Goal: Task Accomplishment & Management: Manage account settings

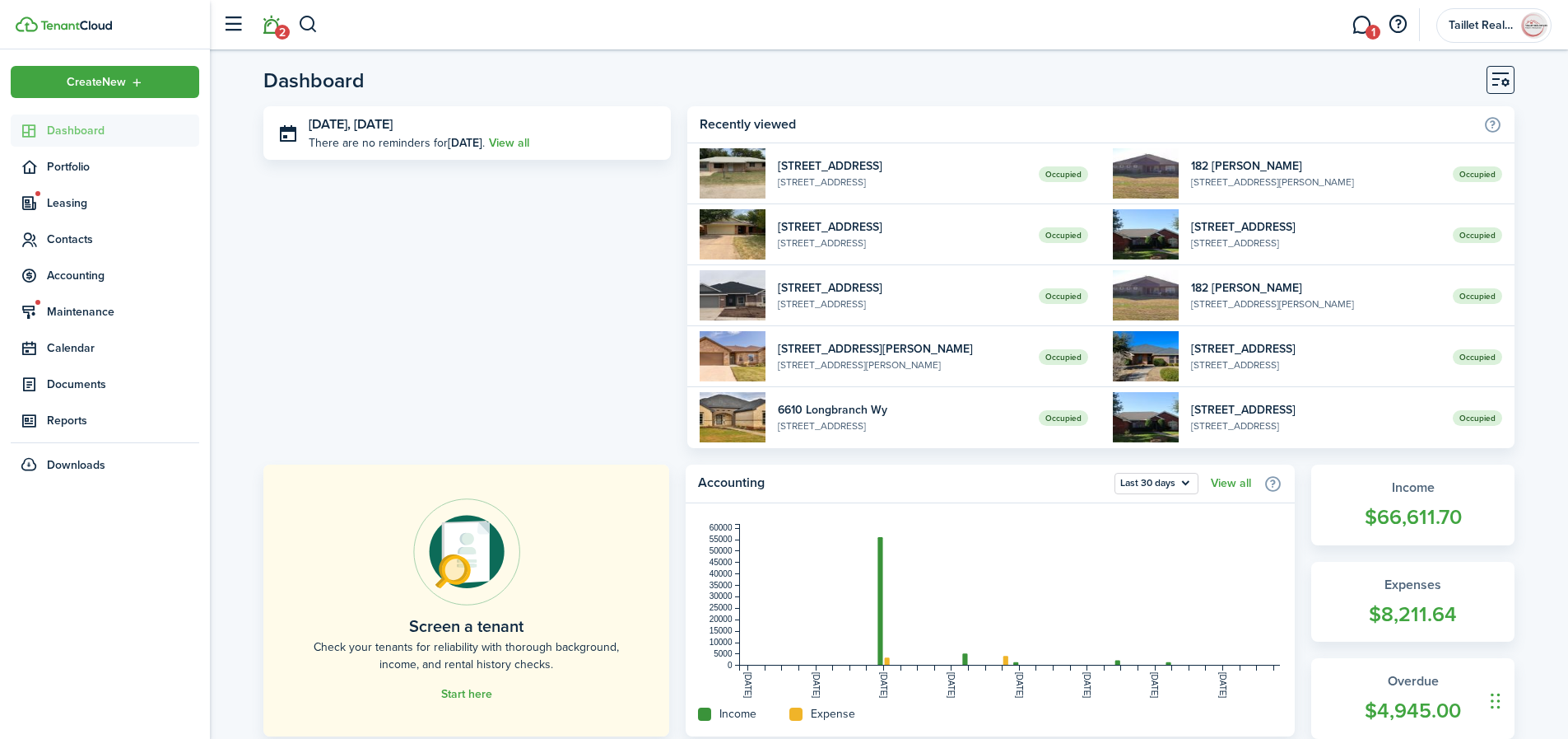
click at [273, 29] on link "2" at bounding box center [271, 25] width 31 height 42
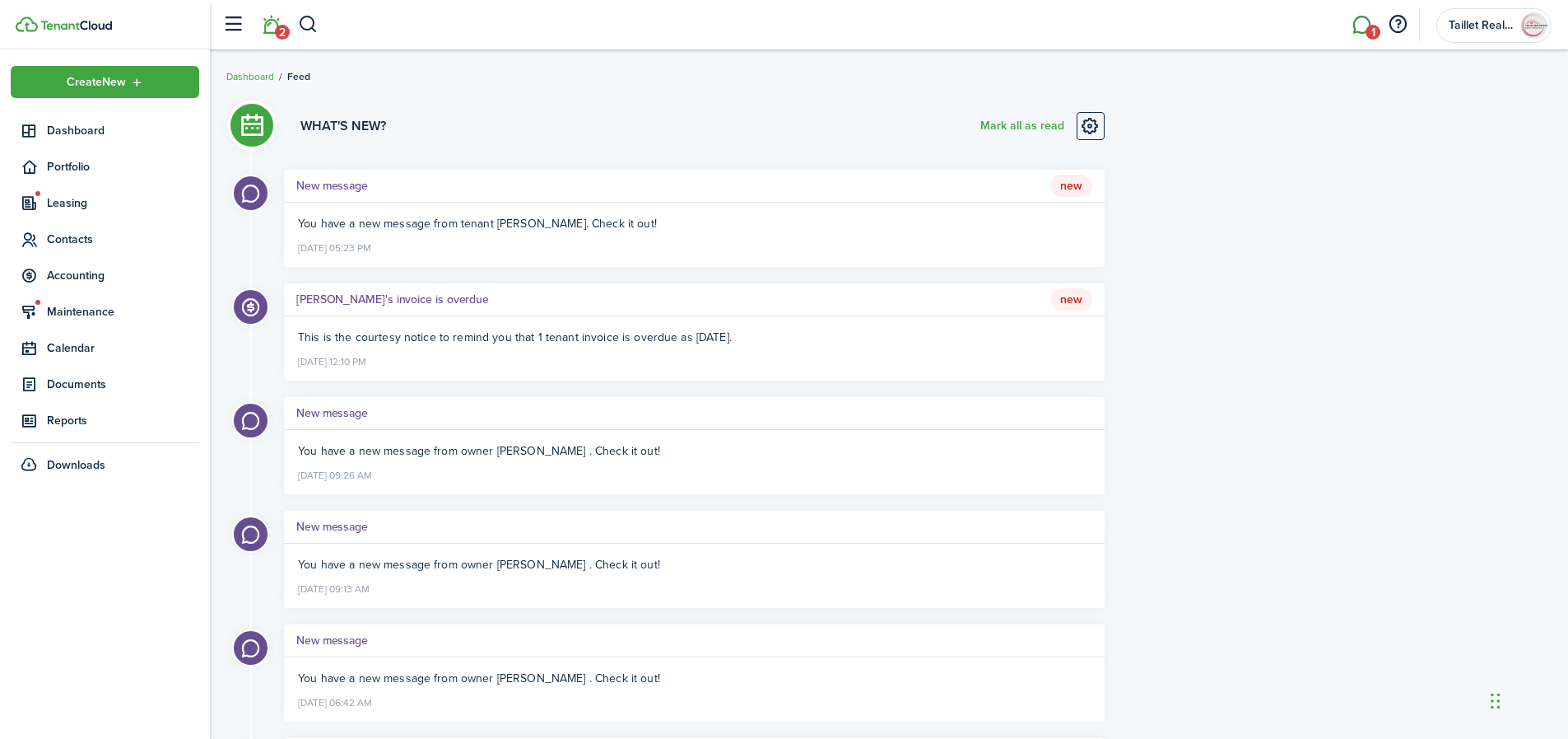
click at [1355, 29] on link "1" at bounding box center [1362, 25] width 31 height 42
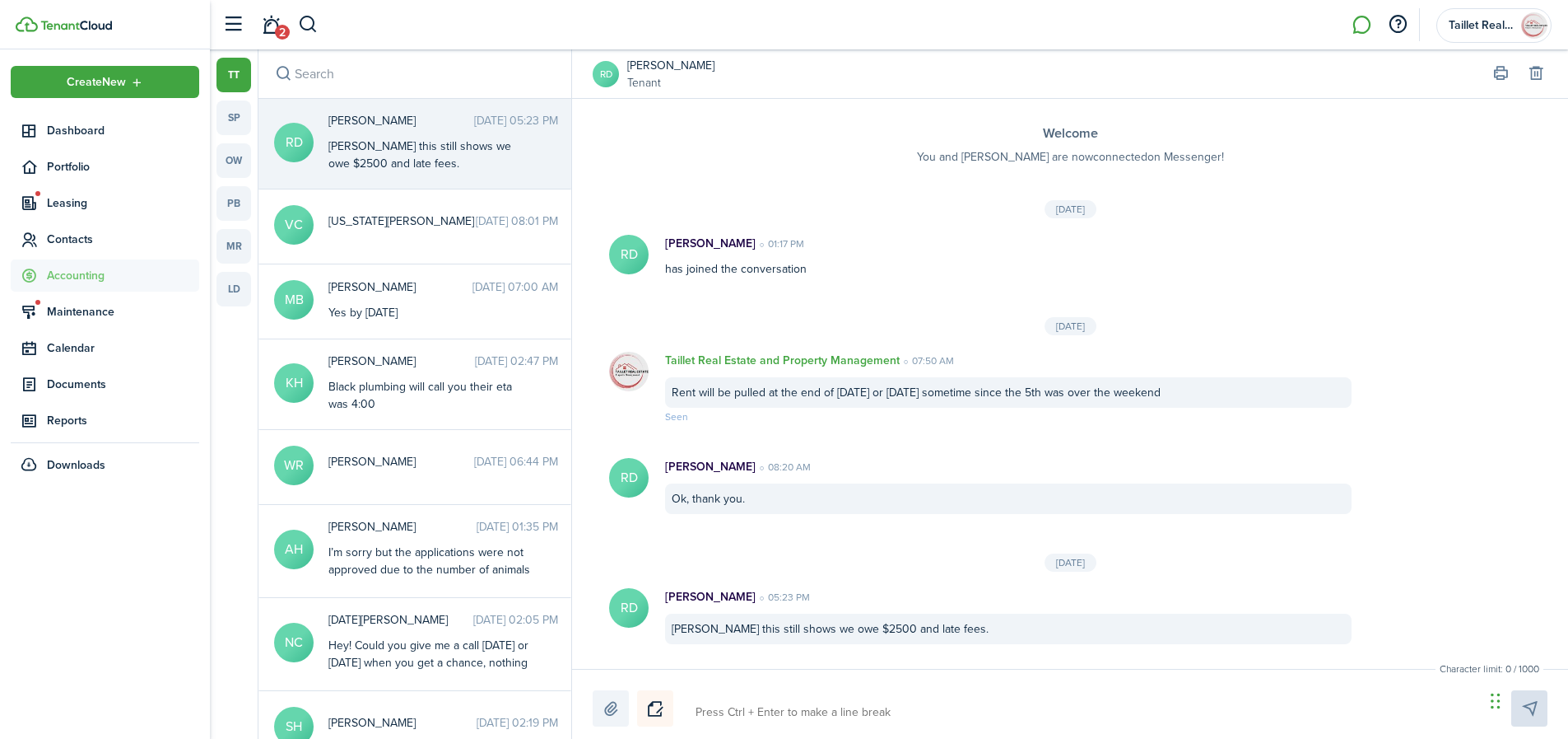
click at [75, 273] on span "Accounting" at bounding box center [123, 276] width 152 height 17
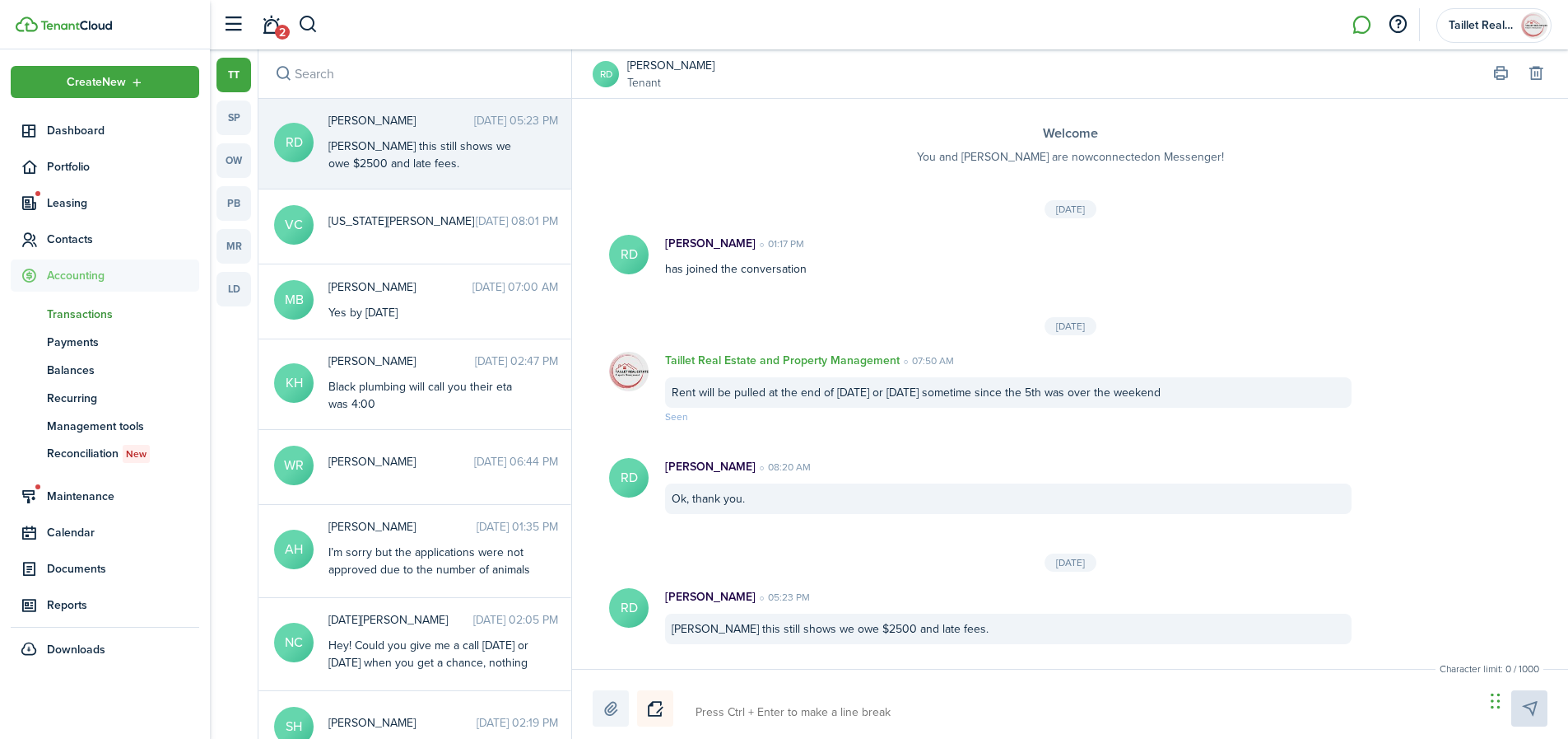
click at [86, 315] on span "Transactions" at bounding box center [123, 315] width 152 height 17
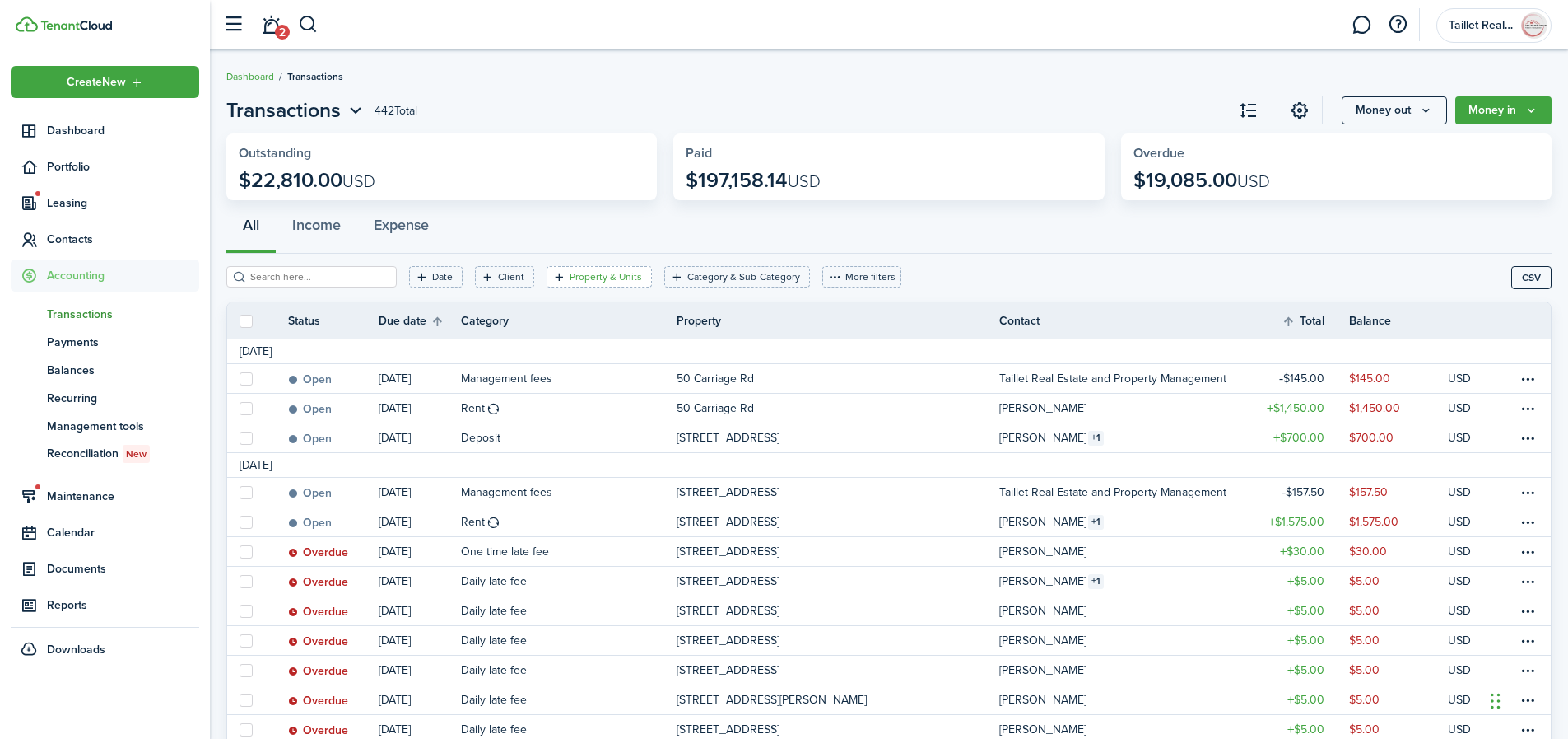
click at [570, 284] on filter-tag-label "Property & Units" at bounding box center [606, 276] width 72 height 14
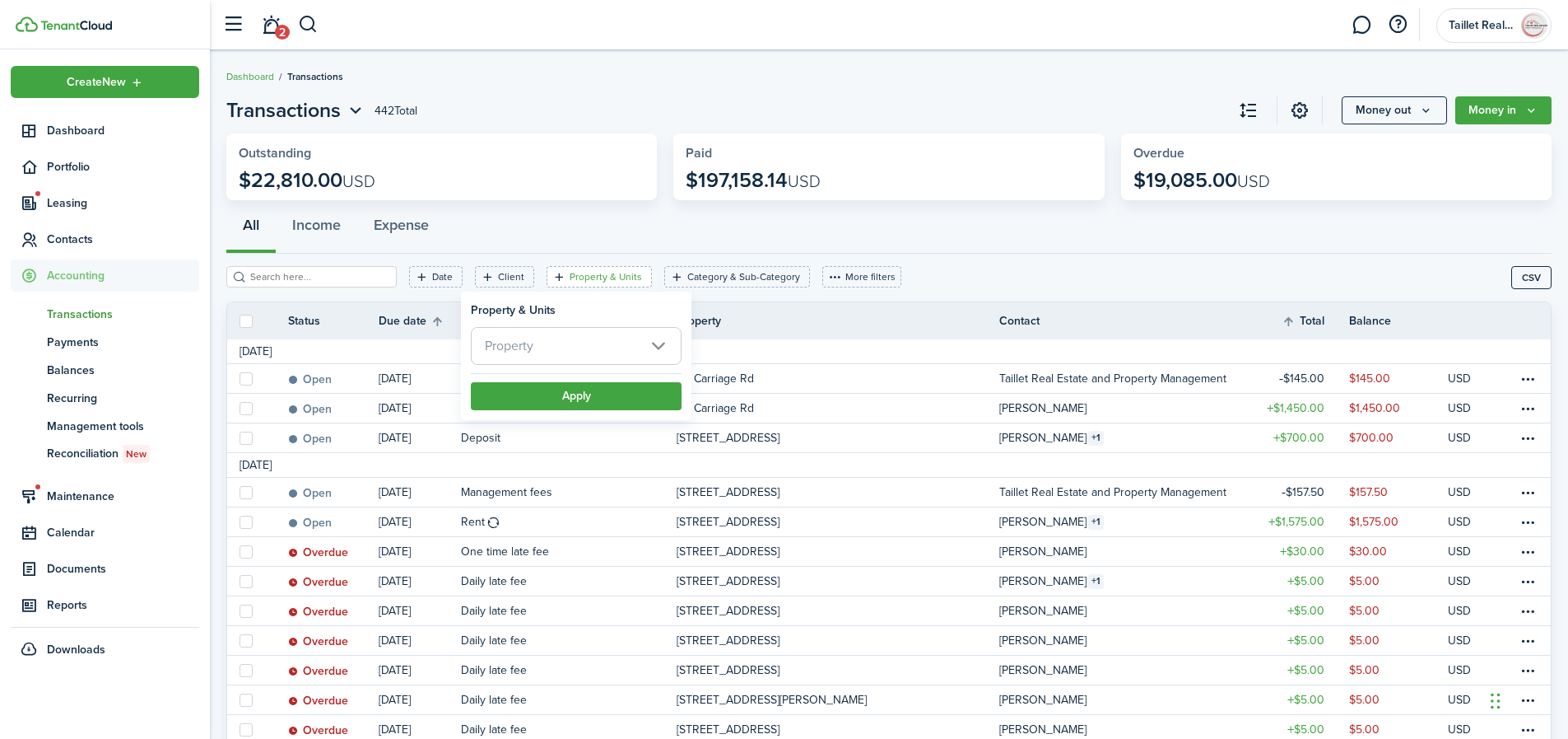
click at [661, 343] on span "Property" at bounding box center [576, 346] width 209 height 37
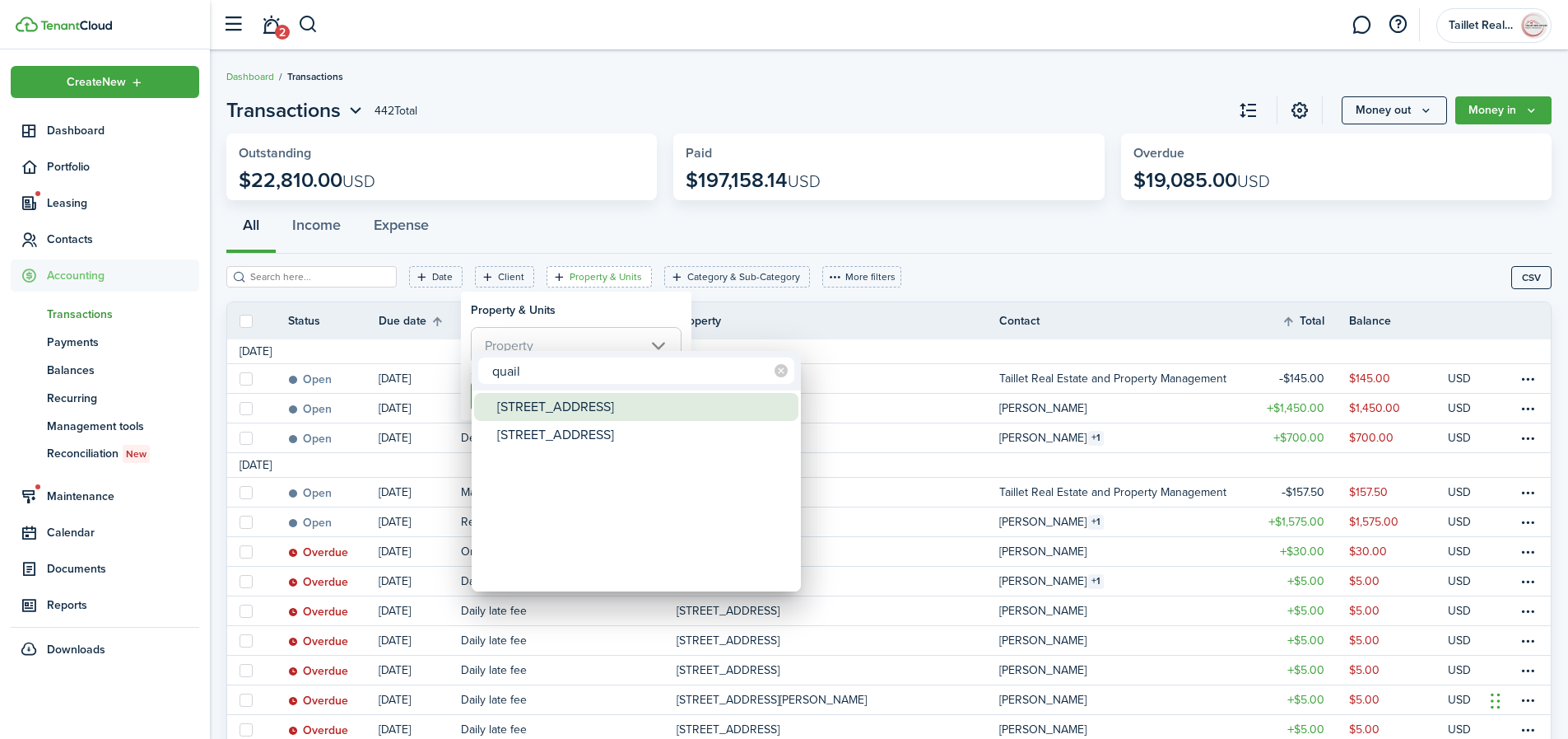
type input "quail"
click at [554, 408] on div "[STREET_ADDRESS]" at bounding box center [643, 406] width 291 height 28
type input "[STREET_ADDRESS]"
click at [611, 313] on div at bounding box center [783, 369] width 1831 height 1002
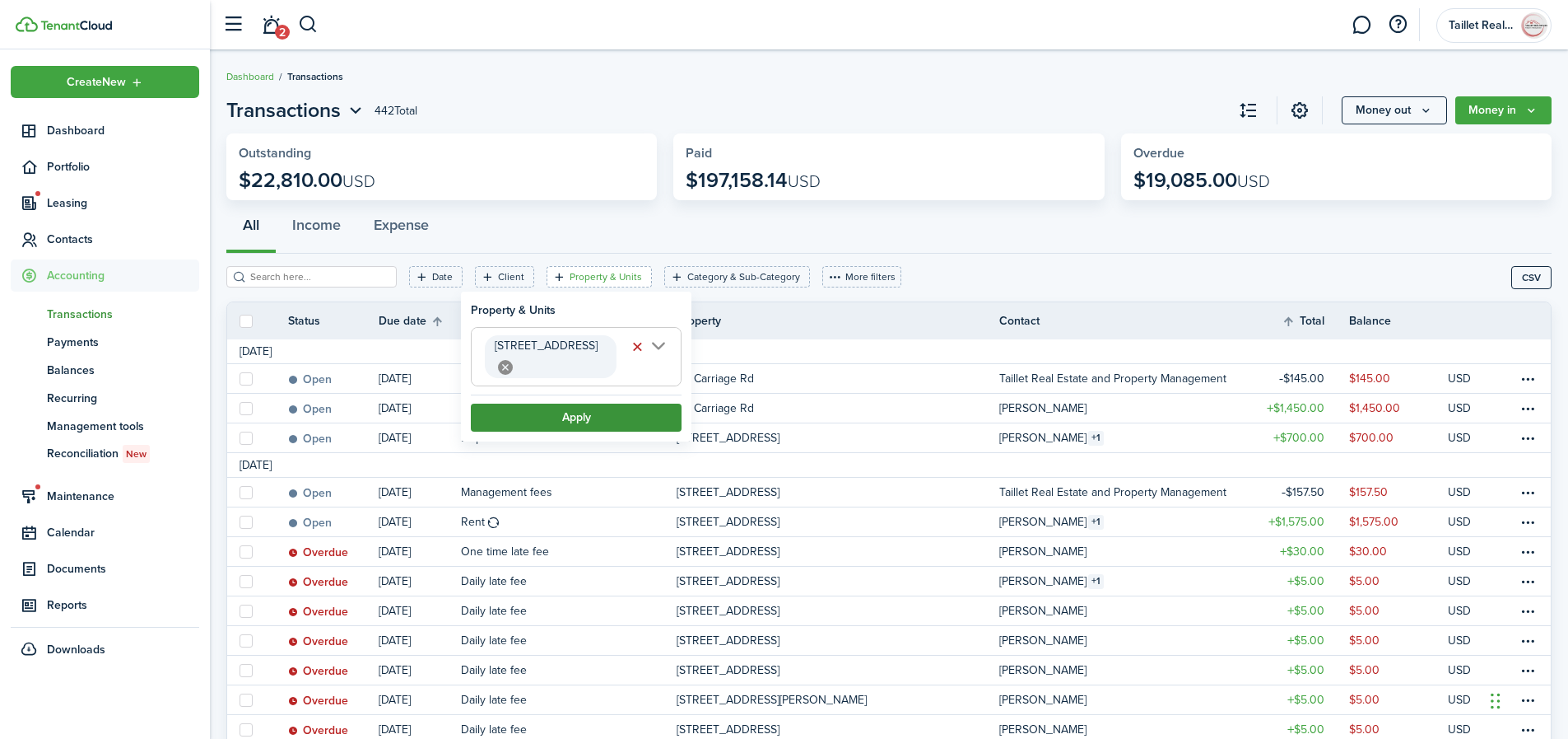
click at [596, 403] on button "Apply" at bounding box center [576, 417] width 211 height 28
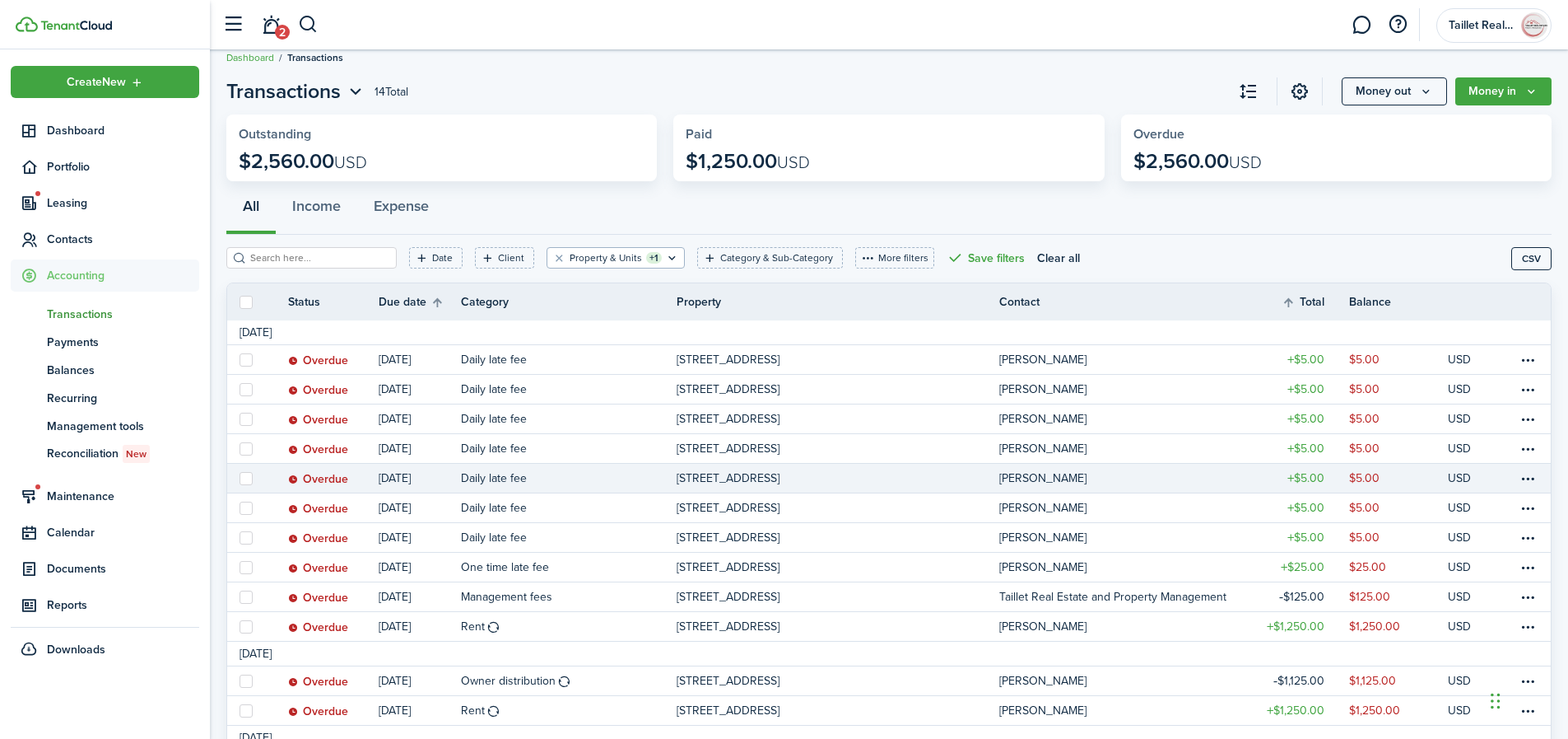
scroll to position [21, 0]
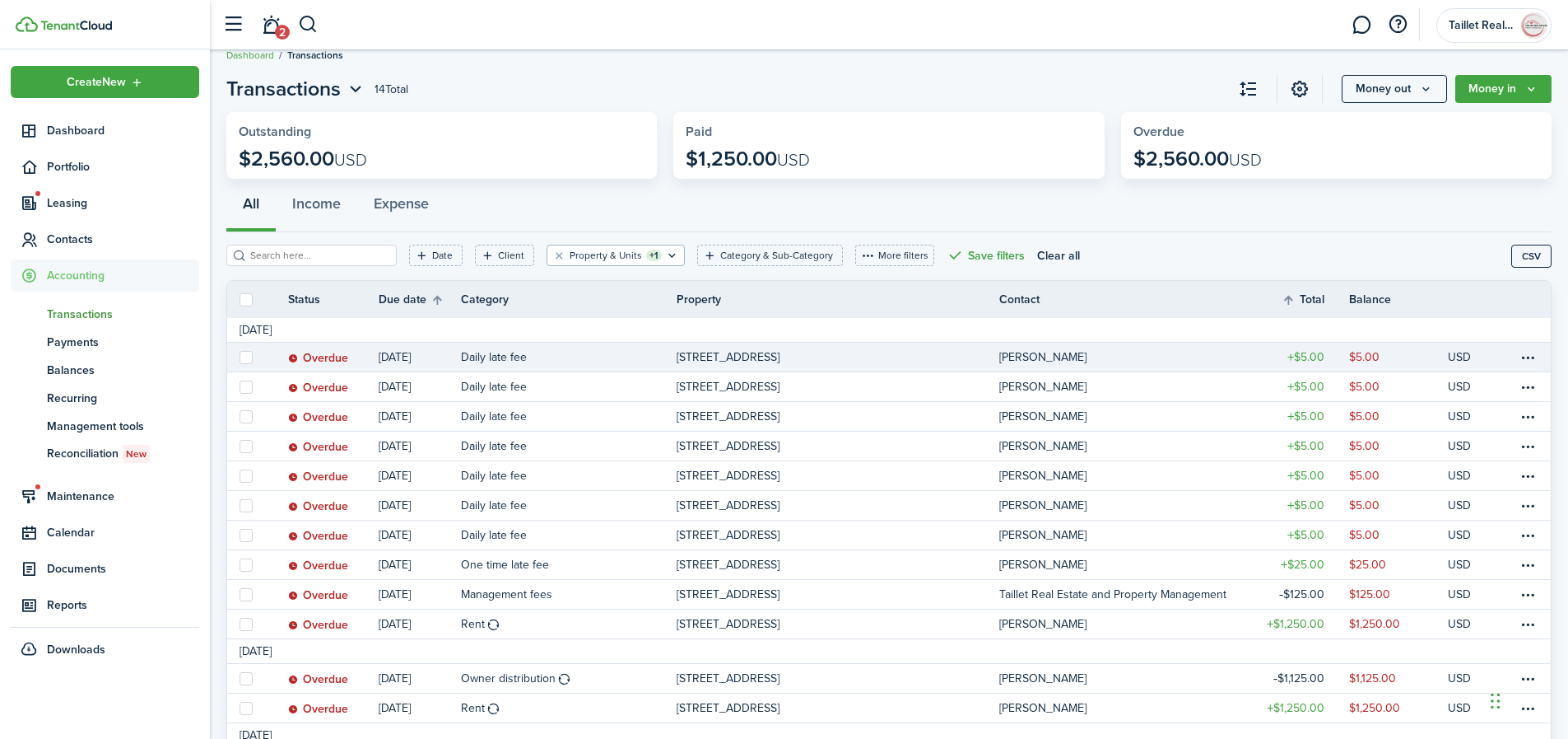
click at [247, 356] on label at bounding box center [246, 358] width 14 height 14
click at [239, 357] on input "checkbox" at bounding box center [239, 357] width 1 height 1
checkbox input "true"
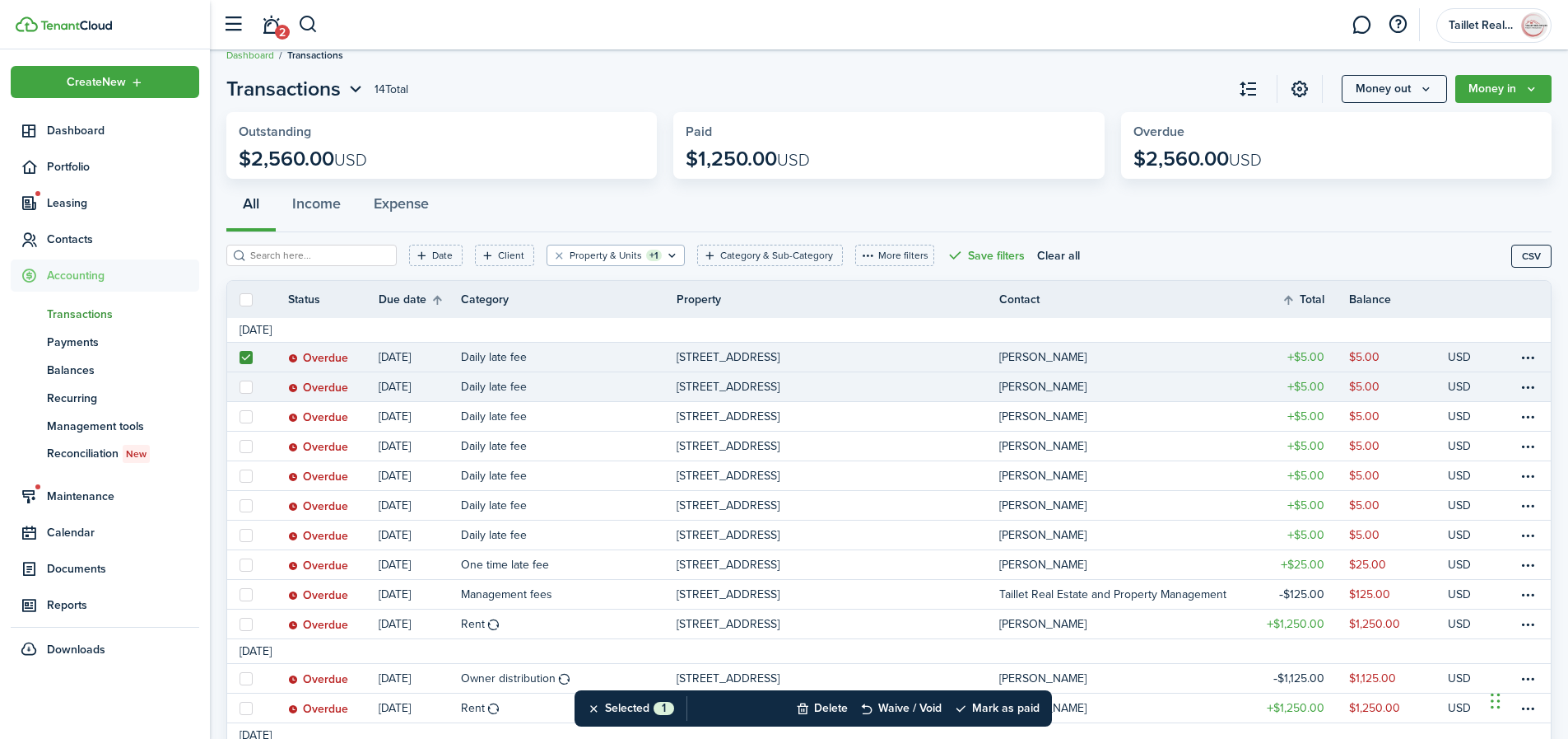
click at [248, 386] on label at bounding box center [246, 387] width 14 height 14
click at [239, 386] on input "checkbox" at bounding box center [239, 386] width 1 height 1
checkbox input "true"
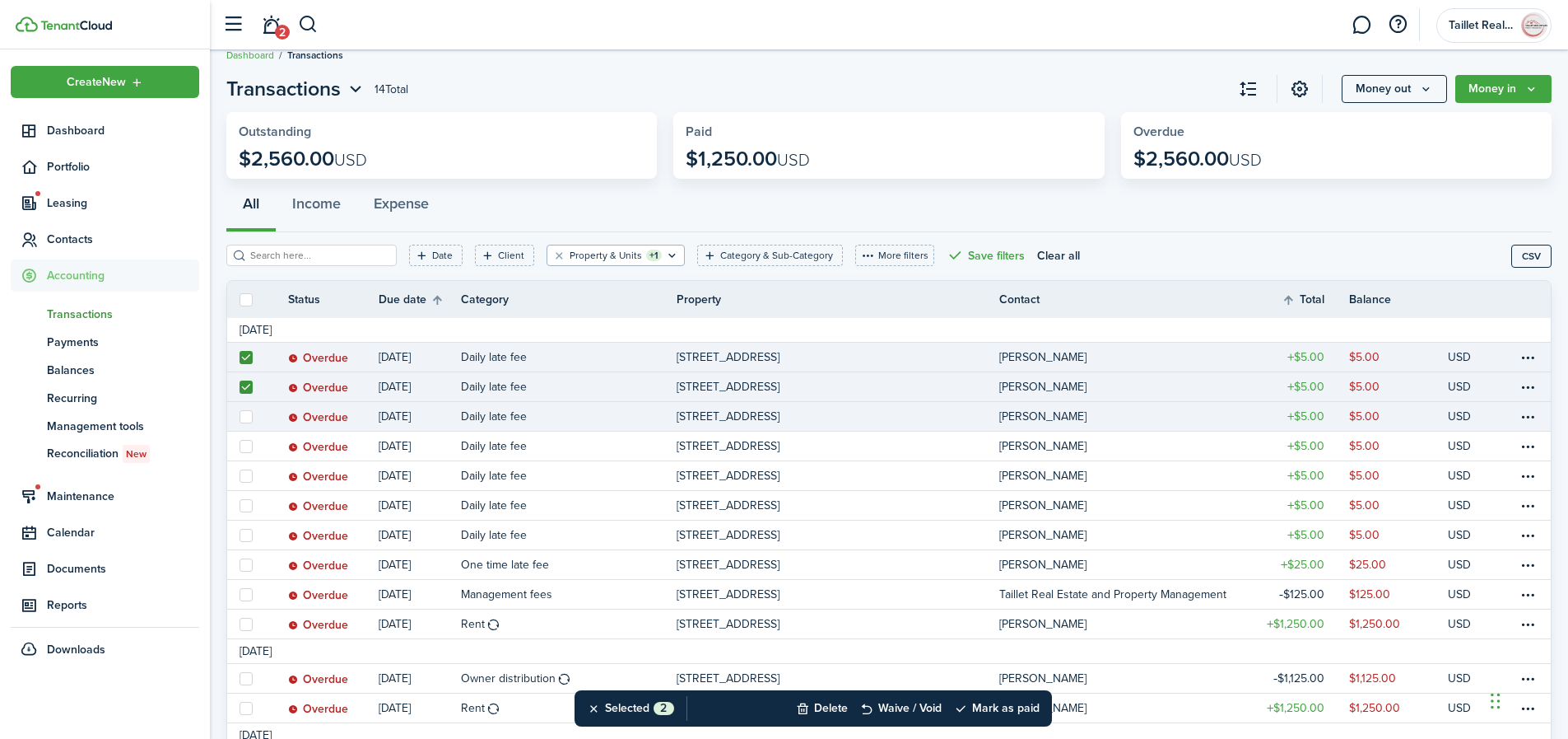
click at [248, 418] on label at bounding box center [246, 417] width 14 height 14
click at [239, 417] on input "checkbox" at bounding box center [239, 416] width 1 height 1
checkbox input "true"
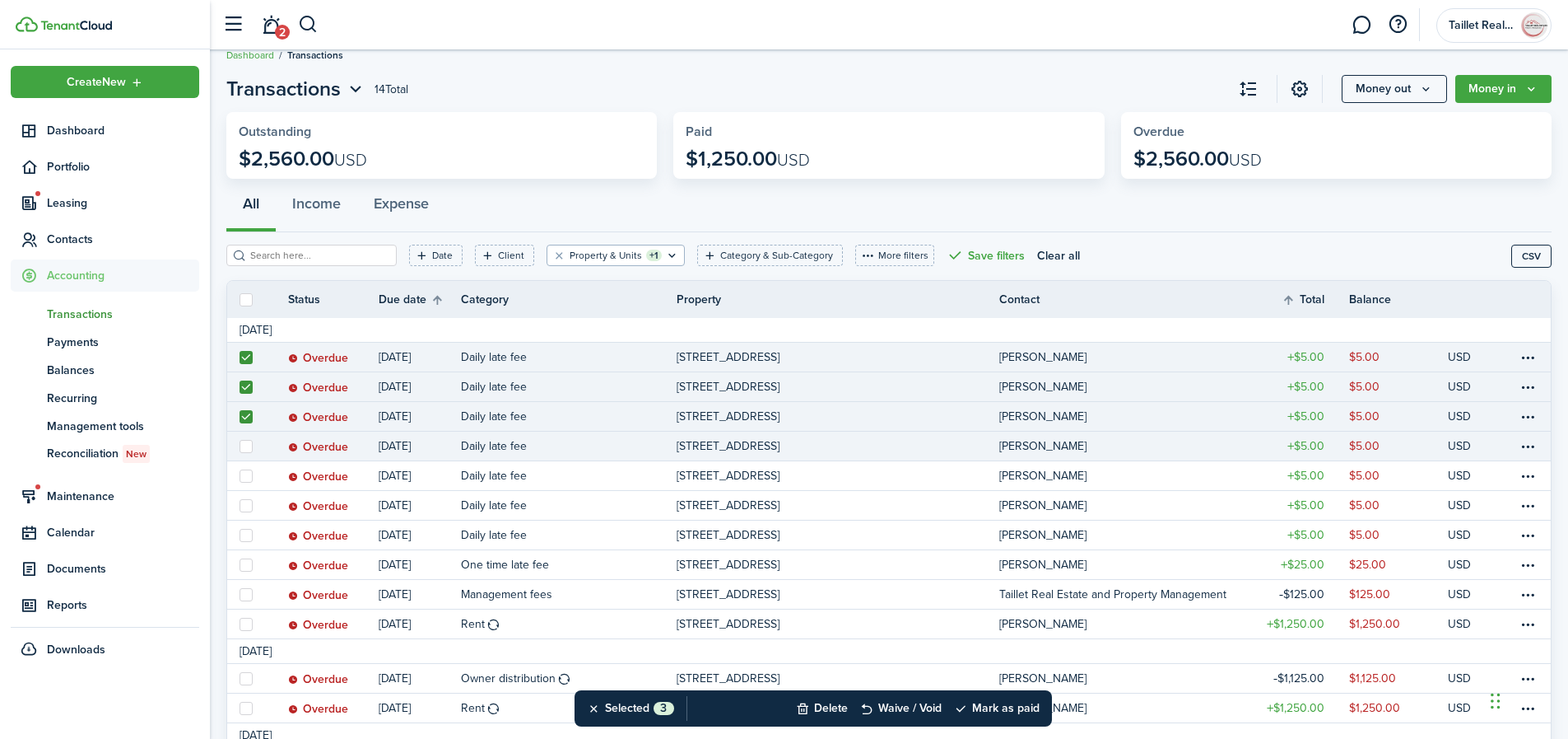
click at [250, 448] on label at bounding box center [246, 447] width 14 height 14
click at [239, 447] on input "checkbox" at bounding box center [239, 446] width 1 height 1
checkbox input "true"
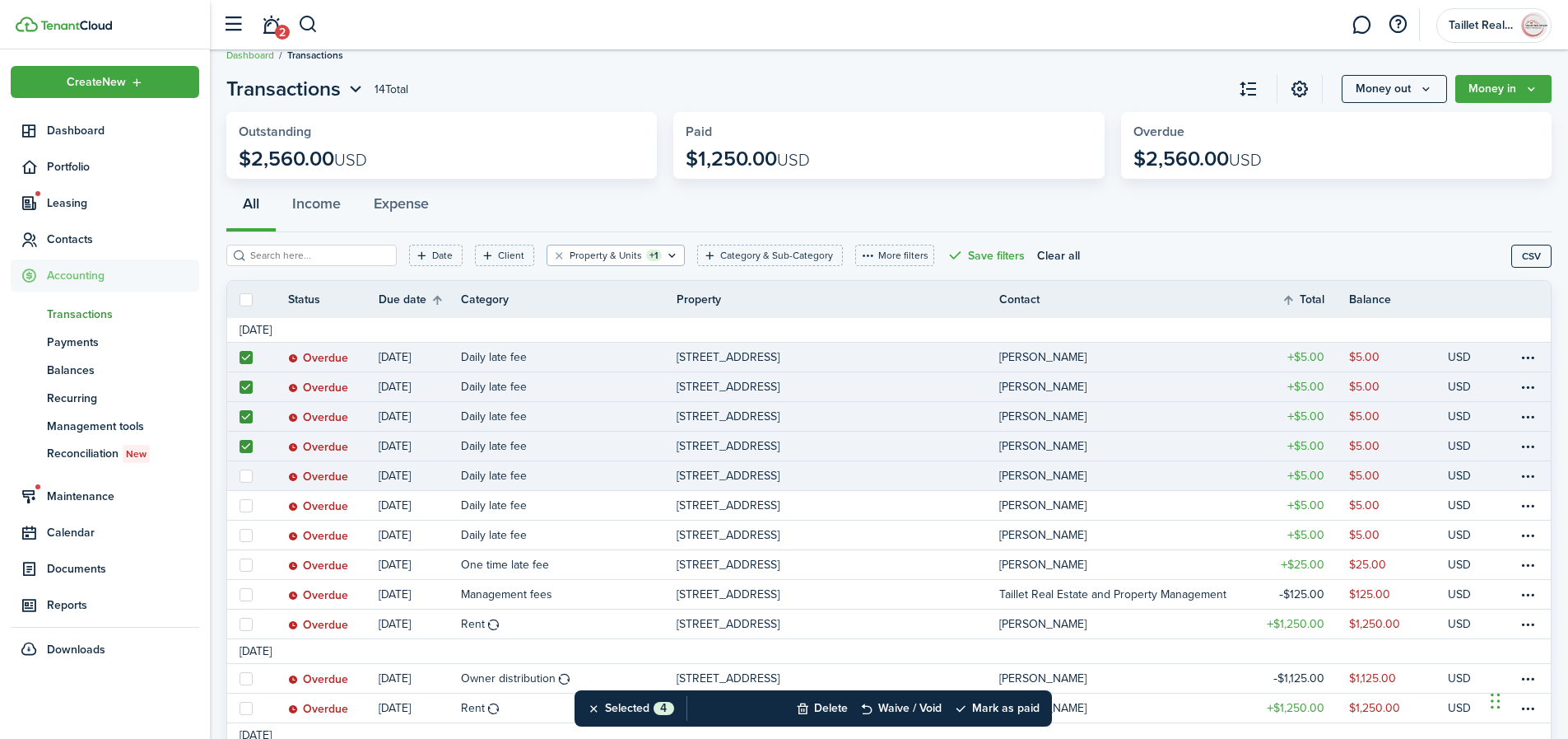
click at [245, 475] on label at bounding box center [246, 477] width 14 height 14
click at [239, 476] on input "checkbox" at bounding box center [239, 476] width 1 height 1
checkbox input "true"
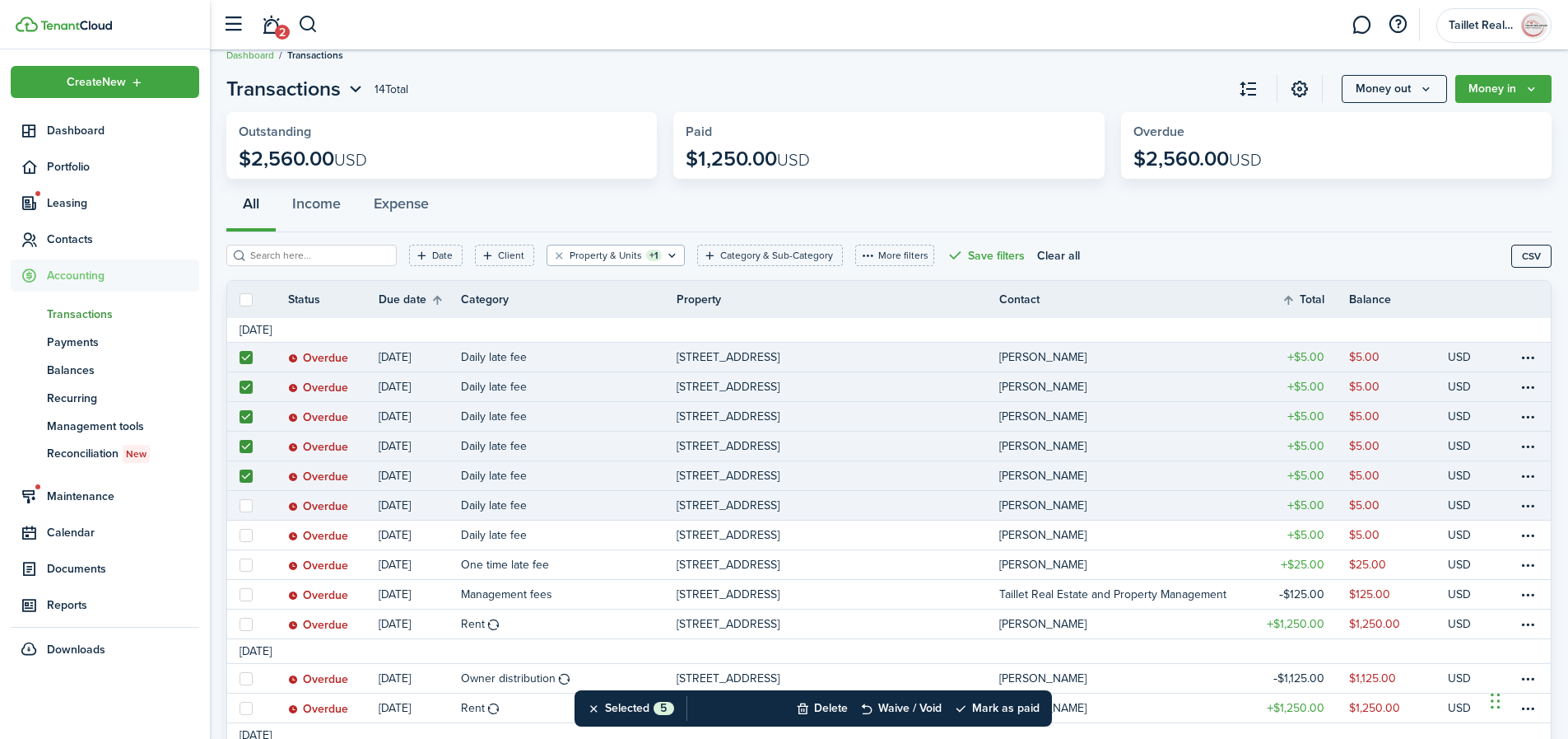
click at [247, 504] on label at bounding box center [246, 506] width 14 height 14
click at [239, 505] on input "checkbox" at bounding box center [239, 505] width 1 height 1
checkbox input "true"
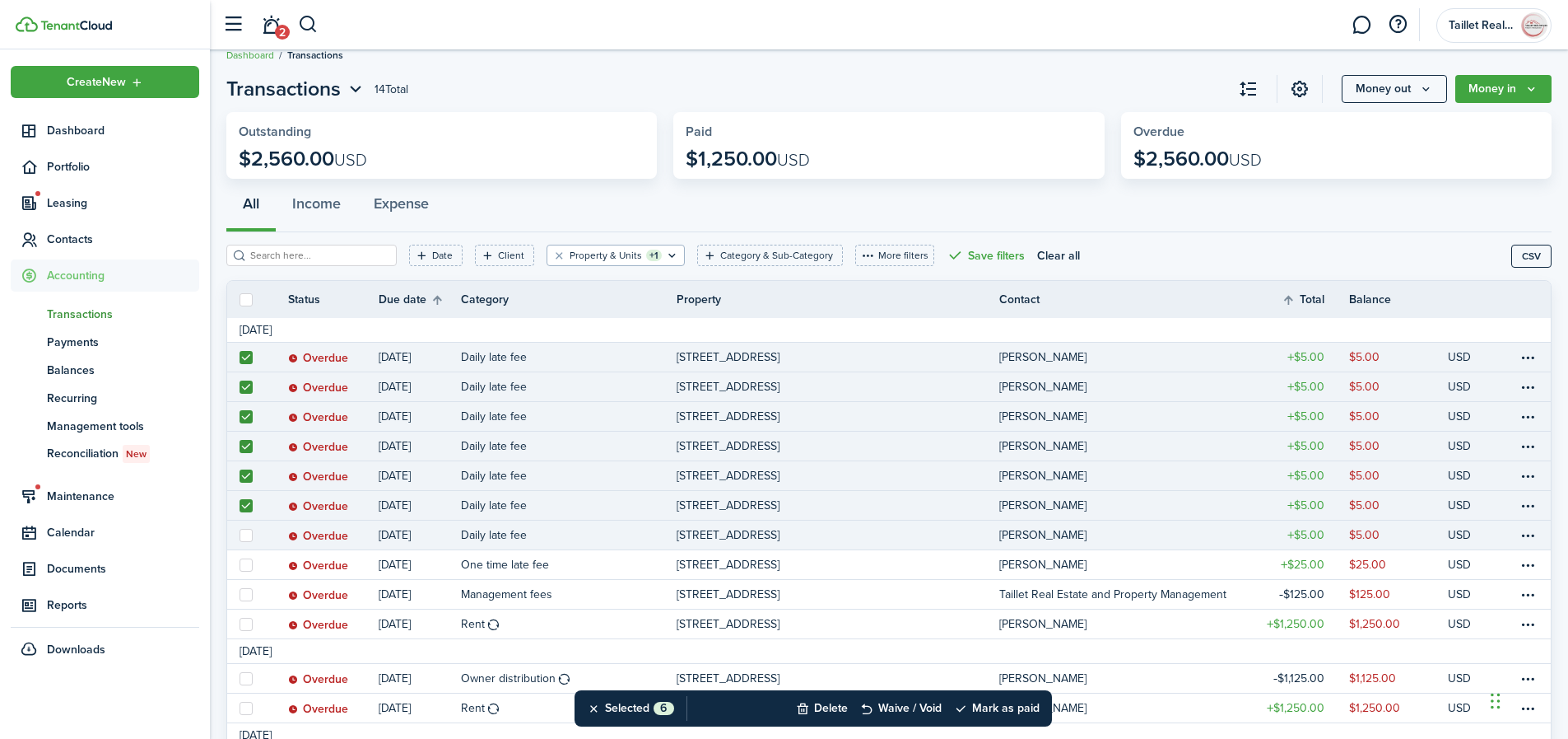
click at [245, 535] on label at bounding box center [246, 535] width 14 height 14
click at [239, 535] on input "checkbox" at bounding box center [239, 534] width 1 height 1
checkbox input "true"
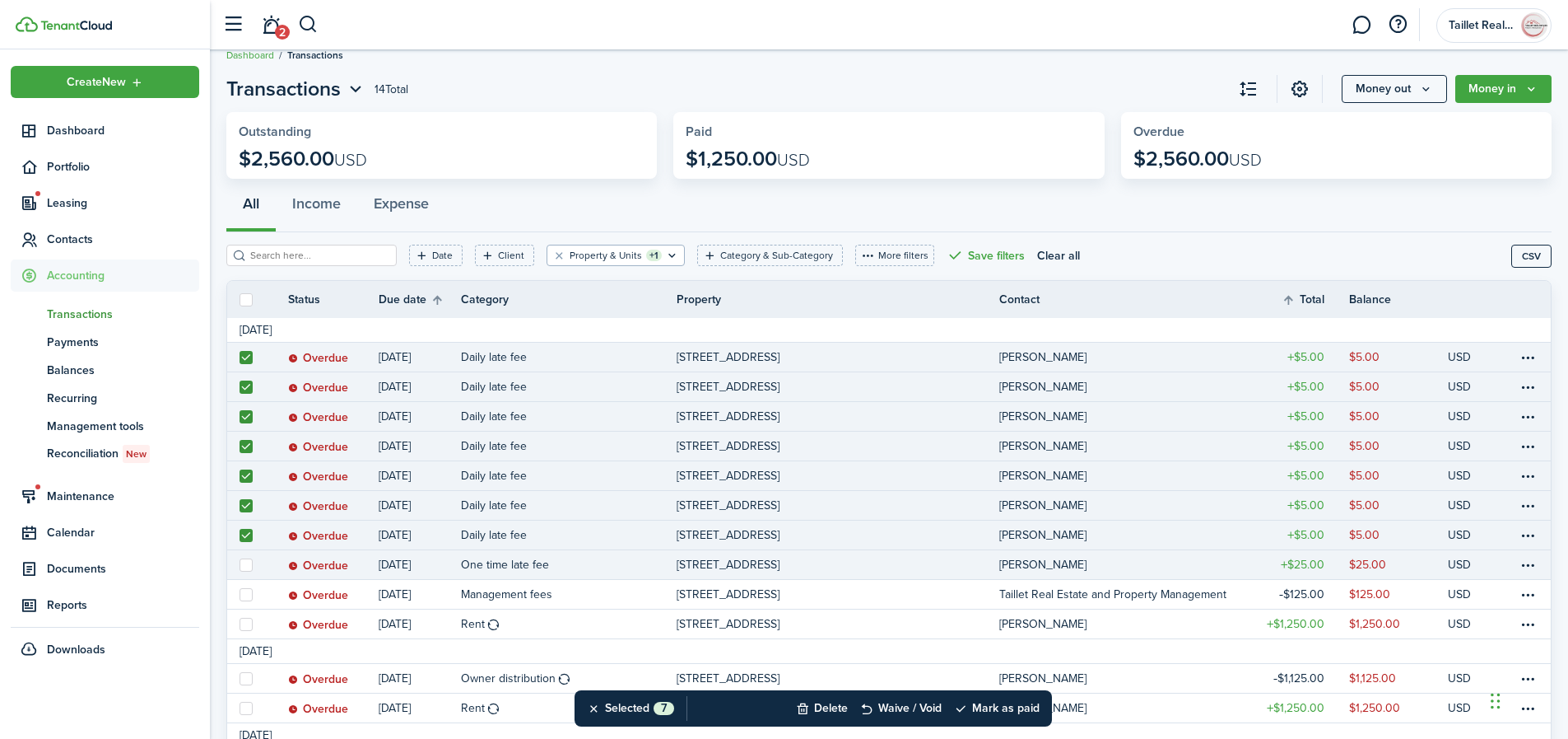
click at [251, 564] on label at bounding box center [246, 565] width 14 height 14
click at [239, 564] on input "checkbox" at bounding box center [239, 564] width 1 height 1
checkbox input "true"
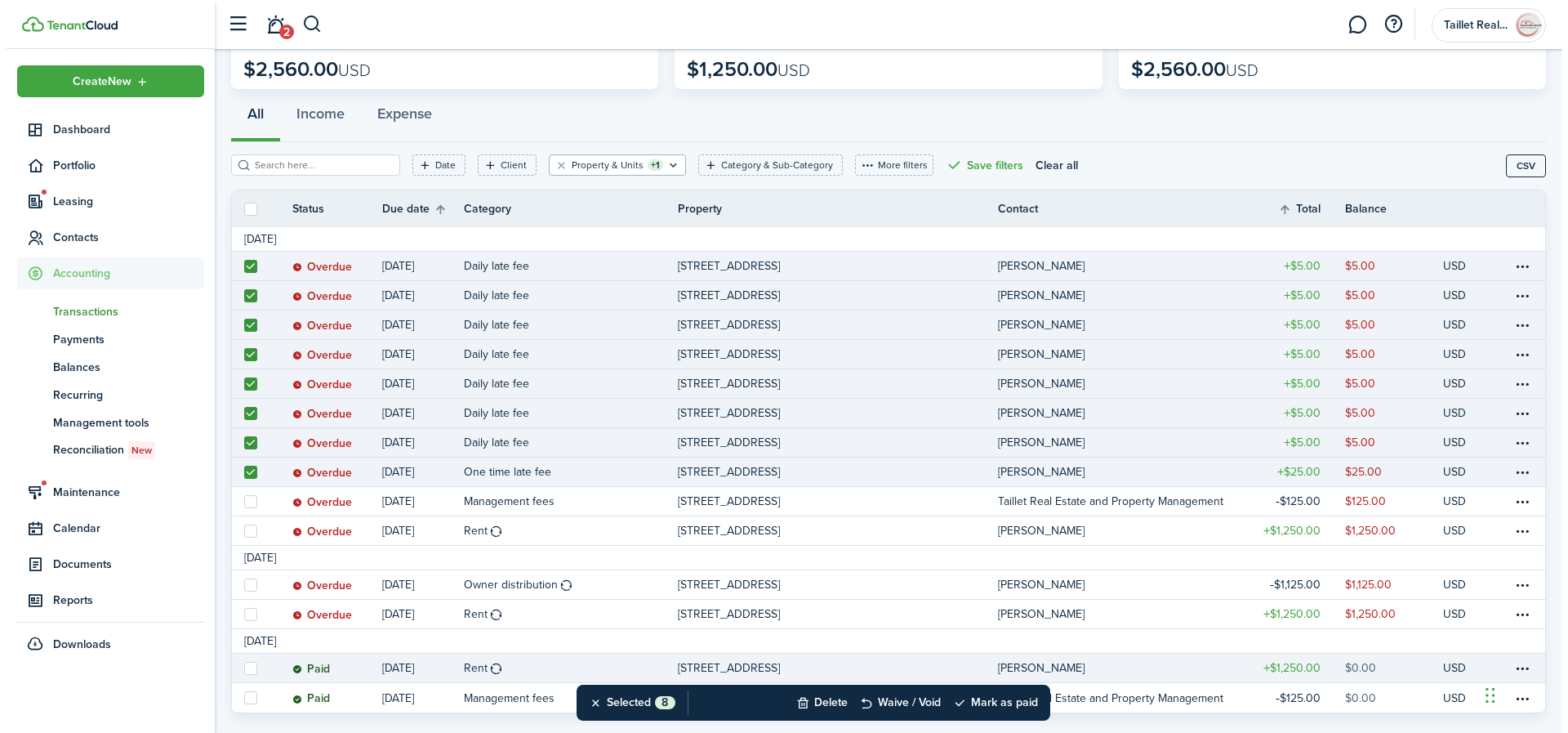
scroll to position [109, 0]
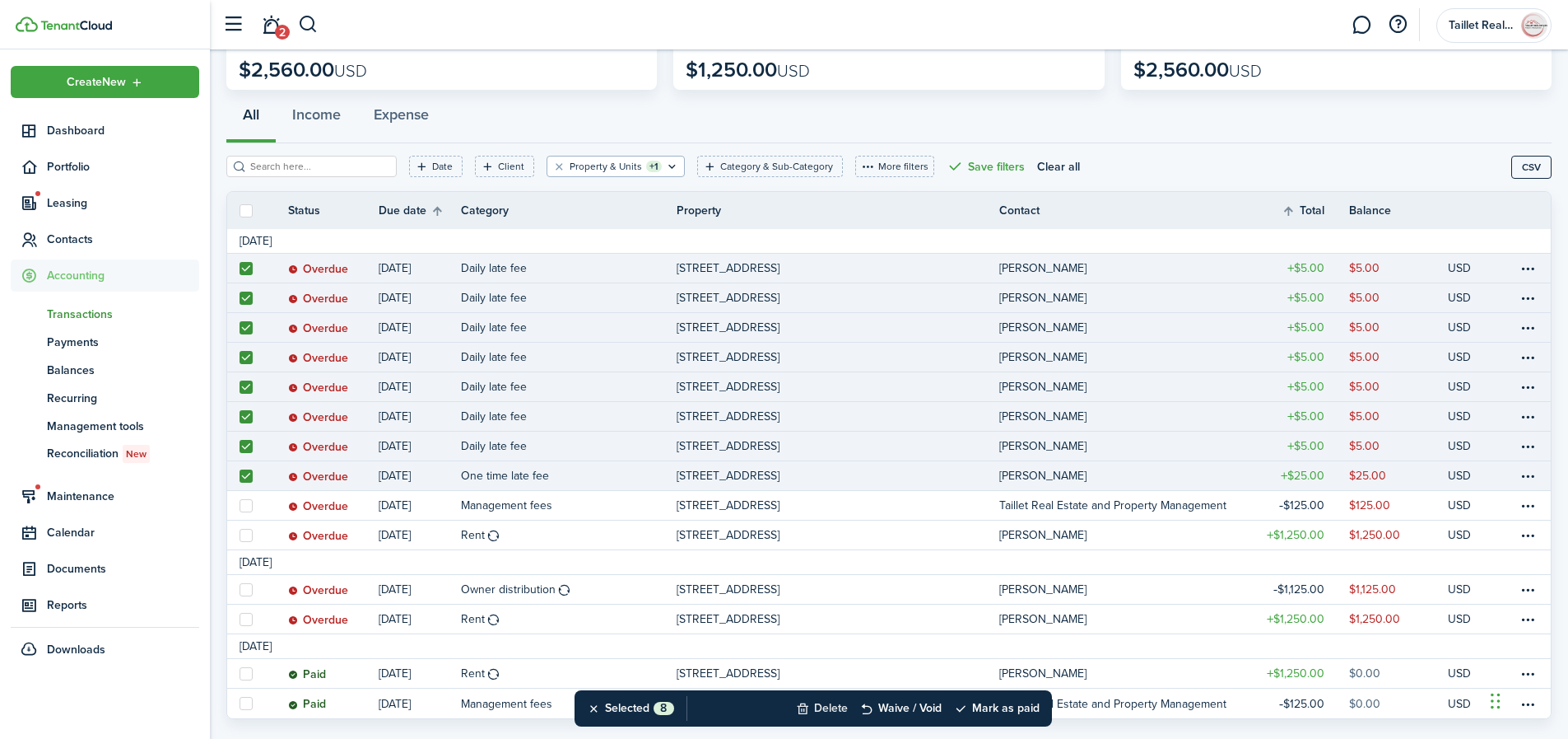
click at [821, 703] on button "Delete" at bounding box center [822, 708] width 52 height 37
click at [1003, 708] on button "Confirm" at bounding box center [996, 708] width 66 height 23
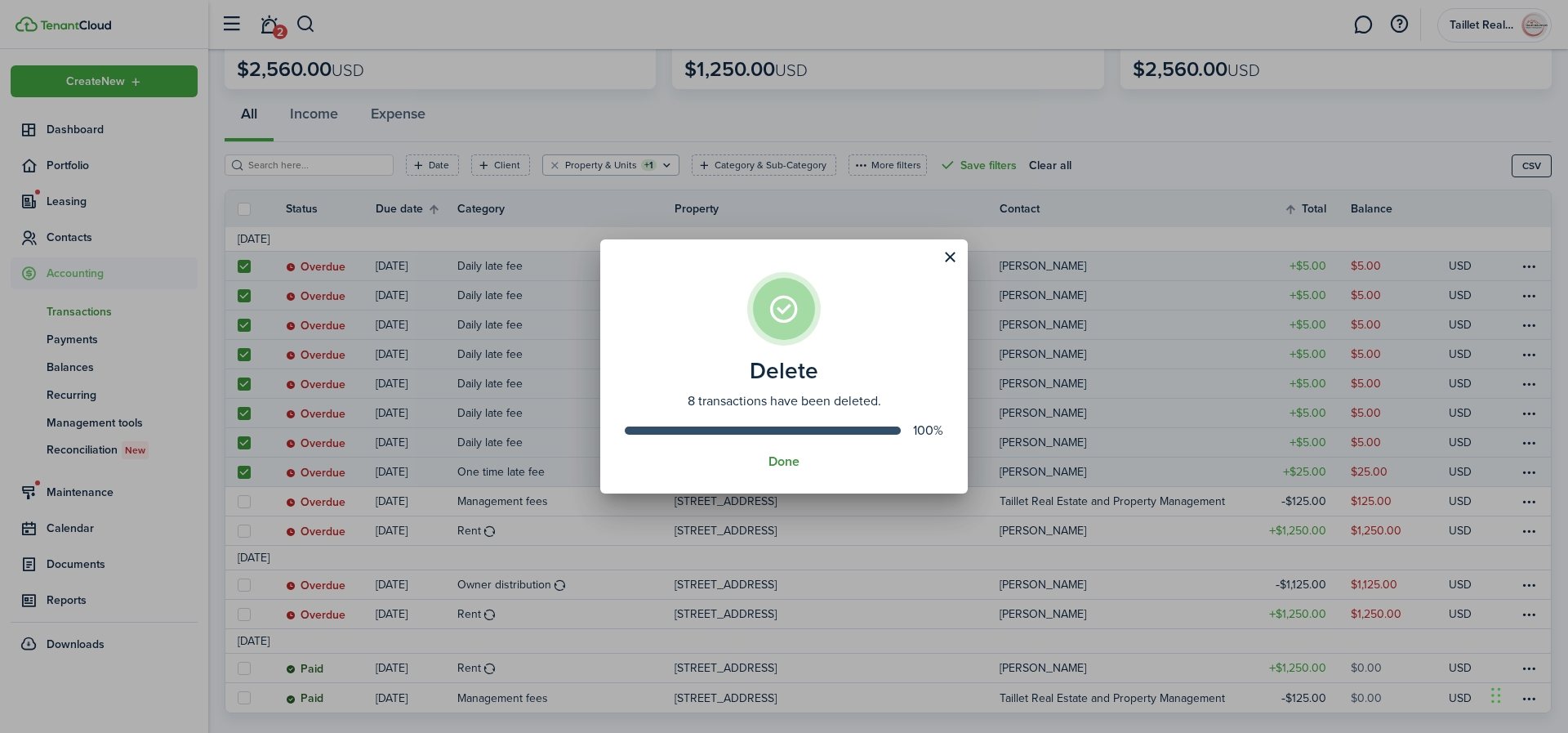
click at [773, 461] on button "Done" at bounding box center [784, 461] width 31 height 14
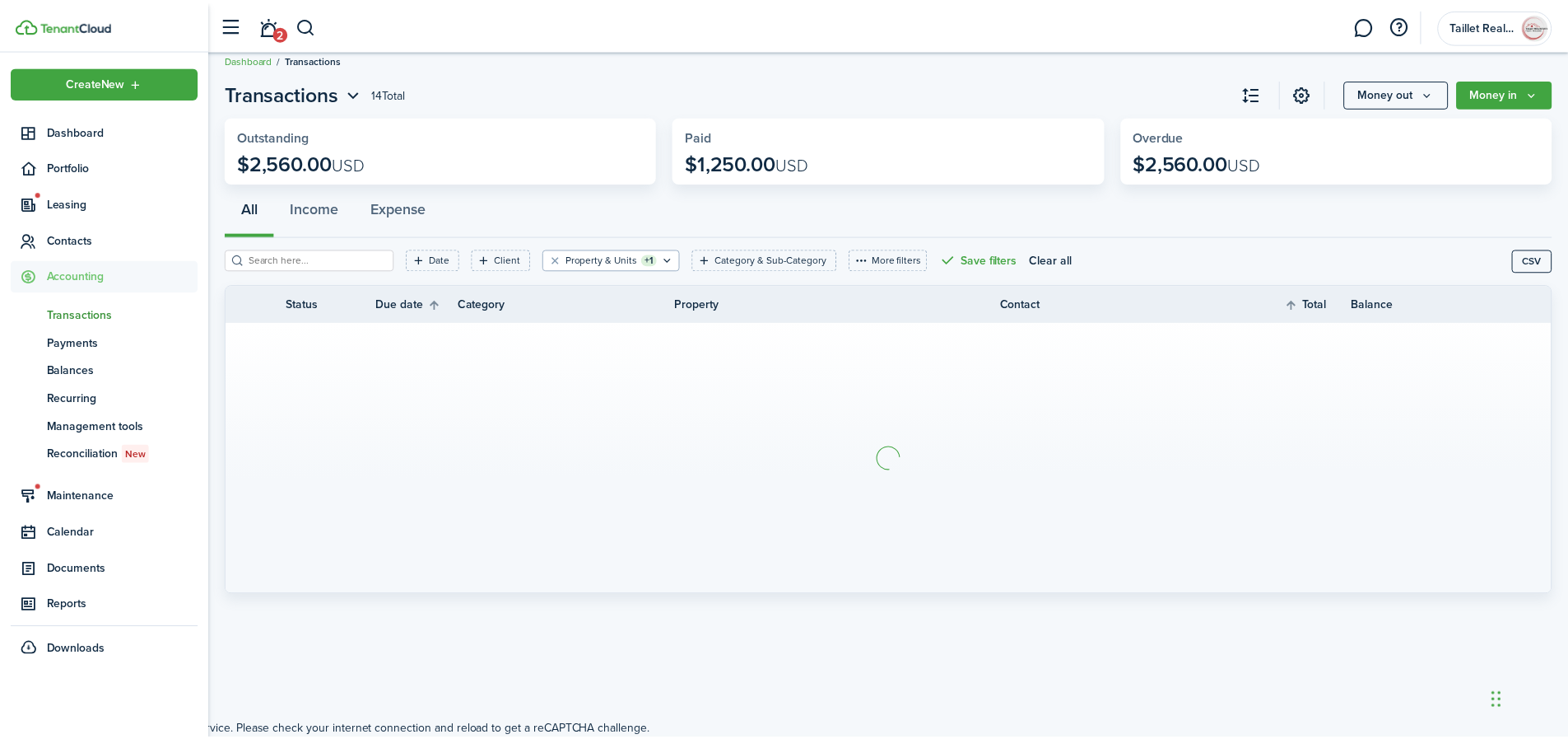
scroll to position [17, 0]
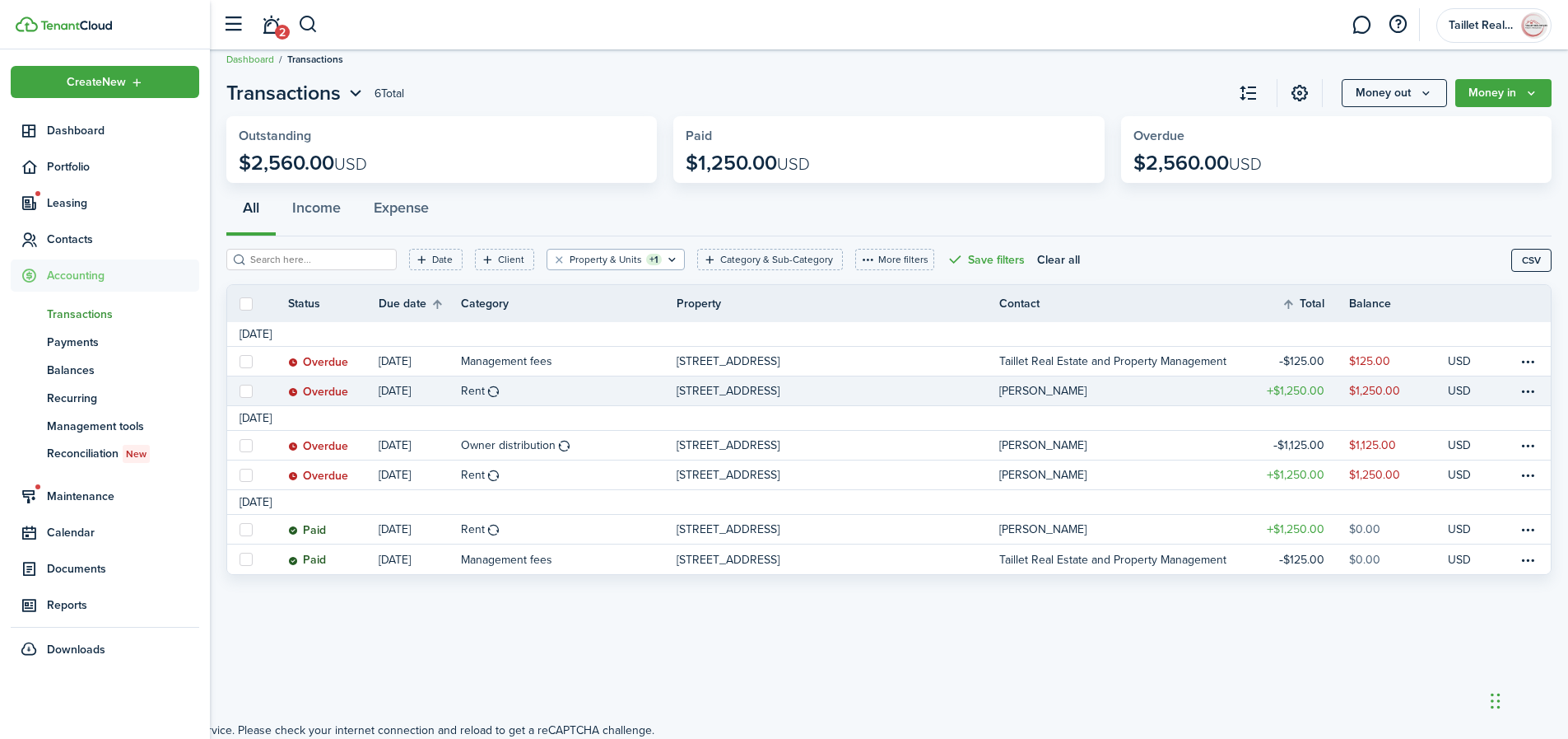
click at [245, 396] on label at bounding box center [246, 392] width 14 height 14
click at [239, 391] on input "checkbox" at bounding box center [239, 391] width 1 height 1
checkbox input "true"
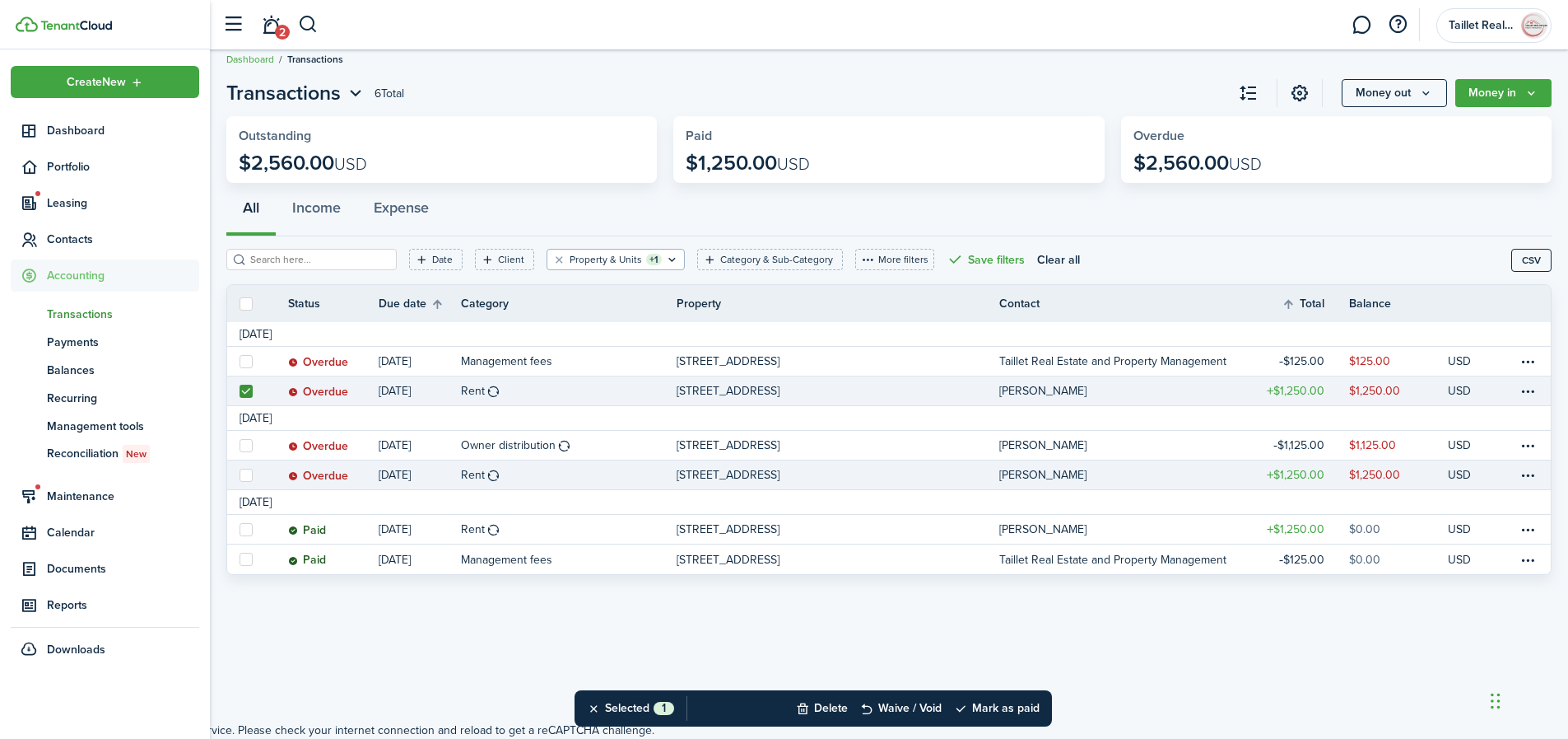
click at [242, 476] on label at bounding box center [246, 476] width 14 height 14
click at [239, 476] on input "checkbox" at bounding box center [239, 475] width 1 height 1
checkbox input "true"
click at [1003, 706] on button "Mark as paid" at bounding box center [996, 708] width 86 height 37
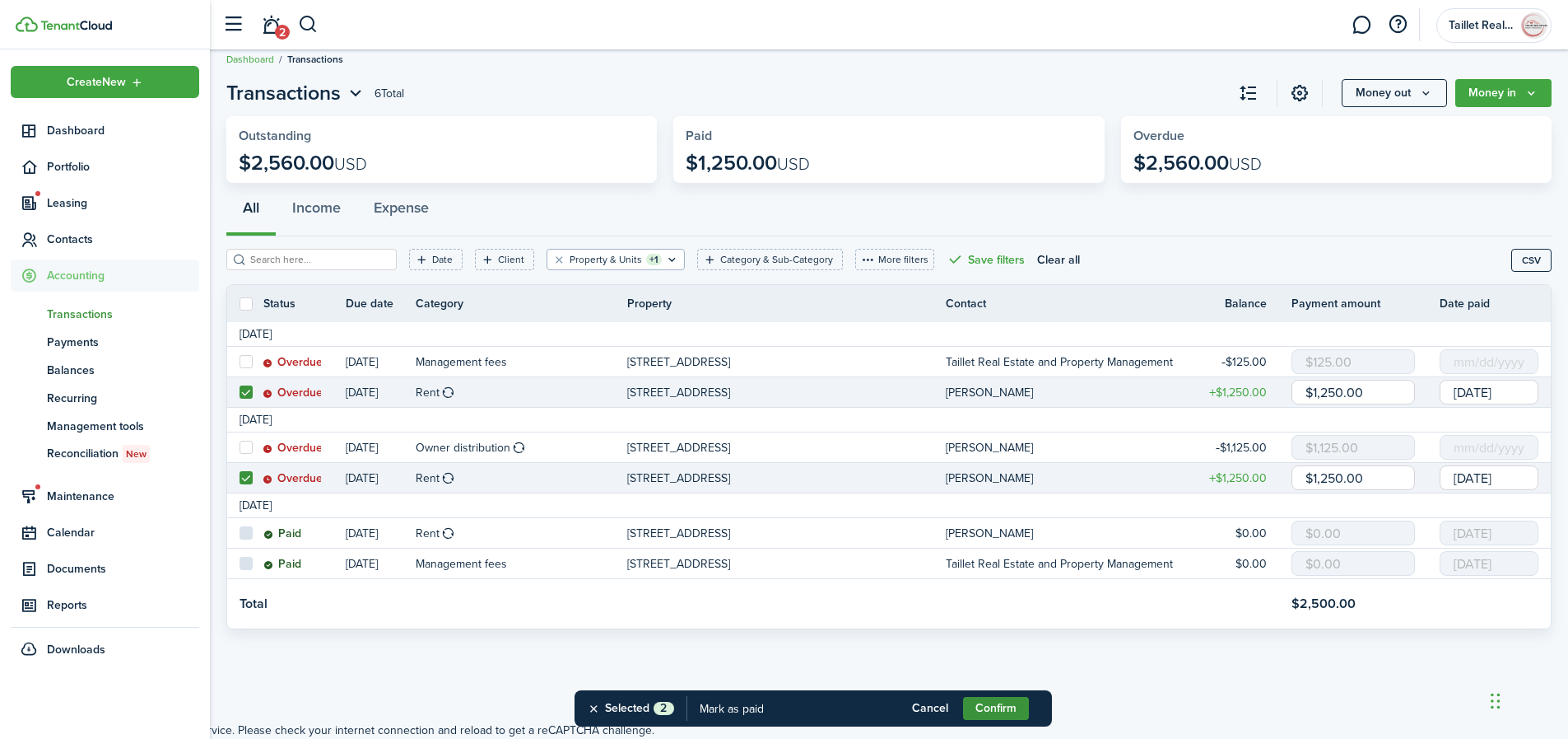
click at [1002, 708] on button "Confirm" at bounding box center [996, 708] width 66 height 23
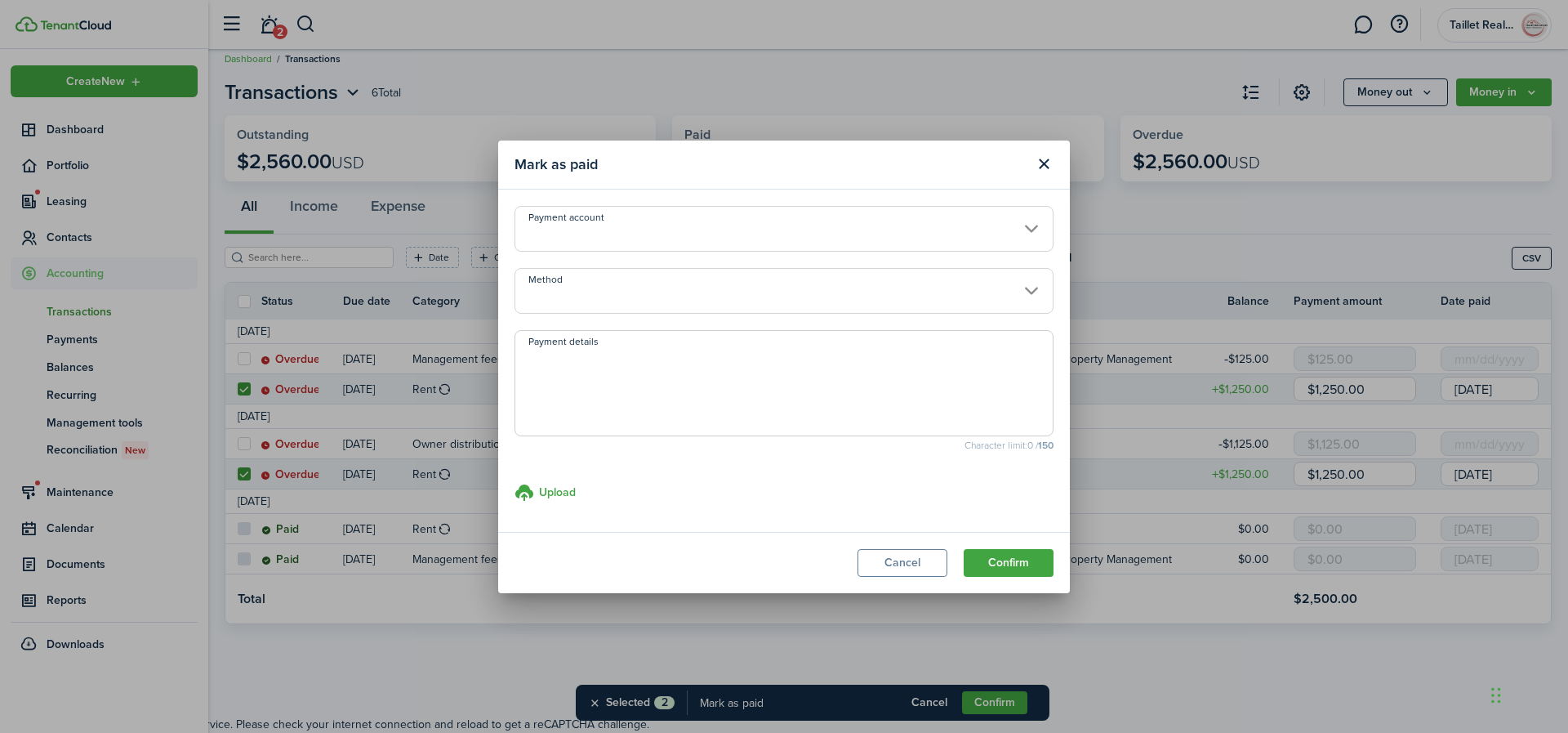
click at [799, 235] on input "Payment account" at bounding box center [784, 229] width 539 height 46
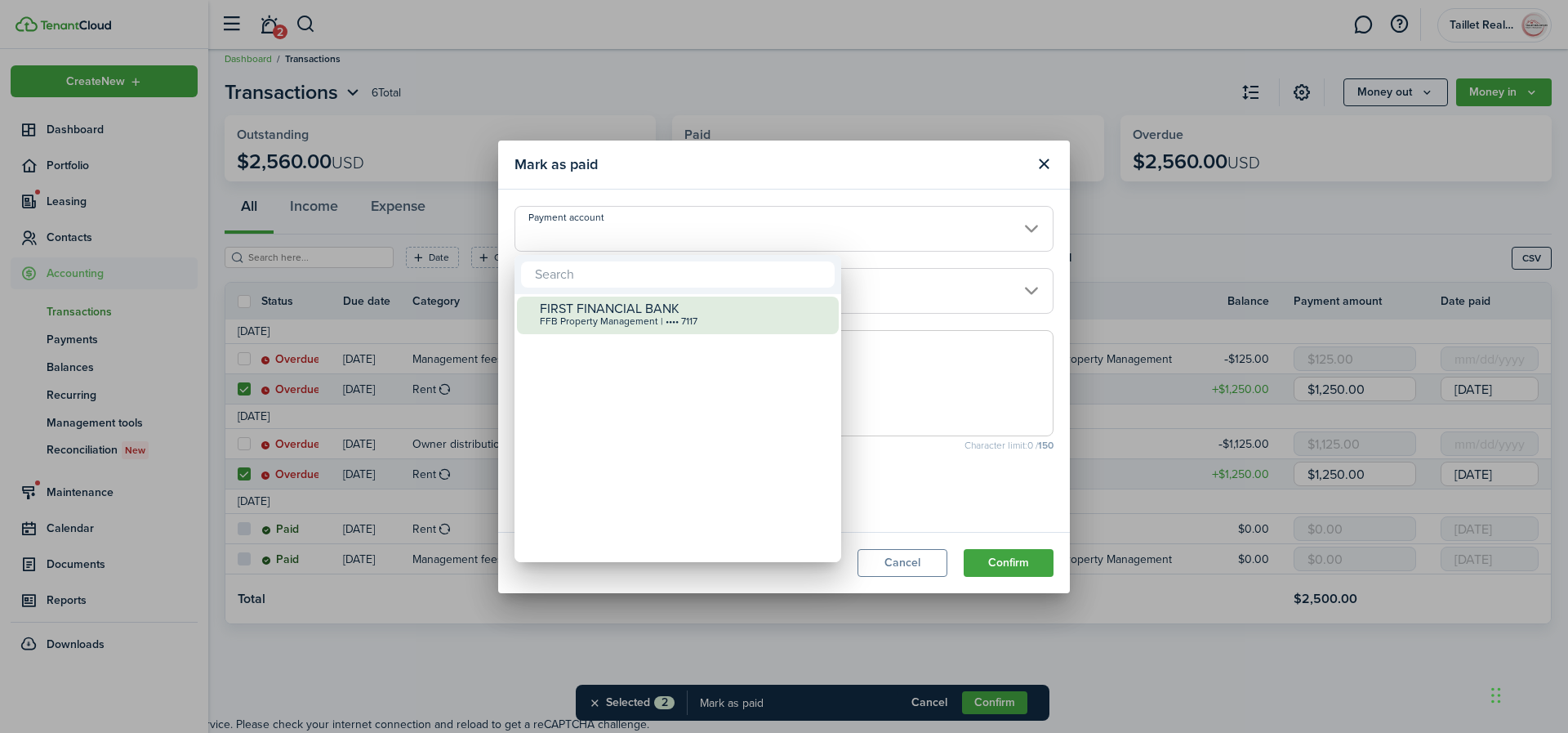
click at [675, 319] on div "FFB Property Management | •••• 7117" at bounding box center [684, 322] width 289 height 11
type input "•••• •••• •••• 7117"
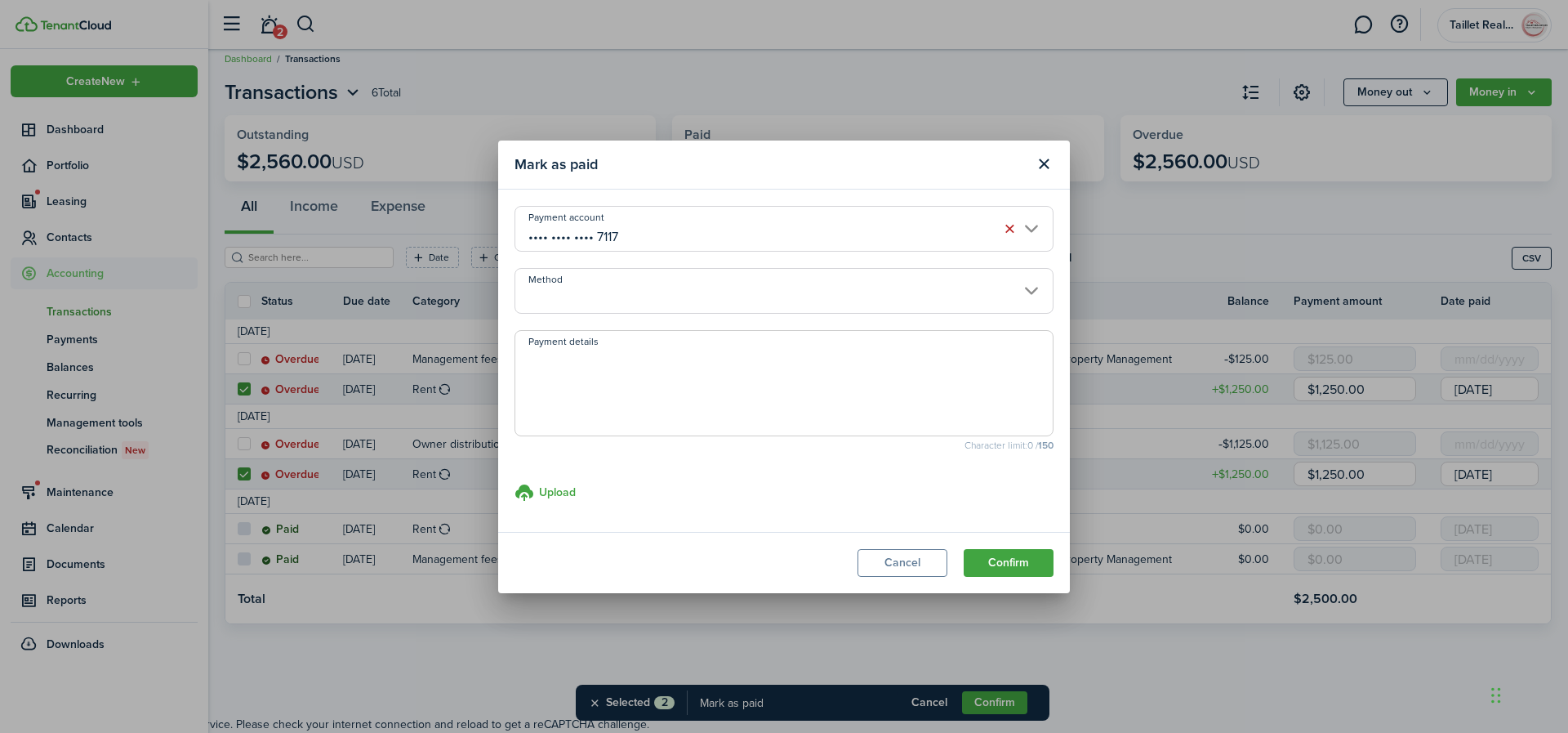
click at [676, 293] on input "Method" at bounding box center [784, 291] width 539 height 46
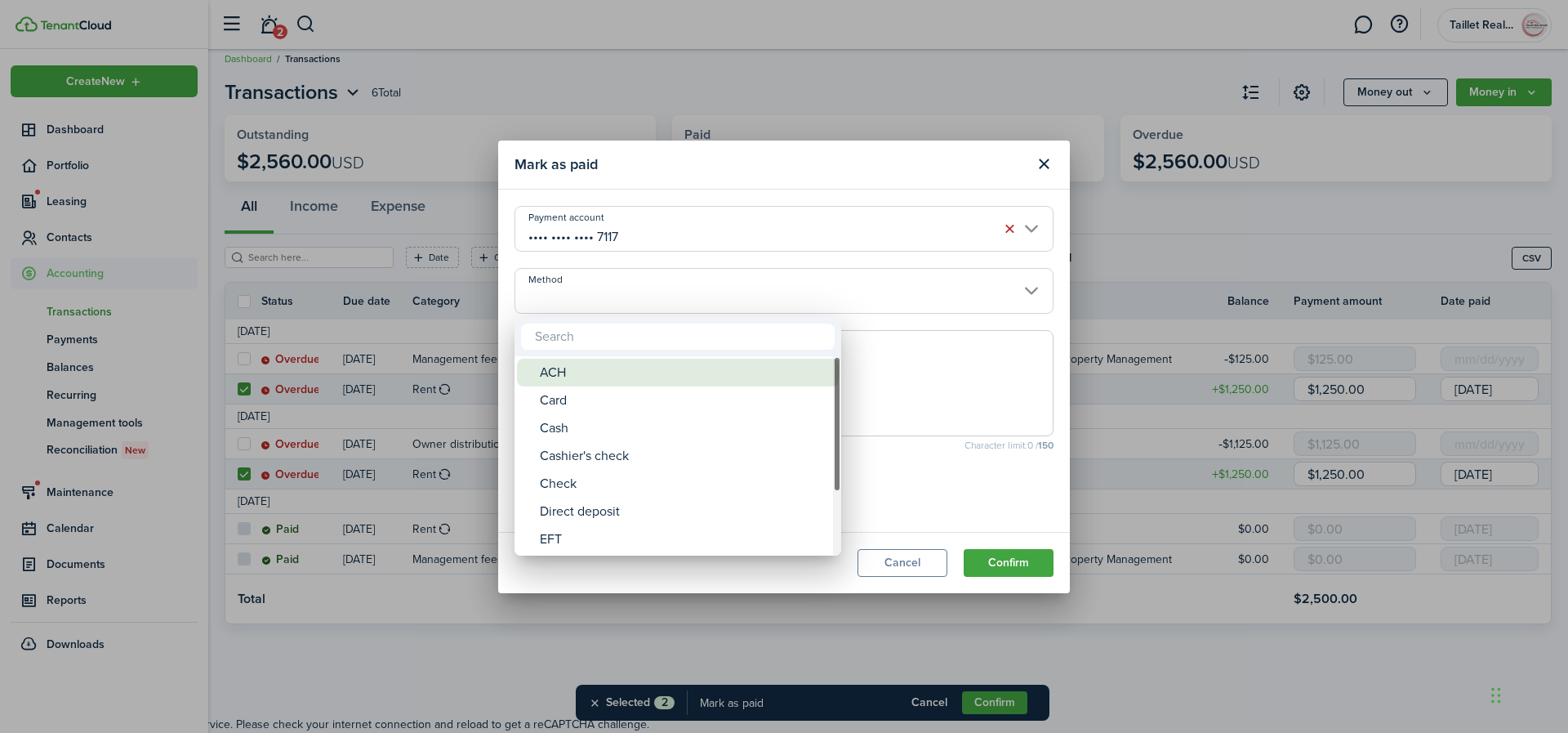
click at [601, 371] on div "ACH" at bounding box center [684, 372] width 289 height 28
type input "ACH"
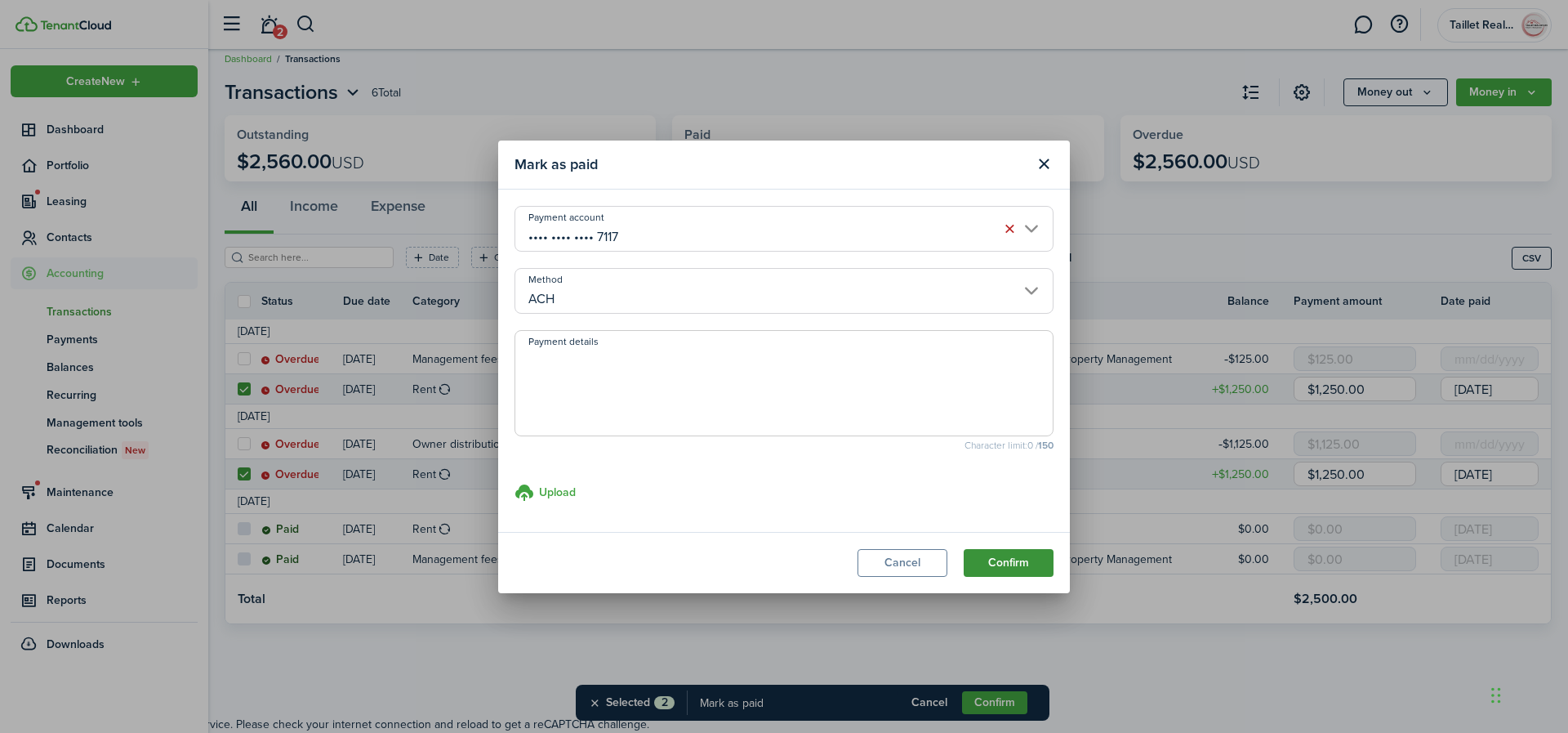
click at [996, 571] on button "Confirm" at bounding box center [1008, 563] width 90 height 28
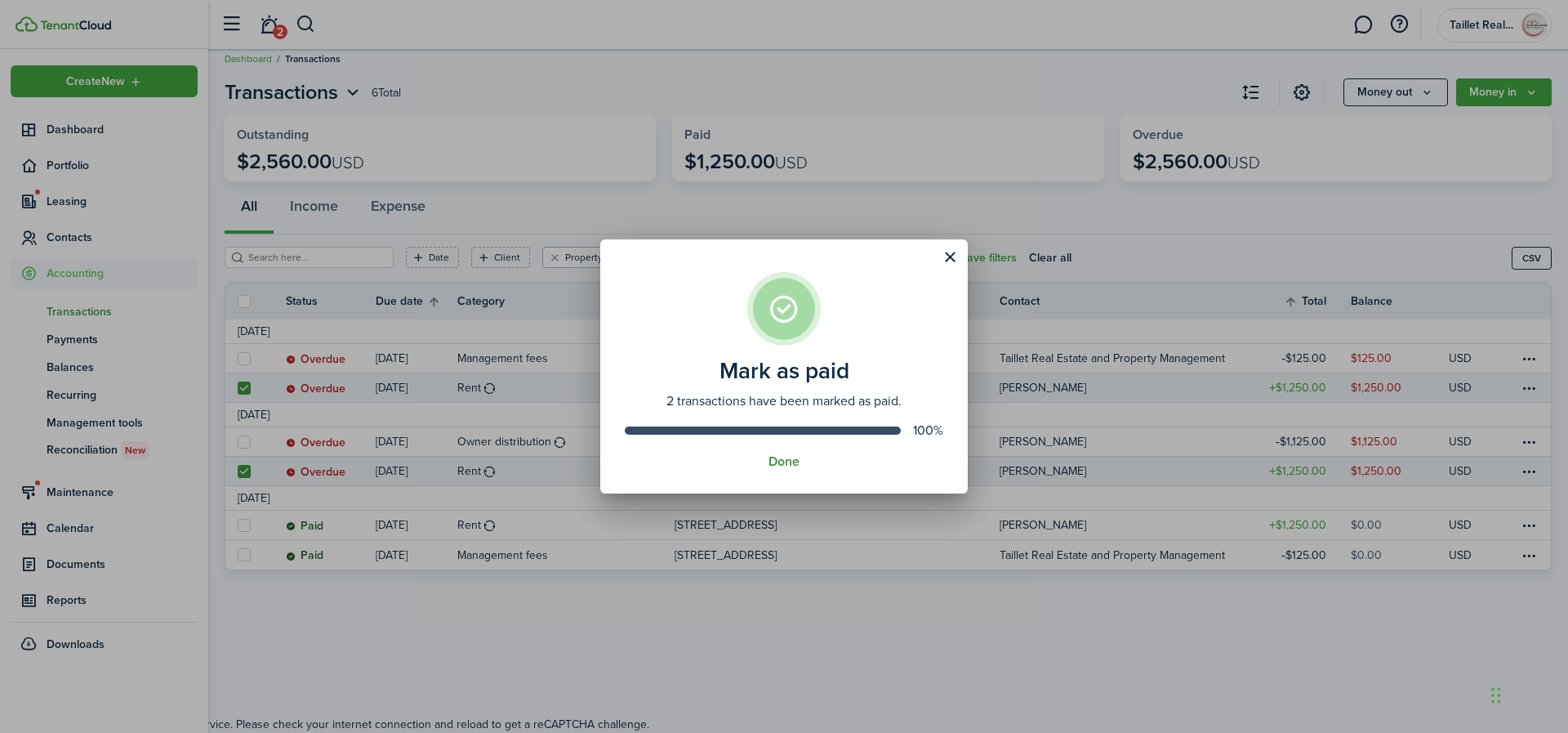
click at [777, 458] on button "Done" at bounding box center [784, 461] width 31 height 14
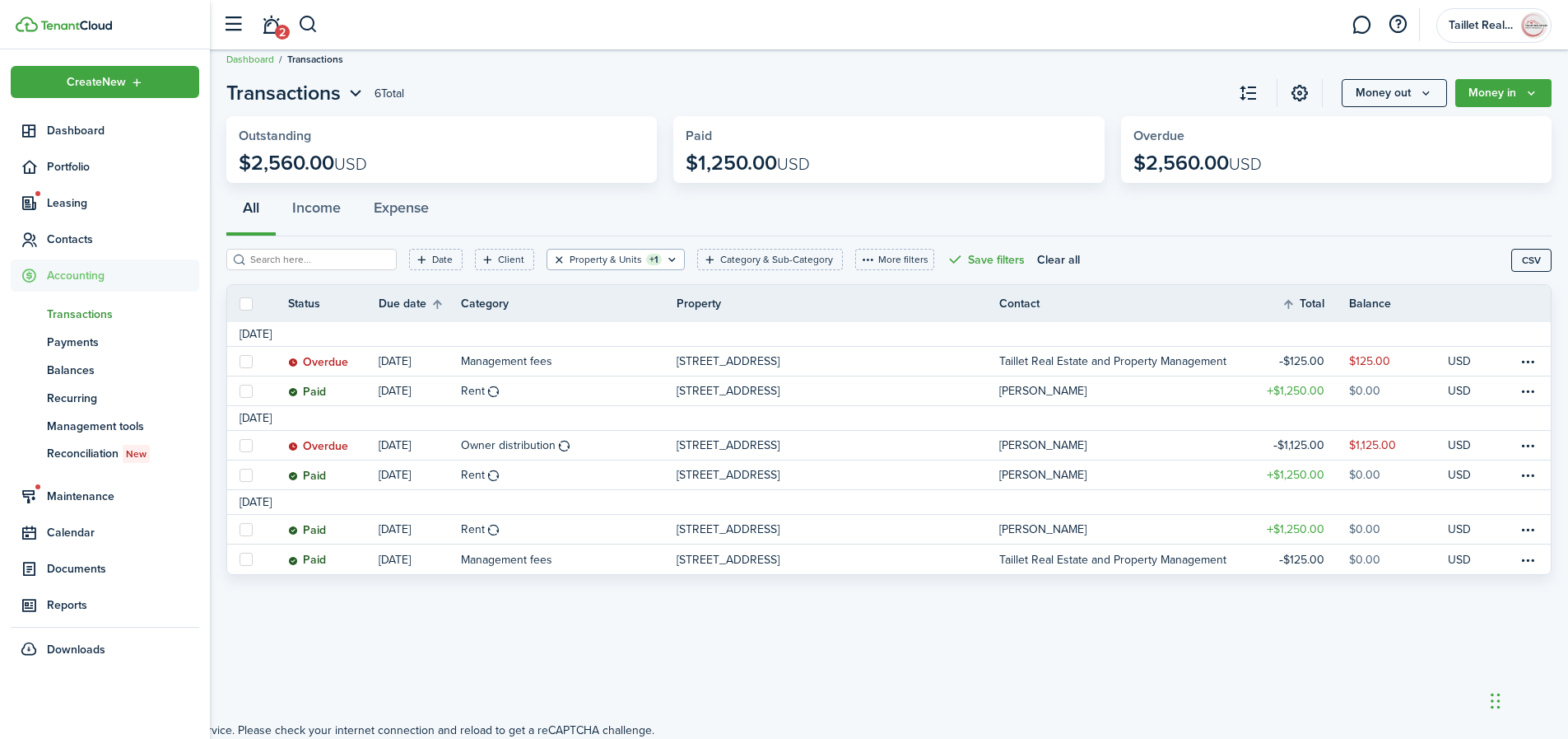
click at [553, 259] on button "Clear filter" at bounding box center [559, 260] width 14 height 14
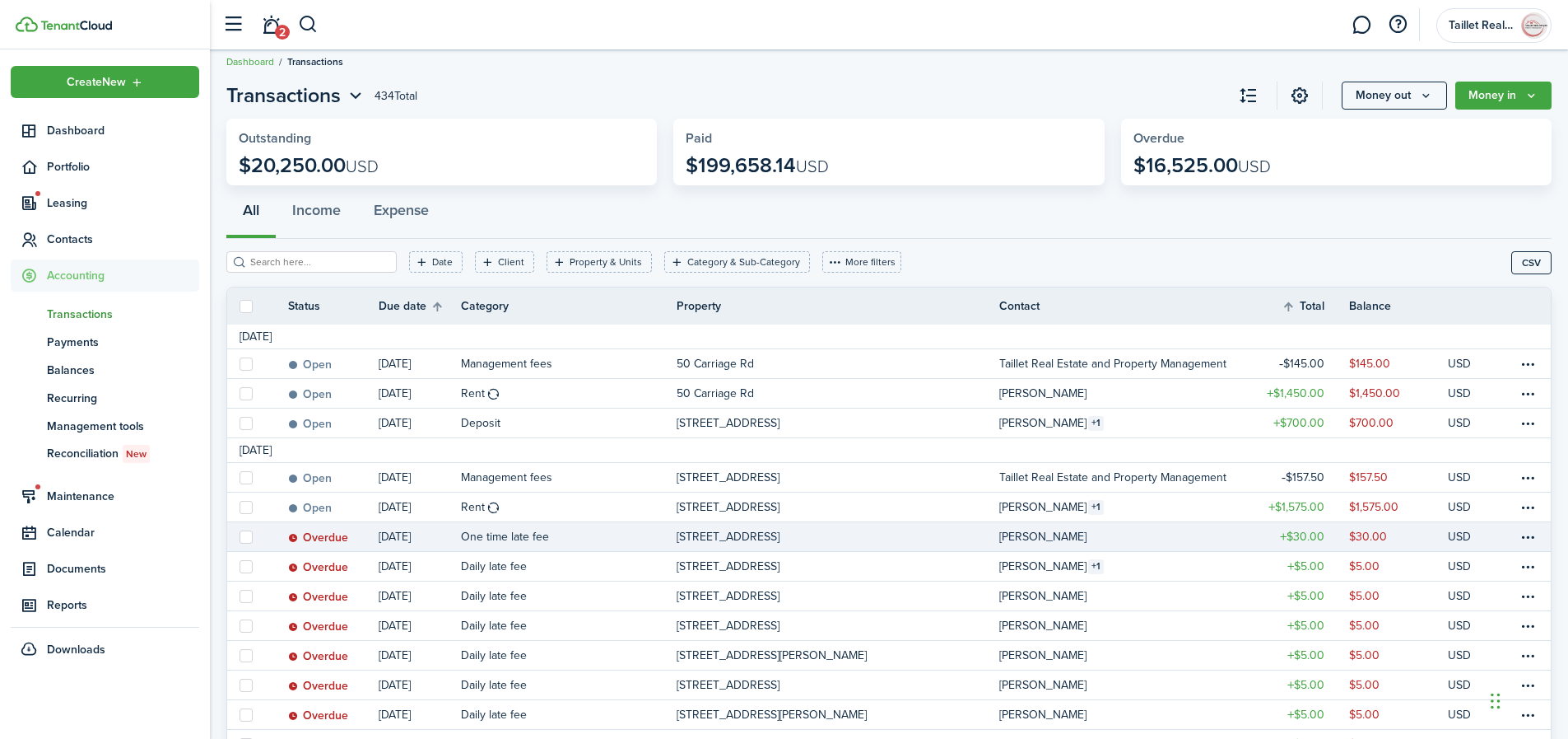
scroll to position [178, 0]
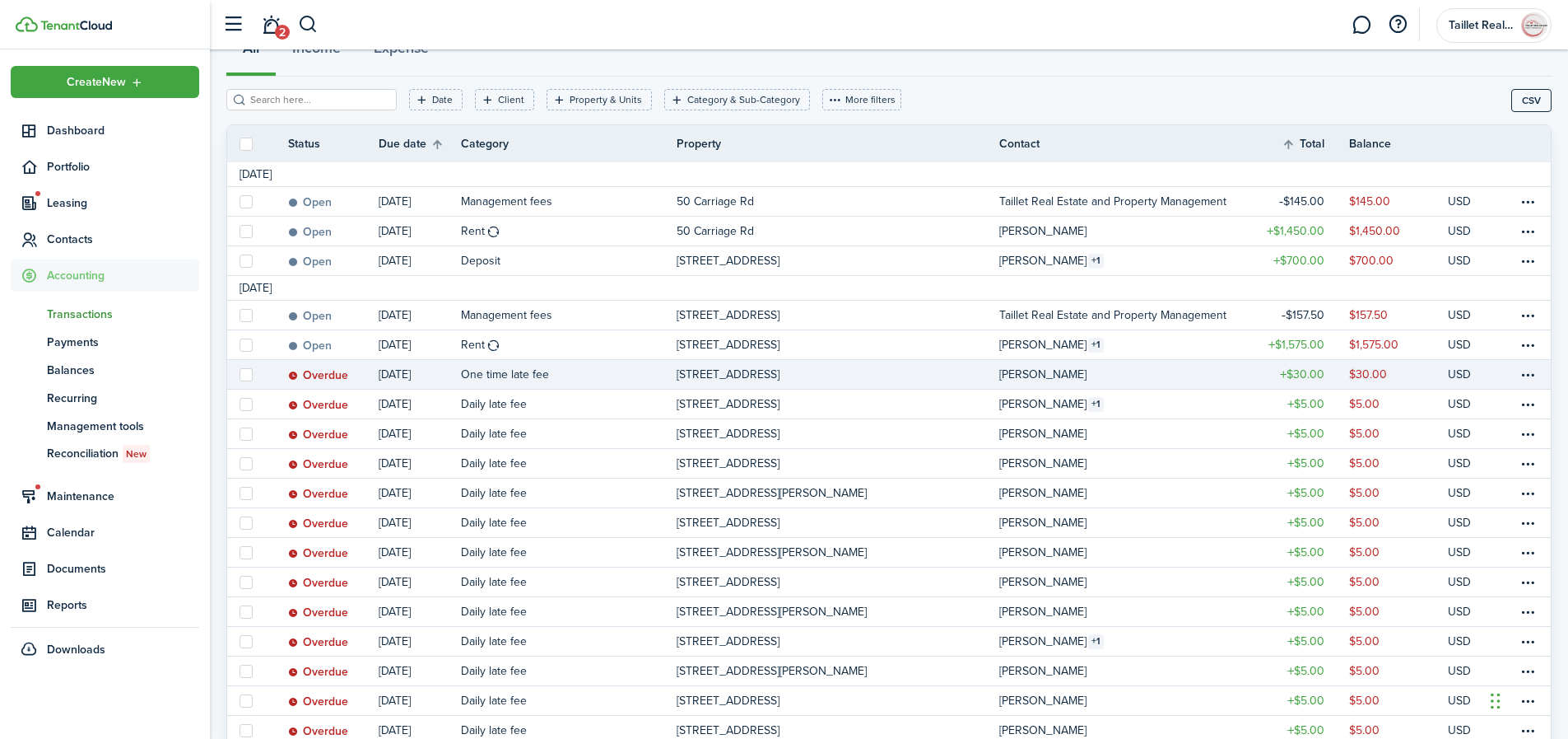
click at [248, 374] on label at bounding box center [246, 375] width 14 height 14
click at [239, 374] on input "checkbox" at bounding box center [239, 374] width 1 height 1
checkbox input "true"
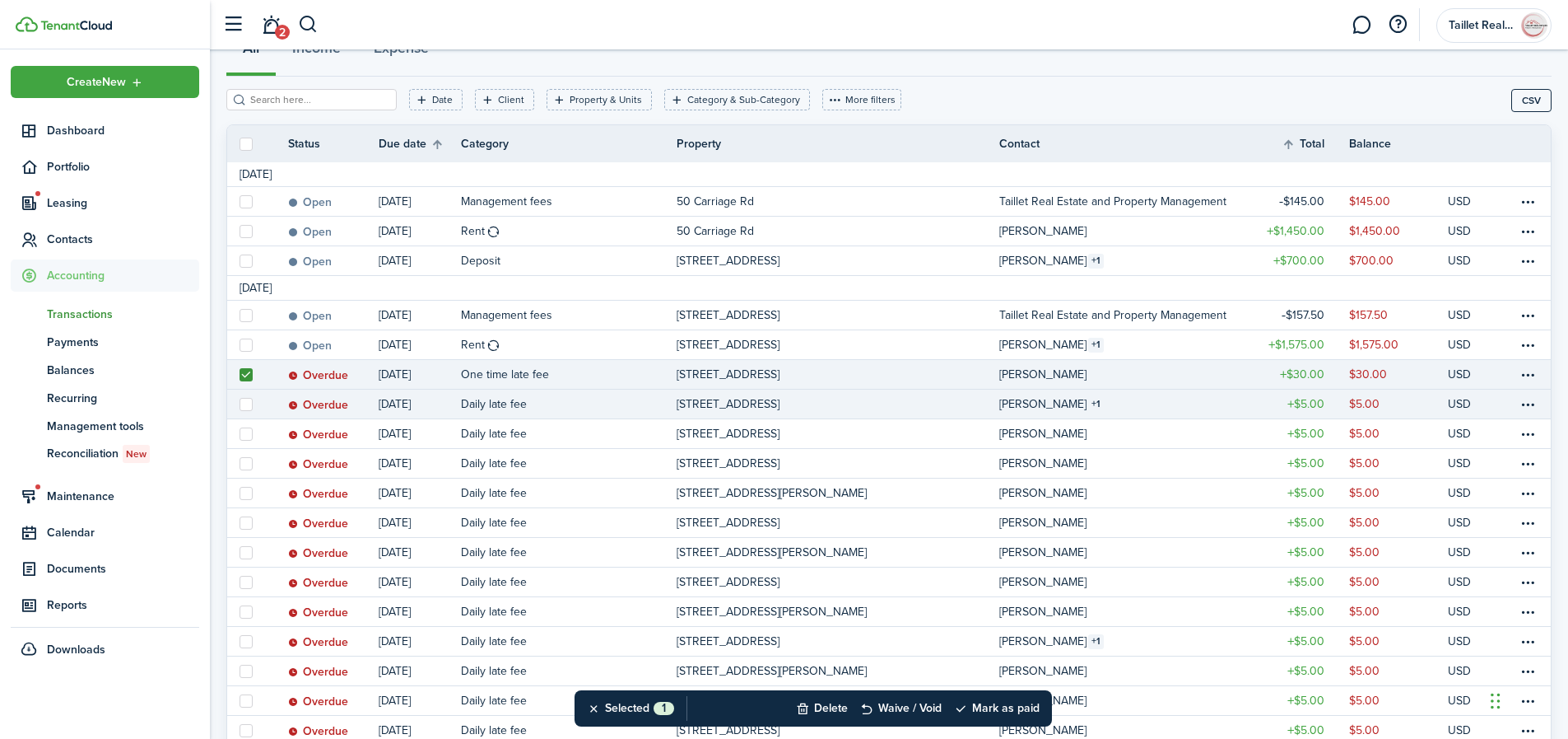
click at [250, 403] on label at bounding box center [246, 404] width 14 height 14
click at [239, 403] on input "checkbox" at bounding box center [239, 403] width 1 height 1
checkbox input "true"
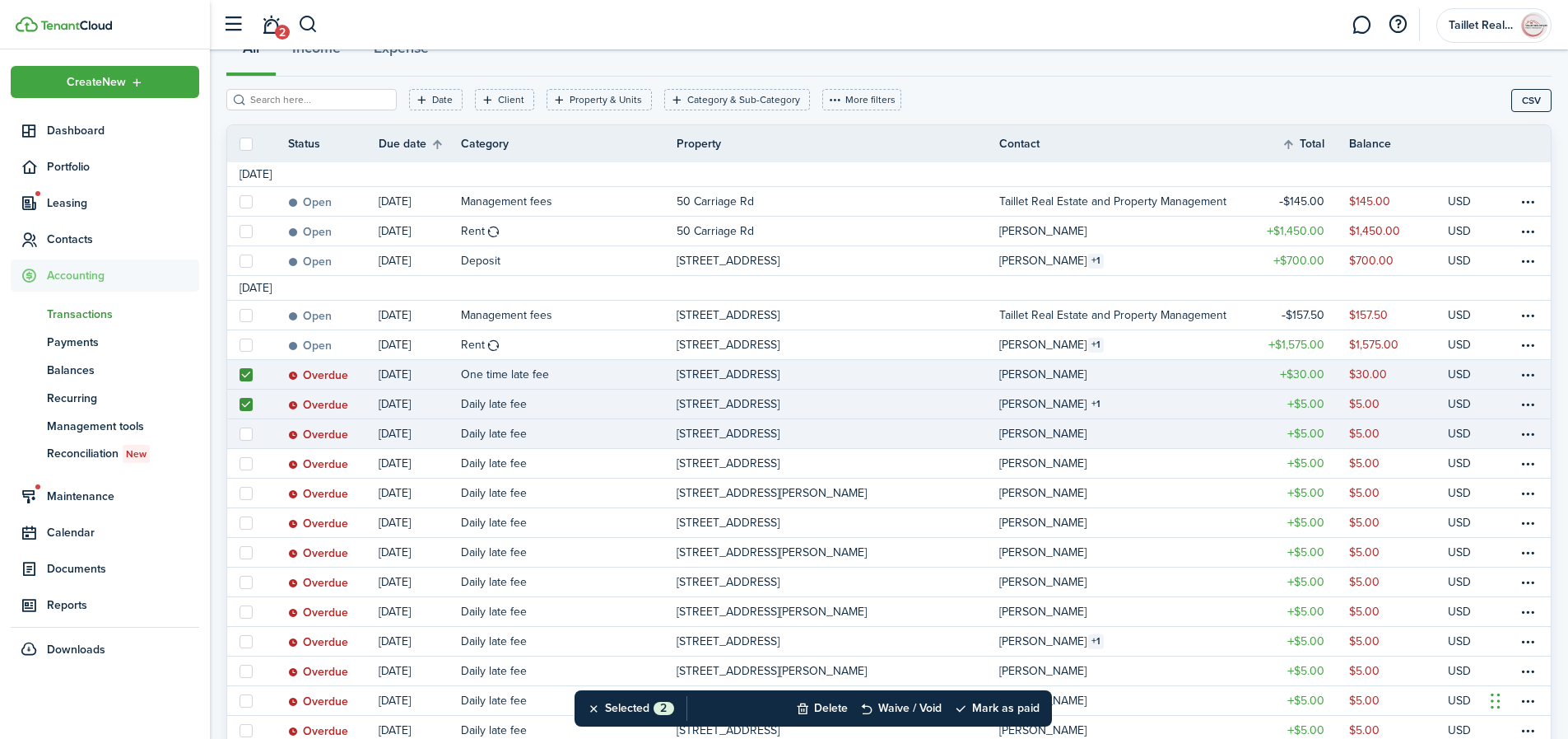
click at [246, 430] on label at bounding box center [246, 434] width 14 height 14
click at [239, 433] on input "checkbox" at bounding box center [239, 433] width 1 height 1
checkbox input "true"
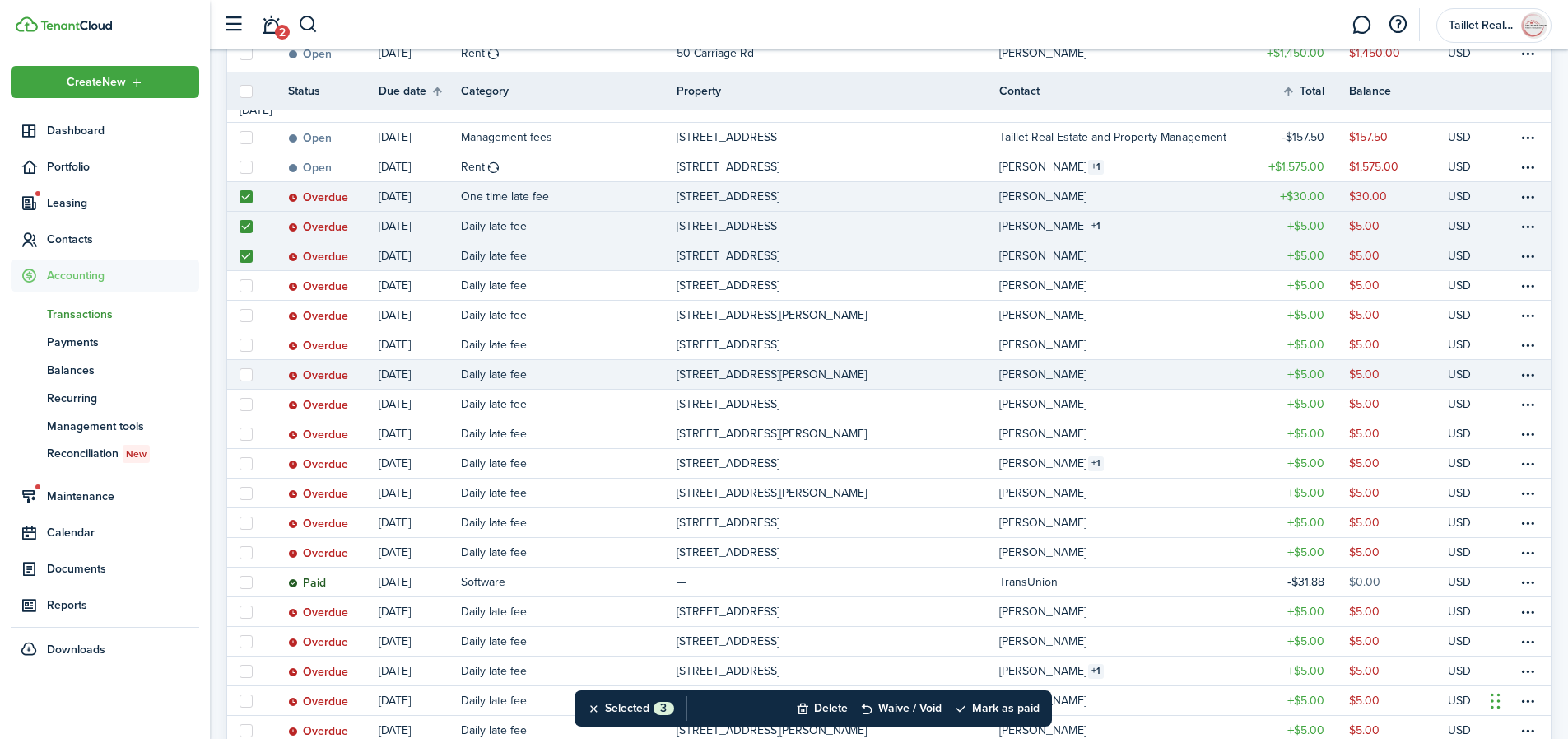
scroll to position [380, 0]
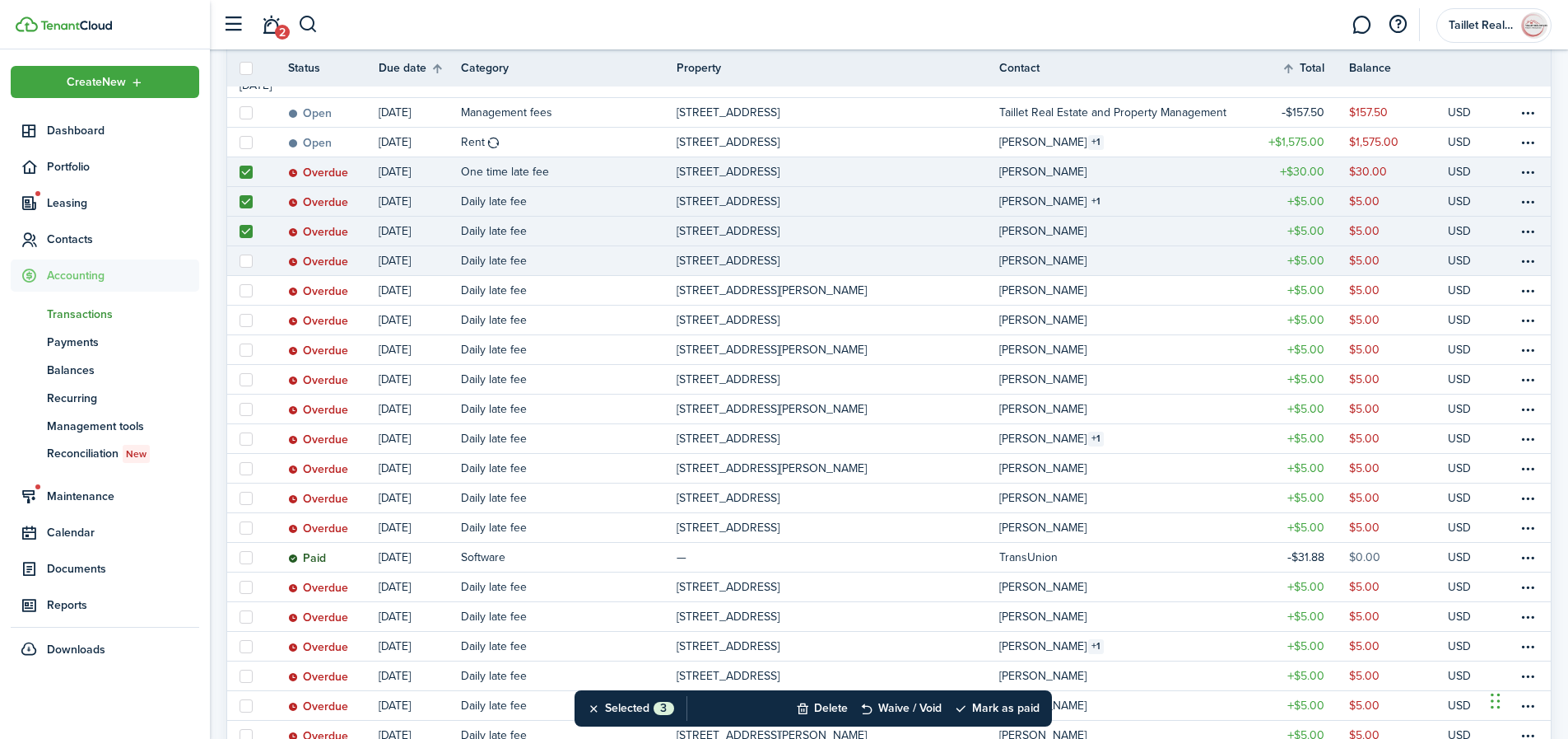
click at [243, 263] on label at bounding box center [246, 261] width 14 height 14
click at [239, 261] on input "checkbox" at bounding box center [239, 260] width 1 height 1
checkbox input "true"
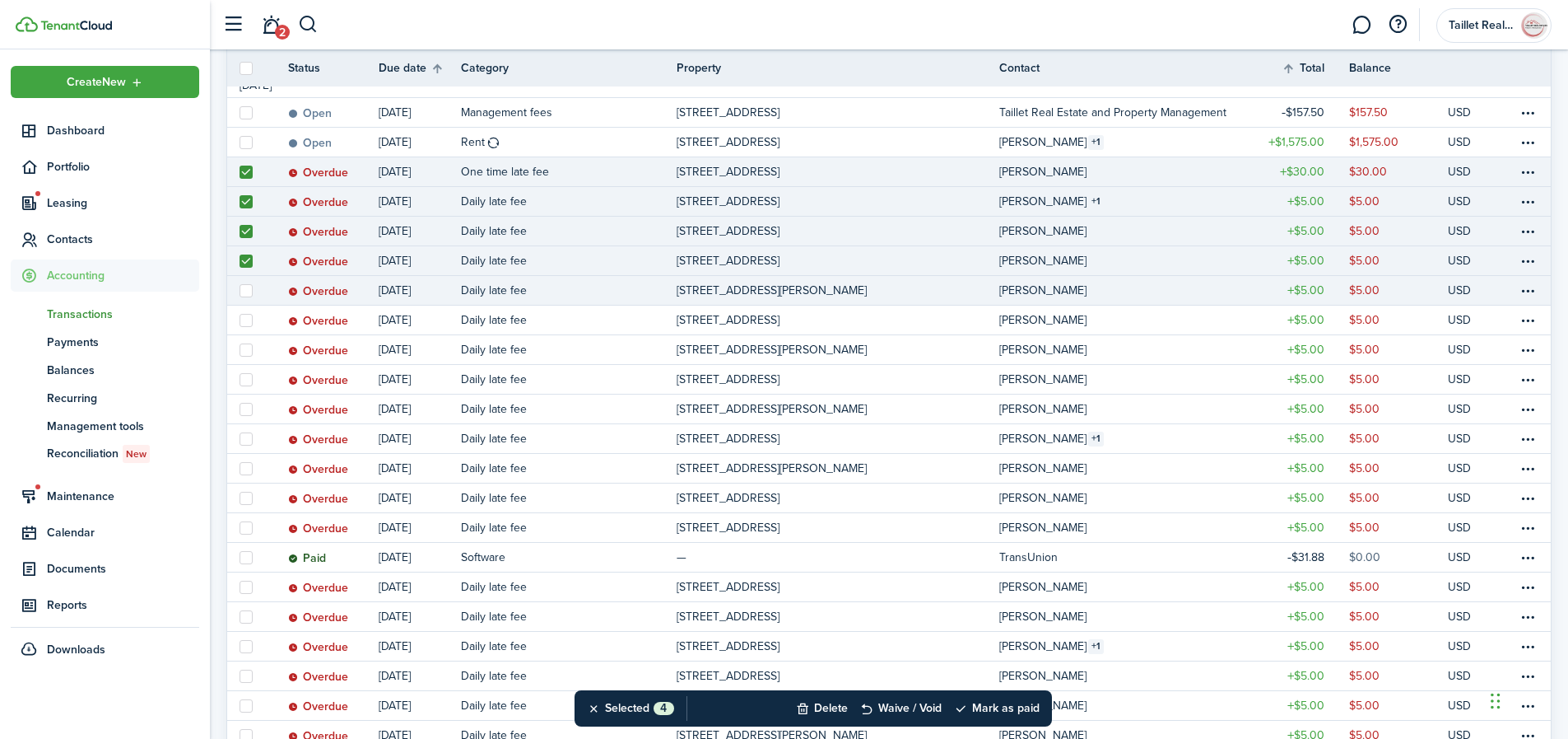
click at [246, 294] on label at bounding box center [246, 291] width 14 height 14
click at [239, 290] on input "checkbox" at bounding box center [239, 289] width 1 height 1
checkbox input "true"
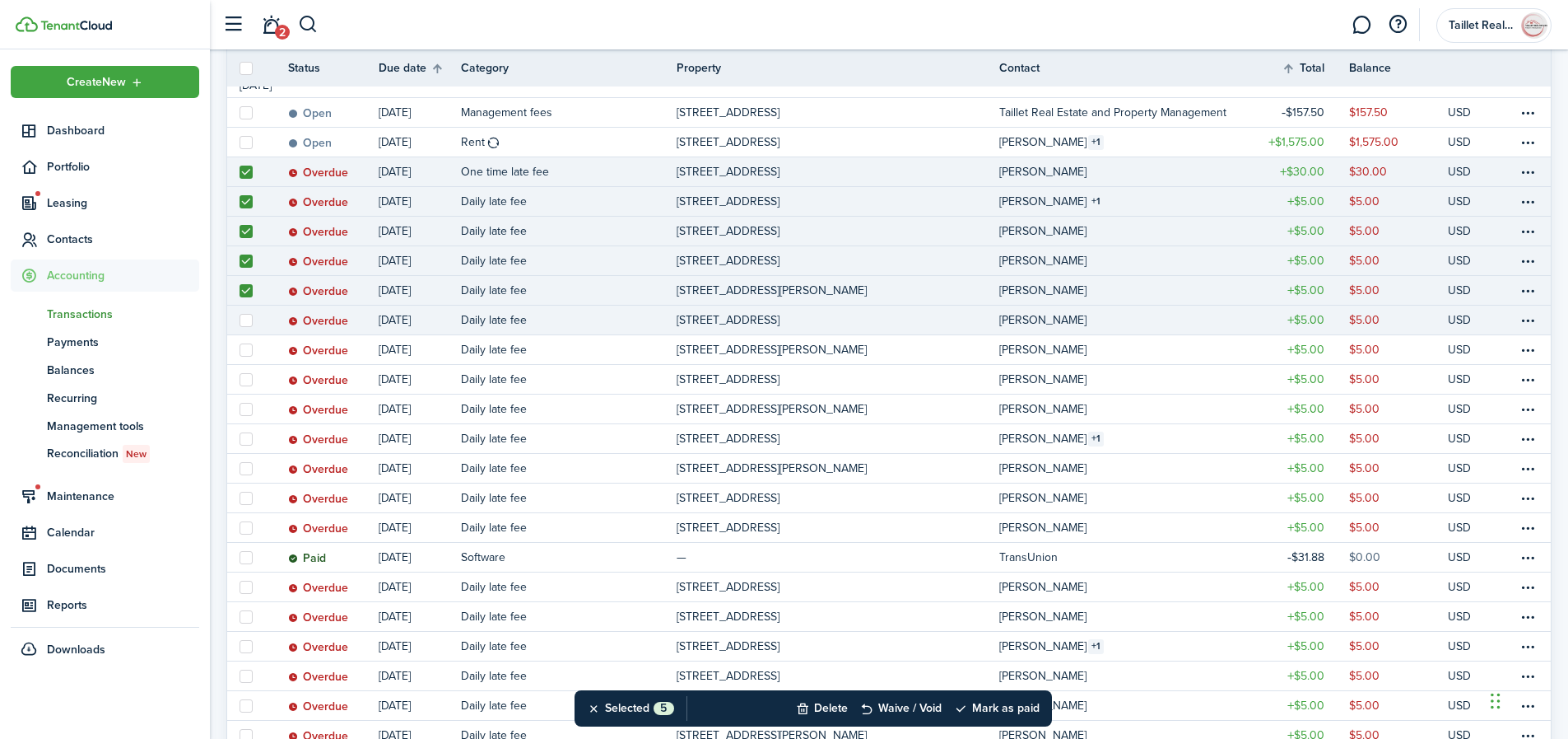
click at [248, 315] on label at bounding box center [246, 320] width 14 height 14
click at [239, 319] on input "checkbox" at bounding box center [239, 319] width 1 height 1
checkbox input "true"
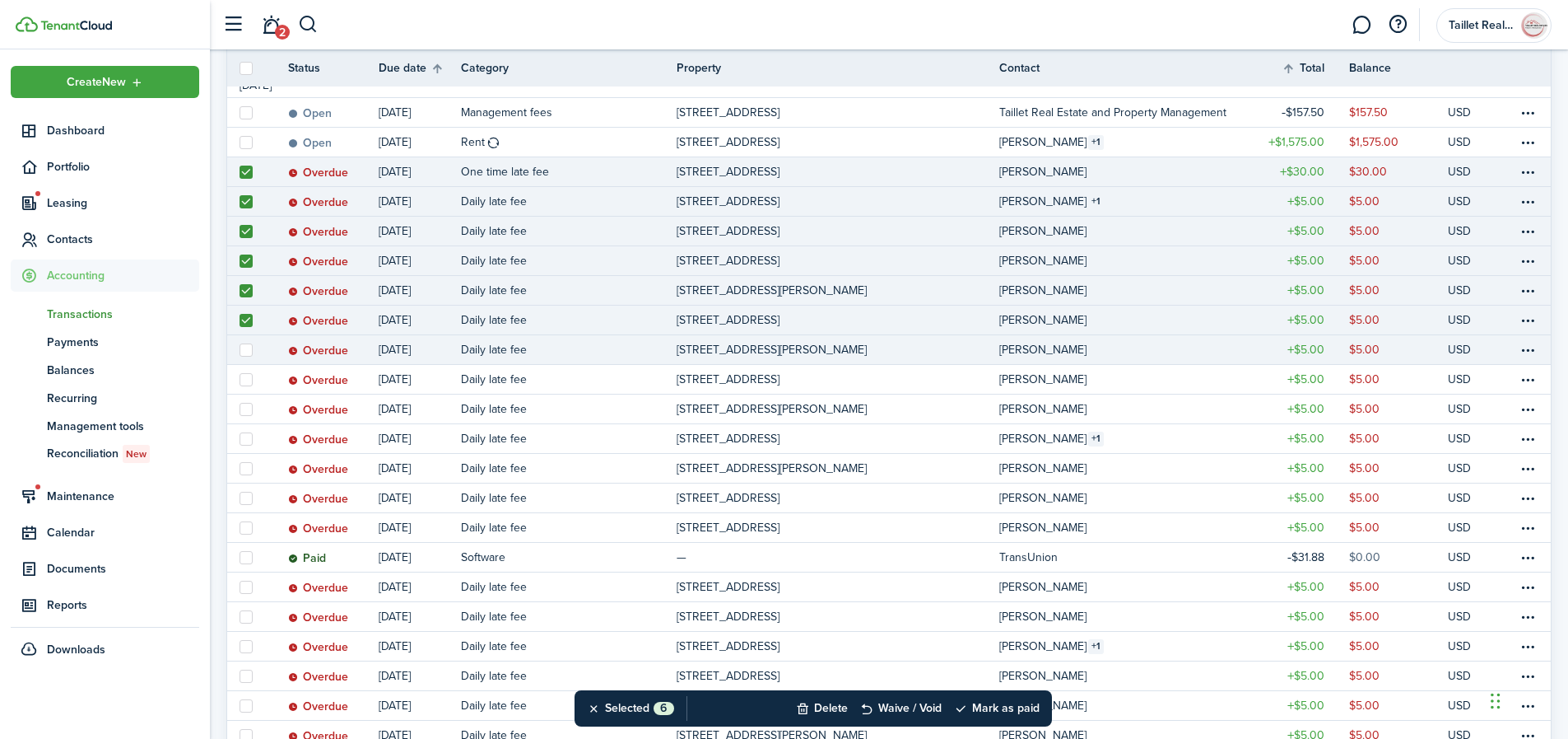
click at [250, 352] on label at bounding box center [246, 350] width 14 height 14
click at [239, 350] on input "checkbox" at bounding box center [239, 349] width 1 height 1
checkbox input "true"
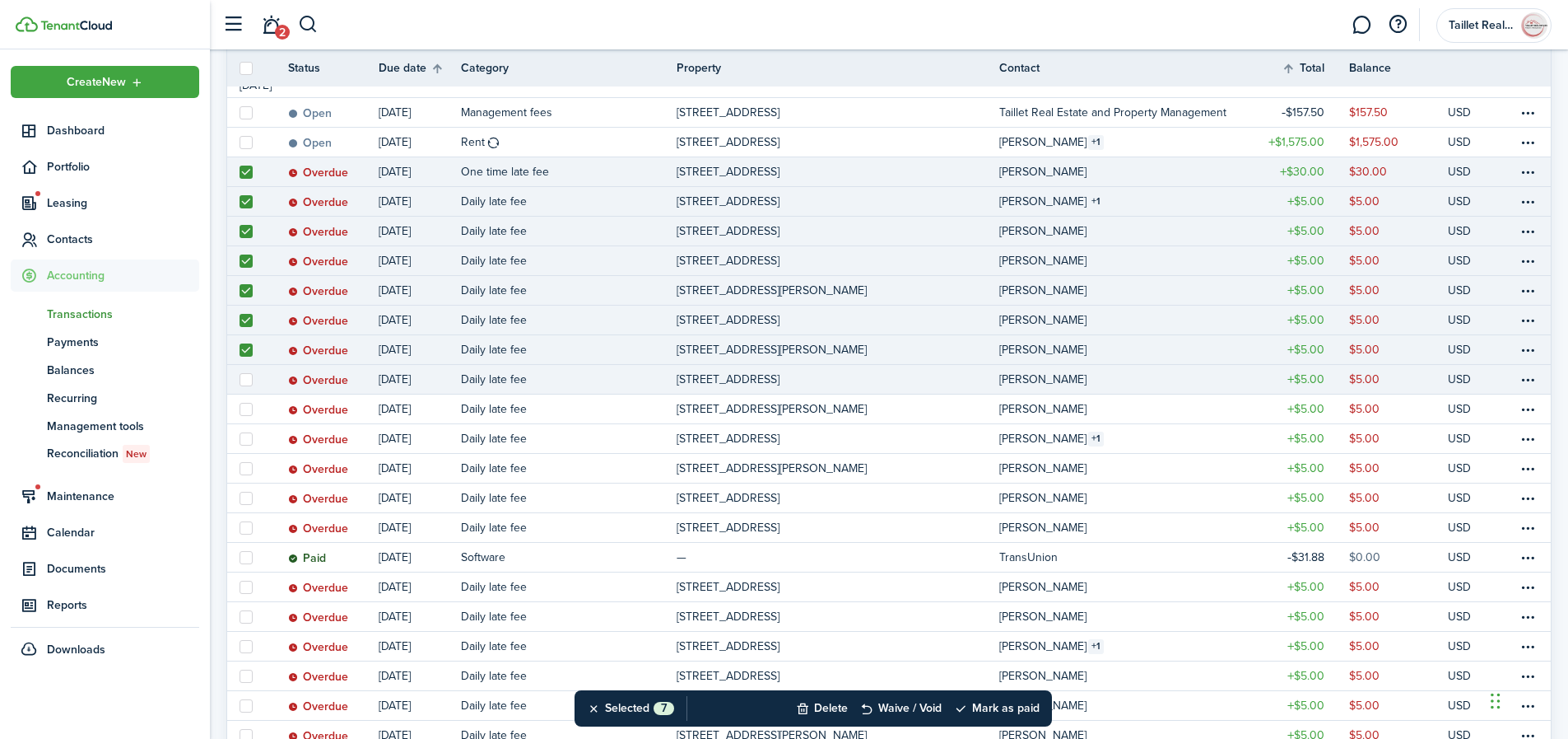
click at [248, 380] on label at bounding box center [246, 380] width 14 height 14
click at [239, 380] on input "checkbox" at bounding box center [239, 379] width 1 height 1
checkbox input "true"
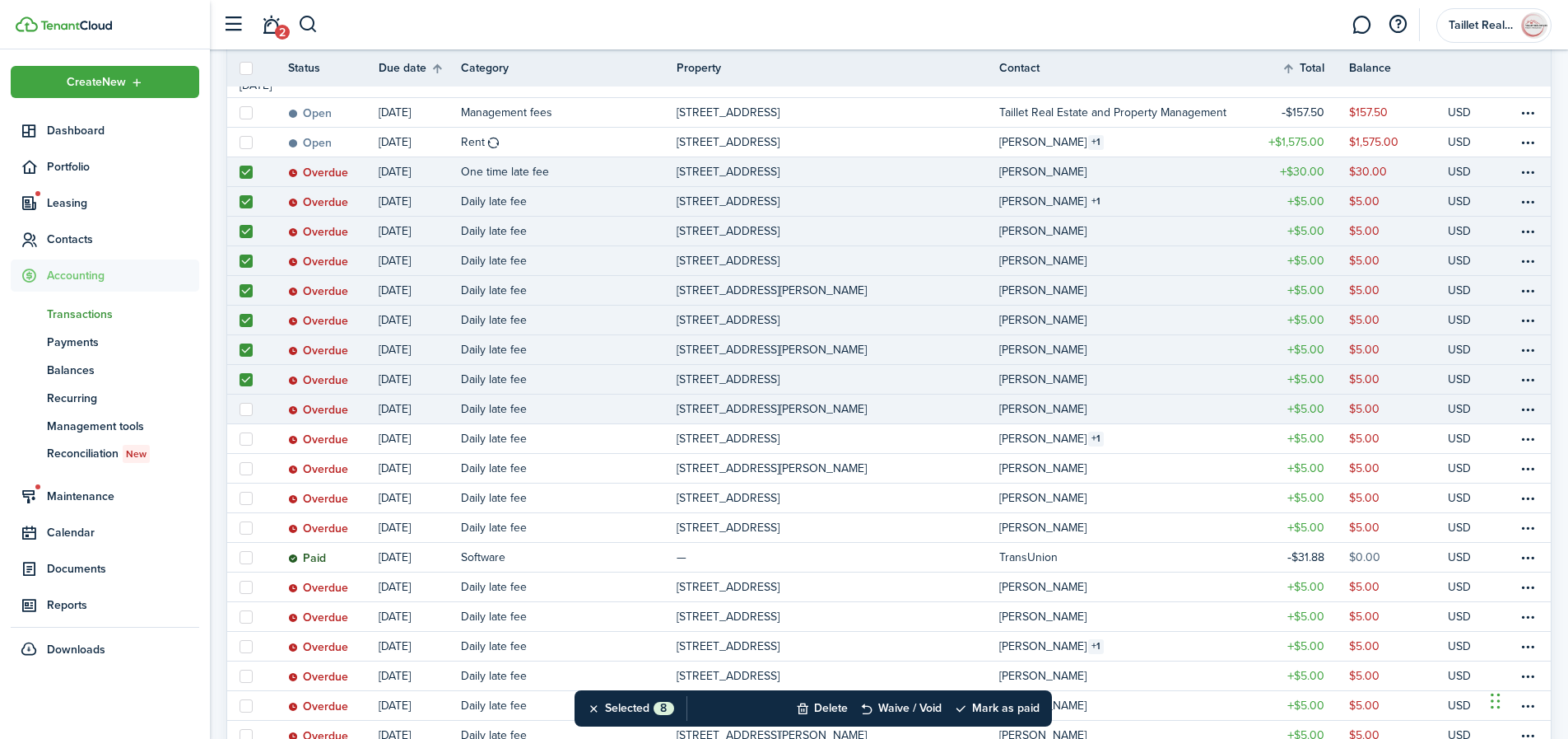
click at [245, 411] on label at bounding box center [246, 409] width 14 height 14
click at [239, 409] on input "checkbox" at bounding box center [239, 408] width 1 height 1
checkbox input "true"
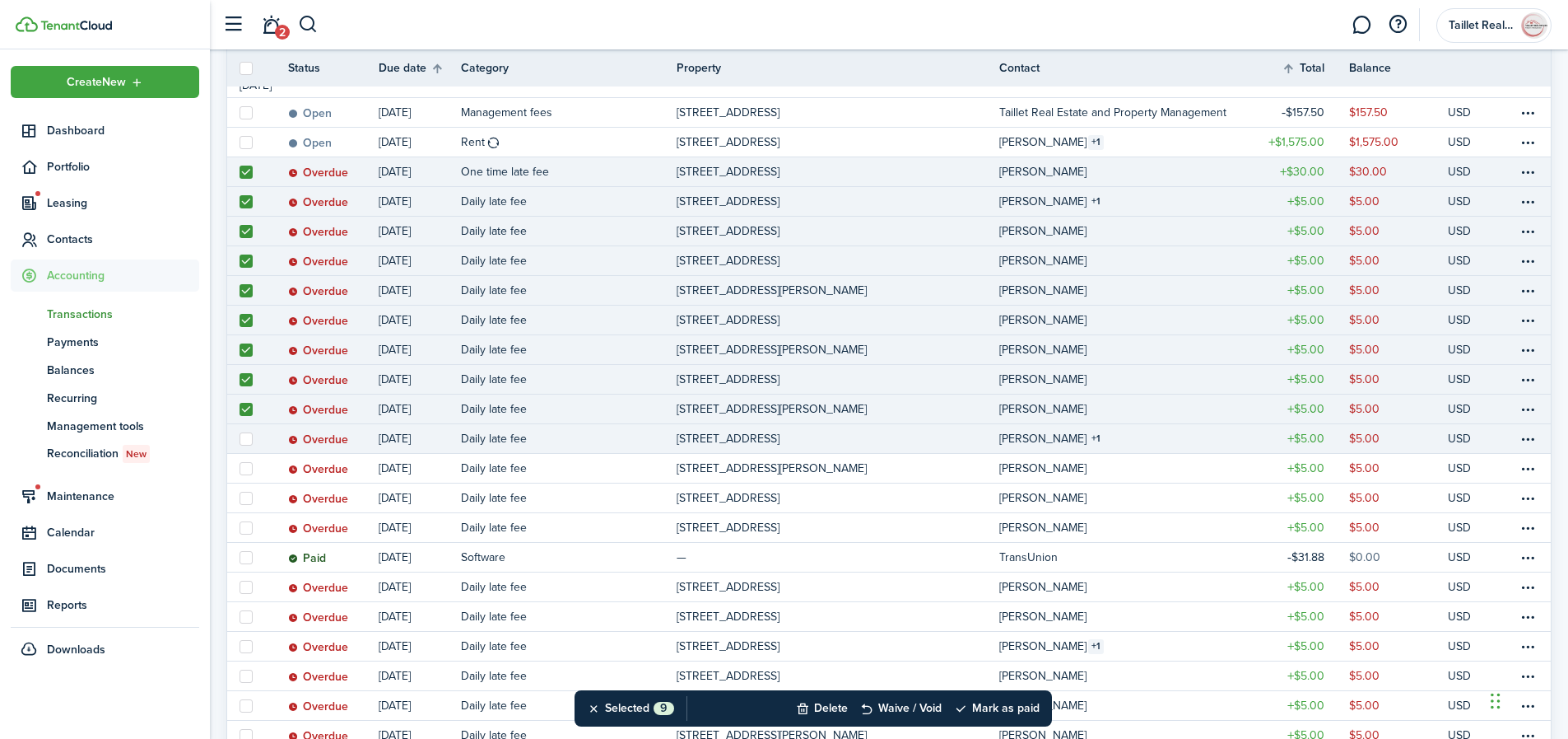
click at [248, 437] on label at bounding box center [246, 439] width 14 height 14
click at [239, 438] on input "checkbox" at bounding box center [239, 438] width 1 height 1
checkbox input "true"
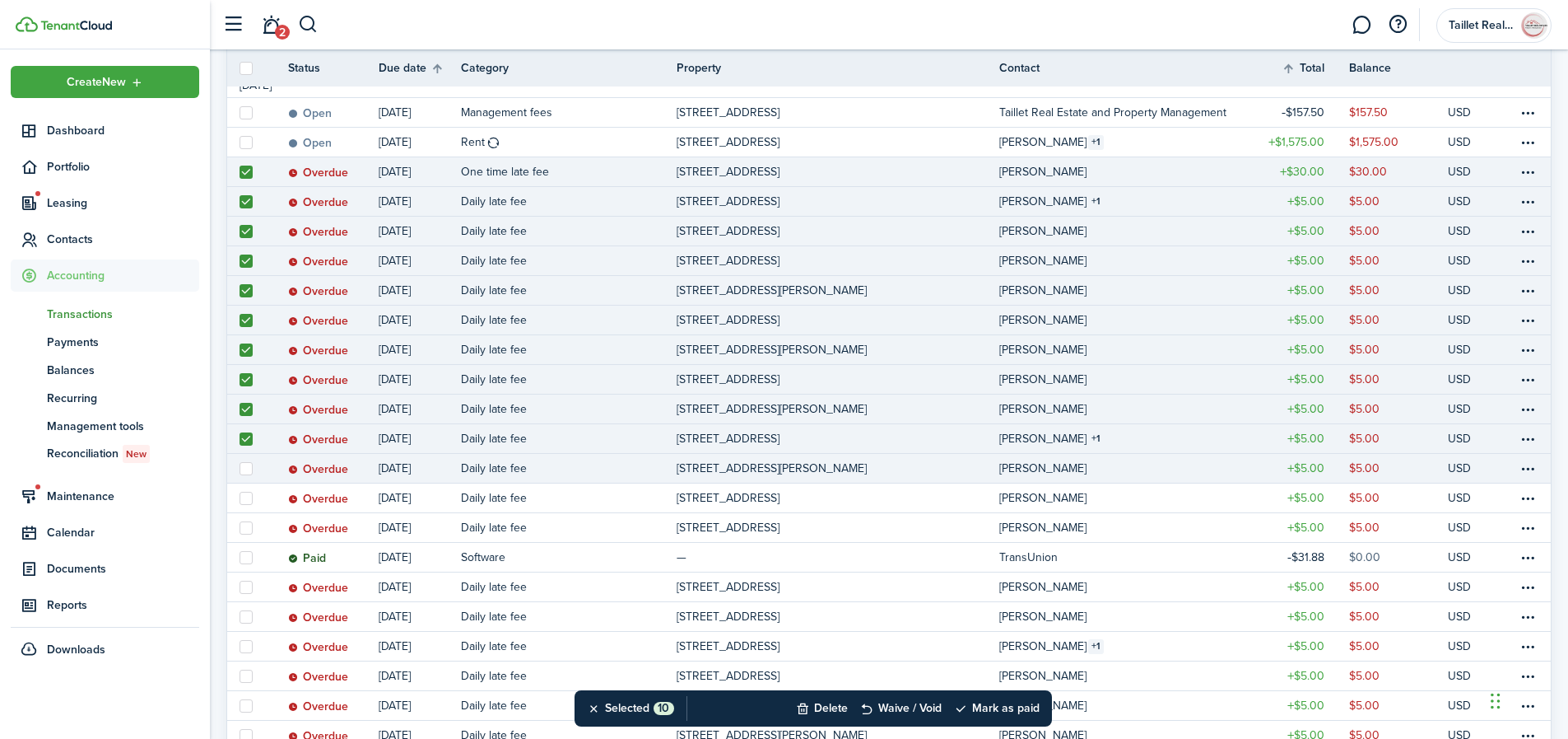
click at [246, 464] on label at bounding box center [246, 469] width 14 height 14
click at [239, 468] on input "checkbox" at bounding box center [239, 468] width 1 height 1
checkbox input "true"
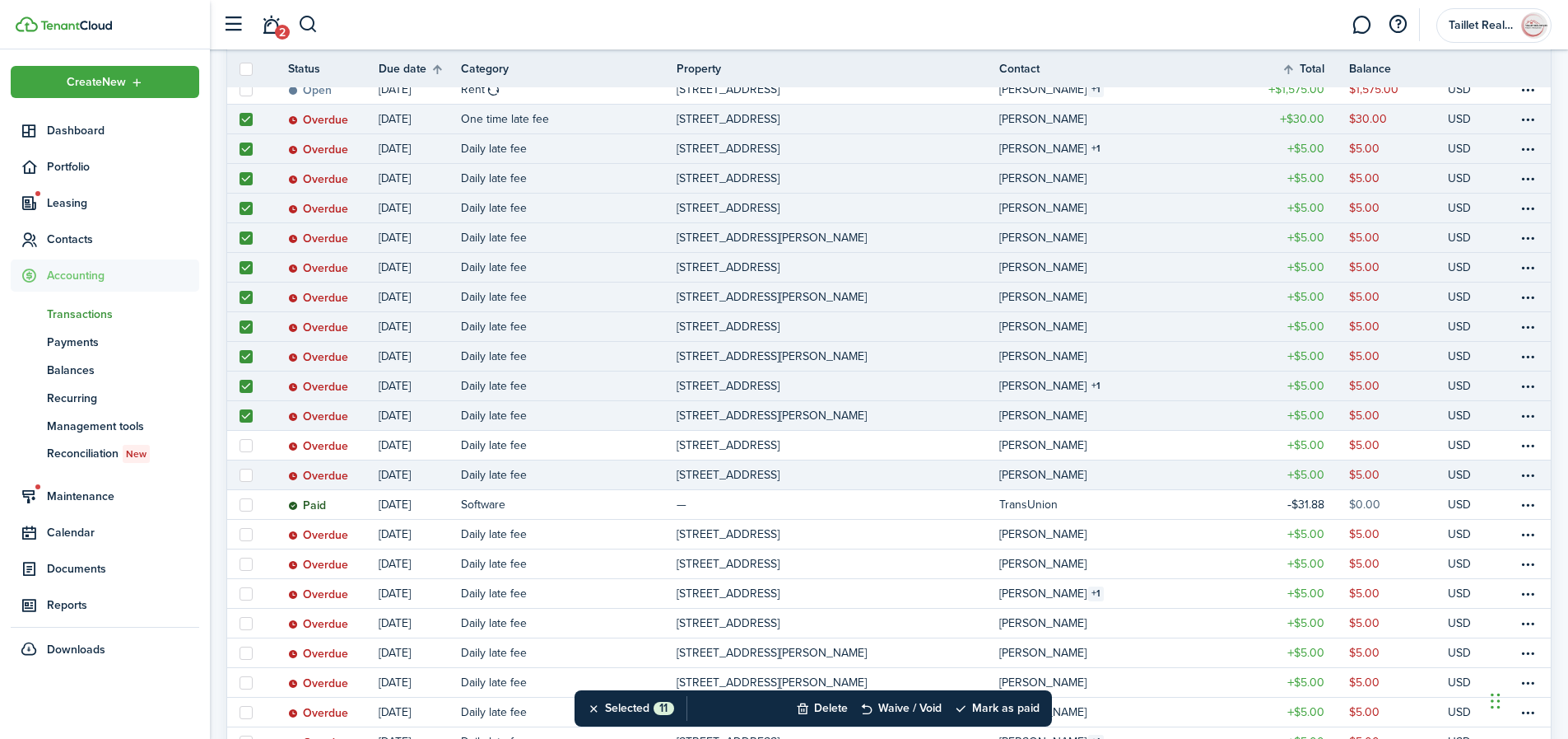
scroll to position [433, 0]
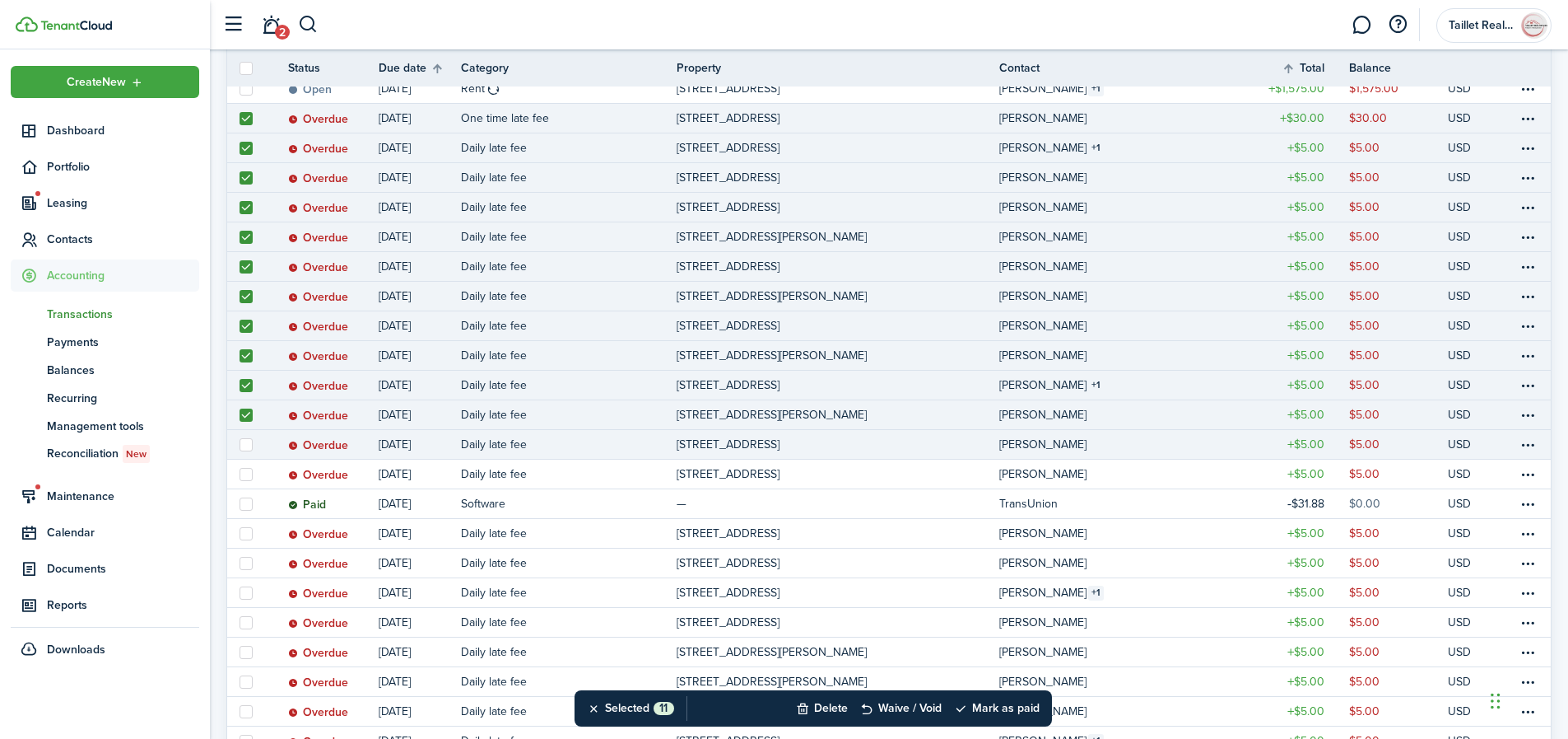
drag, startPoint x: 246, startPoint y: 442, endPoint x: 246, endPoint y: 458, distance: 16.0
click at [246, 442] on label at bounding box center [246, 445] width 14 height 14
click at [239, 444] on input "checkbox" at bounding box center [239, 444] width 1 height 1
checkbox input "true"
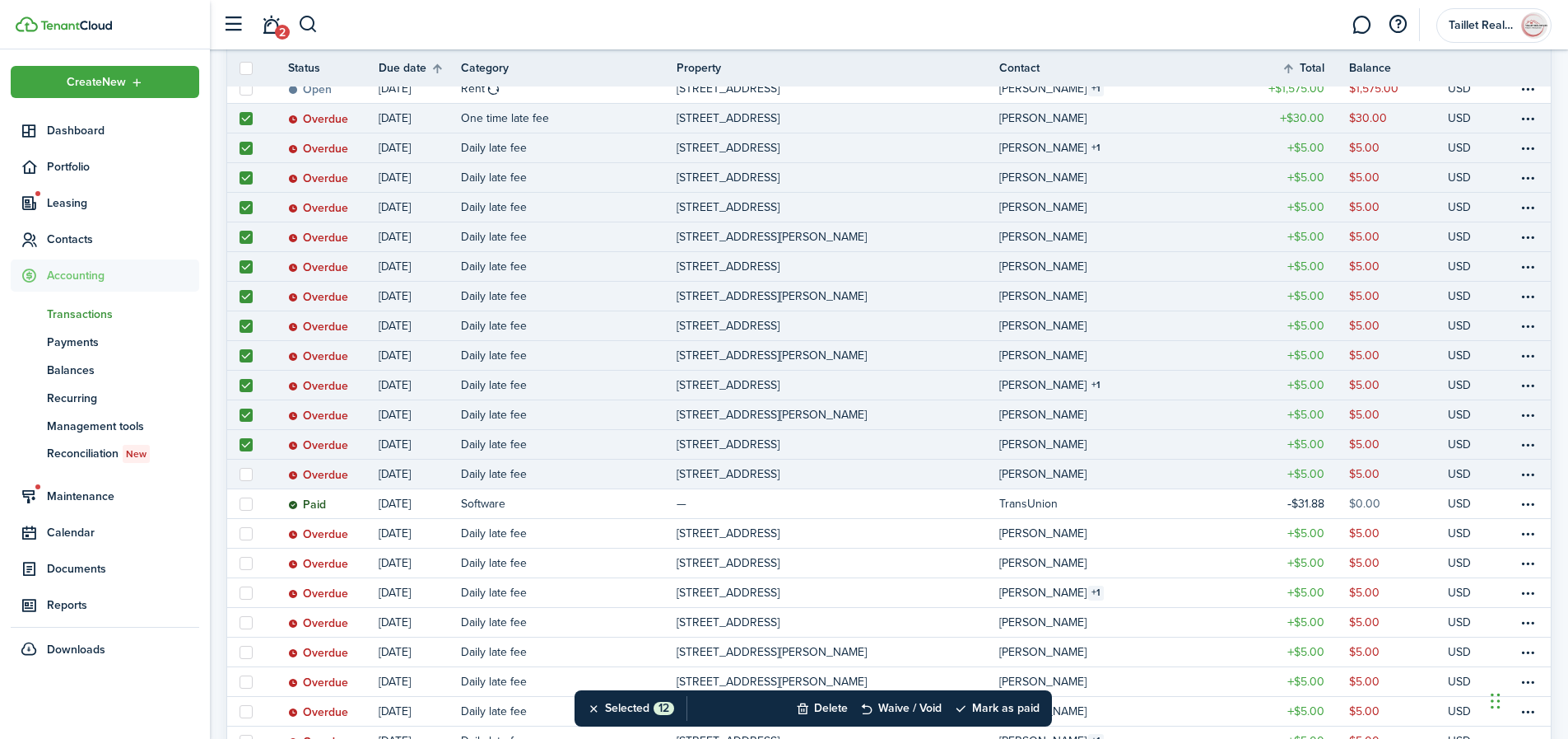
click at [246, 480] on label at bounding box center [246, 475] width 14 height 14
click at [239, 475] on input "checkbox" at bounding box center [239, 474] width 1 height 1
checkbox input "true"
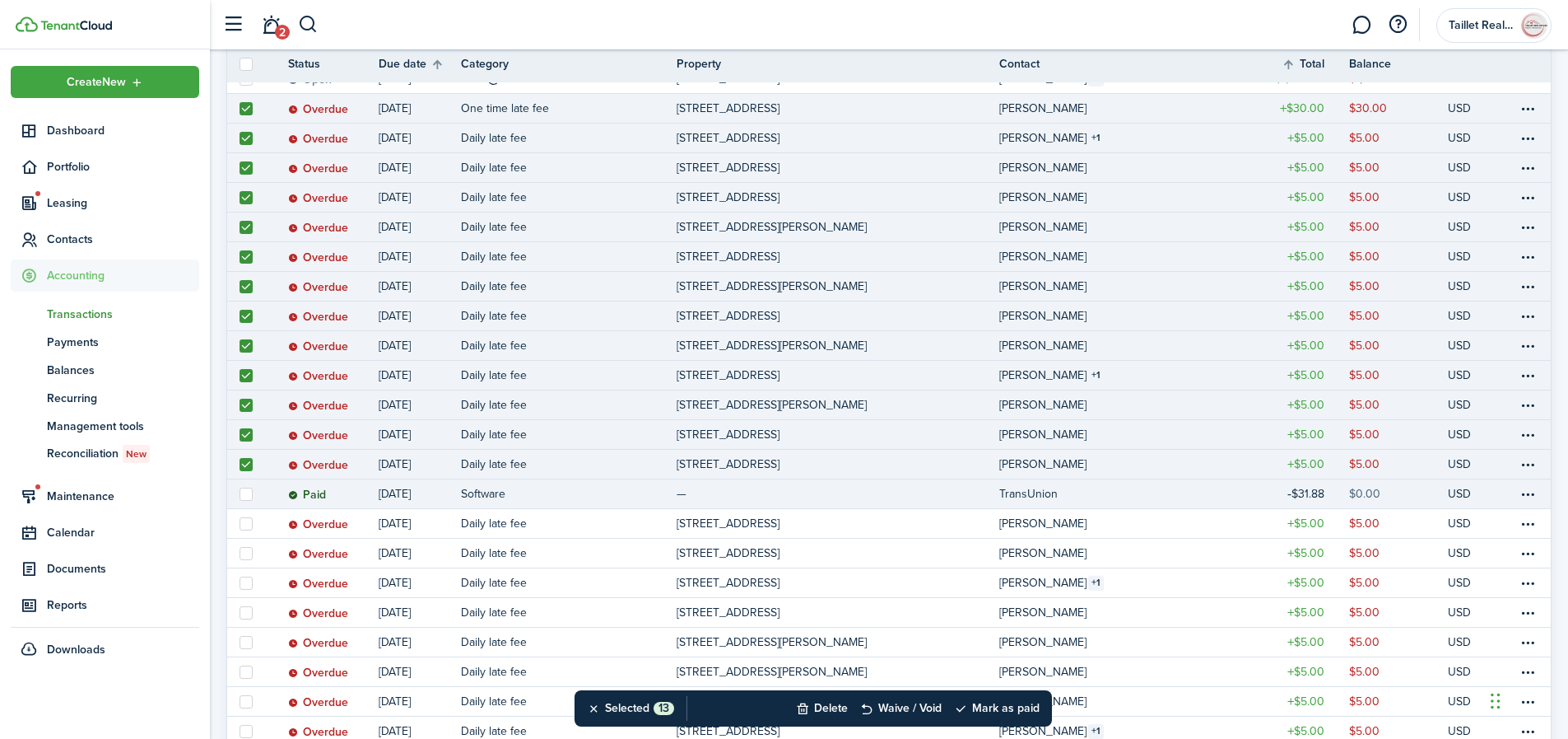
scroll to position [516, 0]
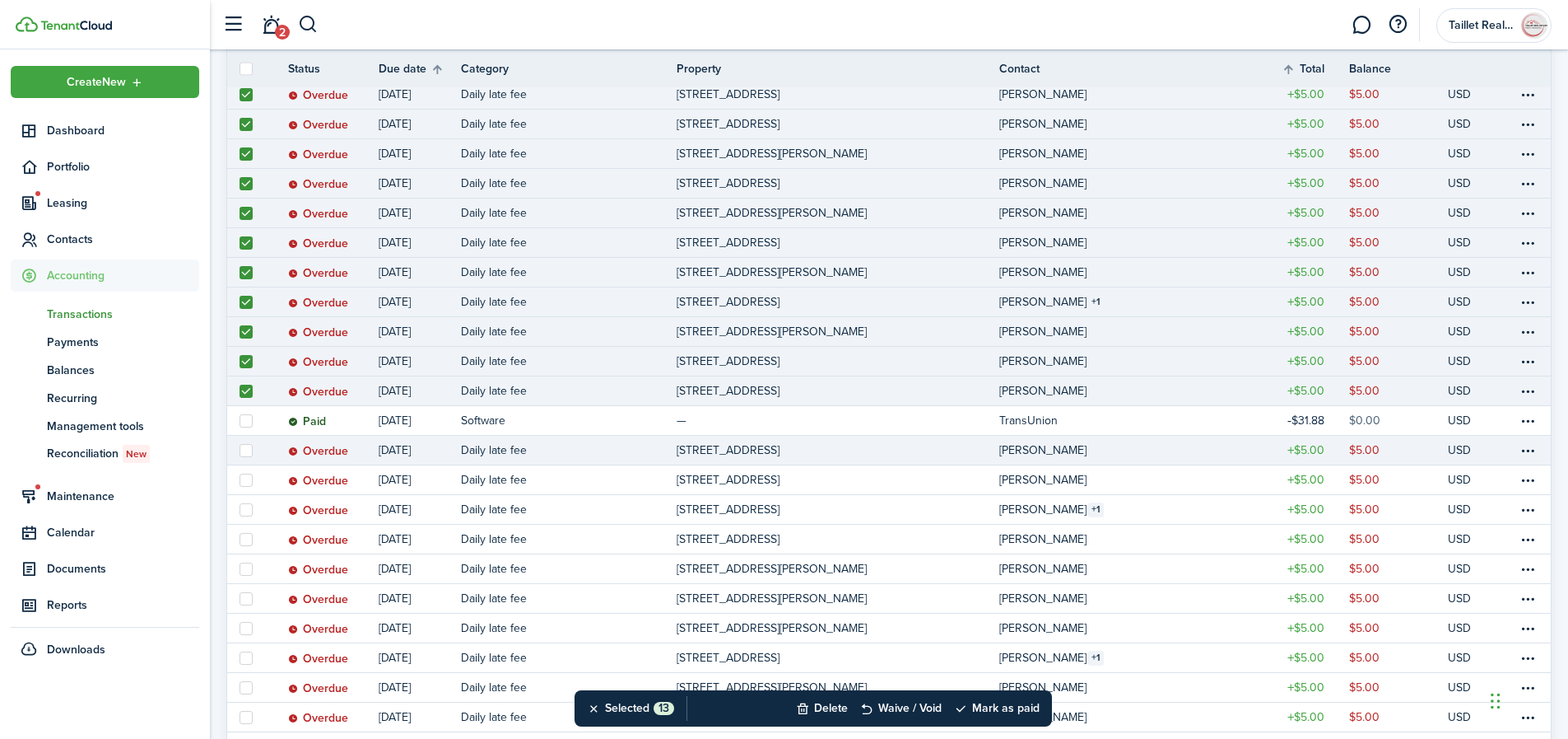
click at [248, 449] on label at bounding box center [246, 451] width 14 height 14
click at [239, 450] on input "checkbox" at bounding box center [239, 450] width 1 height 1
checkbox input "true"
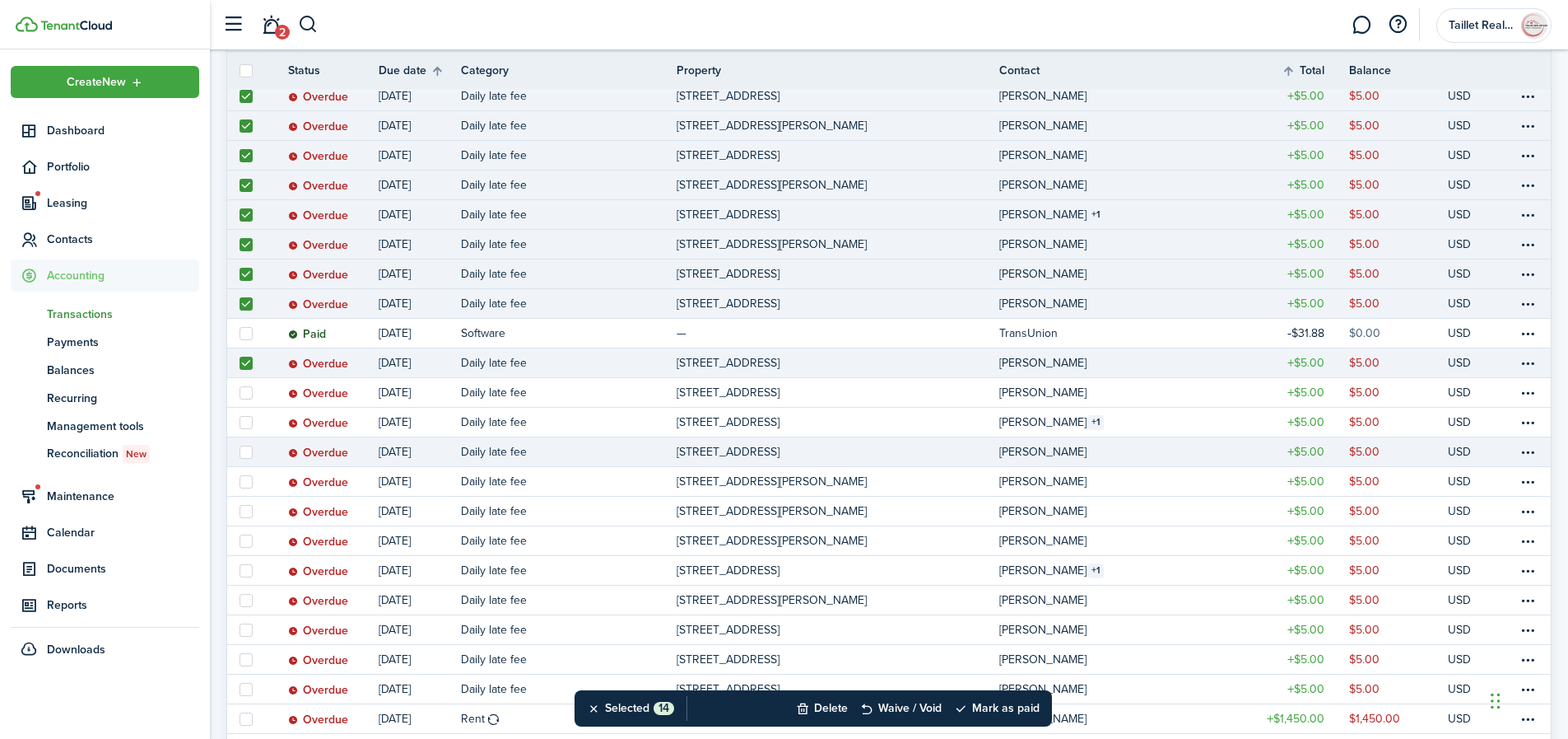
scroll to position [606, 0]
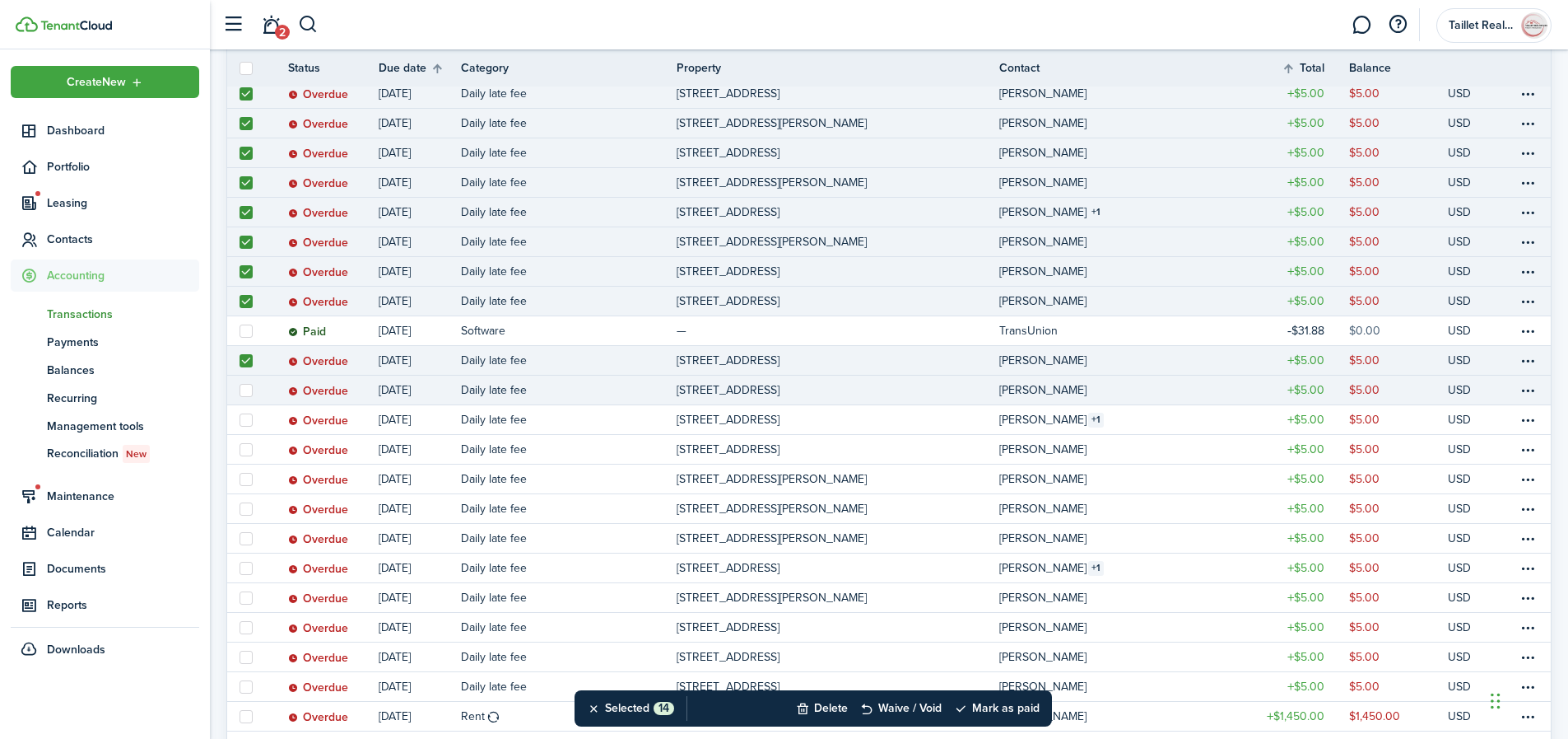
click at [245, 391] on label at bounding box center [246, 391] width 14 height 14
click at [239, 391] on input "checkbox" at bounding box center [239, 390] width 1 height 1
checkbox input "true"
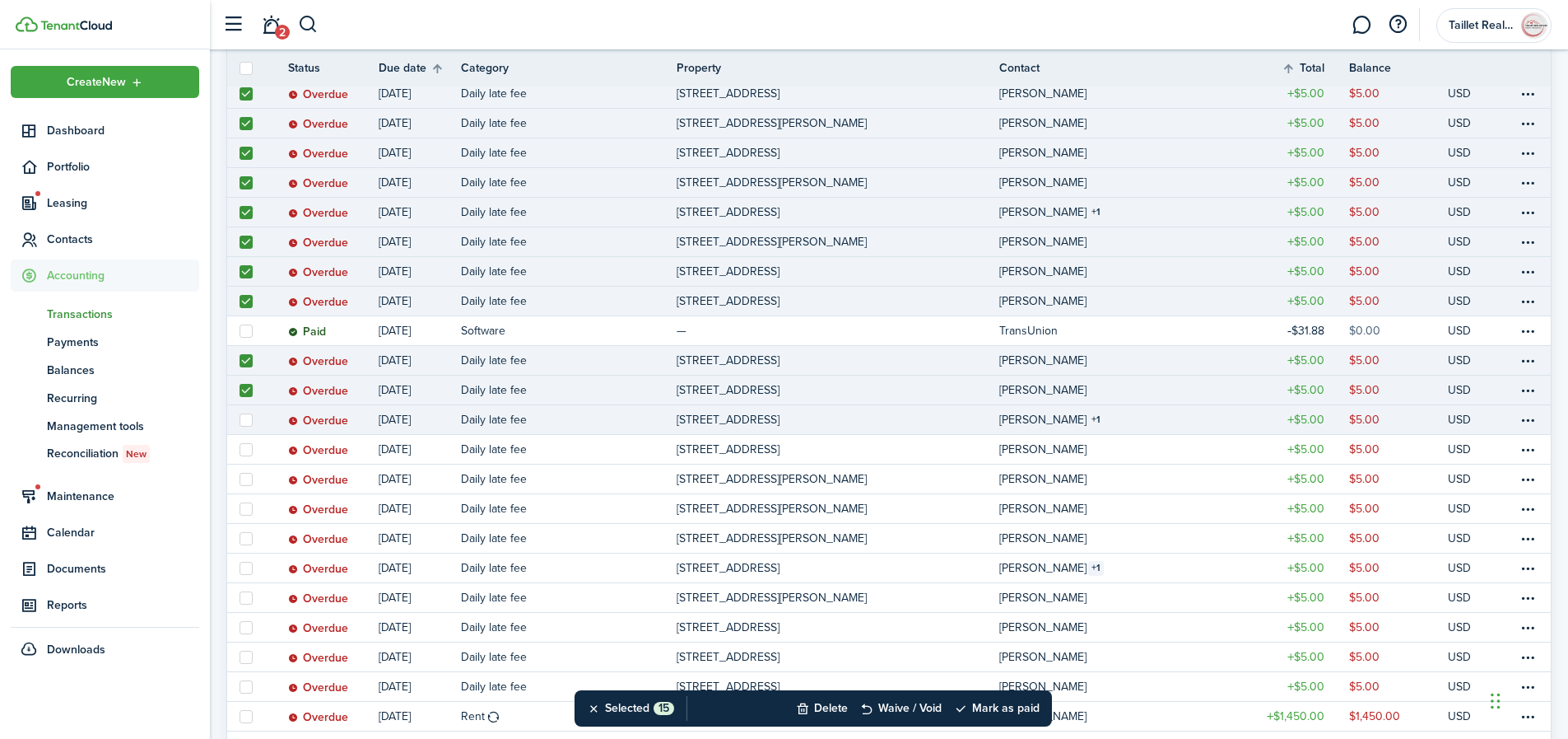
click at [248, 420] on label at bounding box center [246, 421] width 14 height 14
click at [239, 420] on input "checkbox" at bounding box center [239, 419] width 1 height 1
checkbox input "true"
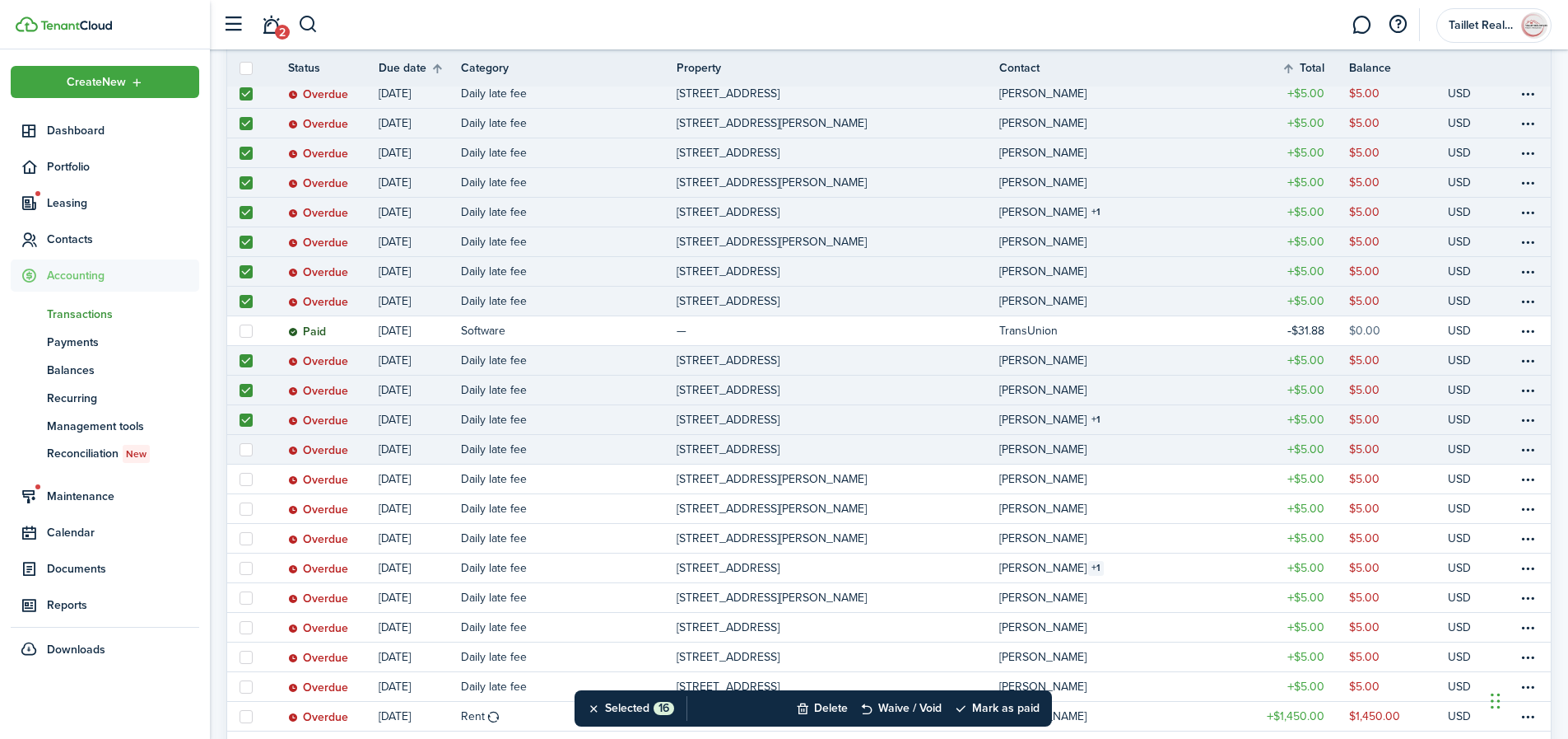
click at [249, 451] on label at bounding box center [246, 450] width 14 height 14
click at [239, 450] on input "checkbox" at bounding box center [239, 449] width 1 height 1
checkbox input "true"
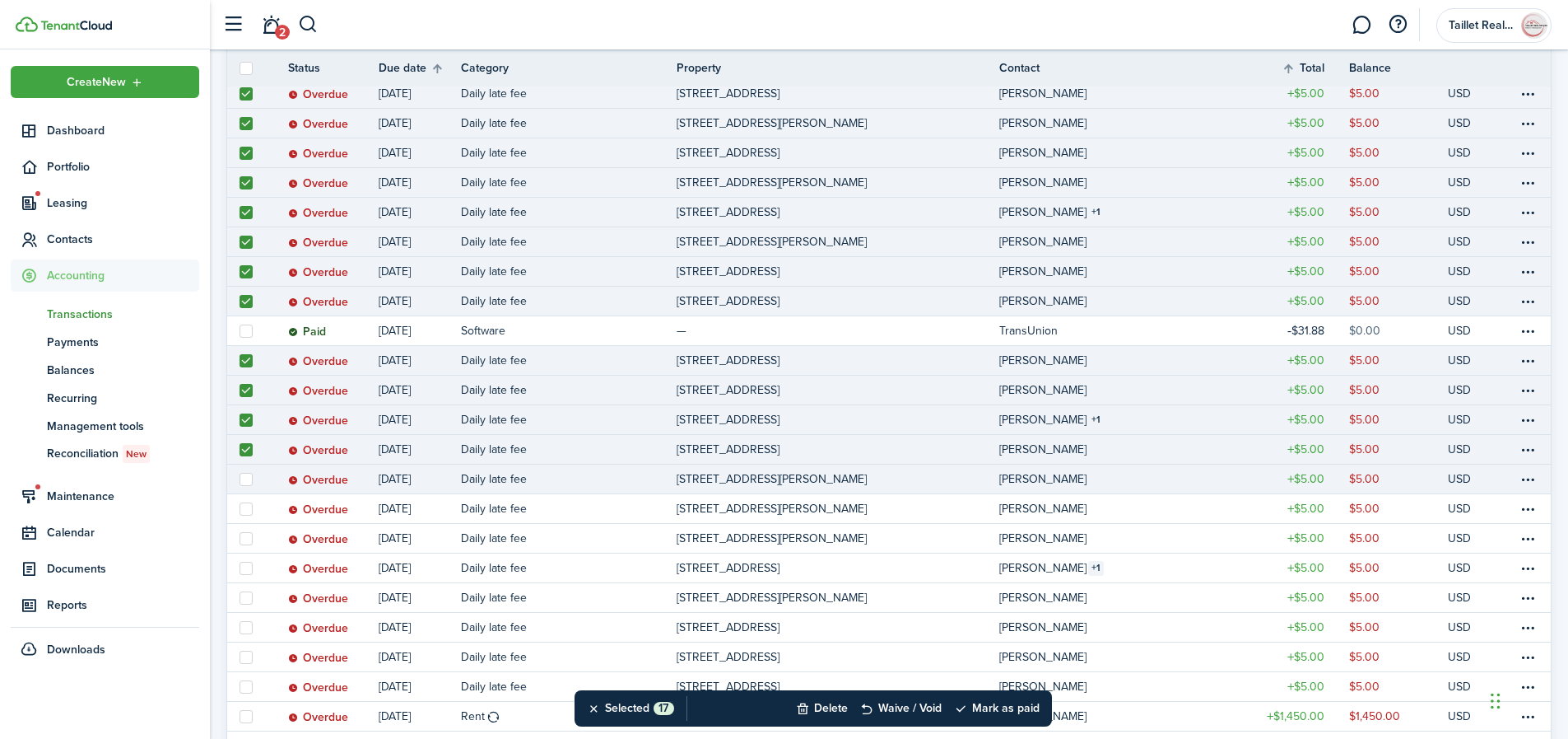
click at [247, 477] on label at bounding box center [246, 479] width 14 height 14
click at [239, 479] on input "checkbox" at bounding box center [239, 479] width 1 height 1
checkbox input "true"
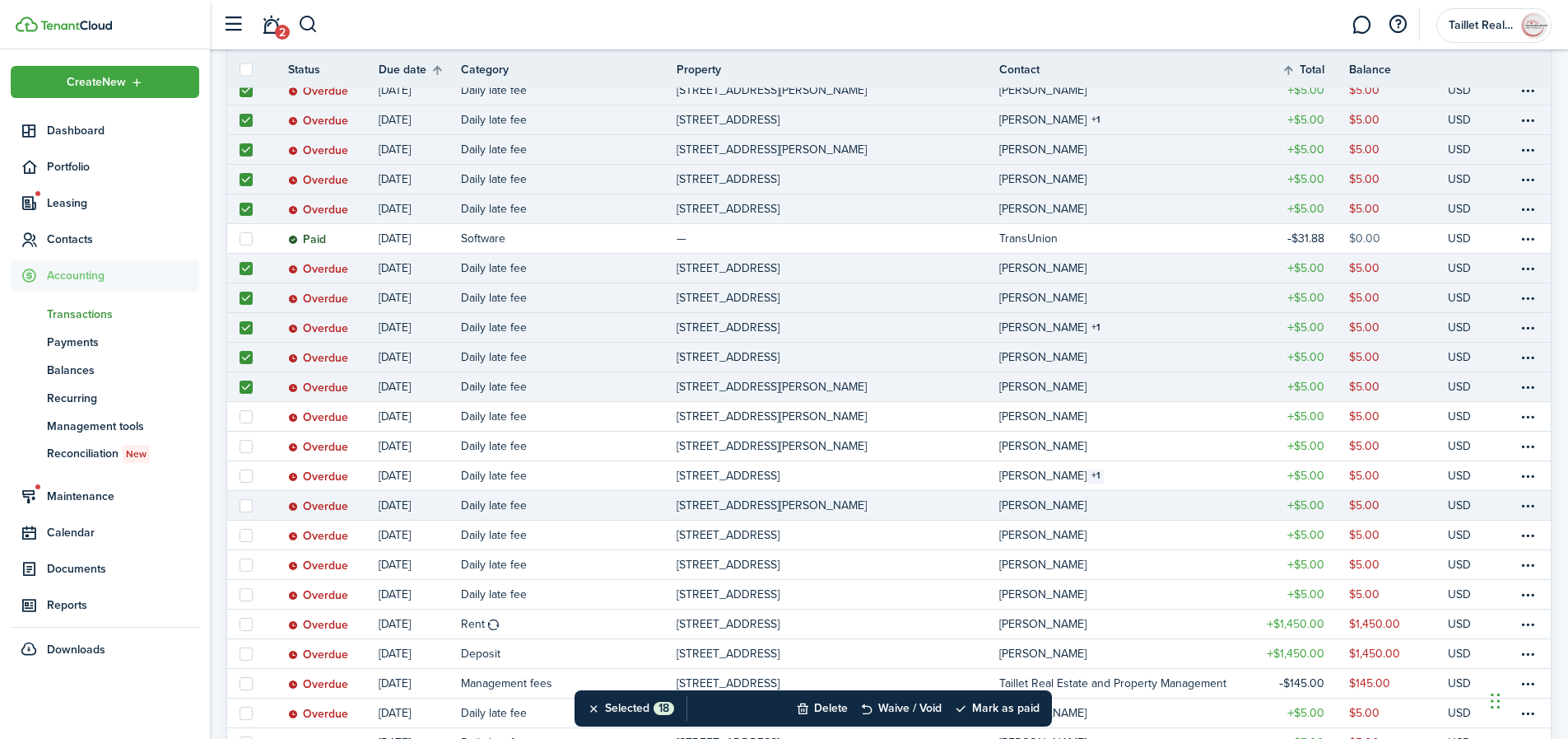
scroll to position [700, 0]
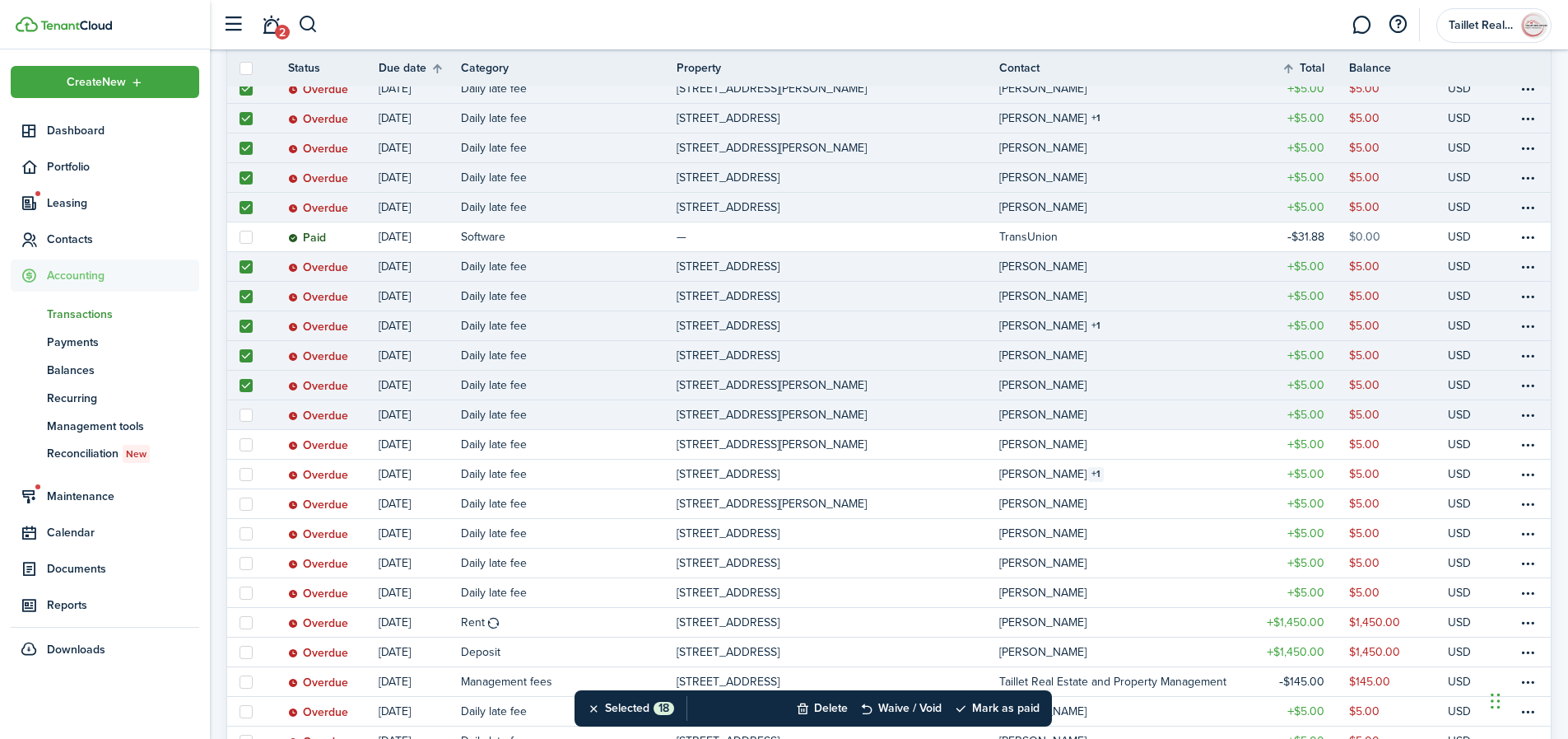
click at [242, 417] on label at bounding box center [246, 415] width 14 height 14
click at [239, 415] on input "checkbox" at bounding box center [239, 414] width 1 height 1
checkbox input "true"
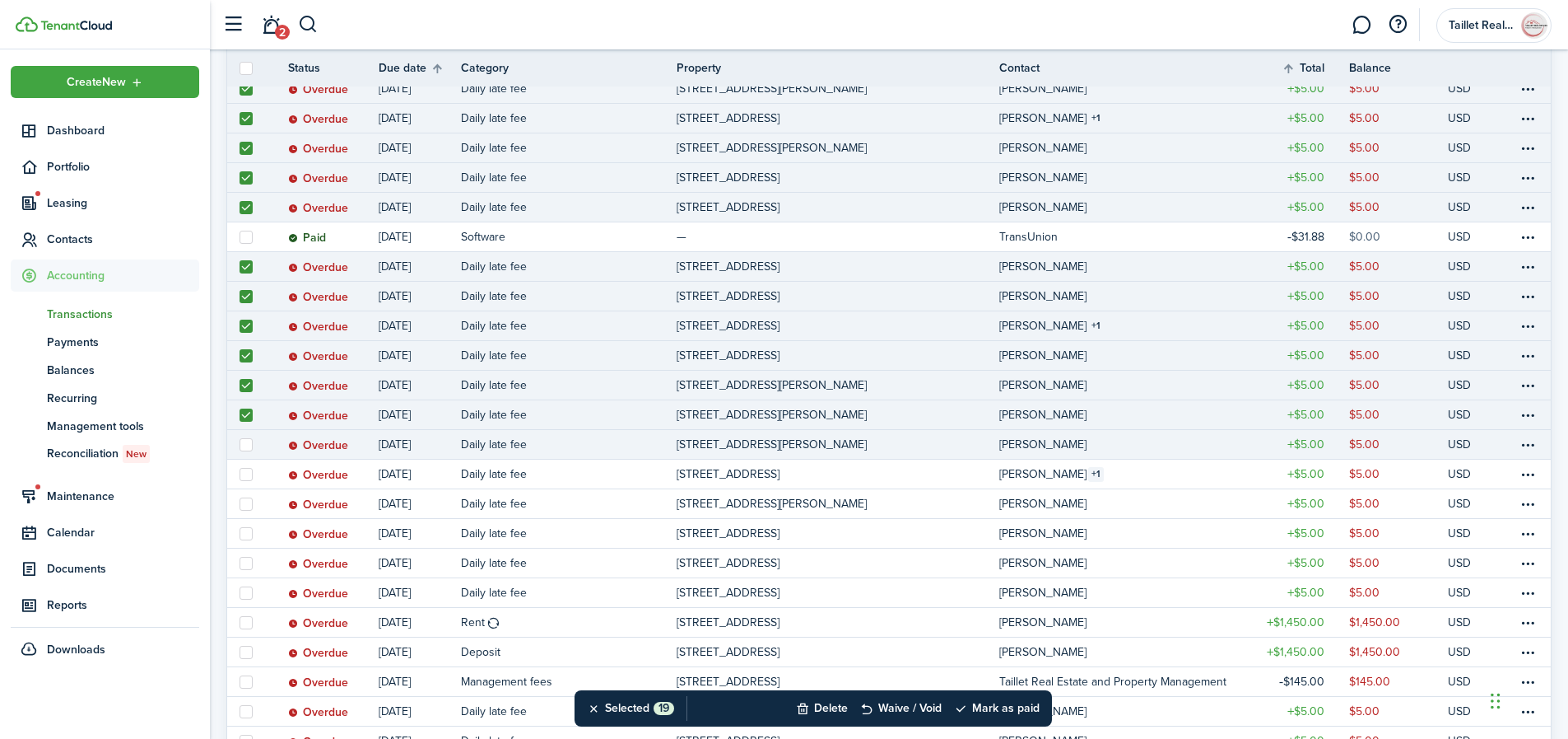
click at [250, 443] on label at bounding box center [246, 445] width 14 height 14
click at [239, 444] on input "checkbox" at bounding box center [239, 444] width 1 height 1
checkbox input "true"
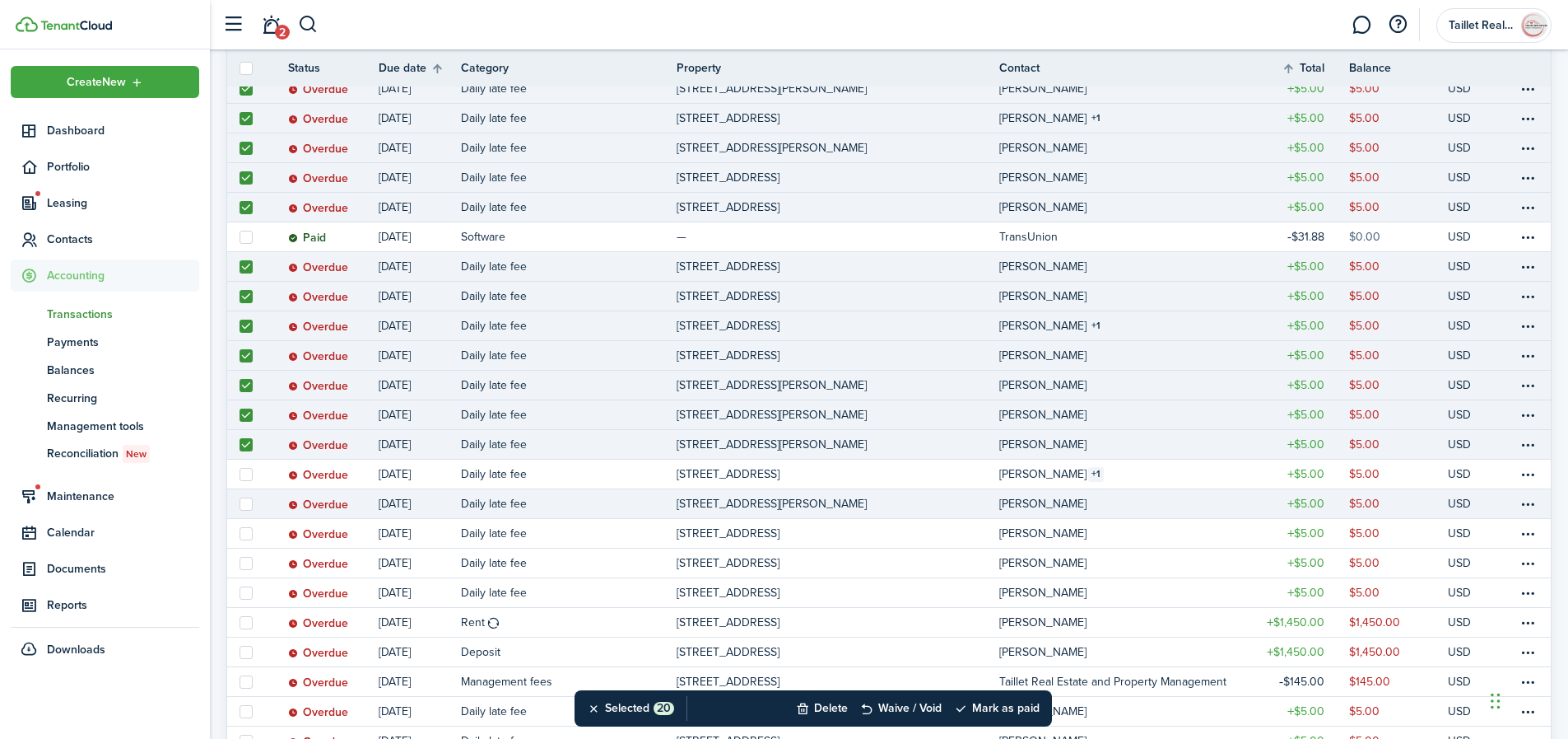
drag, startPoint x: 248, startPoint y: 474, endPoint x: 249, endPoint y: 489, distance: 15.0
click at [248, 475] on label at bounding box center [246, 475] width 14 height 14
click at [239, 475] on input "checkbox" at bounding box center [239, 474] width 1 height 1
checkbox input "true"
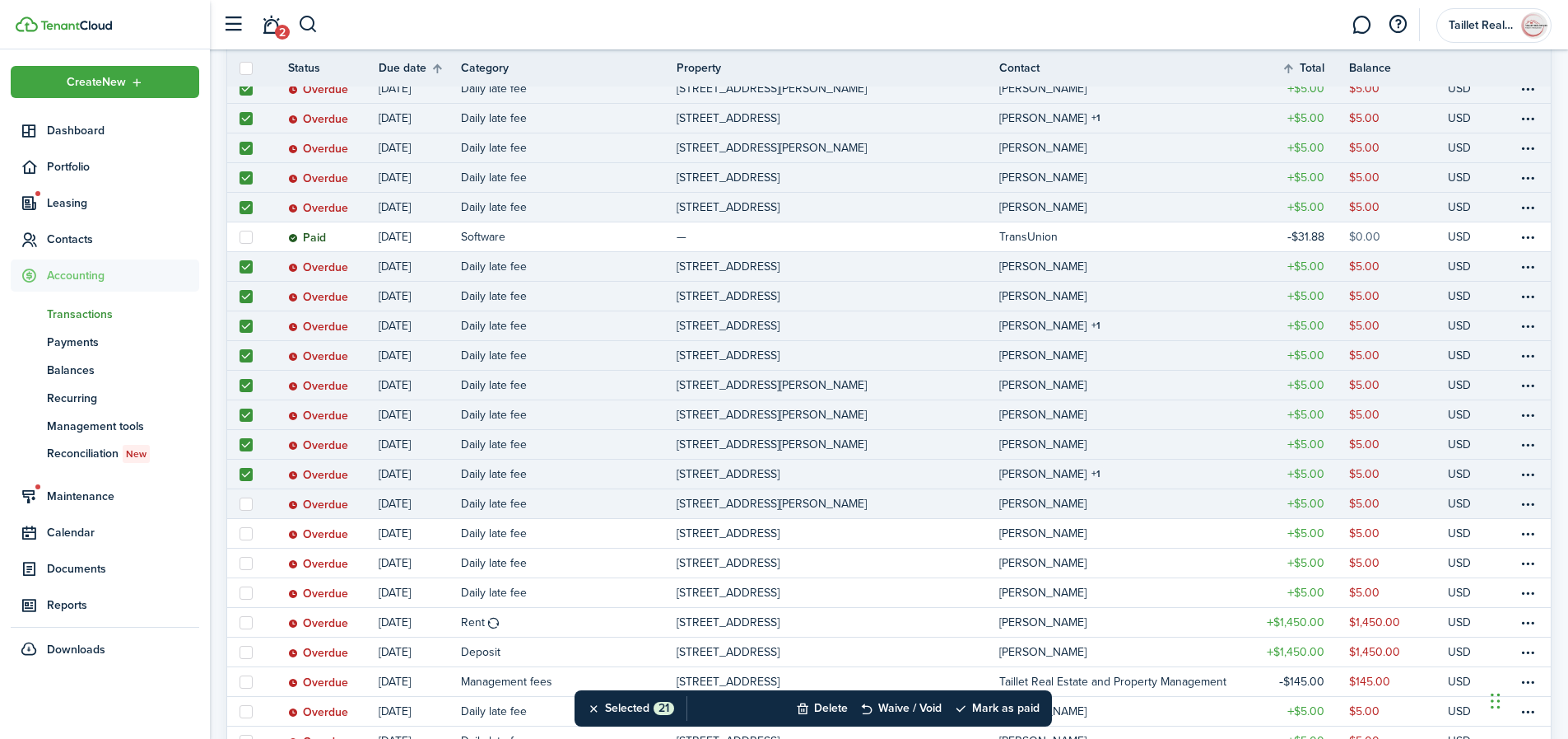
click at [247, 506] on label at bounding box center [246, 505] width 14 height 14
click at [239, 504] on input "checkbox" at bounding box center [239, 504] width 1 height 1
checkbox input "true"
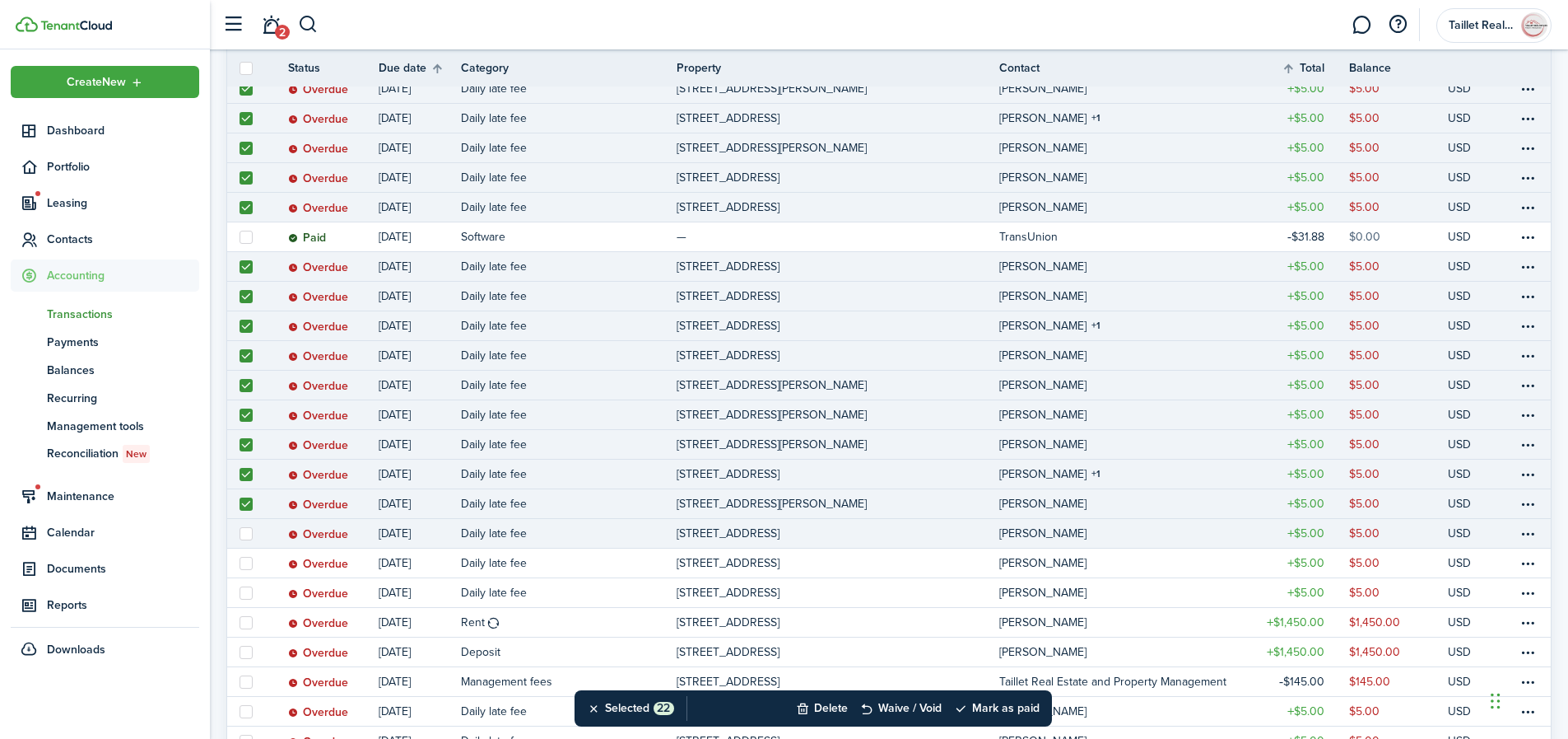
click at [243, 532] on label at bounding box center [246, 534] width 14 height 14
click at [239, 533] on input "checkbox" at bounding box center [239, 533] width 1 height 1
checkbox input "true"
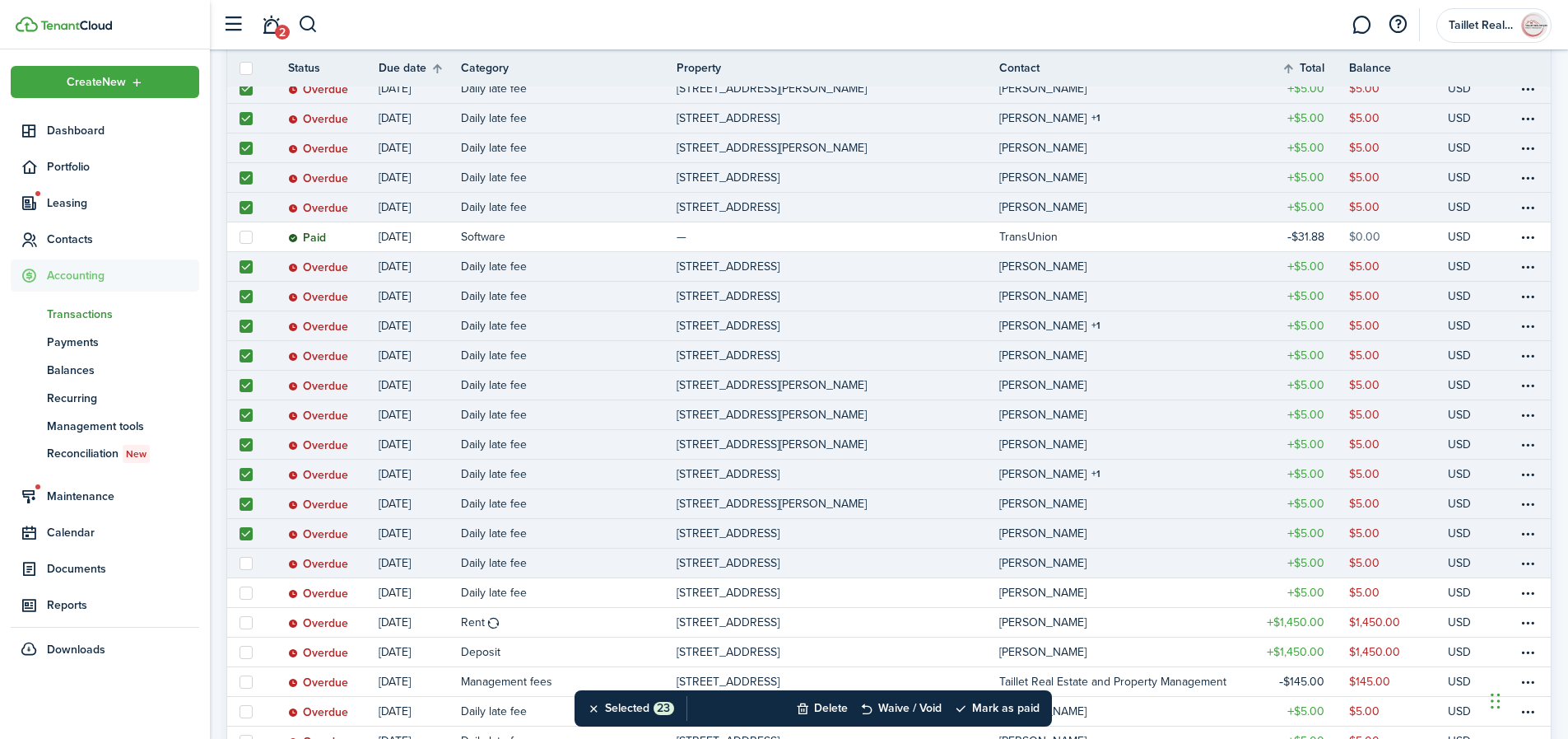
click at [241, 560] on label at bounding box center [246, 563] width 14 height 14
click at [239, 562] on input "checkbox" at bounding box center [239, 562] width 1 height 1
checkbox input "true"
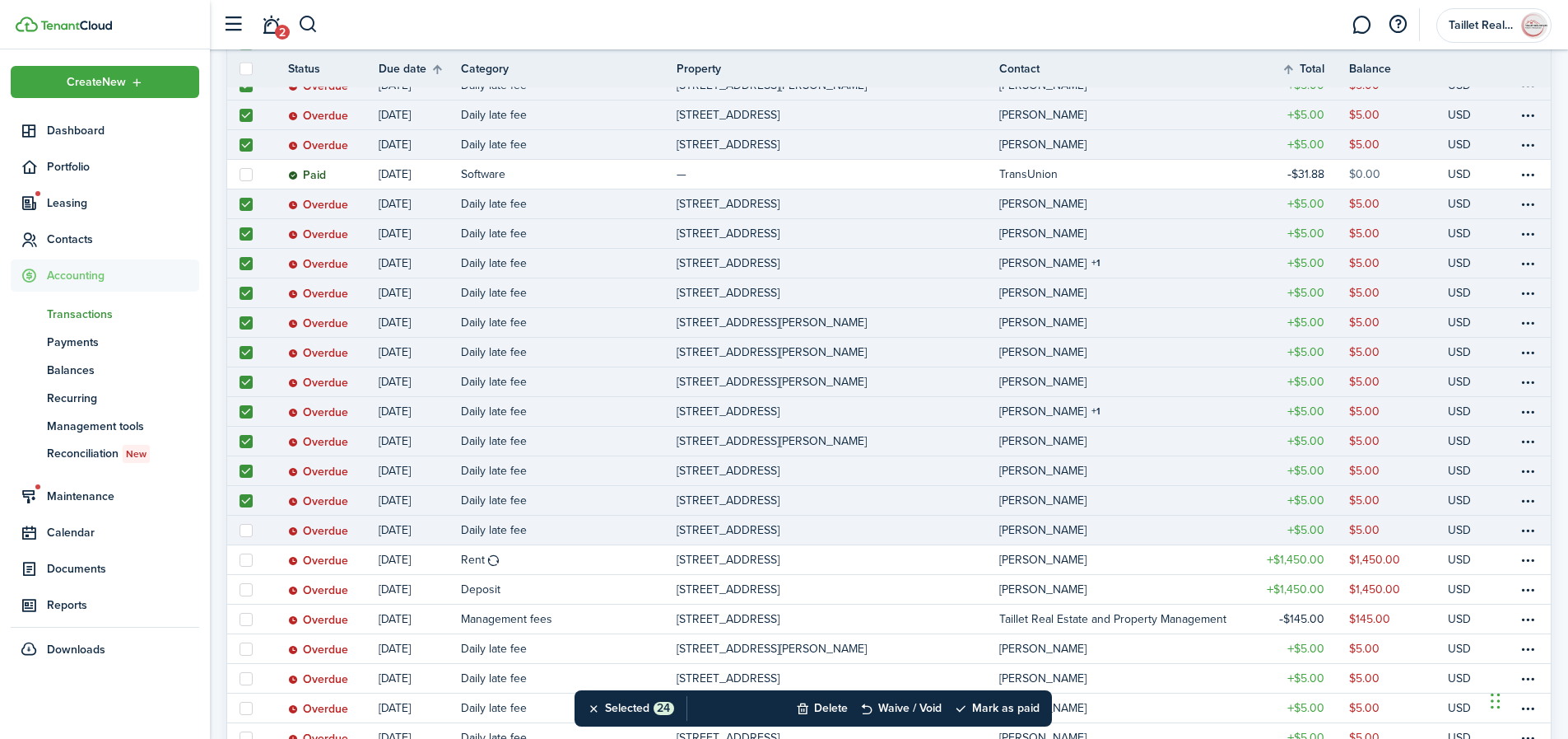
click at [247, 531] on label at bounding box center [246, 531] width 14 height 14
click at [239, 531] on input "checkbox" at bounding box center [239, 530] width 1 height 1
checkbox input "true"
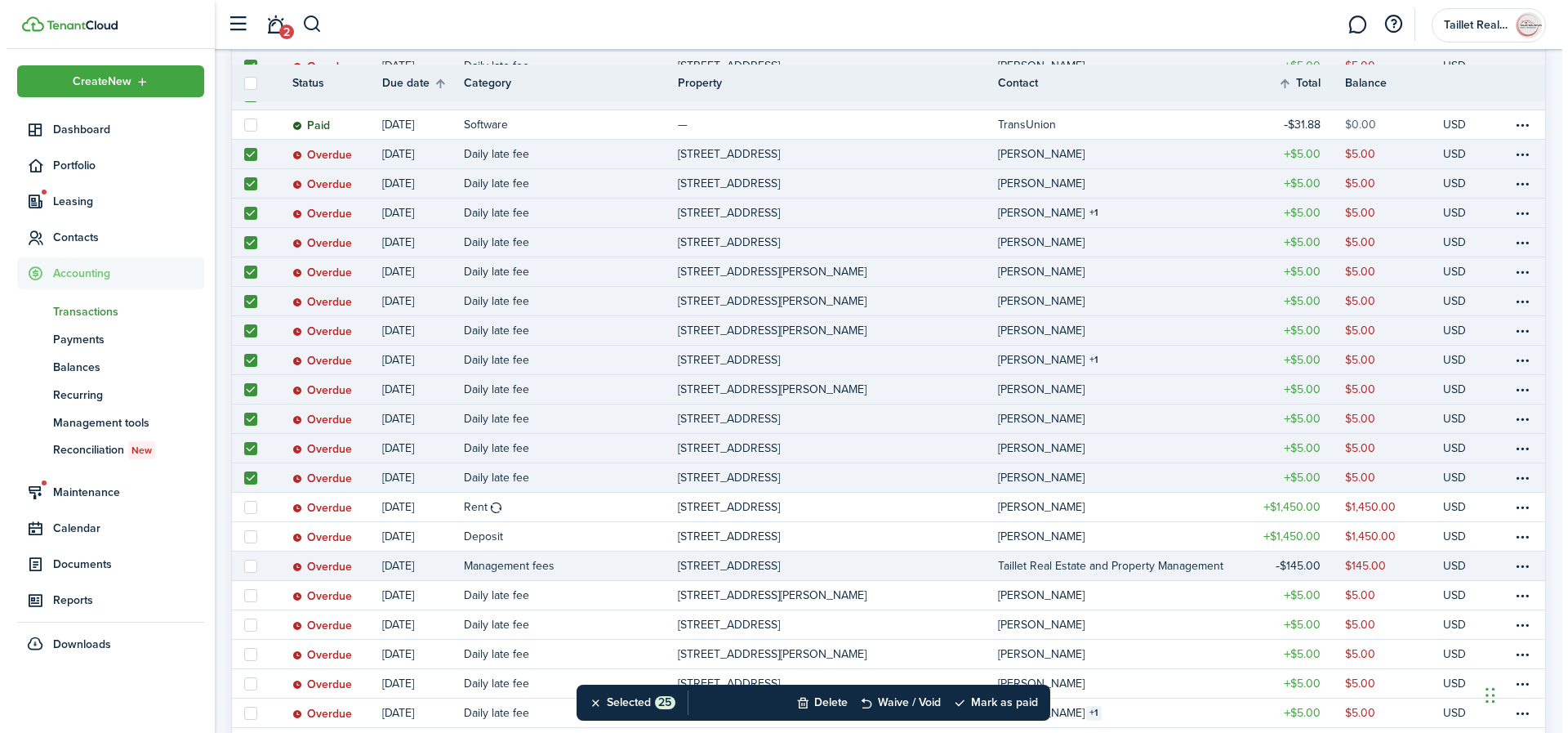
scroll to position [820, 0]
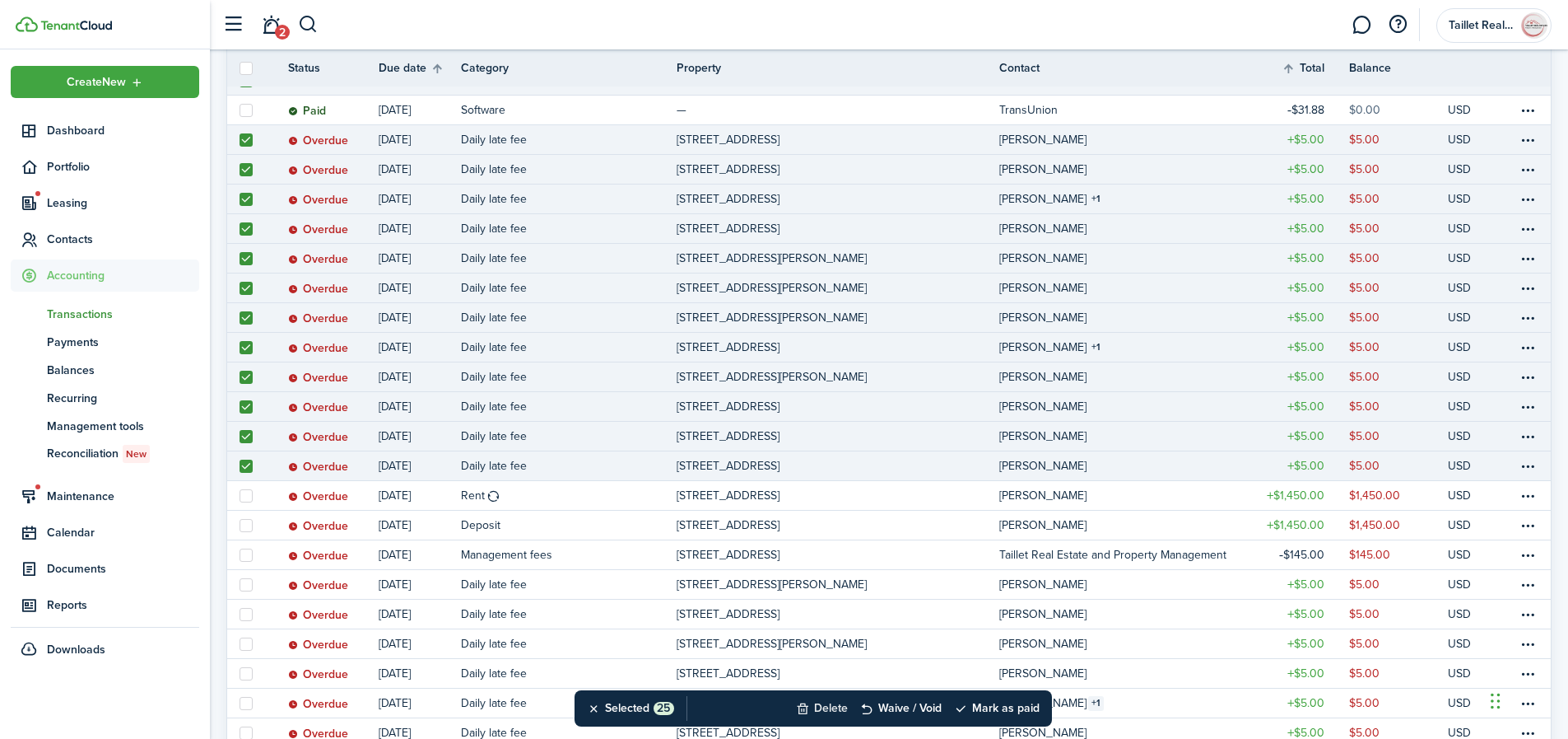
click at [835, 706] on button "Delete" at bounding box center [822, 708] width 52 height 37
click at [986, 706] on button "Confirm" at bounding box center [996, 708] width 66 height 23
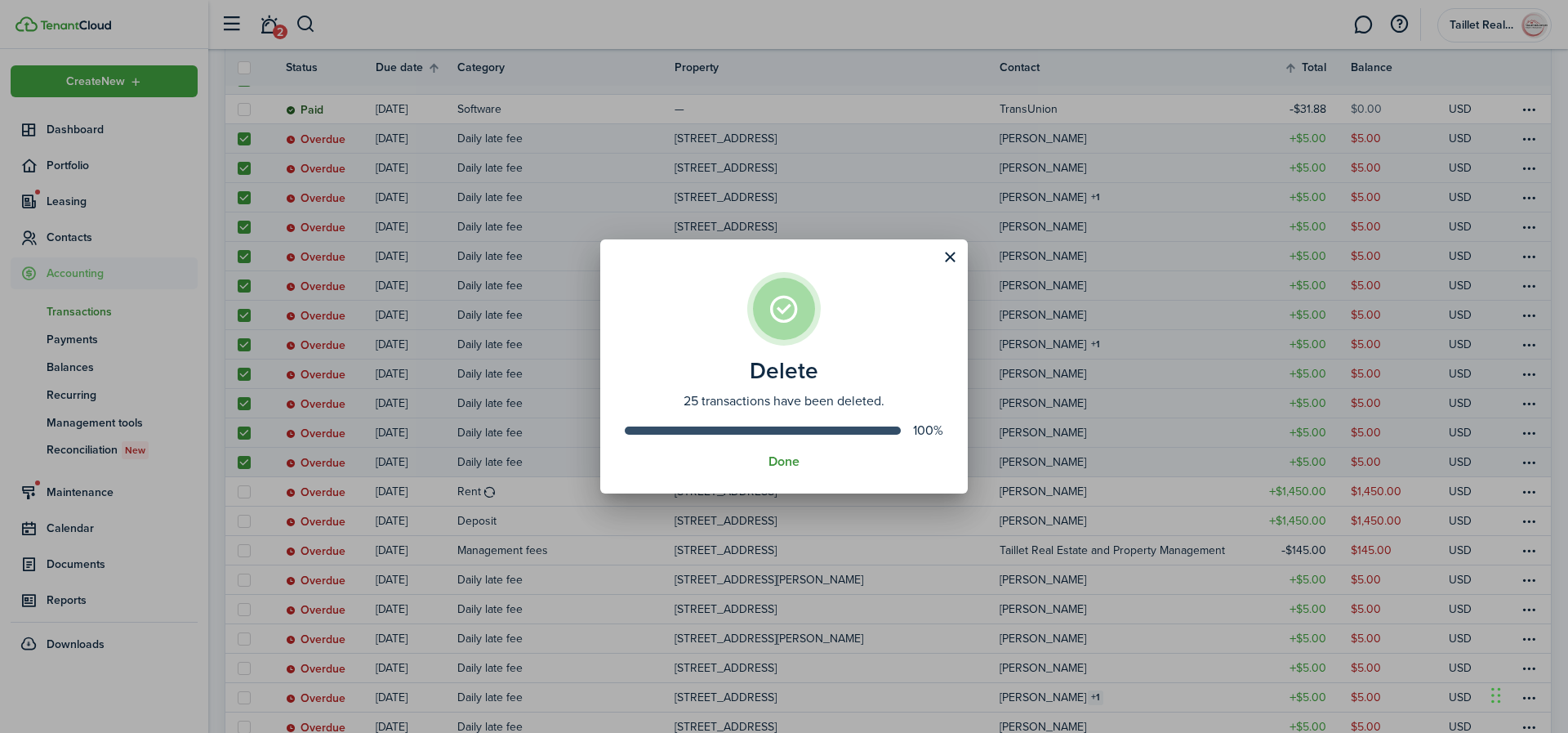
click at [776, 464] on button "Done" at bounding box center [784, 461] width 31 height 14
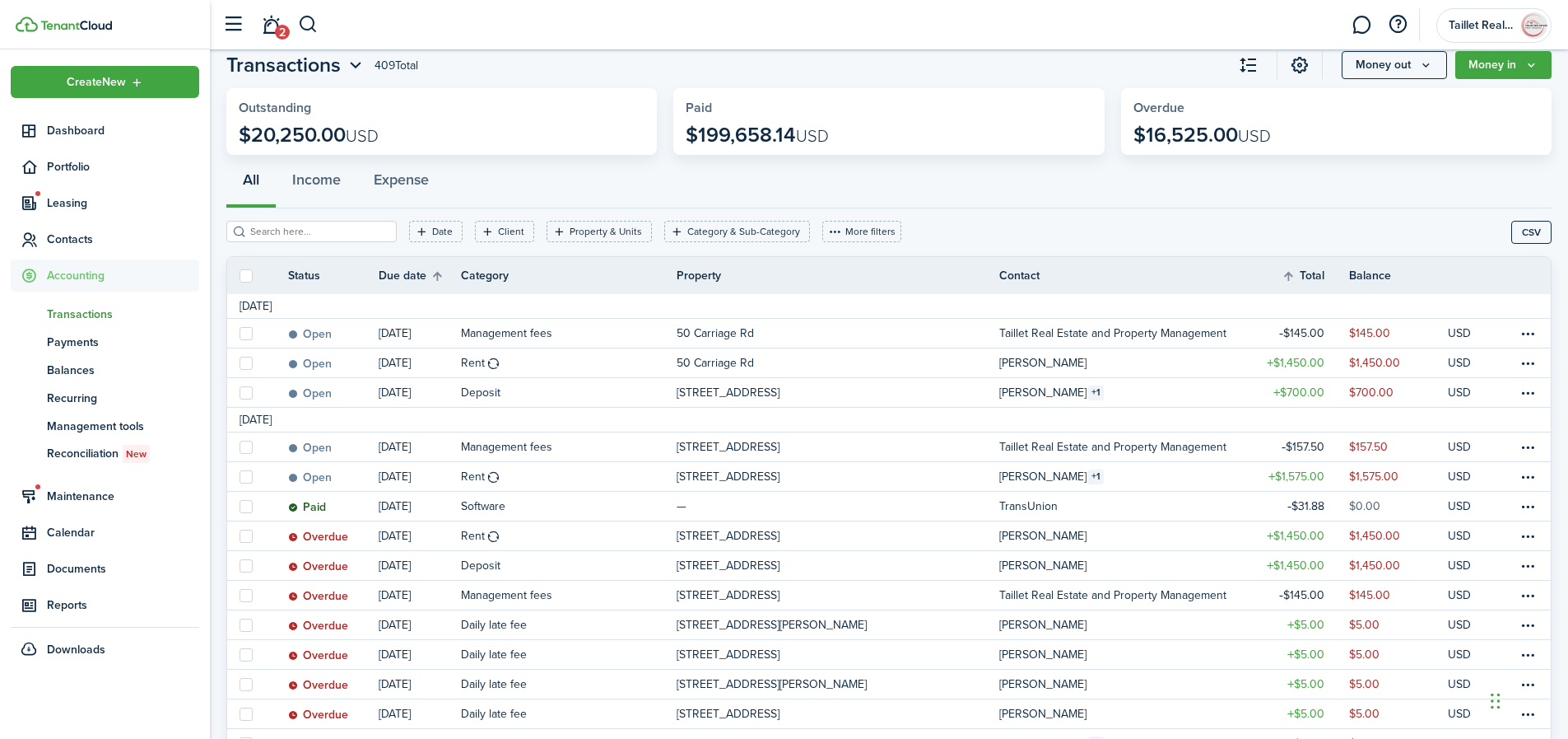
scroll to position [0, 0]
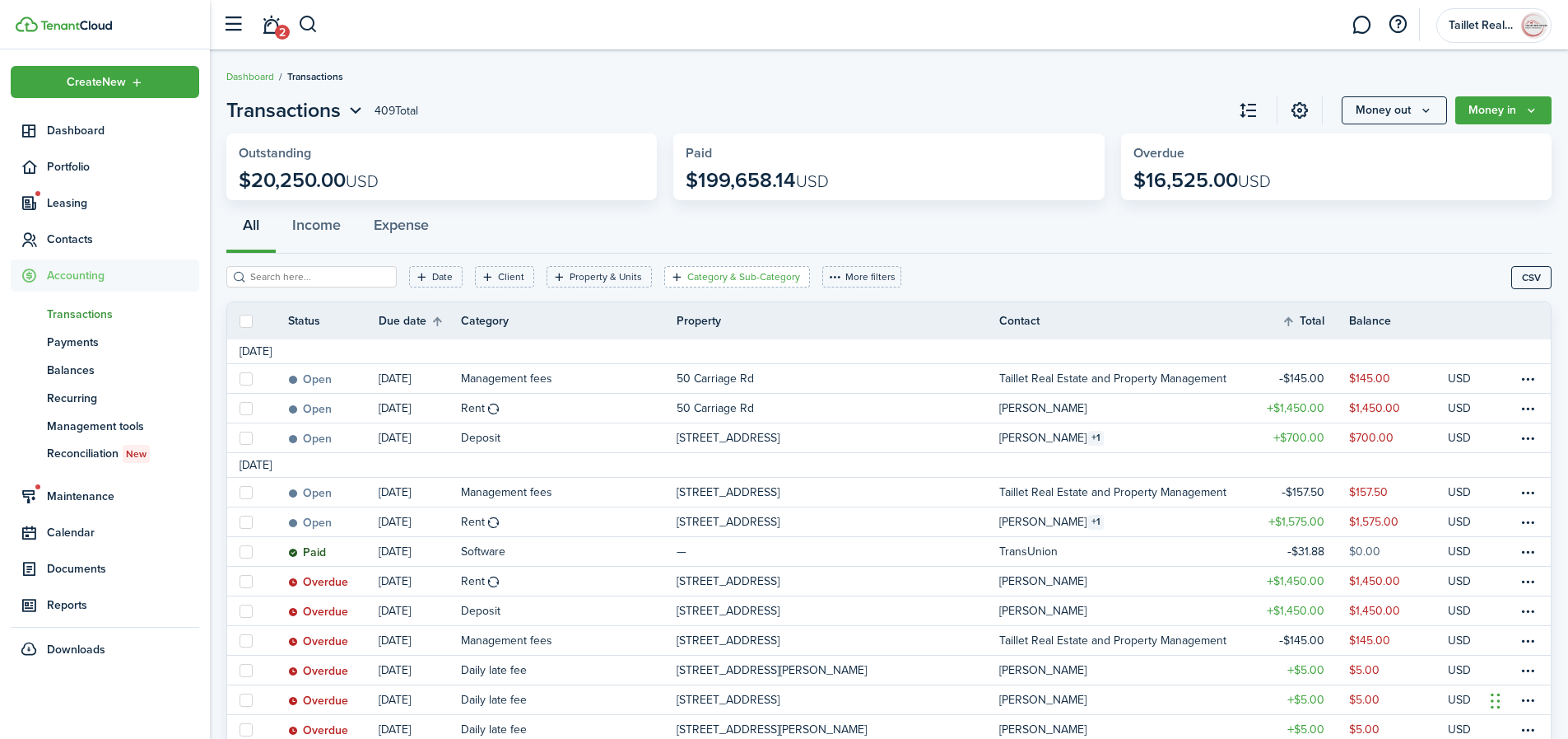
click at [688, 279] on filter-tag-label "Category & Sub-Category" at bounding box center [743, 276] width 113 height 14
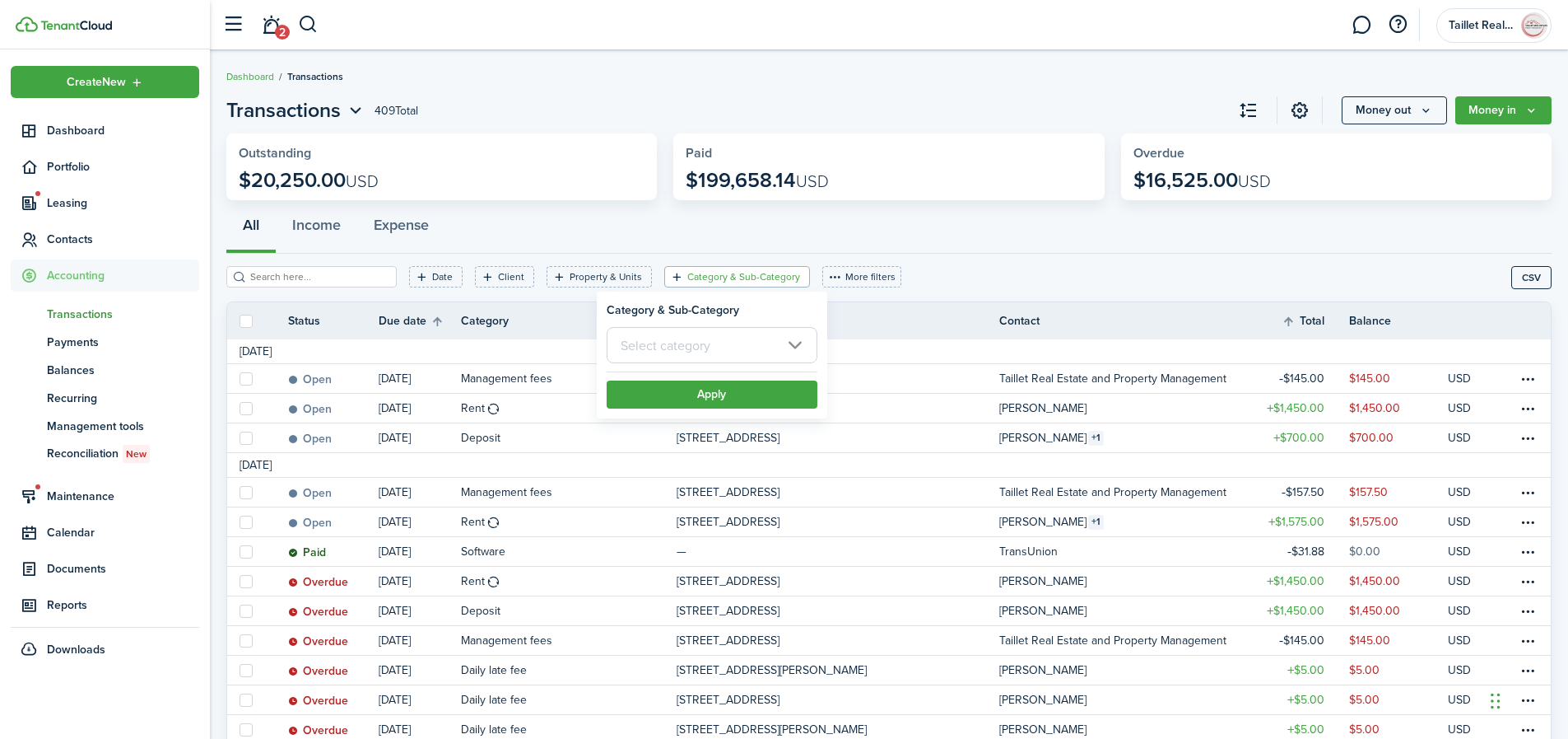
click at [757, 351] on input "text" at bounding box center [712, 345] width 211 height 37
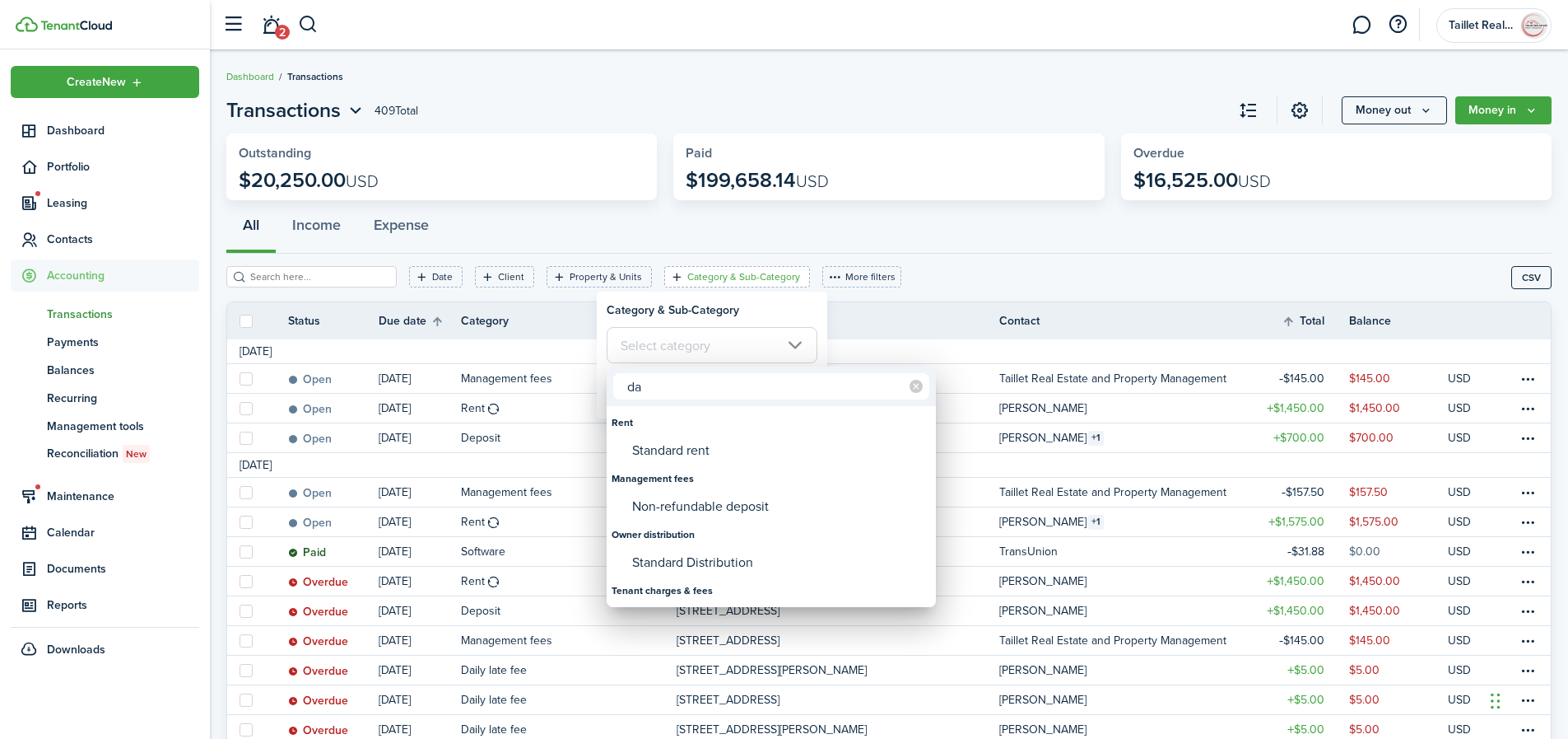
type input "d"
type input "late"
click at [605, 238] on div at bounding box center [783, 369] width 1831 height 1002
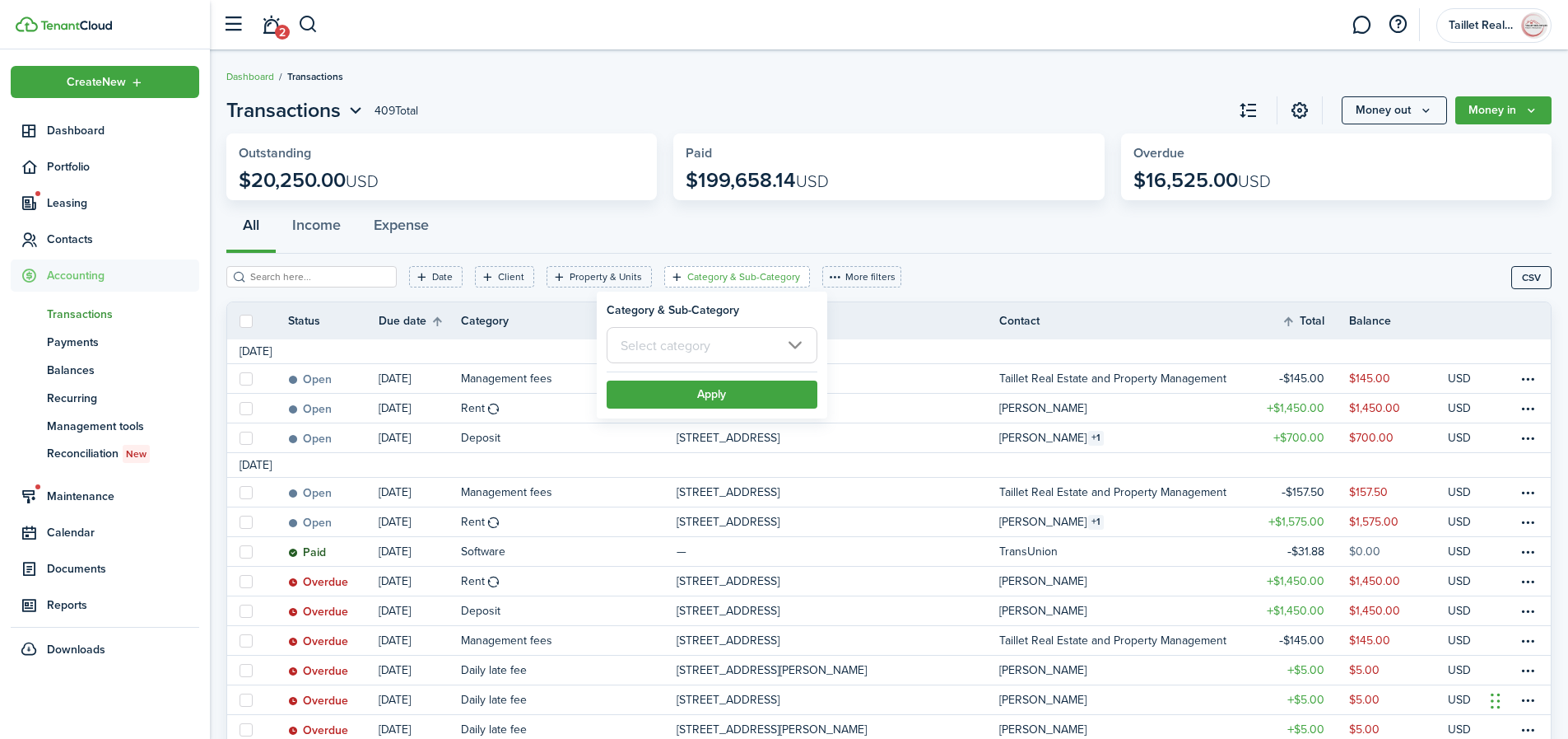
click at [605, 238] on div "All Income Expense" at bounding box center [889, 229] width 1325 height 49
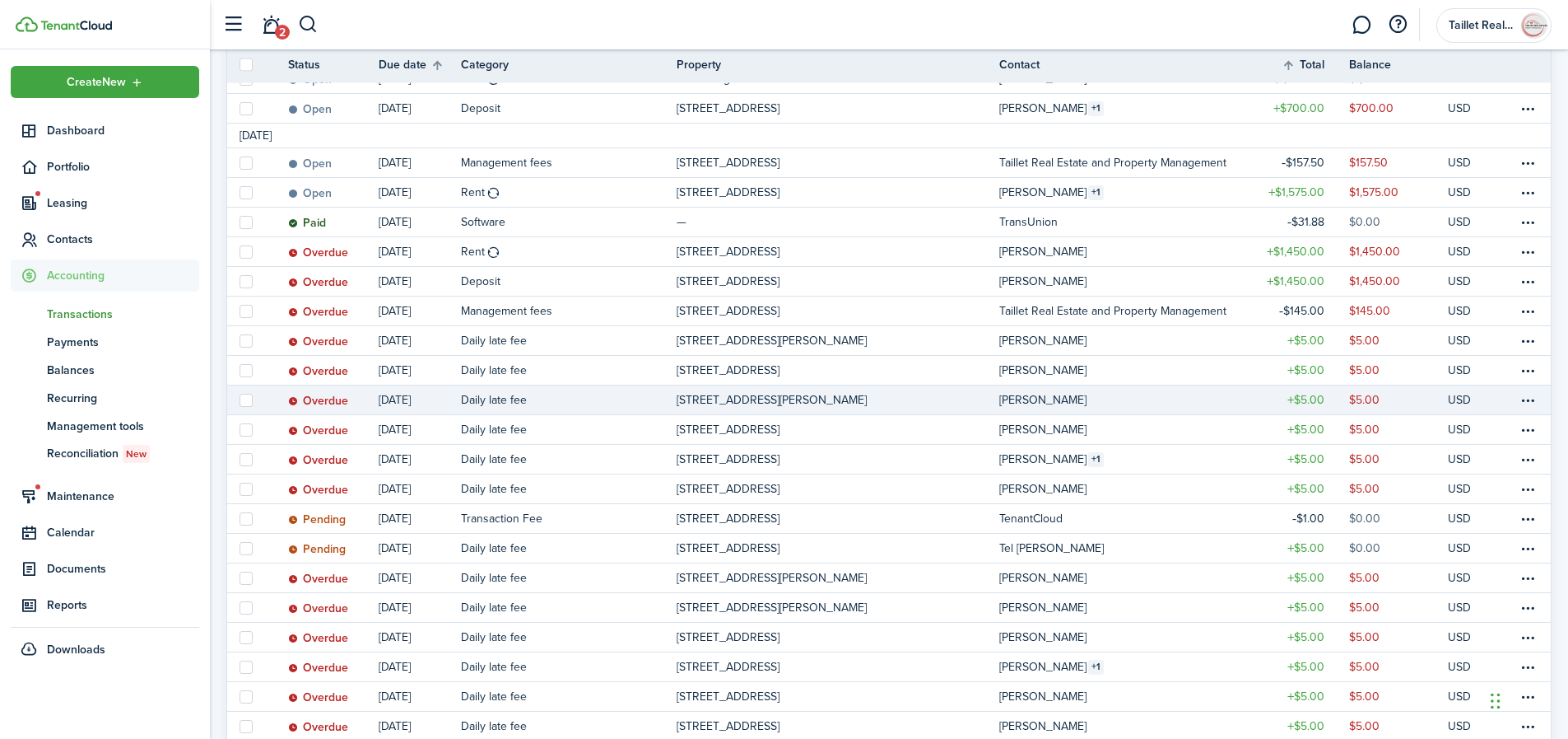
scroll to position [330, 0]
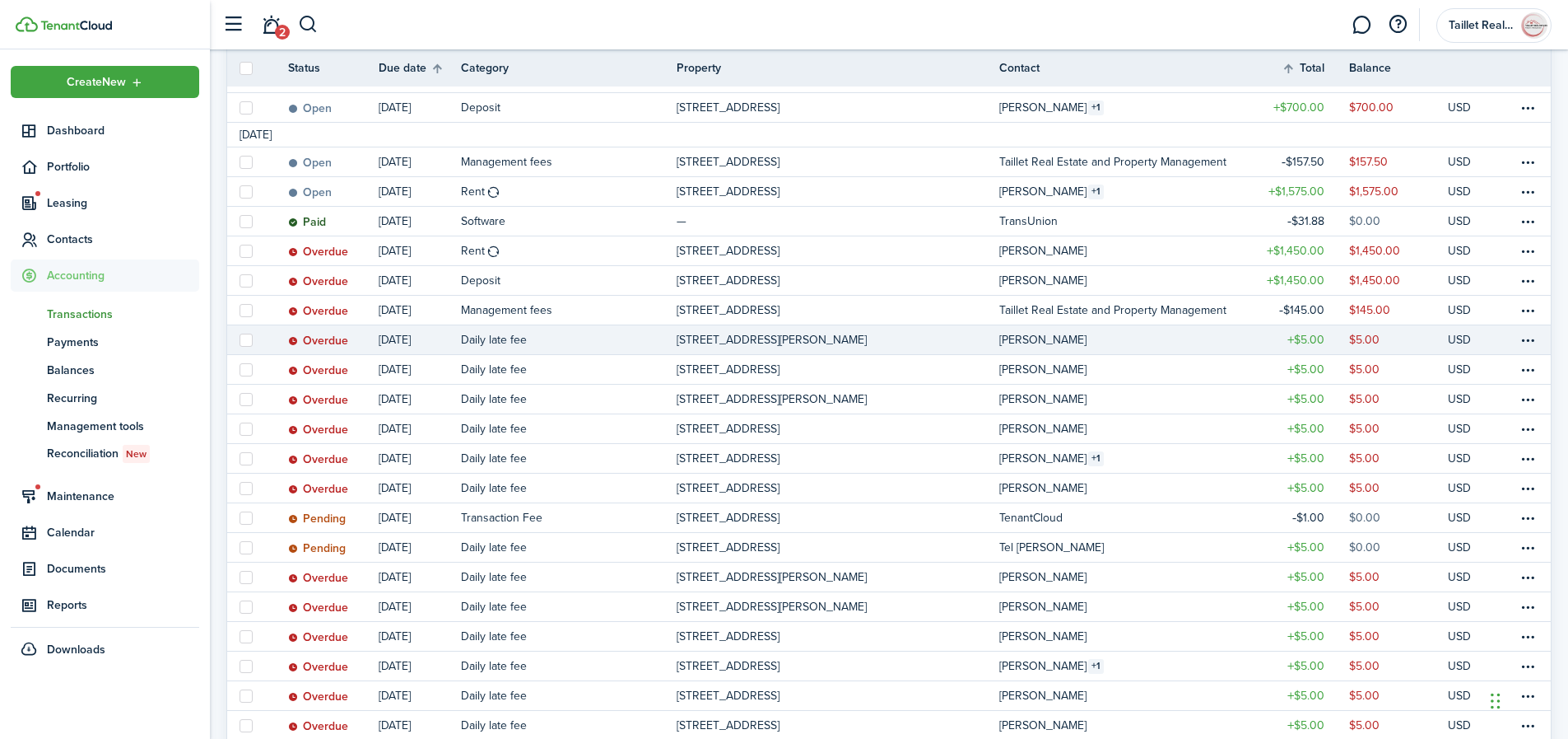
click at [244, 340] on label at bounding box center [246, 341] width 14 height 14
click at [239, 340] on input "checkbox" at bounding box center [239, 340] width 1 height 1
checkbox input "true"
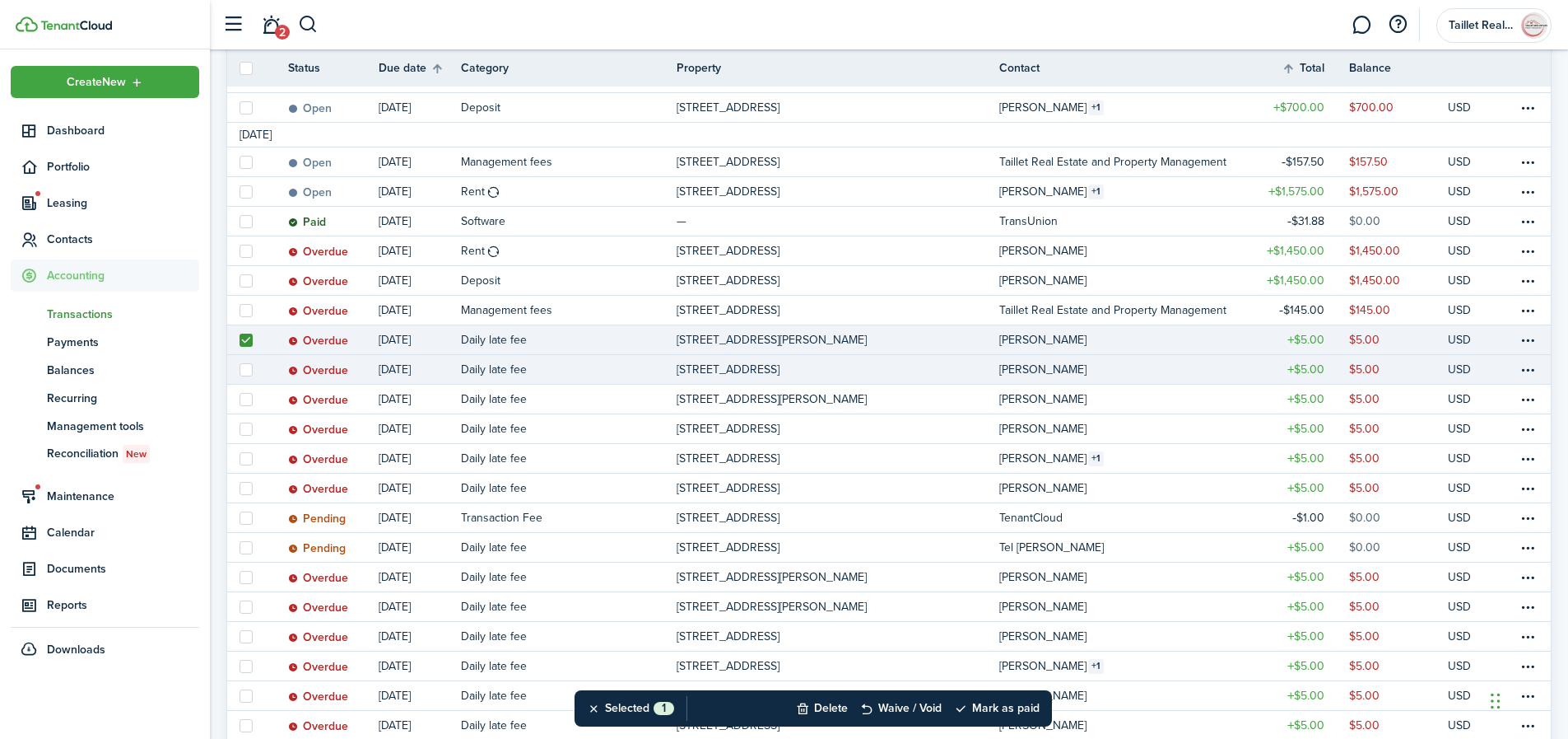
click at [248, 374] on label at bounding box center [246, 370] width 14 height 14
click at [239, 370] on input "checkbox" at bounding box center [239, 369] width 1 height 1
checkbox input "true"
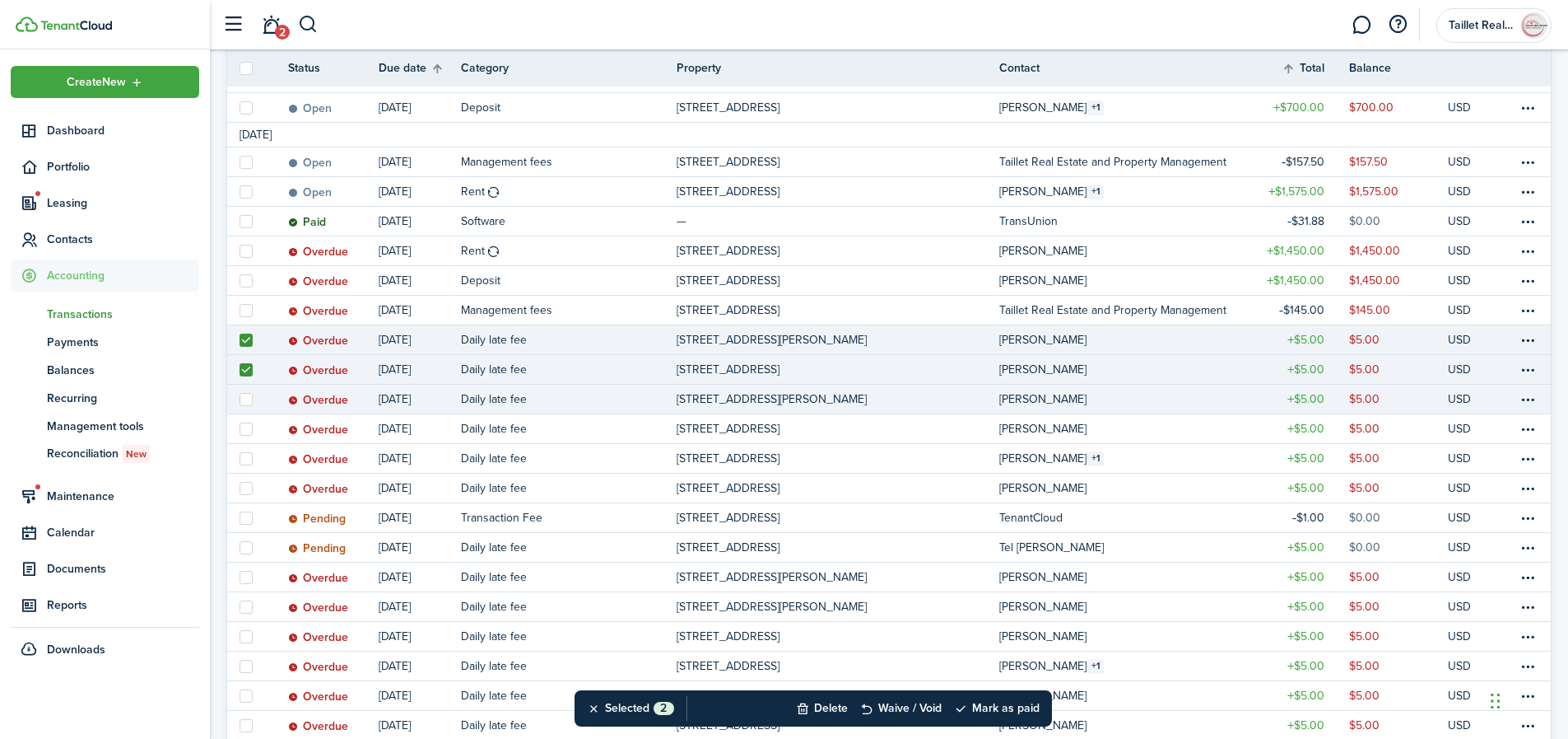
click at [250, 398] on label at bounding box center [246, 399] width 14 height 14
click at [239, 398] on input "checkbox" at bounding box center [239, 398] width 1 height 1
checkbox input "true"
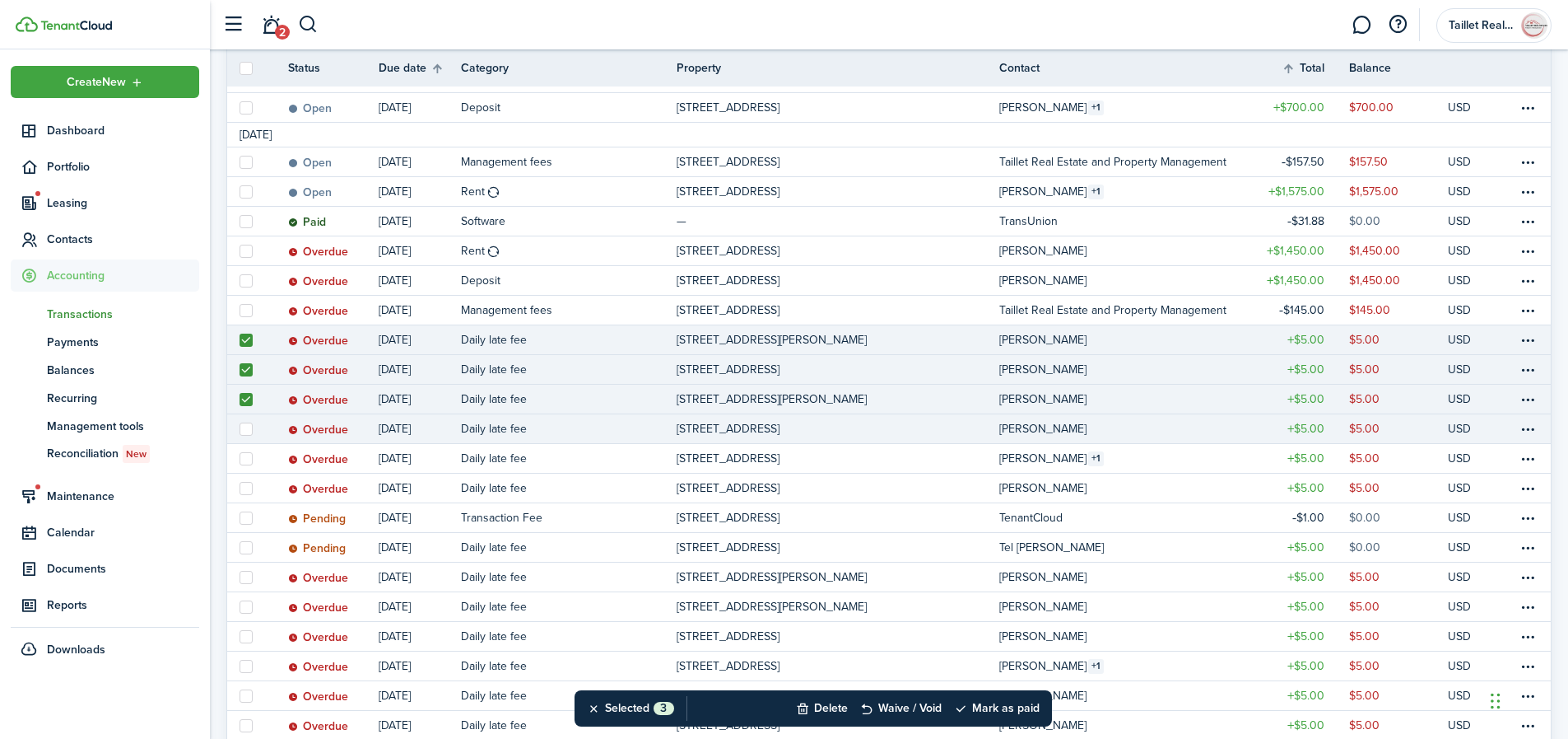
click at [249, 429] on label at bounding box center [246, 429] width 14 height 14
click at [239, 429] on input "checkbox" at bounding box center [239, 428] width 1 height 1
checkbox input "true"
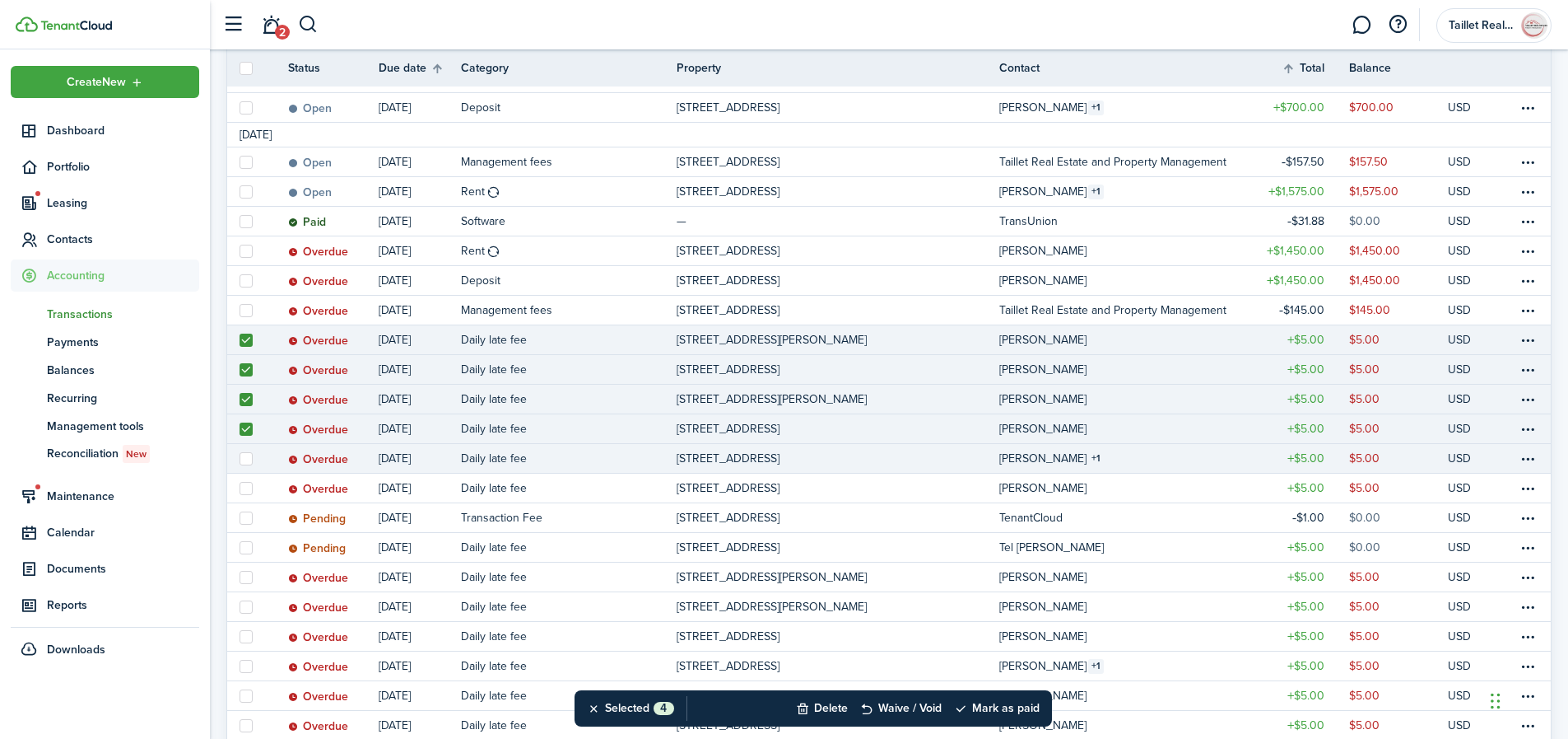
click at [245, 456] on label at bounding box center [246, 459] width 14 height 14
click at [239, 458] on input "checkbox" at bounding box center [239, 458] width 1 height 1
checkbox input "true"
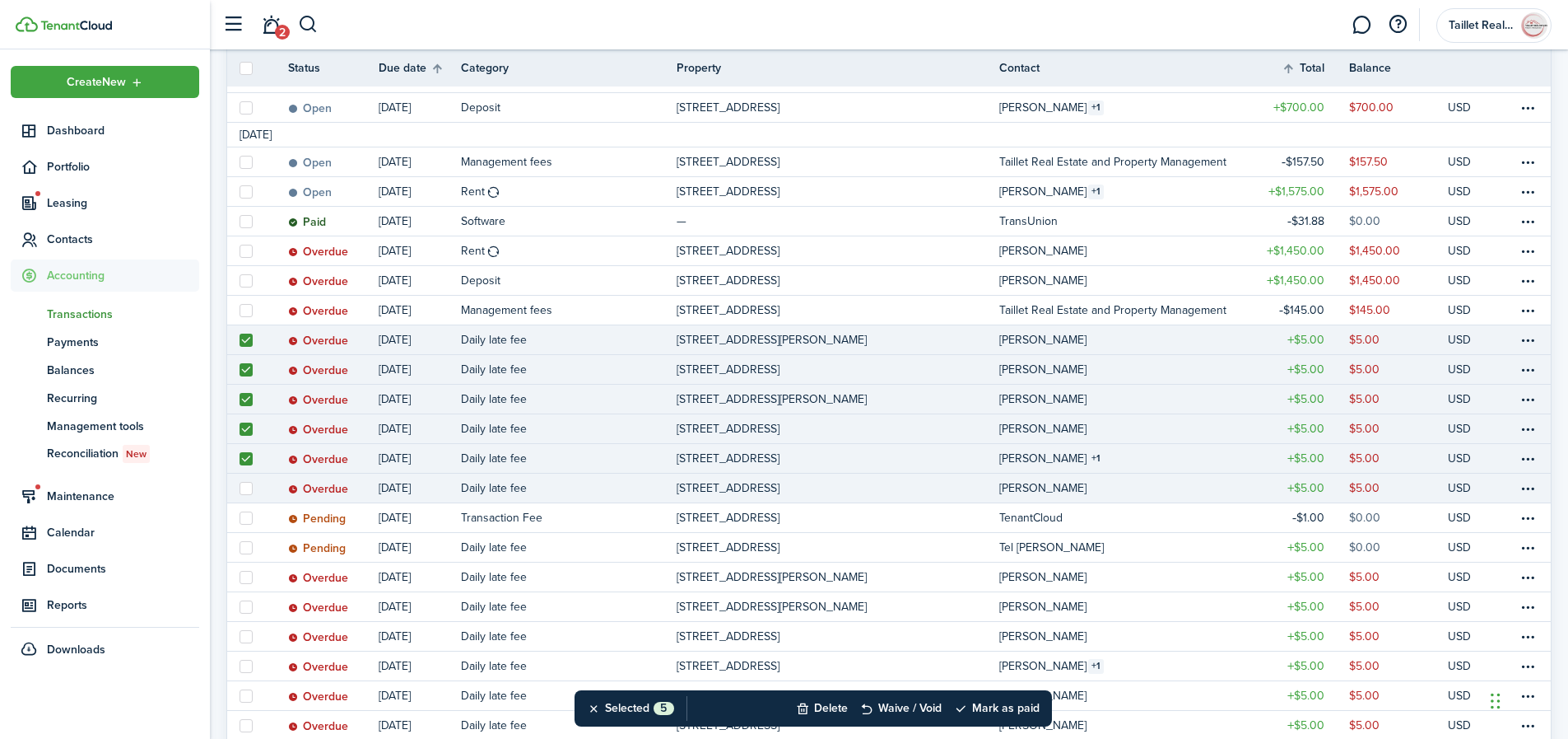
click at [247, 486] on label at bounding box center [246, 488] width 14 height 14
click at [239, 487] on input "checkbox" at bounding box center [239, 487] width 1 height 1
checkbox input "true"
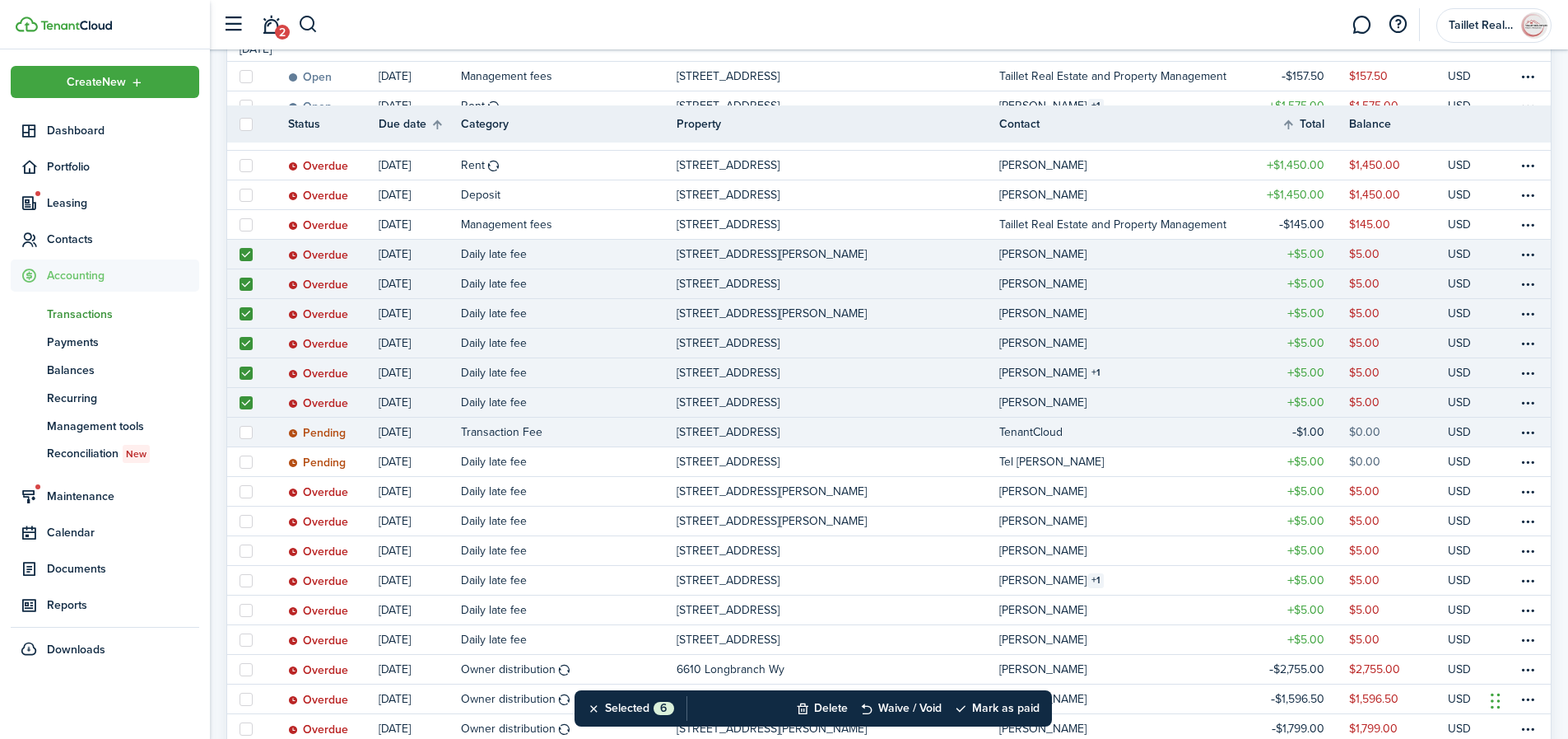
scroll to position [473, 0]
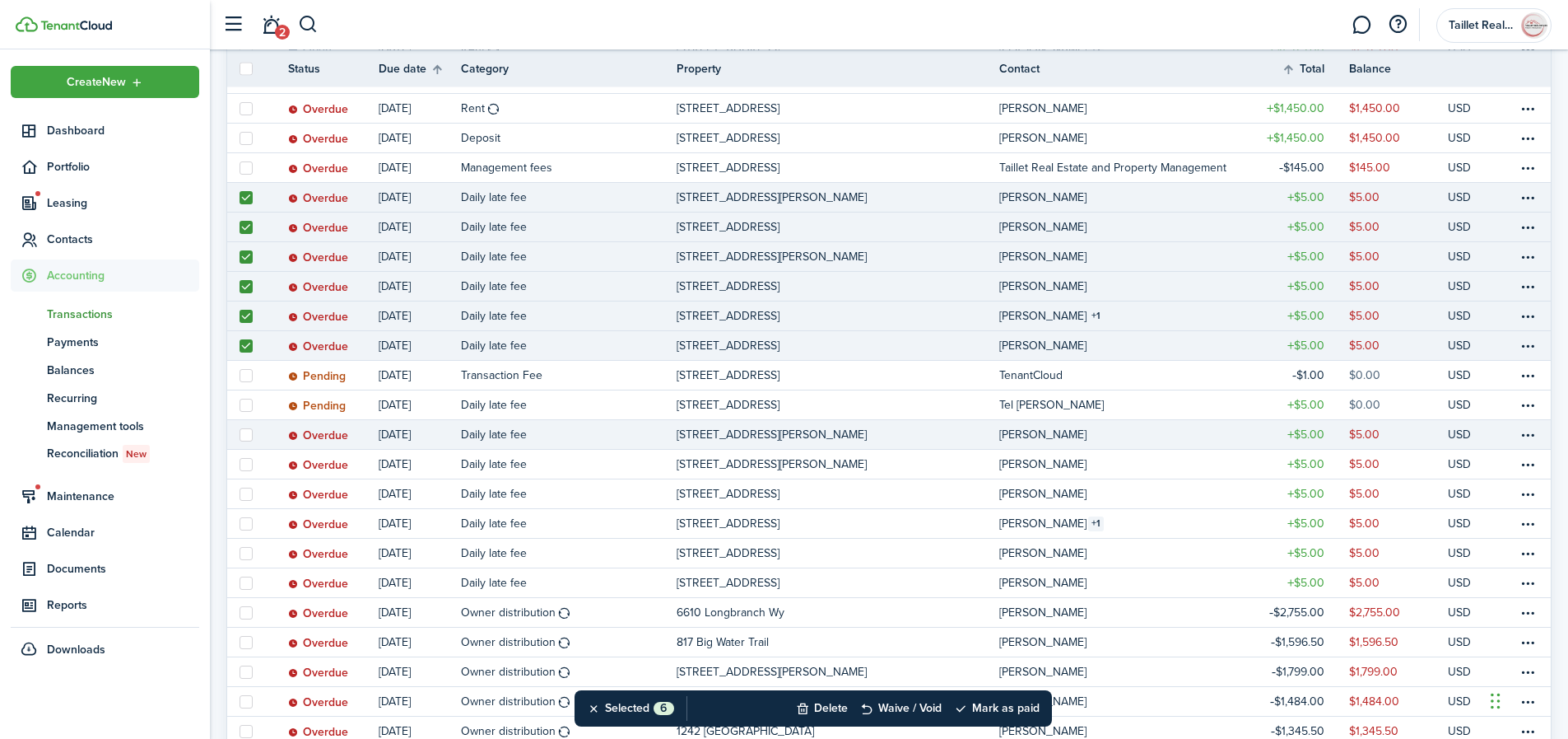
click at [244, 435] on label at bounding box center [246, 435] width 14 height 14
click at [239, 435] on input "checkbox" at bounding box center [239, 434] width 1 height 1
checkbox input "true"
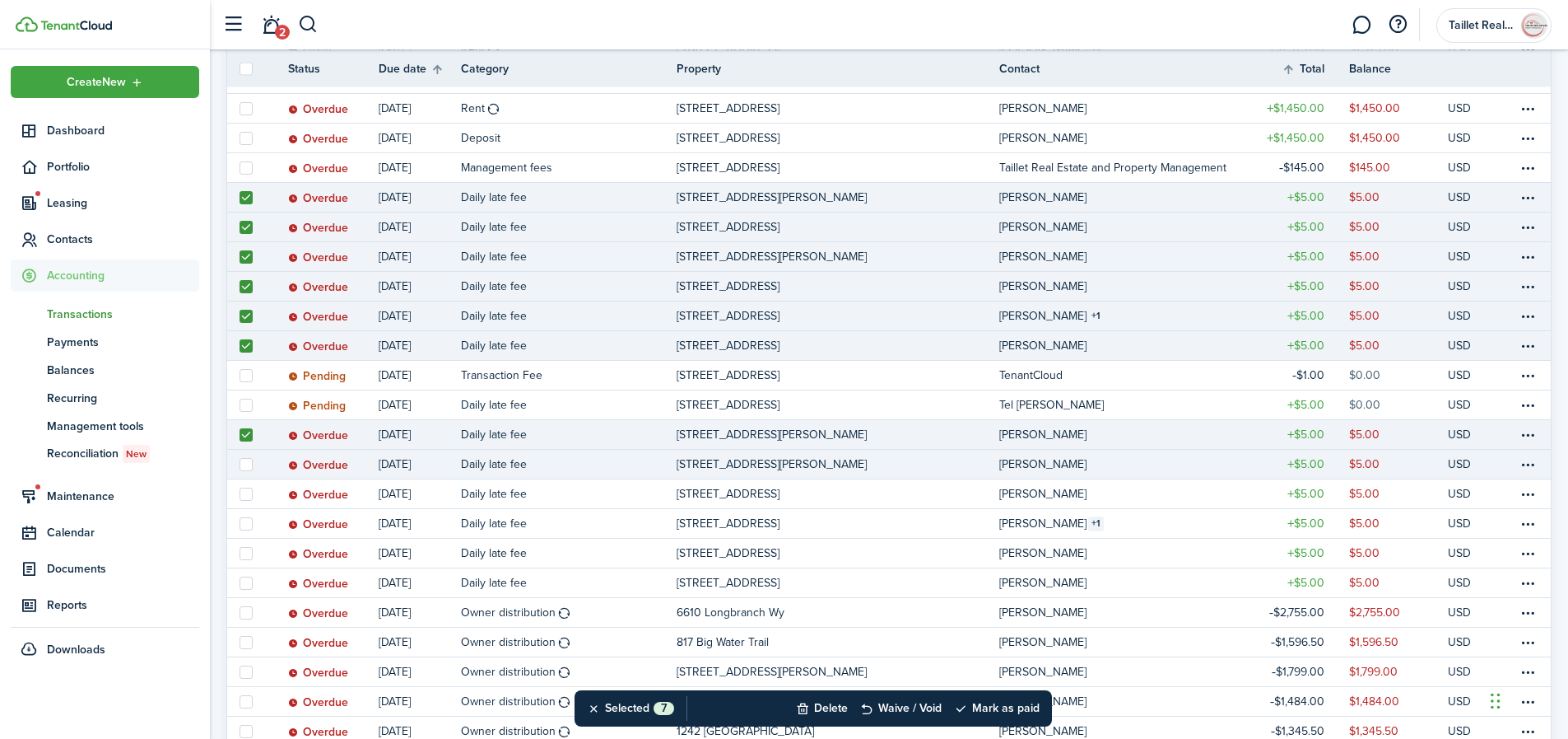
click at [246, 461] on label at bounding box center [246, 465] width 14 height 14
click at [239, 464] on input "checkbox" at bounding box center [239, 464] width 1 height 1
checkbox input "true"
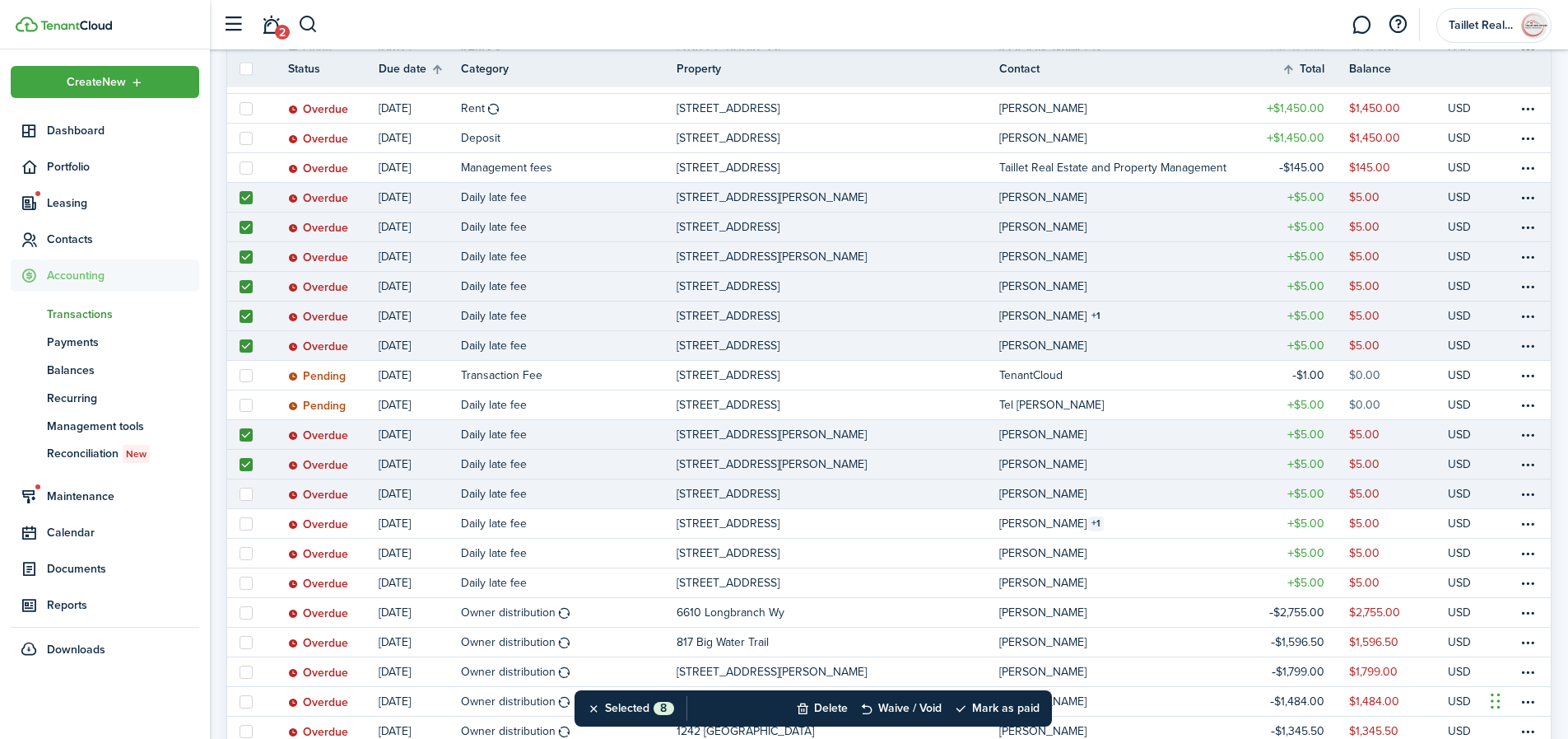
click at [246, 492] on label at bounding box center [246, 494] width 14 height 14
click at [239, 493] on input "checkbox" at bounding box center [239, 493] width 1 height 1
checkbox input "true"
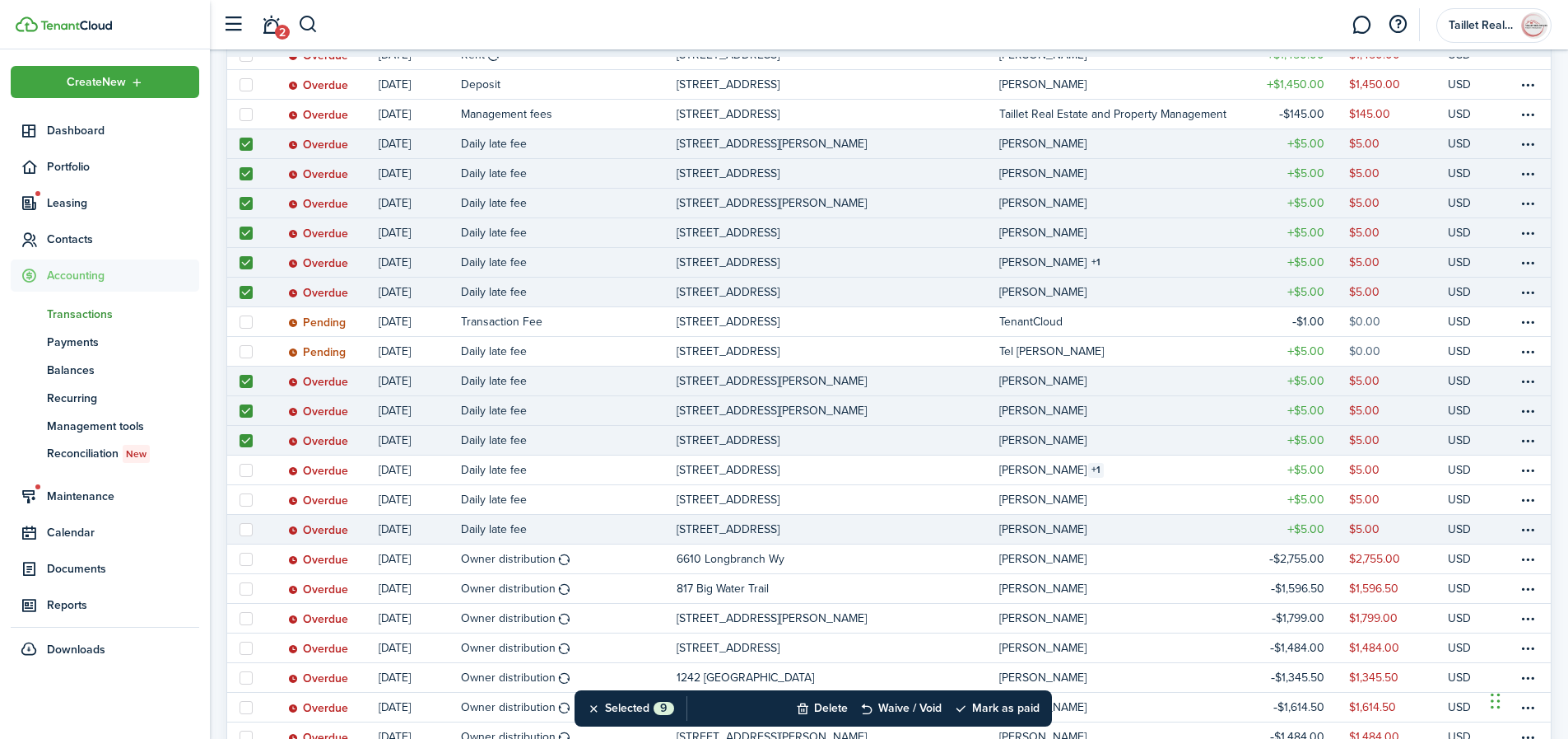
scroll to position [553, 0]
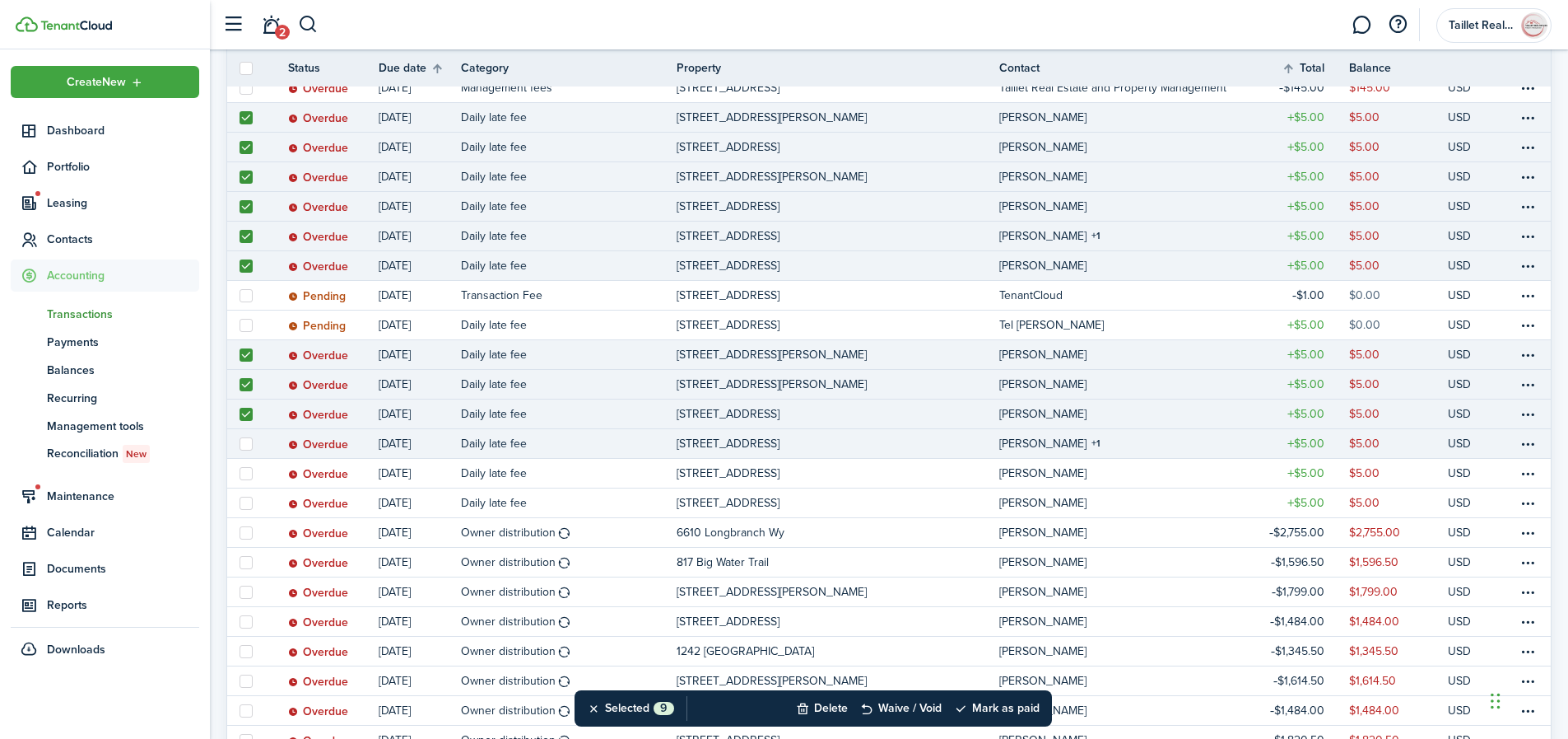
click at [249, 448] on label at bounding box center [246, 444] width 14 height 14
click at [239, 444] on input "checkbox" at bounding box center [239, 443] width 1 height 1
checkbox input "true"
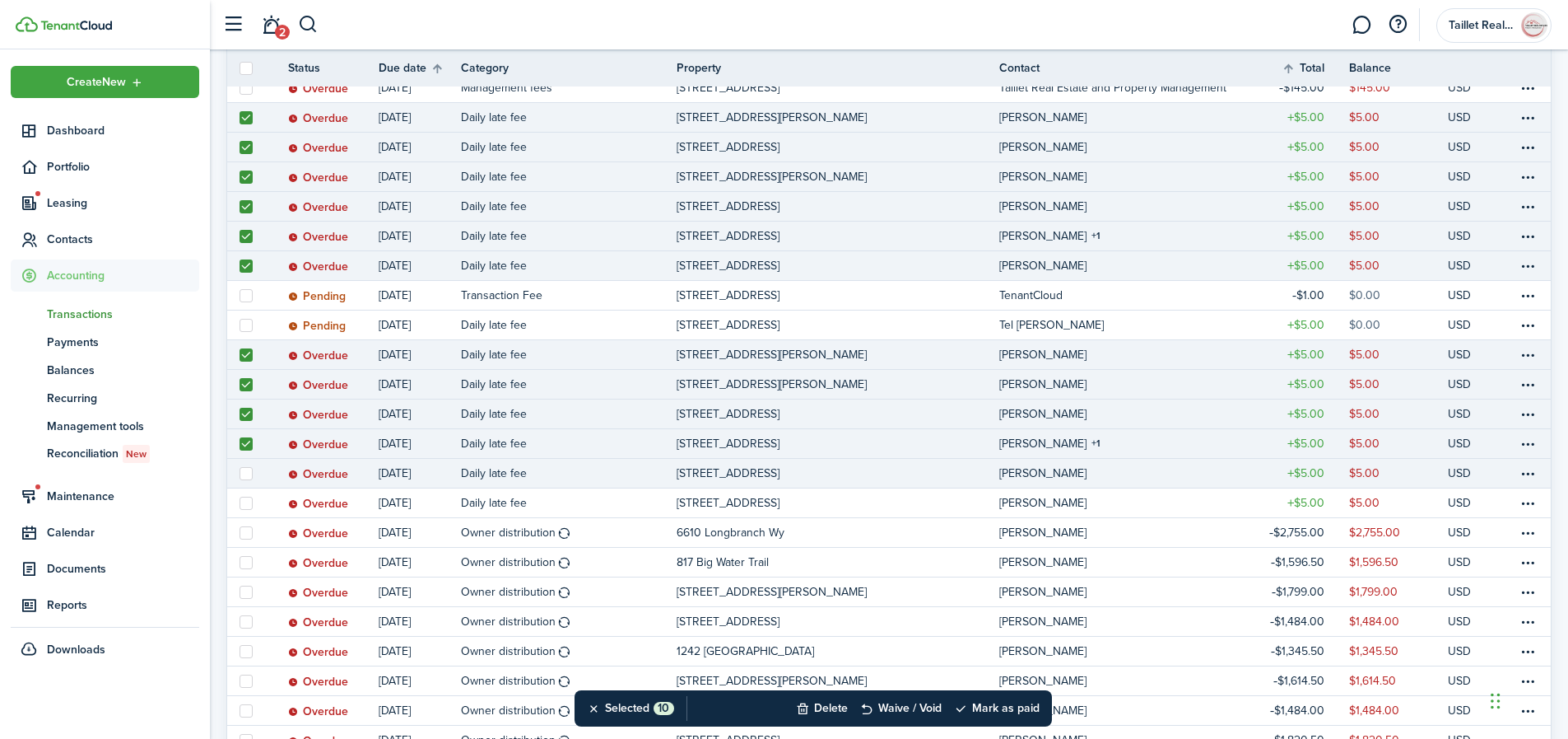
click at [251, 481] on link at bounding box center [246, 473] width 37 height 29
click at [249, 475] on label at bounding box center [246, 474] width 14 height 14
click at [239, 474] on input "checkbox" at bounding box center [239, 473] width 1 height 1
checkbox input "true"
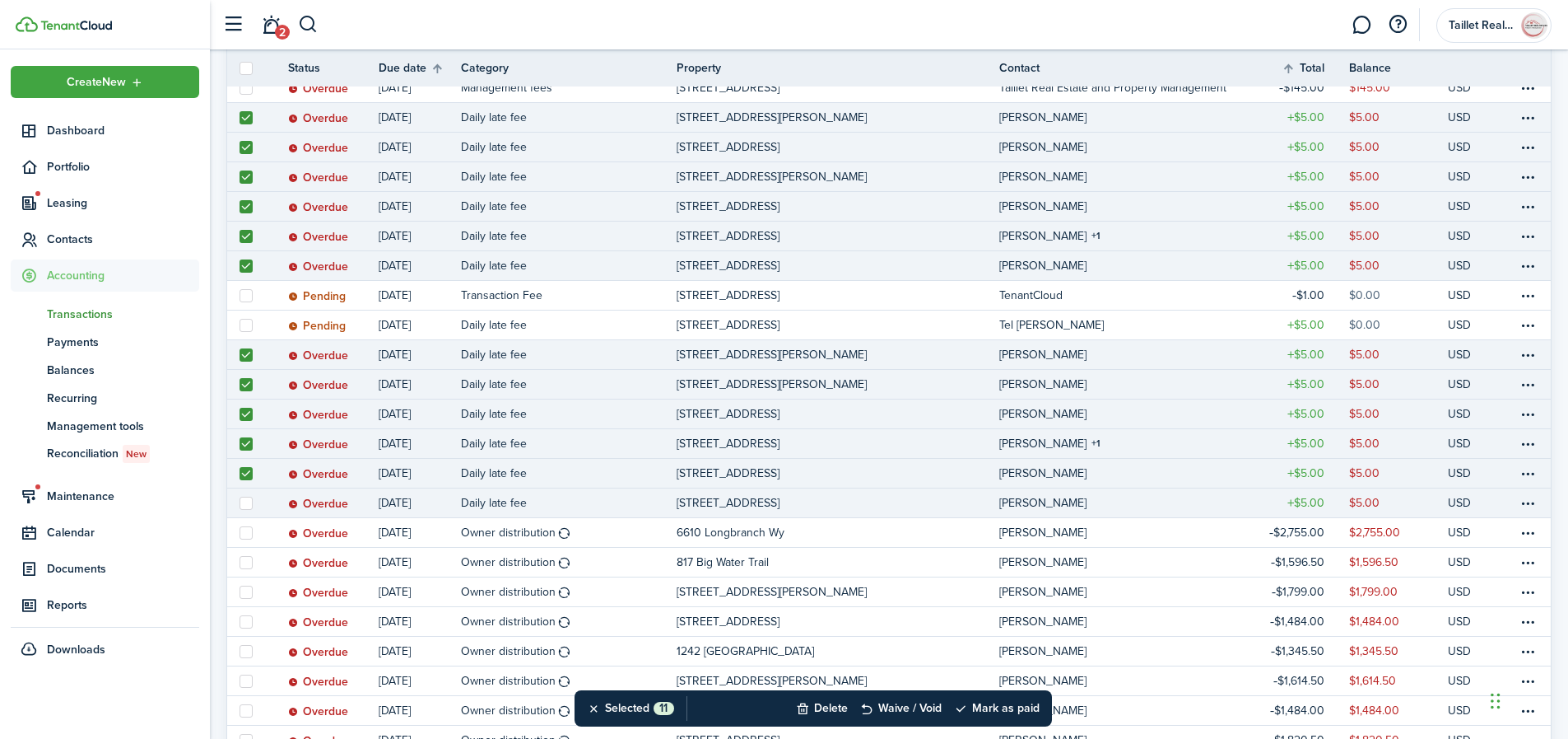
click at [248, 501] on label at bounding box center [246, 504] width 14 height 14
click at [239, 503] on input "checkbox" at bounding box center [239, 503] width 1 height 1
checkbox input "true"
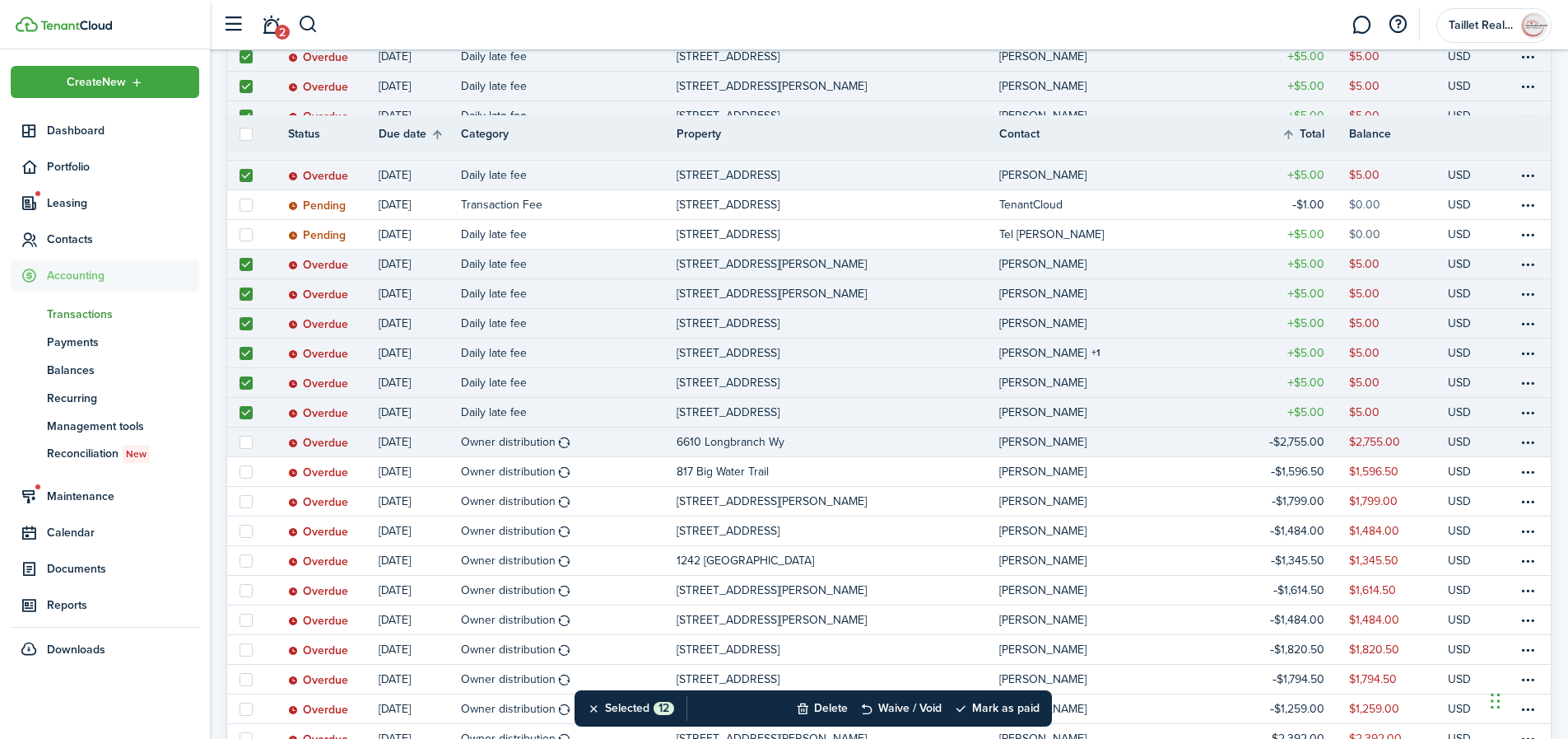
scroll to position [712, 0]
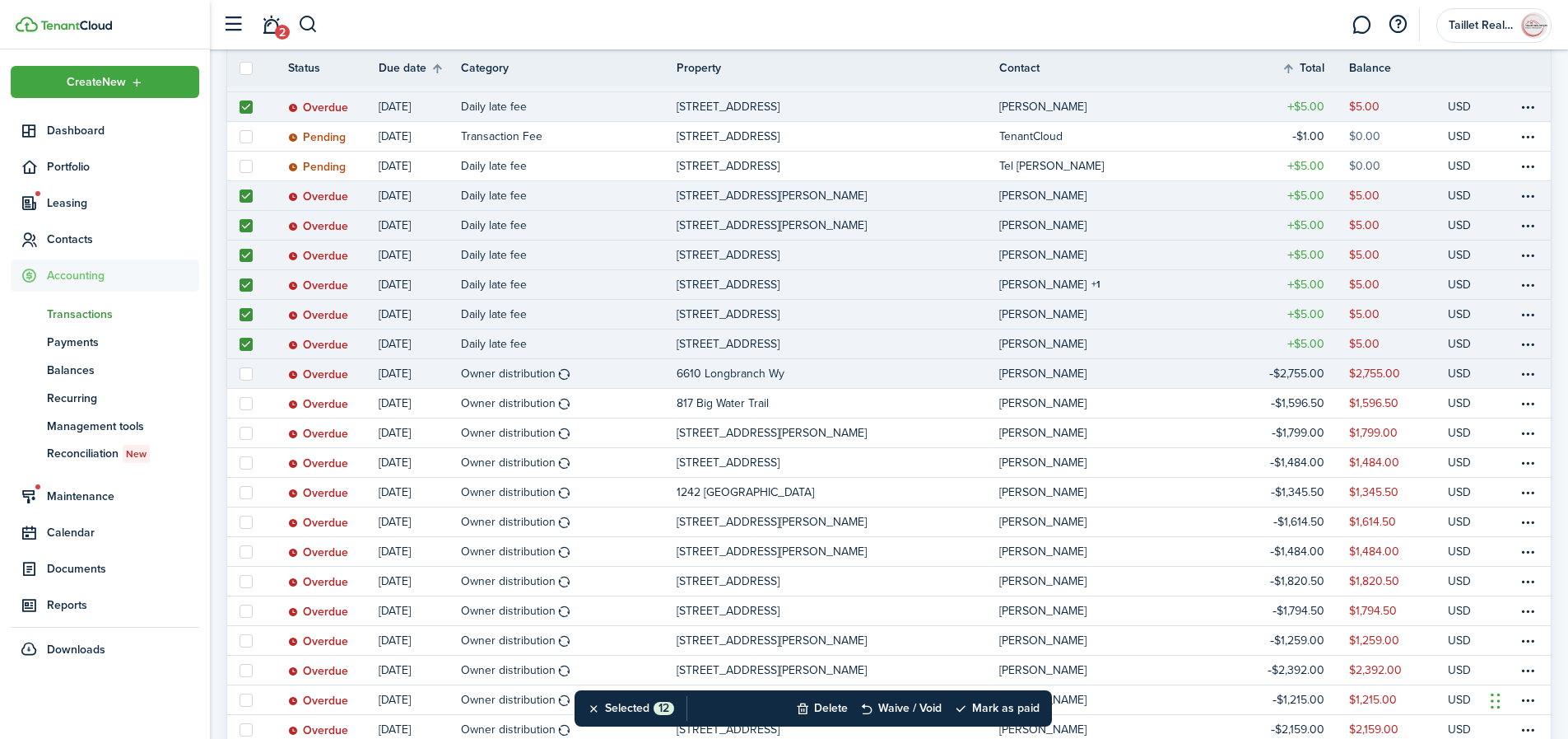
click at [248, 374] on label at bounding box center [246, 374] width 14 height 14
click at [239, 374] on input "checkbox" at bounding box center [239, 373] width 1 height 1
click at [245, 384] on link at bounding box center [246, 373] width 37 height 29
click at [247, 374] on label at bounding box center [246, 374] width 14 height 14
click at [239, 374] on input "checkbox" at bounding box center [239, 373] width 1 height 1
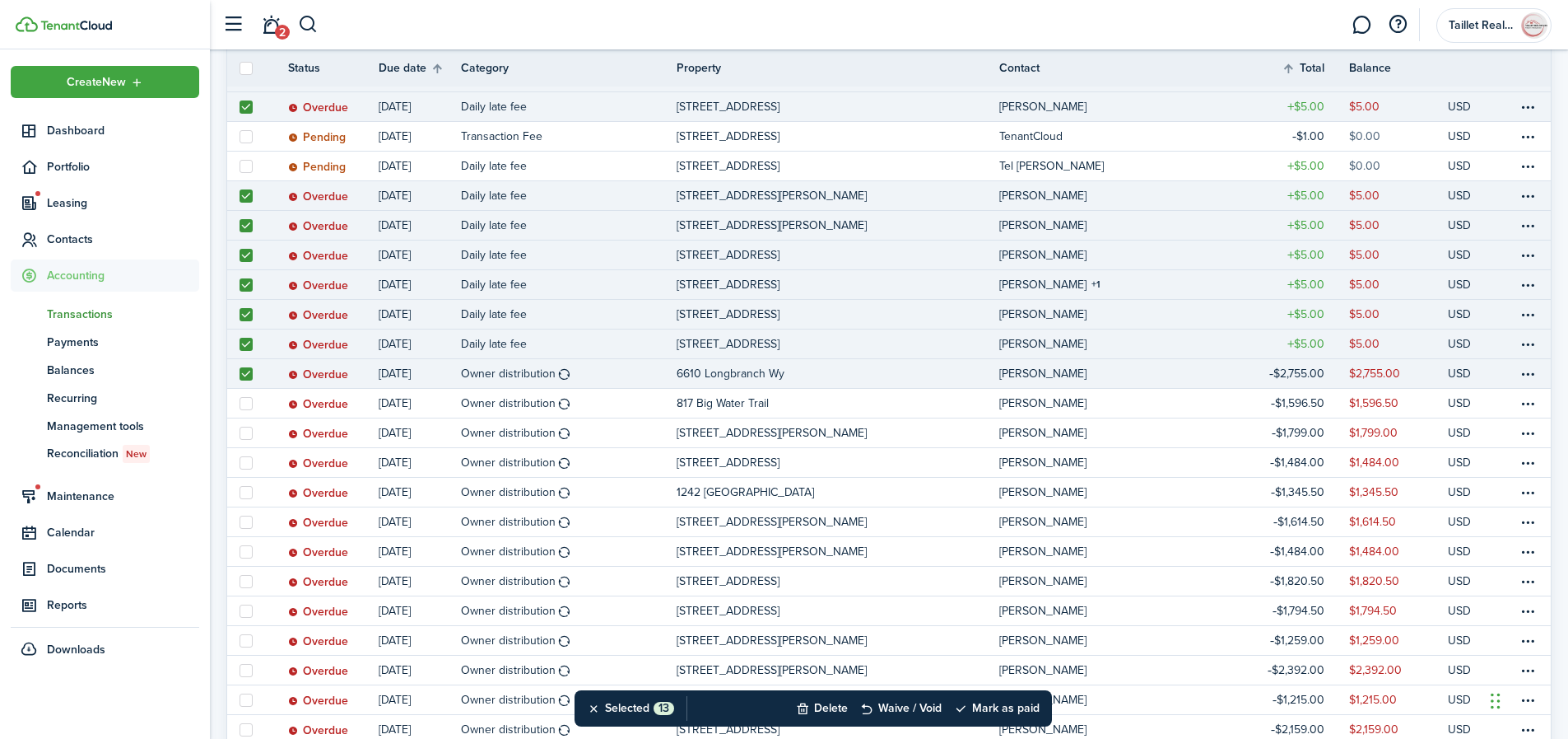
checkbox input "false"
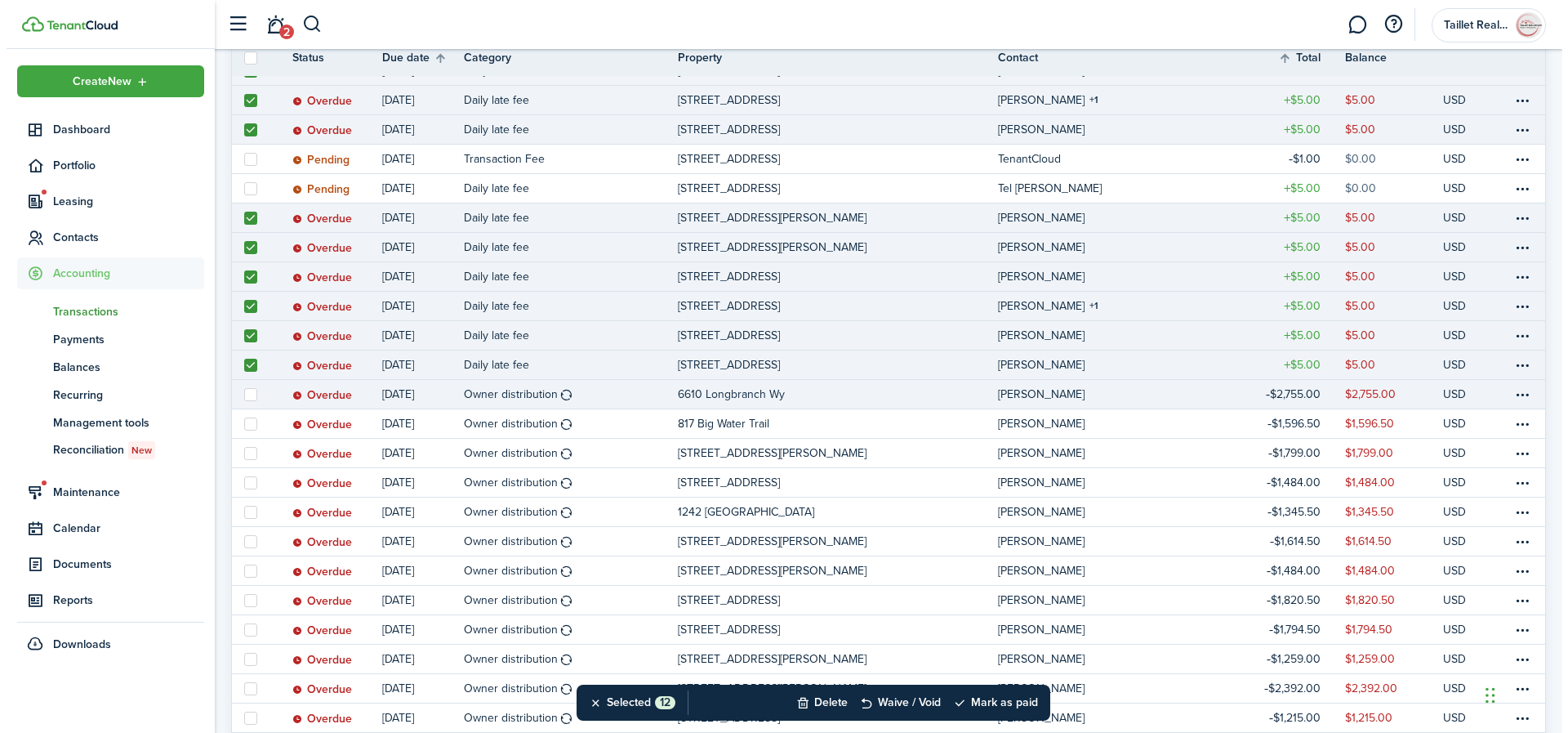
scroll to position [661, 0]
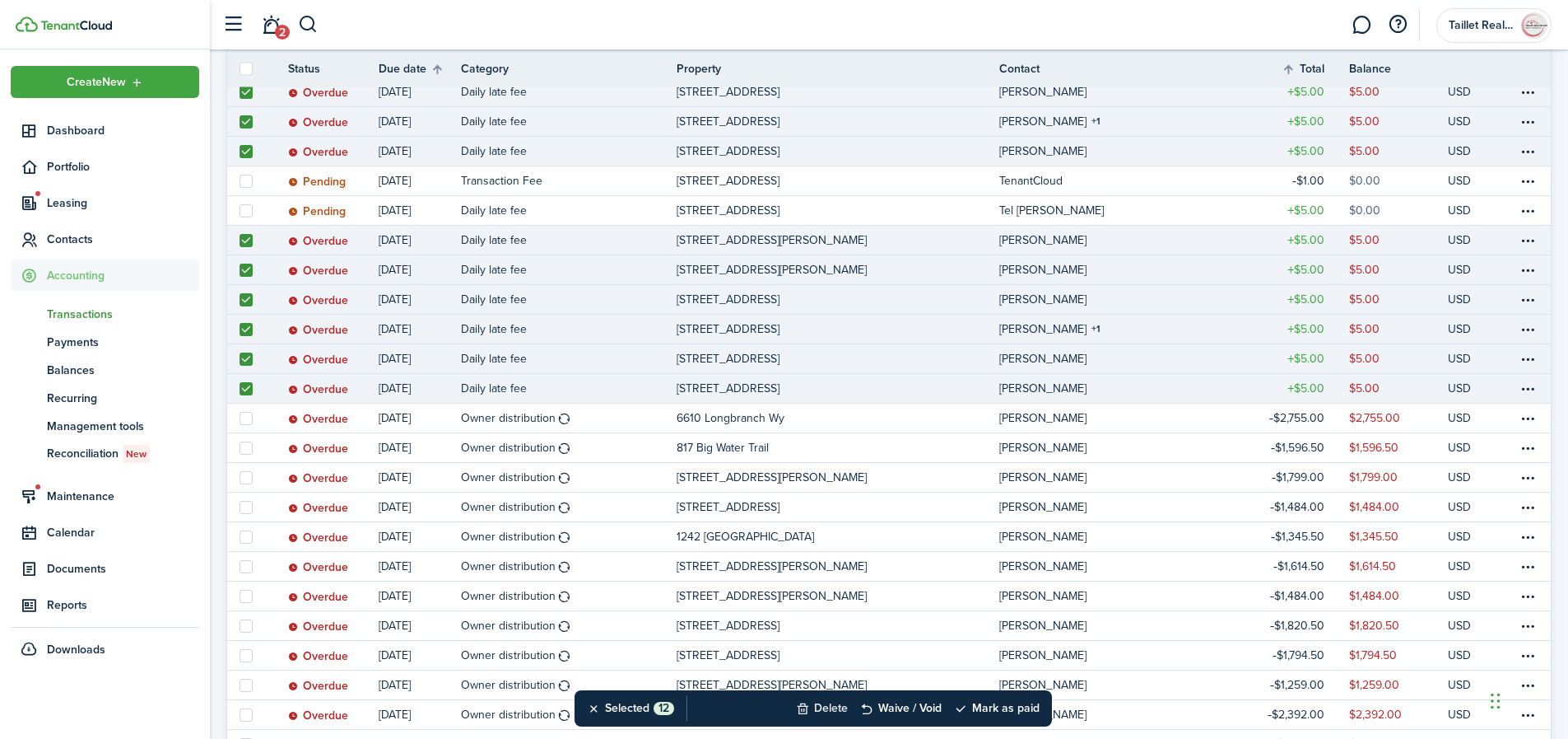
click at [823, 706] on button "Delete" at bounding box center [822, 708] width 52 height 37
click at [987, 708] on button "Confirm" at bounding box center [996, 708] width 66 height 23
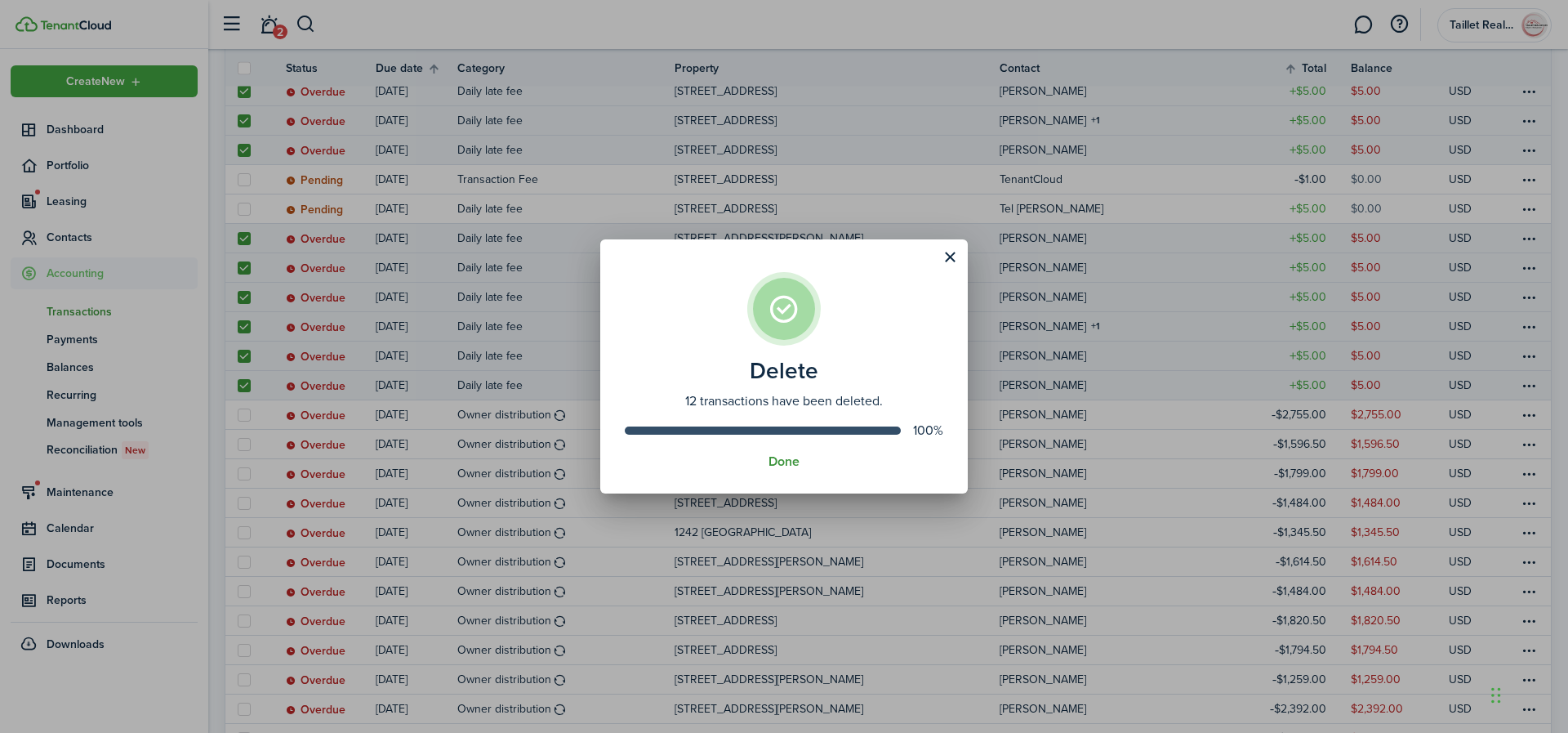
click at [782, 468] on button "Done" at bounding box center [784, 461] width 31 height 14
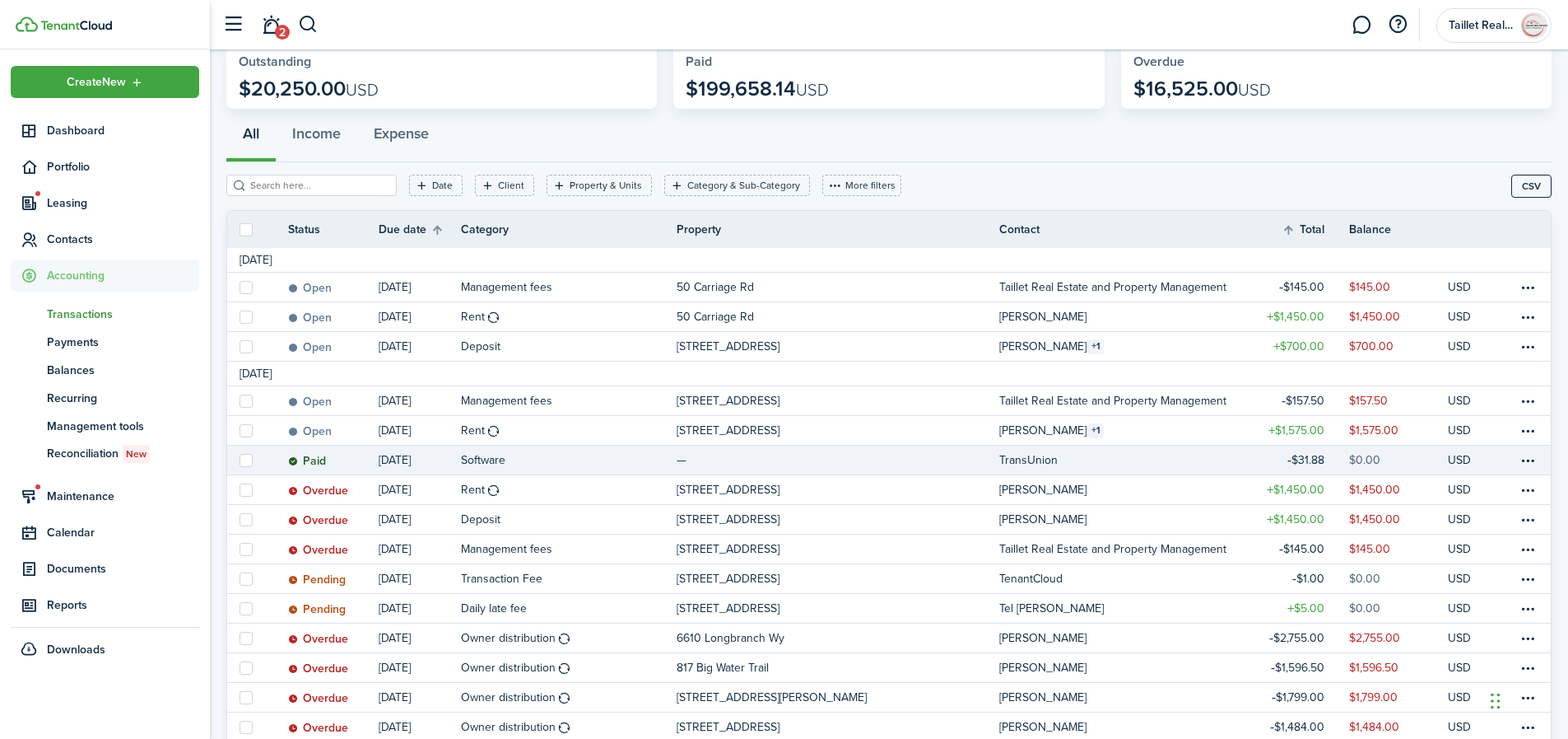
scroll to position [165, 0]
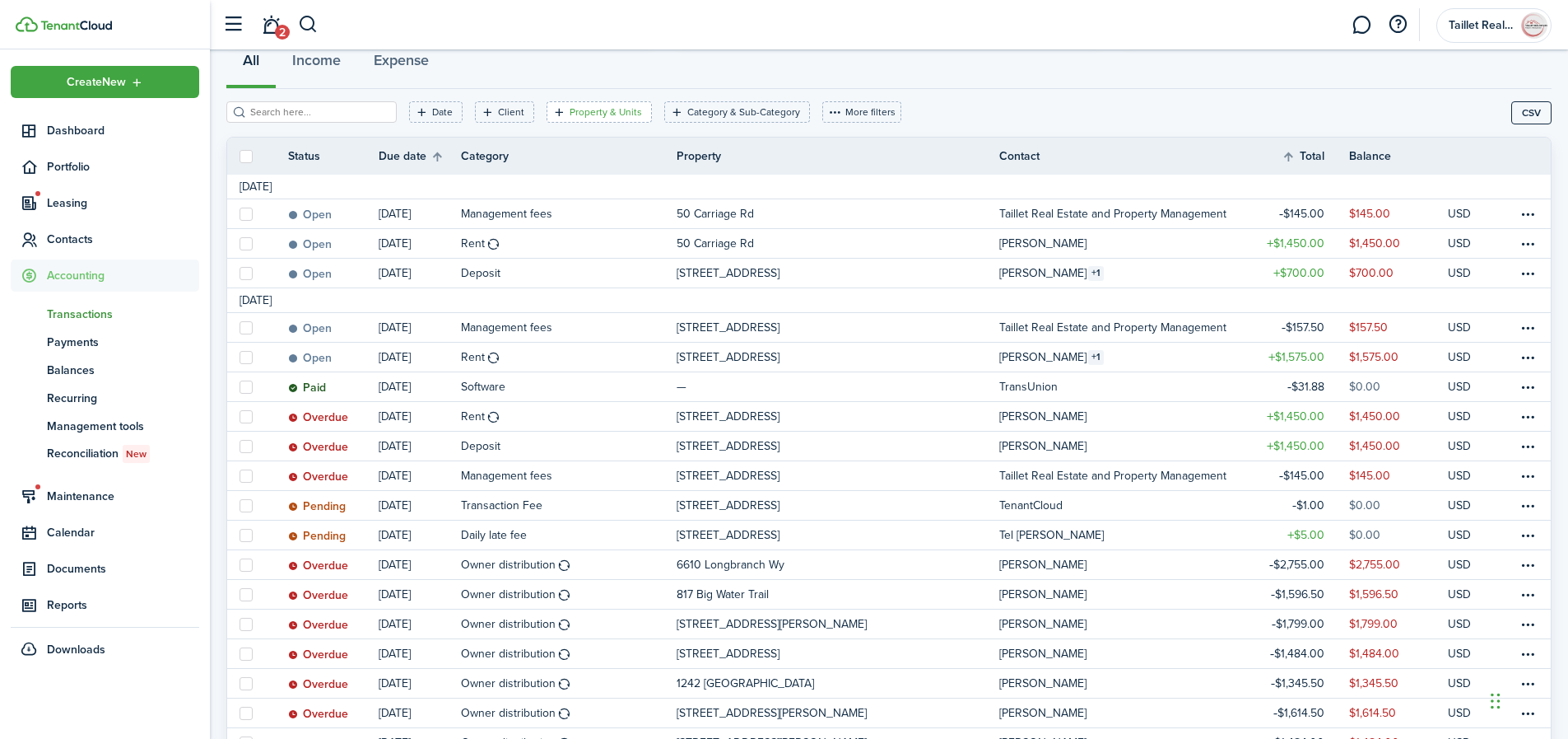
click at [591, 117] on filter-tag-label "Property & Units" at bounding box center [606, 111] width 72 height 14
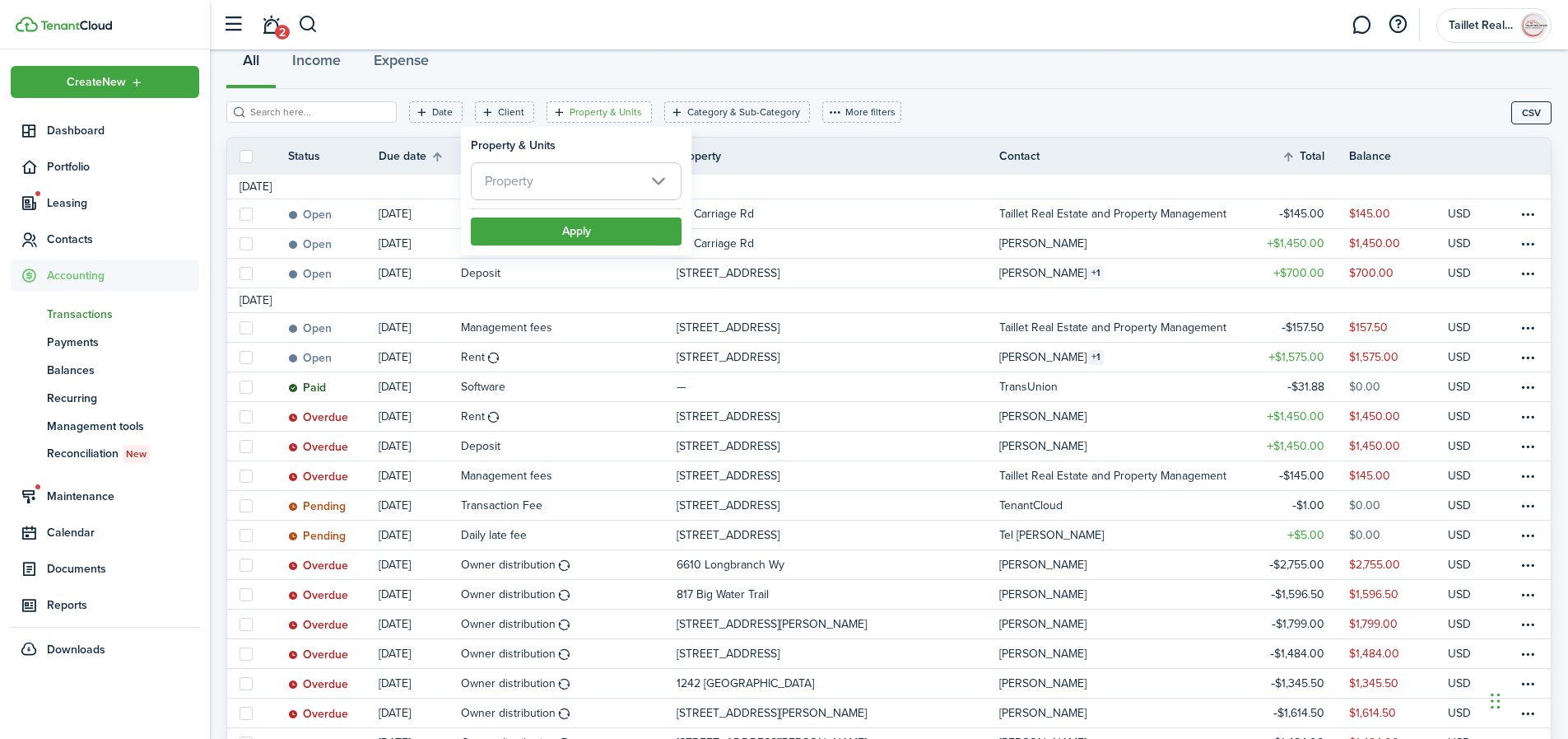
click at [641, 187] on span "Property" at bounding box center [576, 181] width 209 height 37
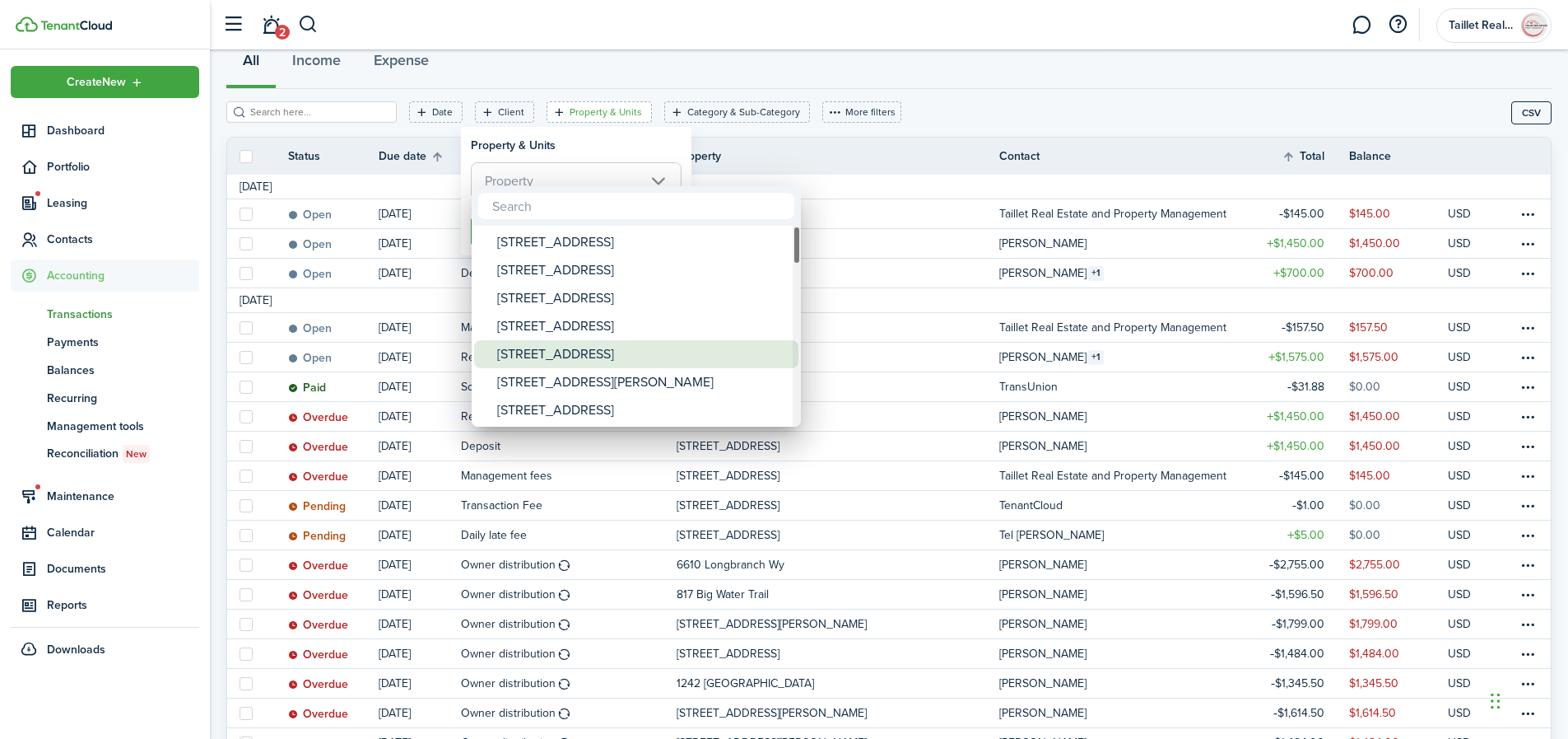
click at [543, 350] on div "[STREET_ADDRESS]" at bounding box center [643, 354] width 291 height 28
type input "[STREET_ADDRESS]"
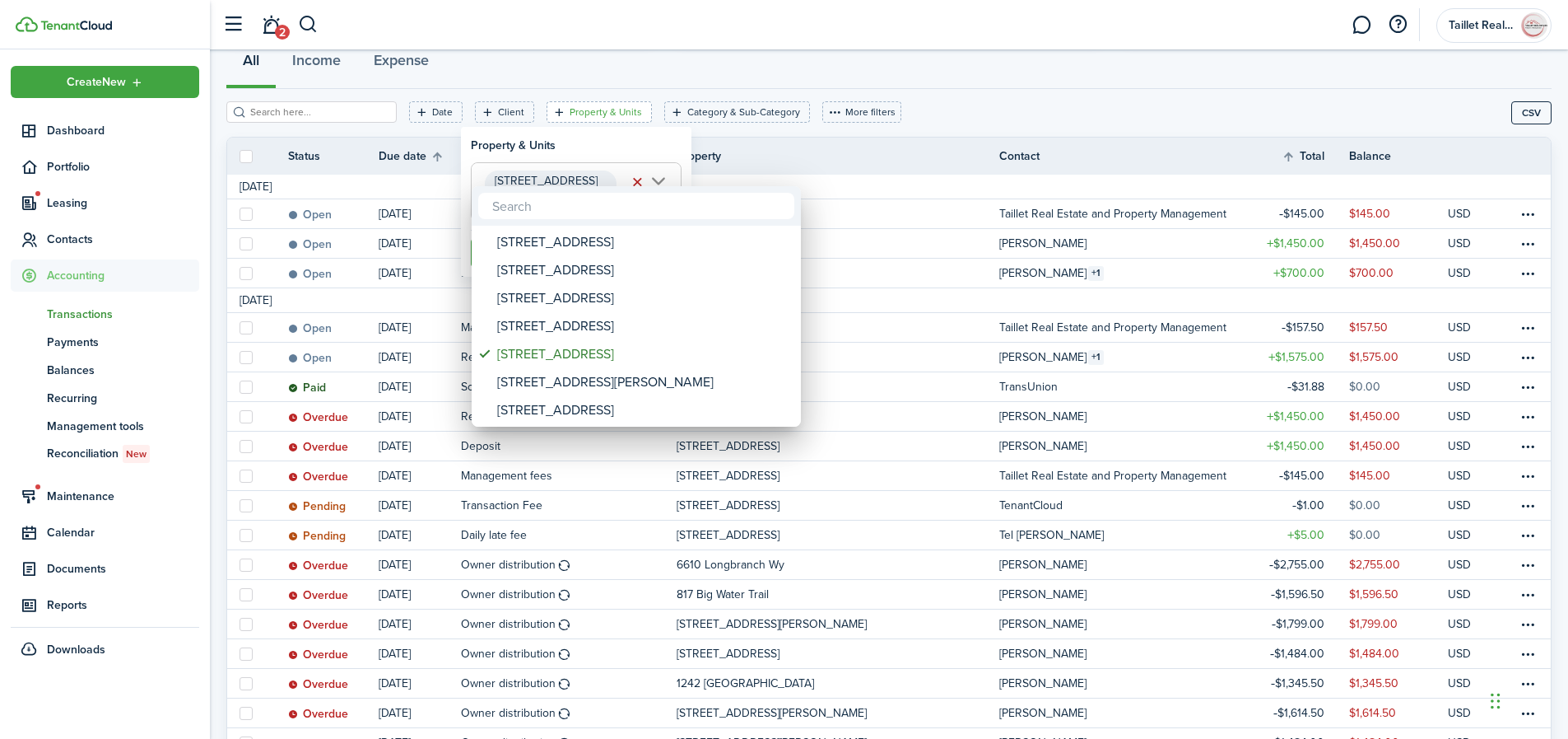
click at [632, 132] on div at bounding box center [783, 369] width 1831 height 1002
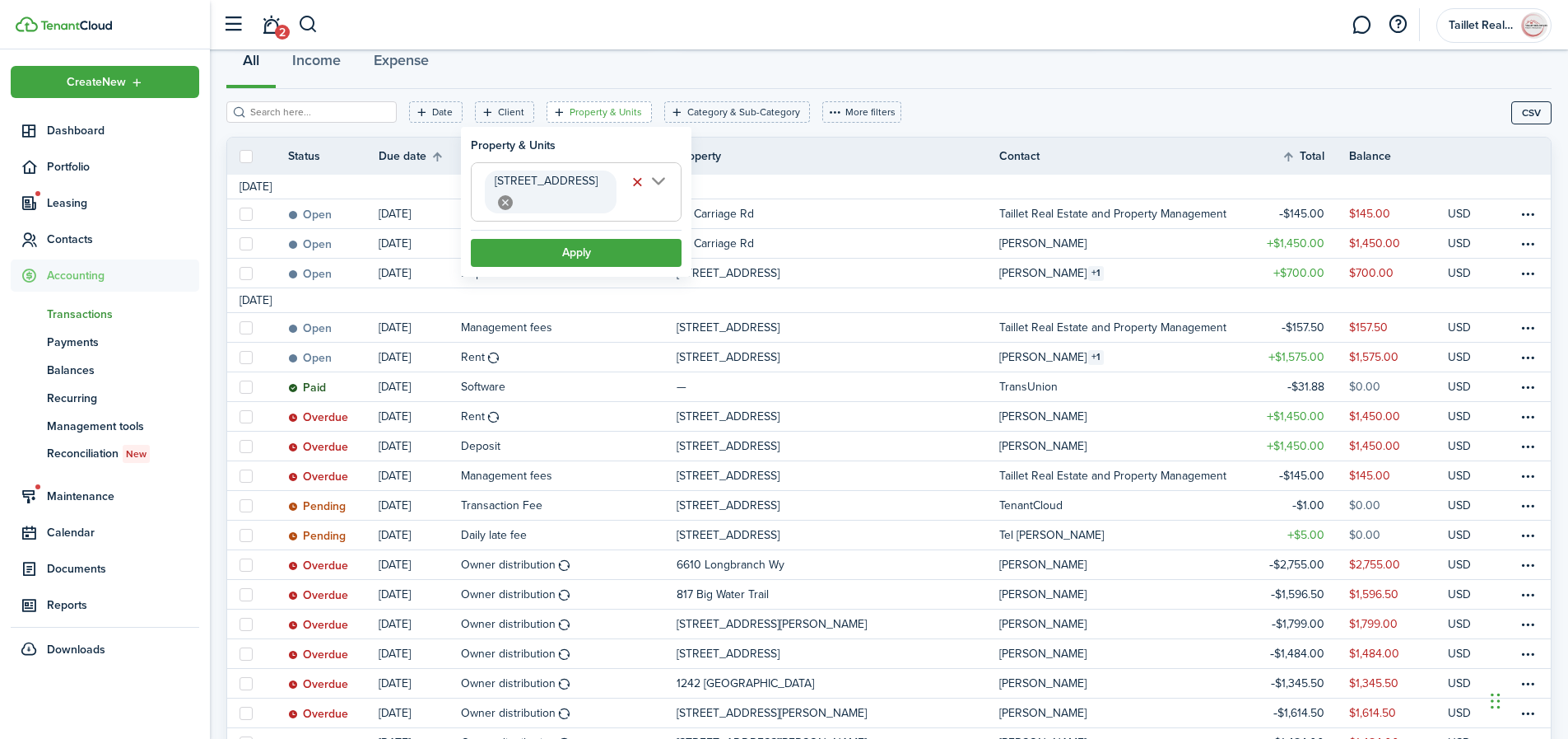
click at [582, 140] on filter-item-popup-header "Property & Units" at bounding box center [576, 146] width 211 height 17
click at [688, 114] on filter-tag-label "Category & Sub-Category" at bounding box center [743, 111] width 113 height 14
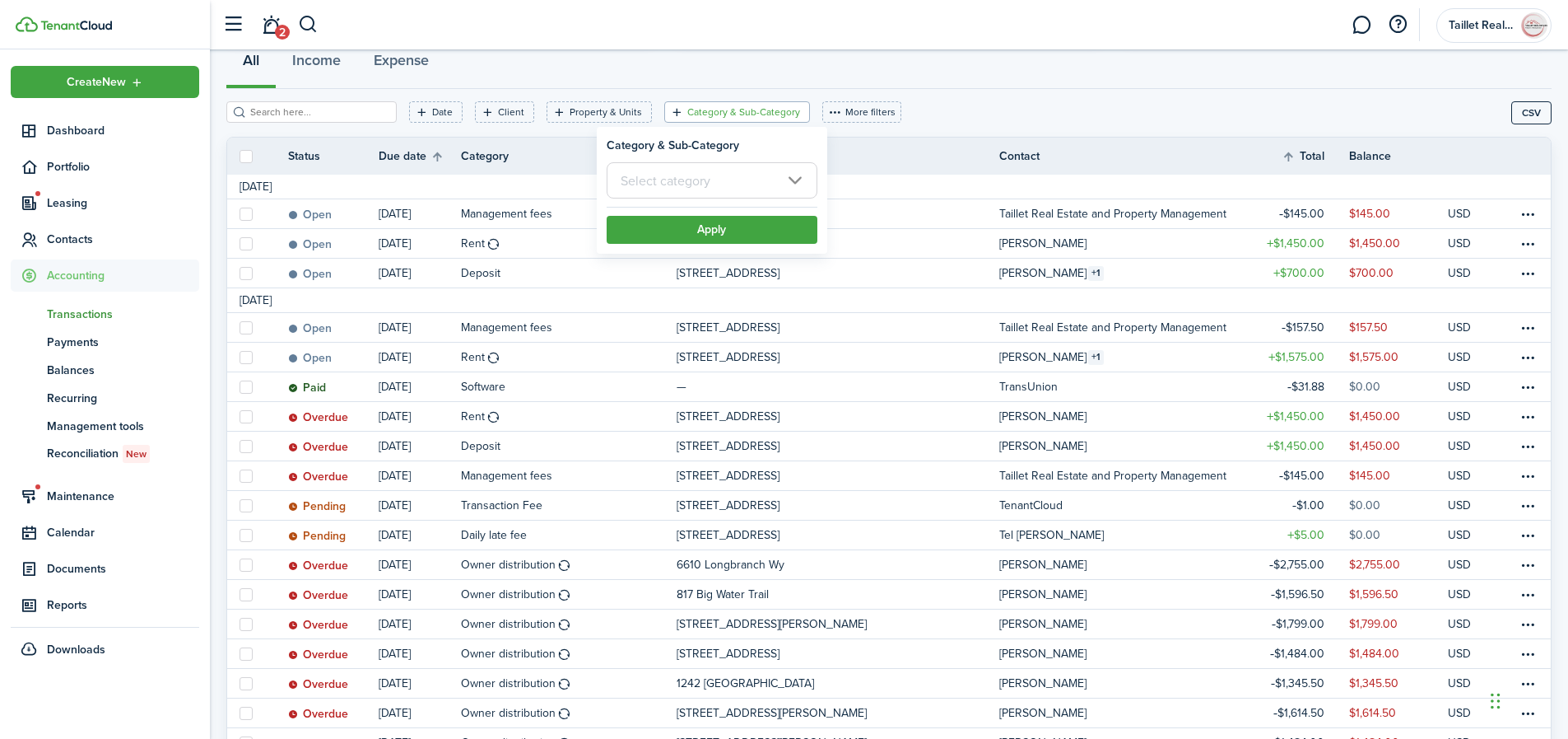
click at [687, 184] on input "text" at bounding box center [712, 180] width 211 height 37
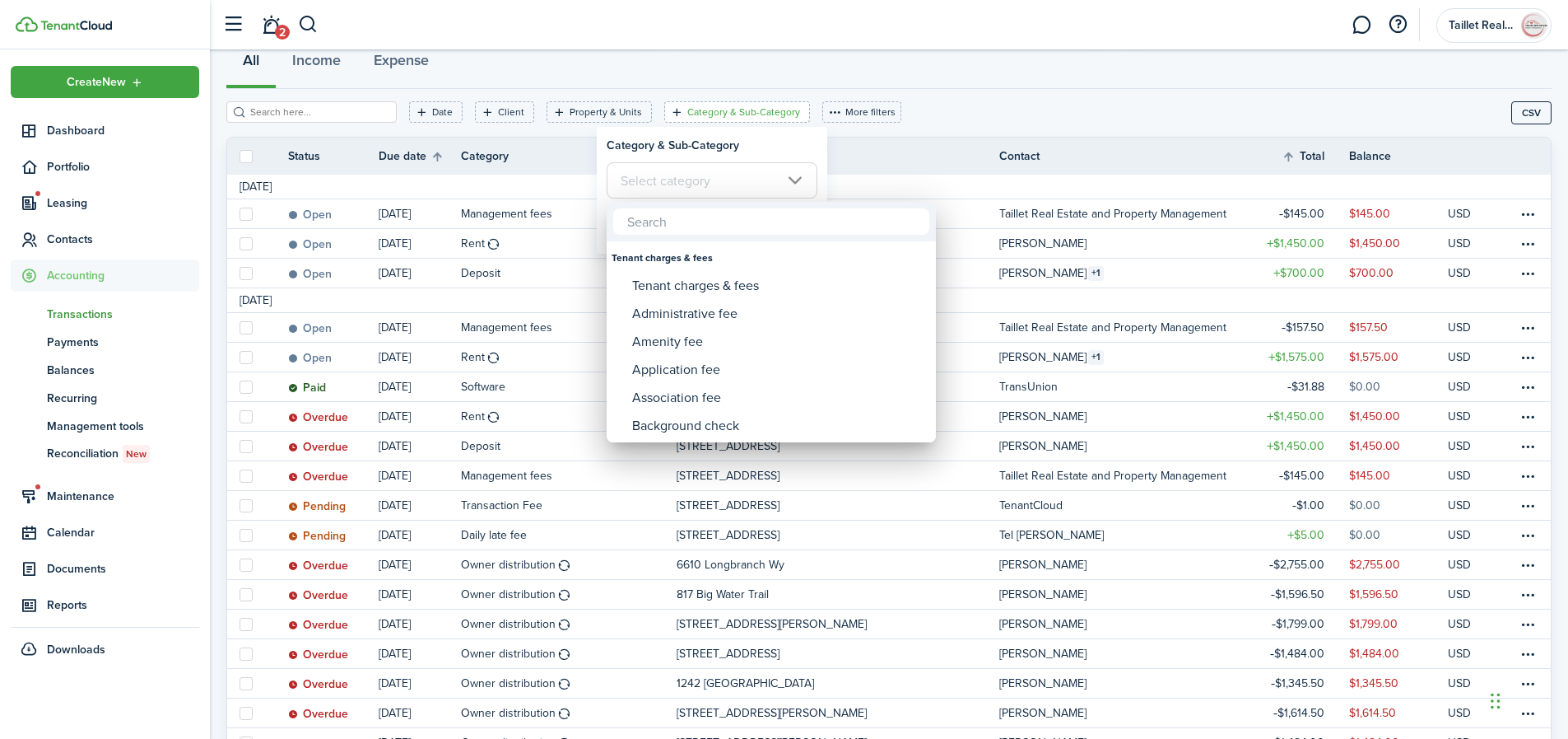
click at [977, 97] on div at bounding box center [783, 369] width 1831 height 1002
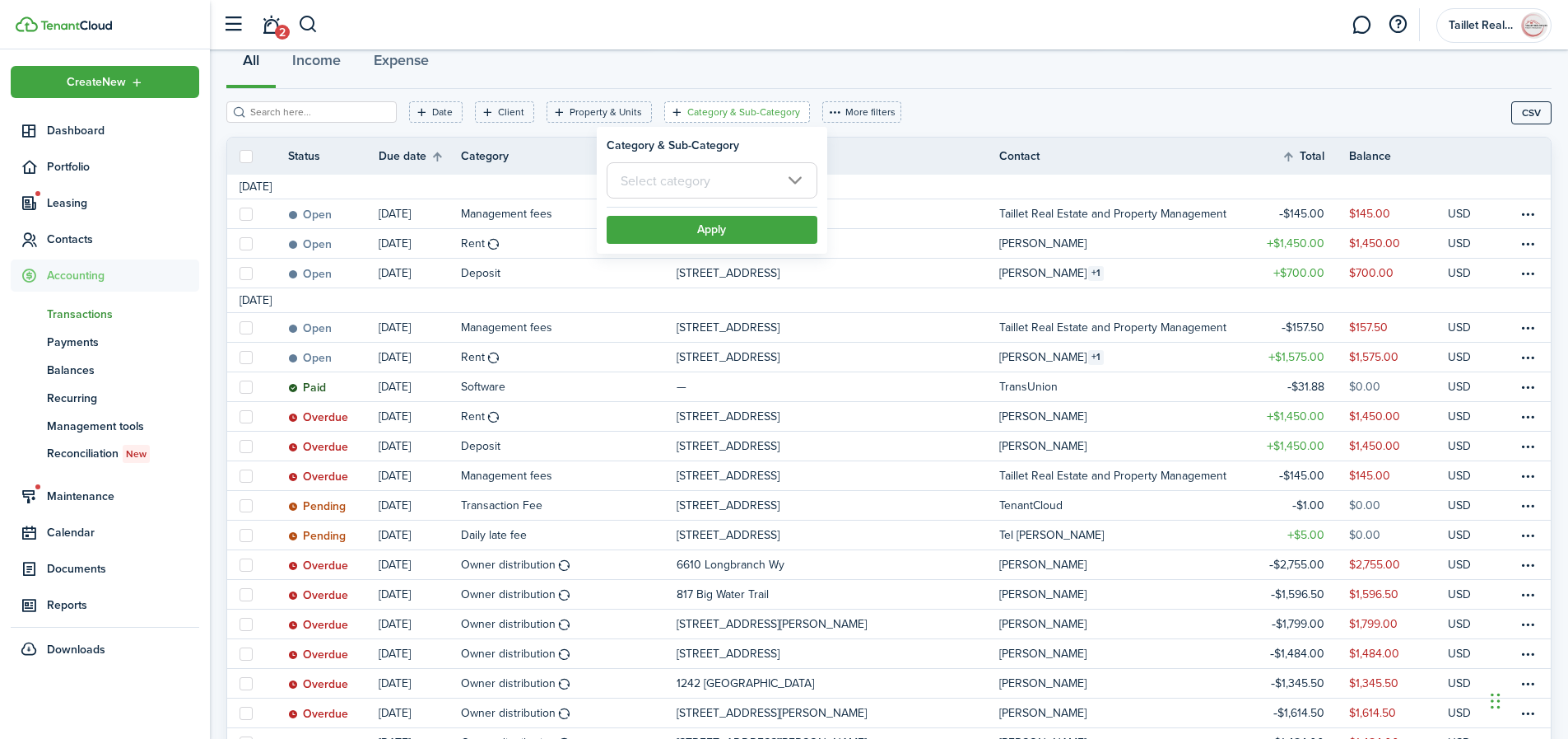
click at [977, 97] on filter-with-custom-content-wrapper "Date Client Property & Units Category & Sub-Category More filters Save filters …" at bounding box center [889, 113] width 1325 height 48
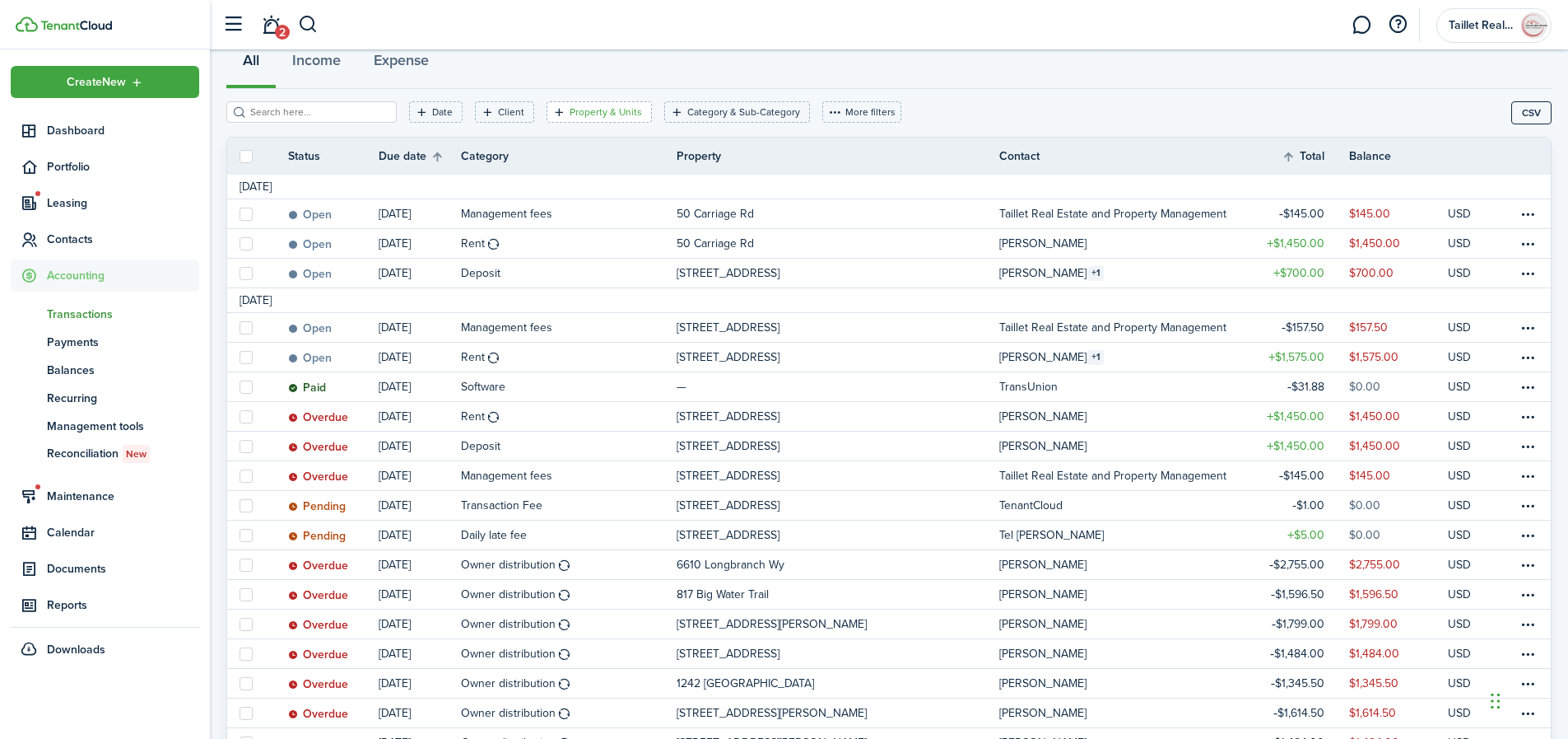
click at [592, 110] on filter-tag-label "Property & Units" at bounding box center [606, 111] width 72 height 14
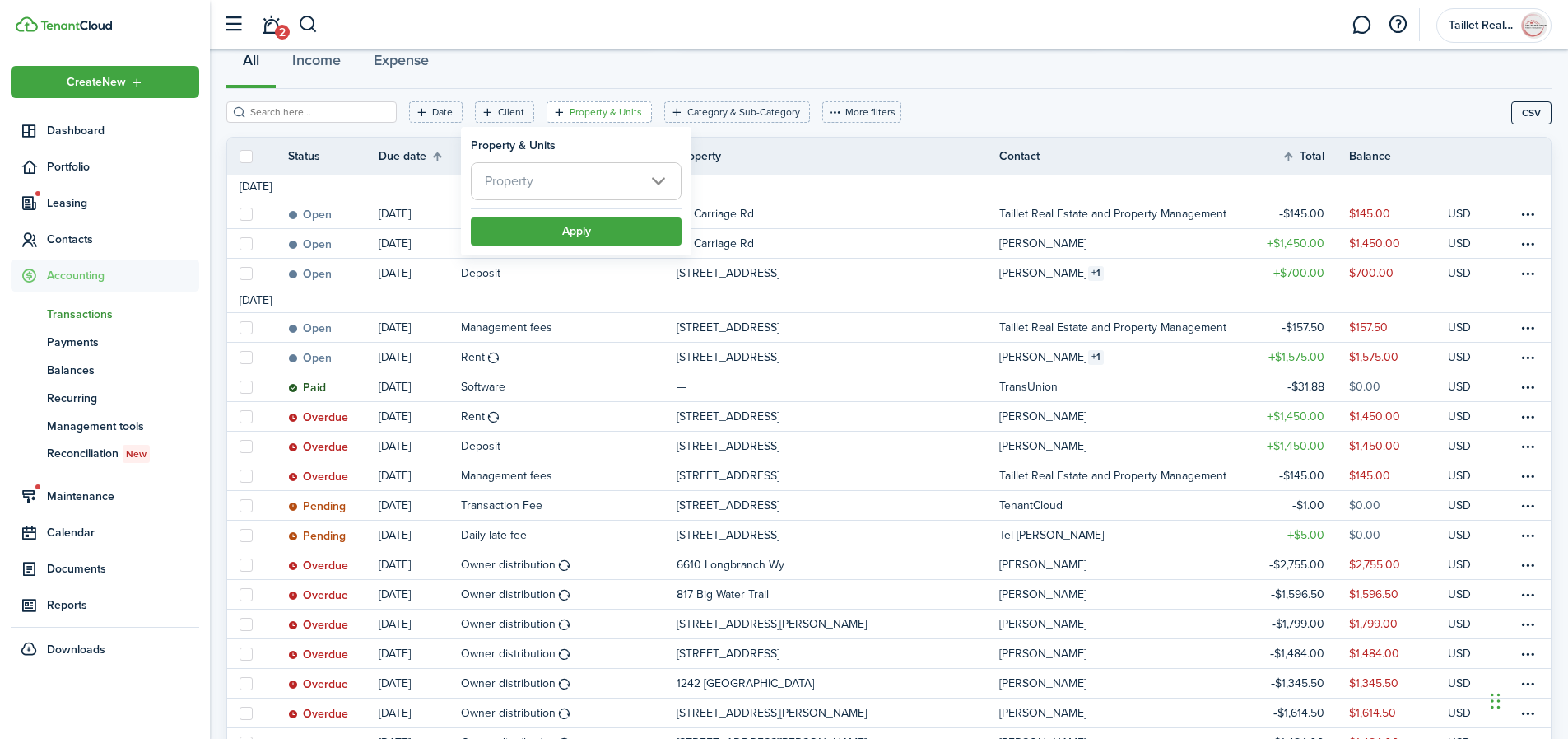
click at [625, 184] on span "Property" at bounding box center [576, 181] width 209 height 37
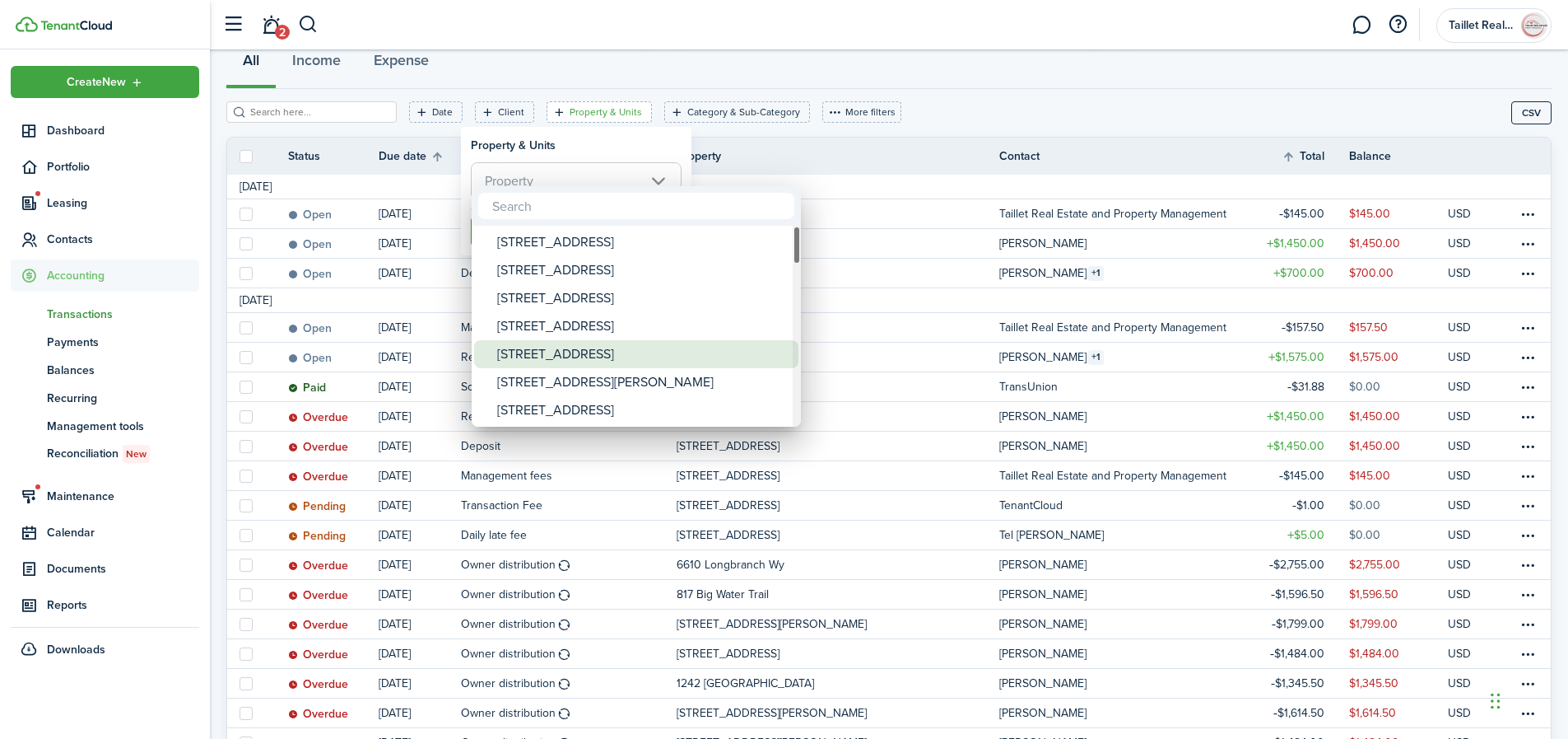
click at [585, 357] on div "[STREET_ADDRESS]" at bounding box center [643, 354] width 291 height 28
type input "[STREET_ADDRESS]"
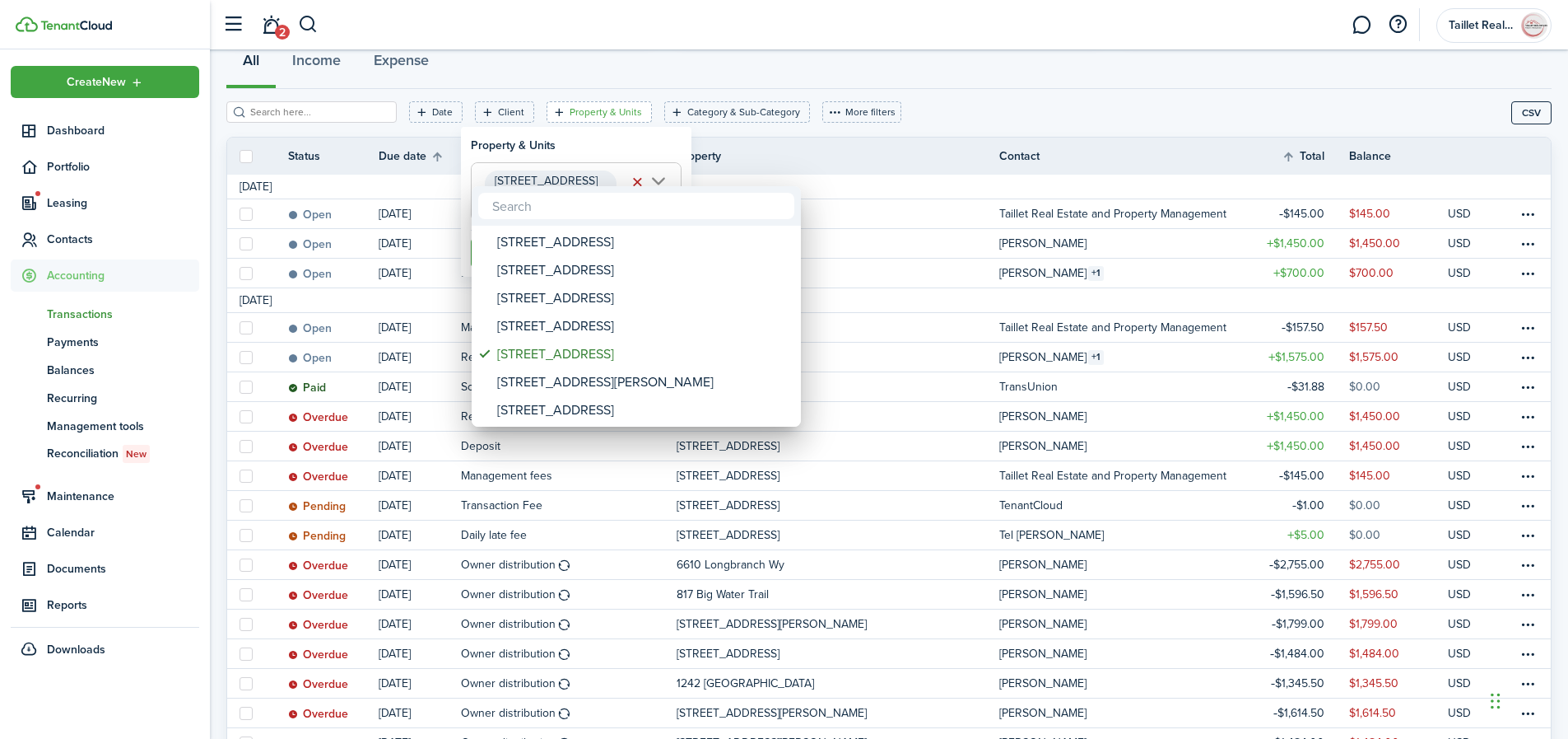
click at [599, 147] on div at bounding box center [783, 369] width 1831 height 1002
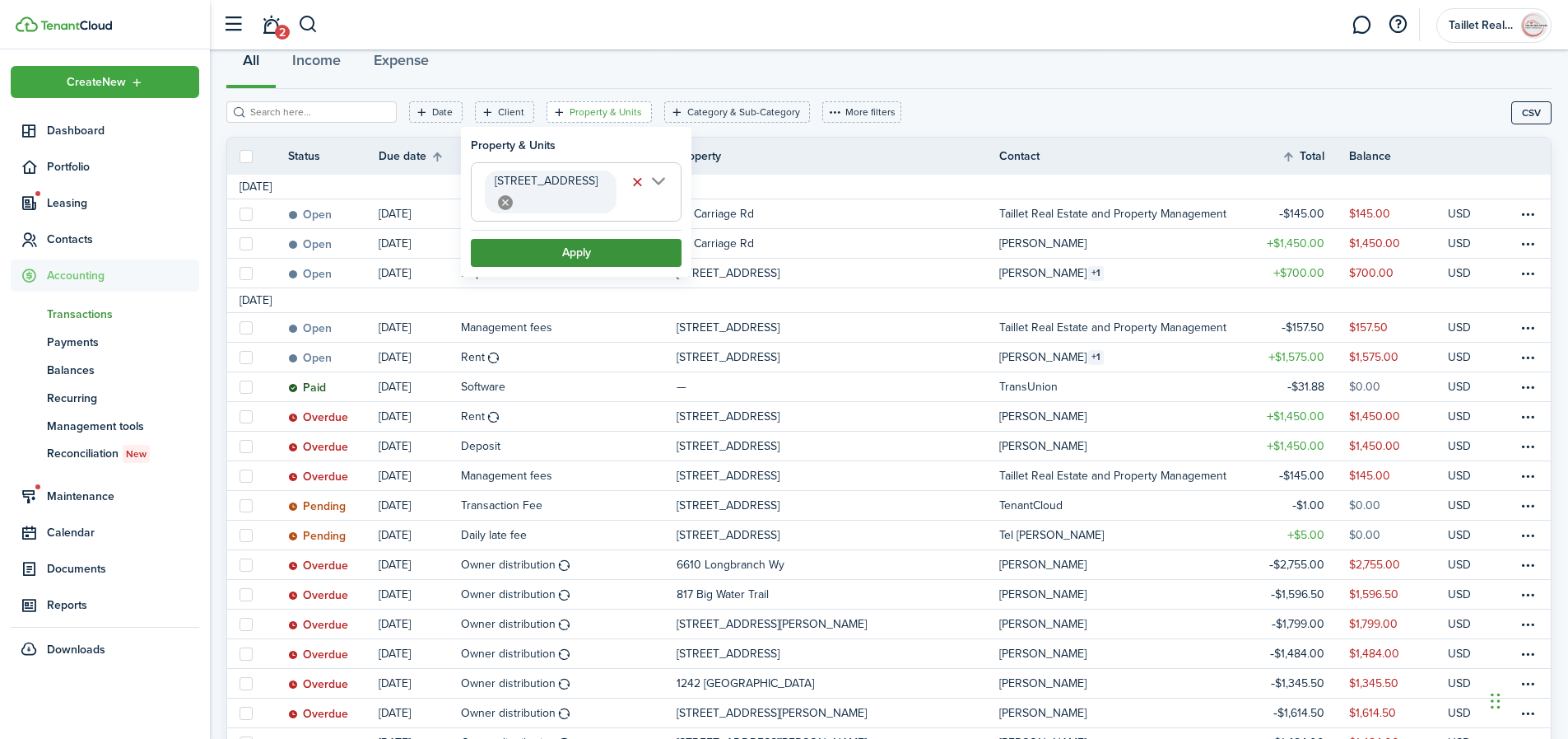
click at [594, 239] on button "Apply" at bounding box center [576, 253] width 211 height 28
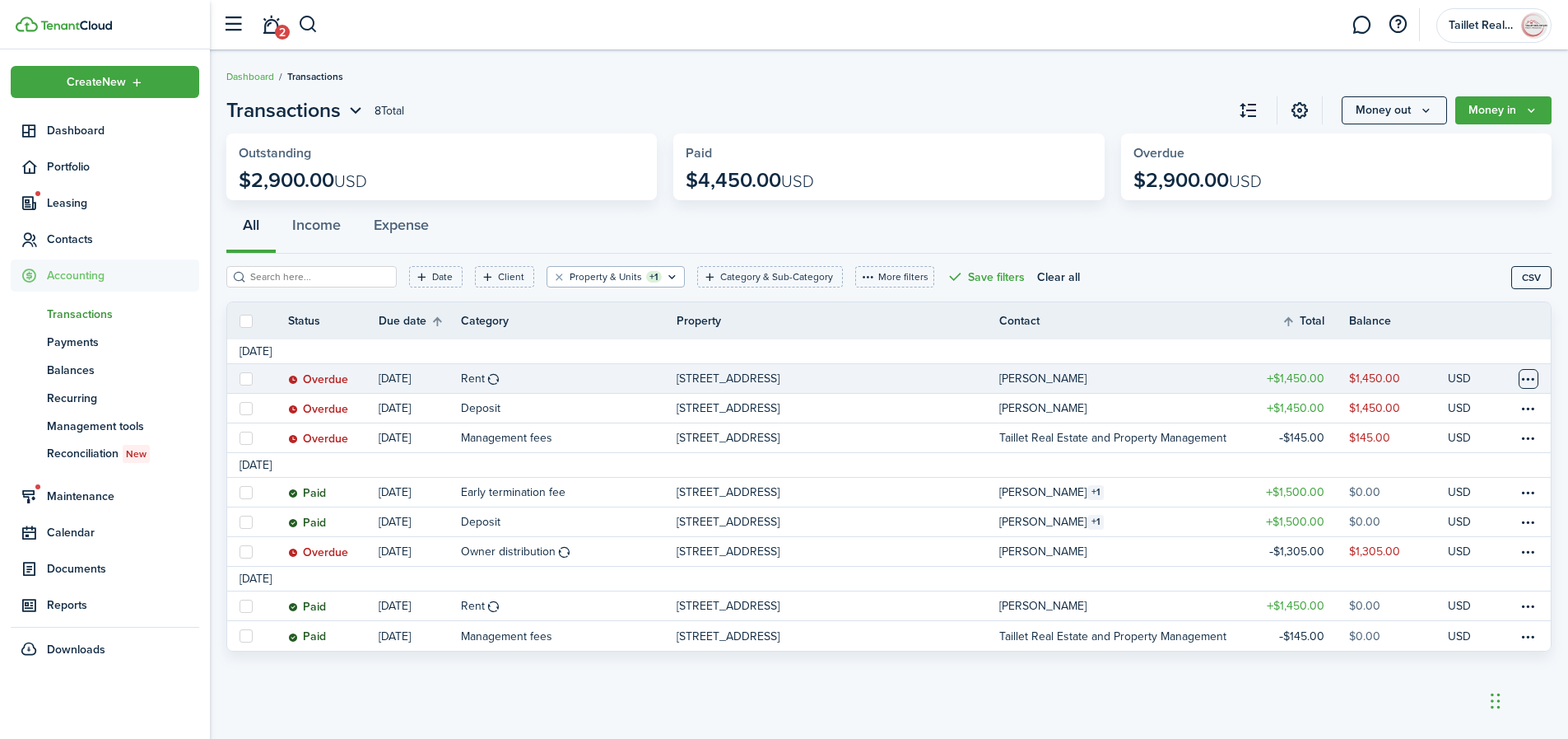
click at [1533, 380] on table-menu-btn-icon at bounding box center [1528, 378] width 19 height 19
click at [1471, 413] on button "Edit" at bounding box center [1466, 410] width 144 height 28
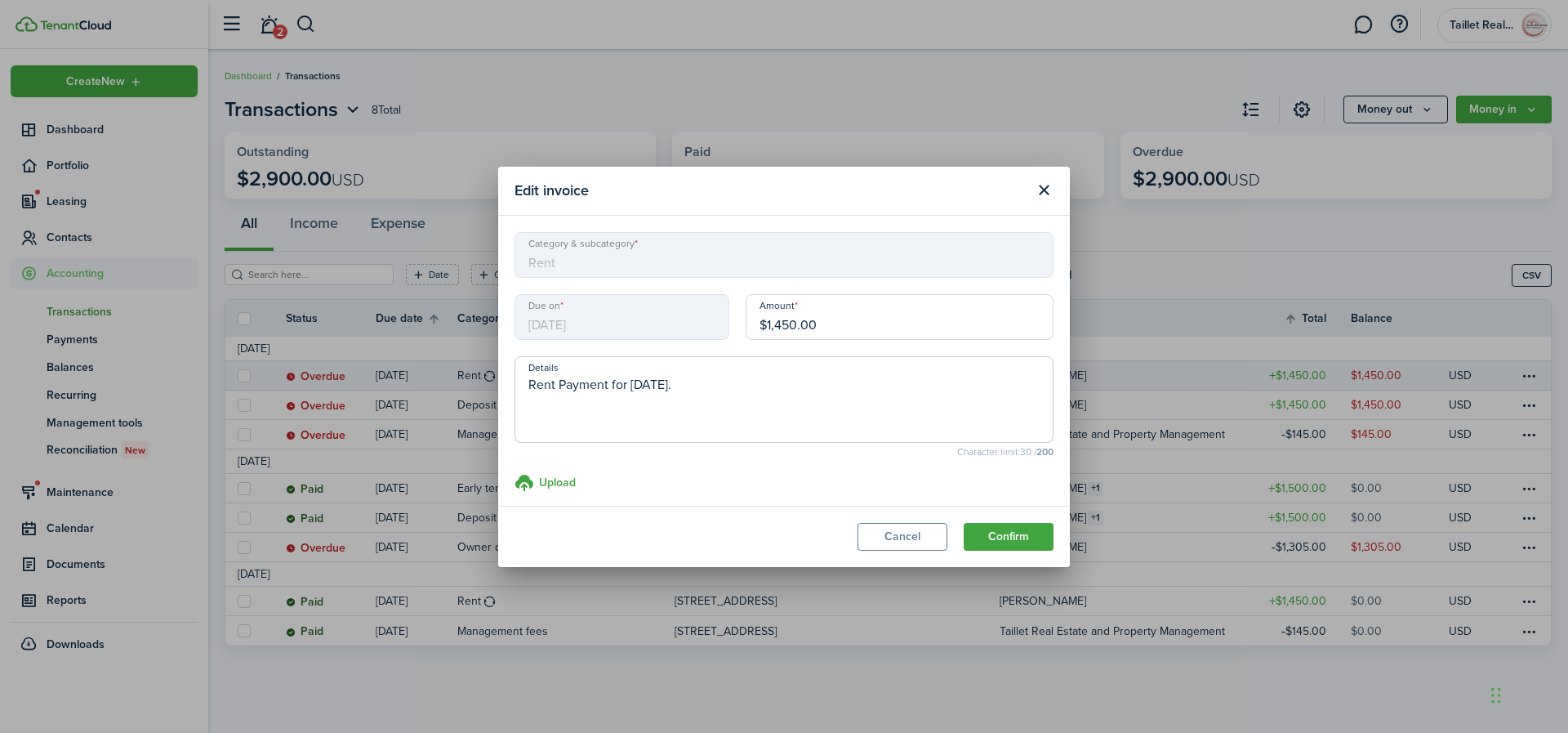
click at [823, 330] on input "$1,450.00" at bounding box center [899, 317] width 308 height 46
type input "$982.25"
click at [1023, 538] on button "Confirm" at bounding box center [1008, 536] width 90 height 28
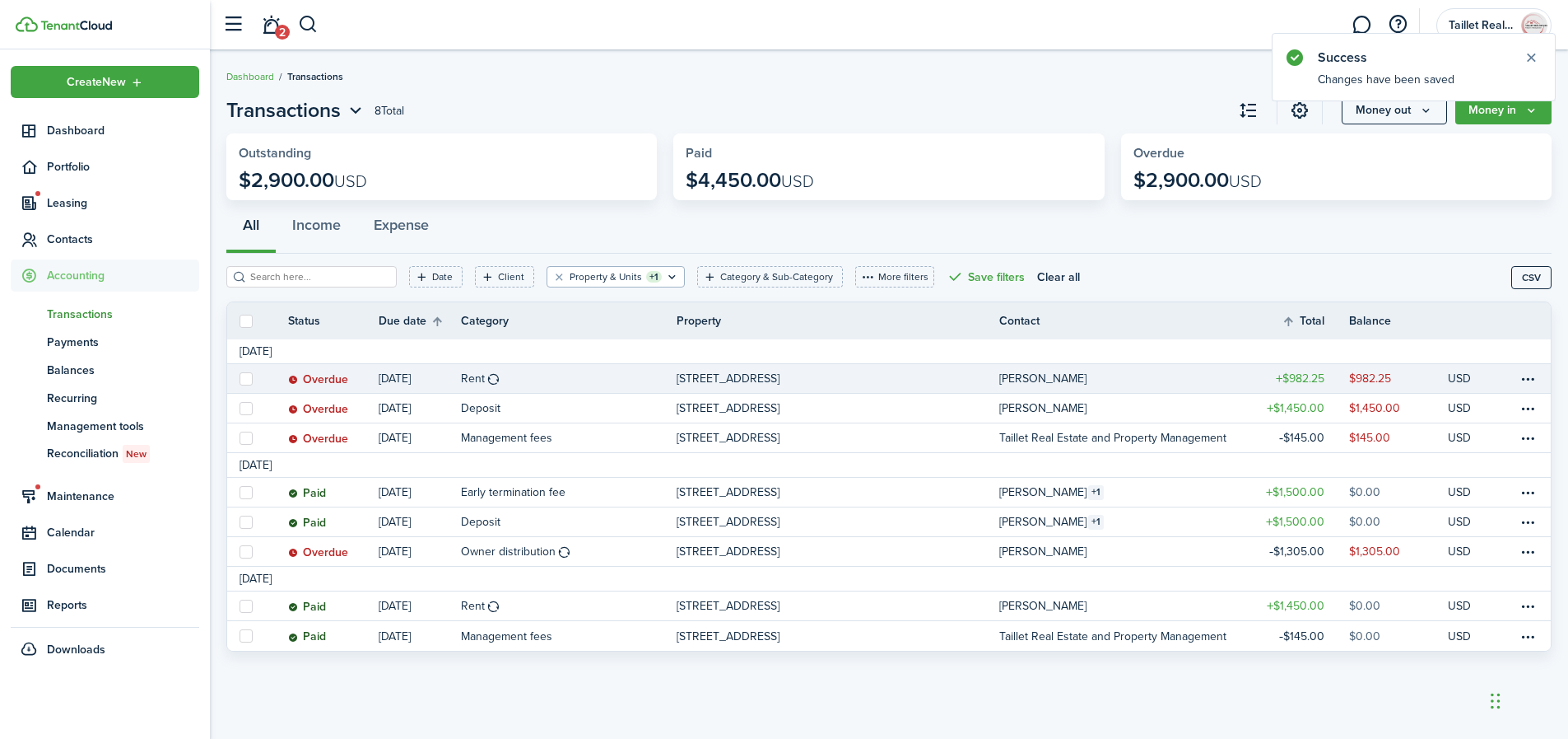
click at [246, 377] on label at bounding box center [246, 379] width 14 height 14
click at [239, 378] on input "checkbox" at bounding box center [239, 378] width 1 height 1
checkbox input "true"
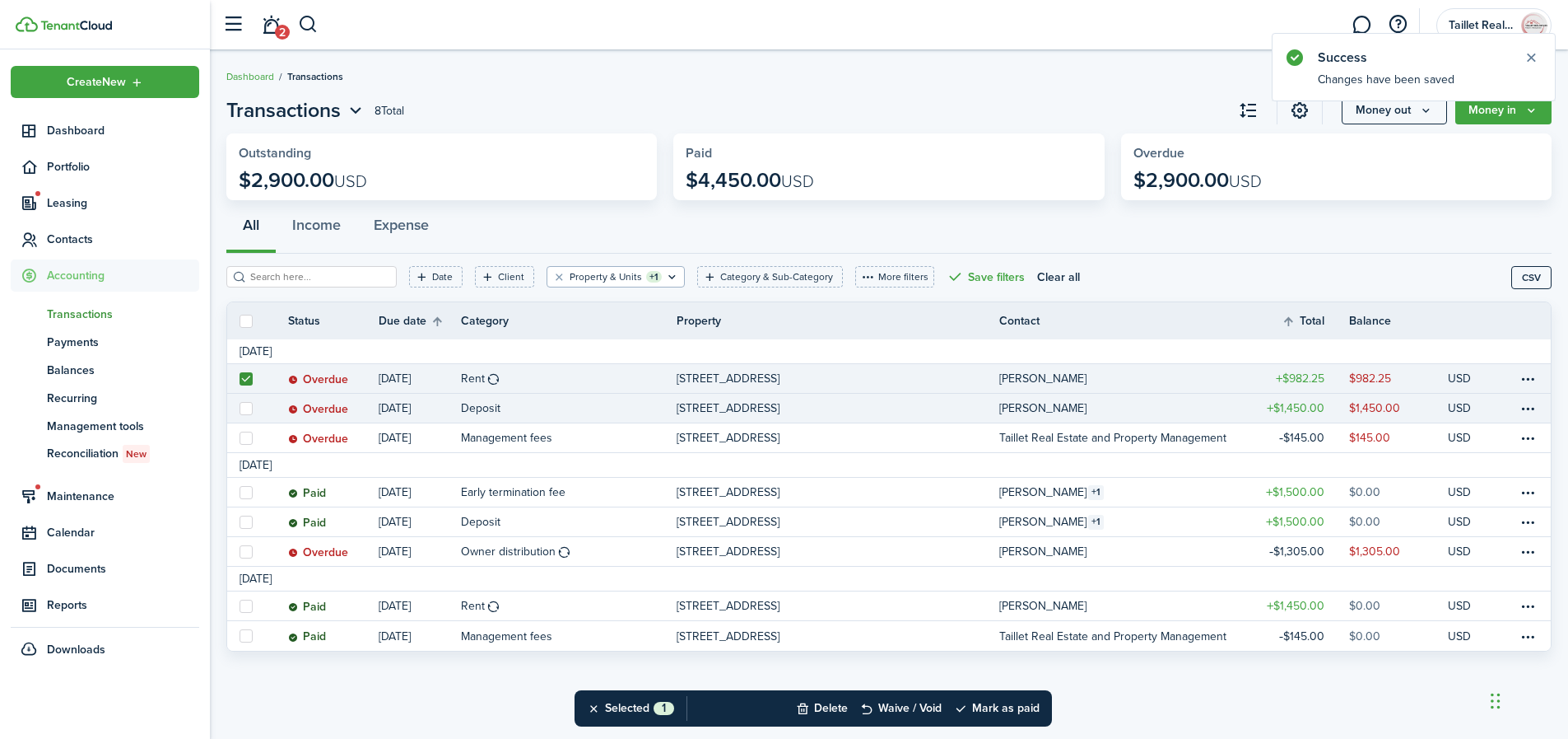
click at [247, 412] on label at bounding box center [246, 409] width 14 height 14
click at [239, 408] on input "checkbox" at bounding box center [239, 408] width 1 height 1
checkbox input "true"
click at [988, 711] on button "Mark as paid" at bounding box center [996, 708] width 86 height 37
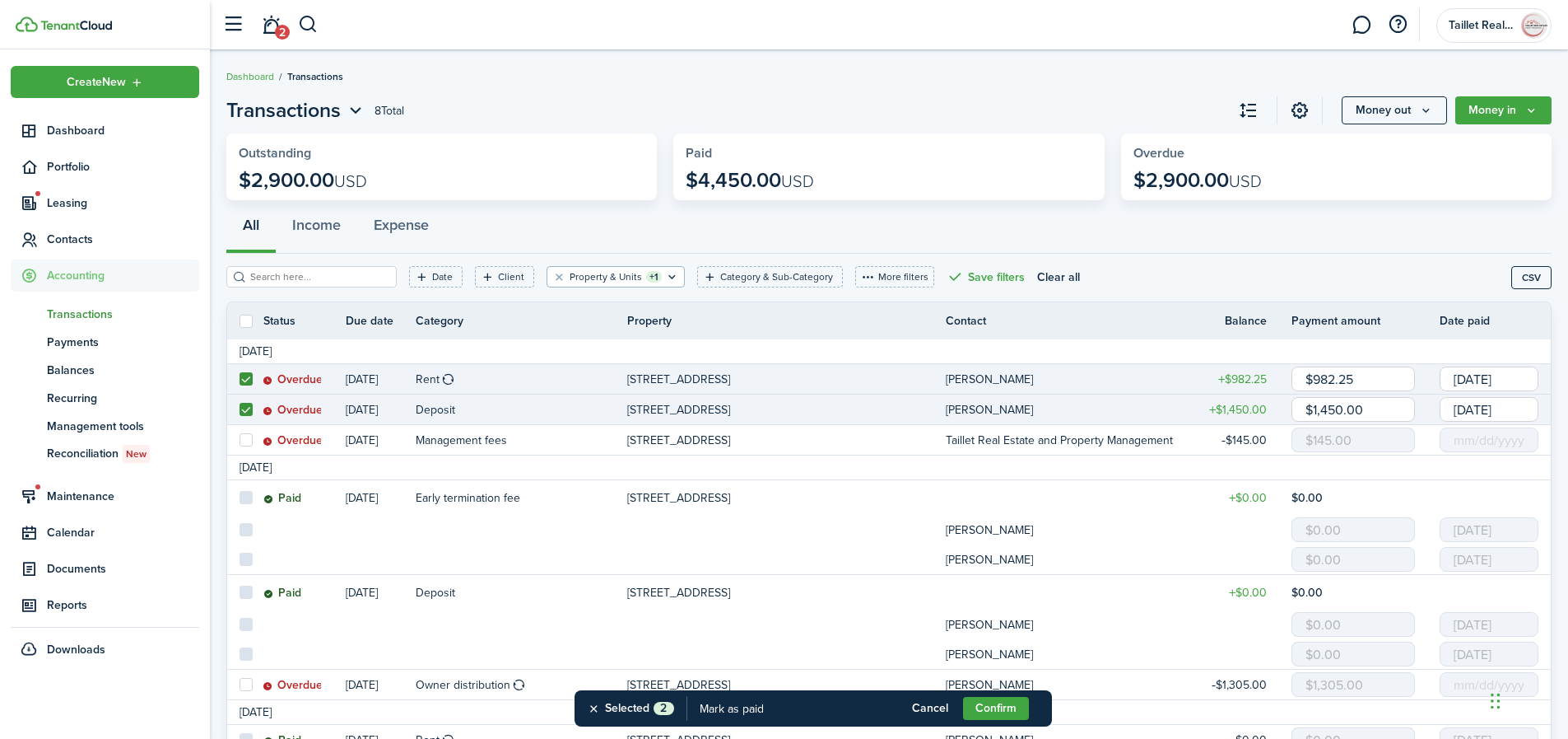
click at [988, 711] on button "Confirm" at bounding box center [996, 708] width 66 height 23
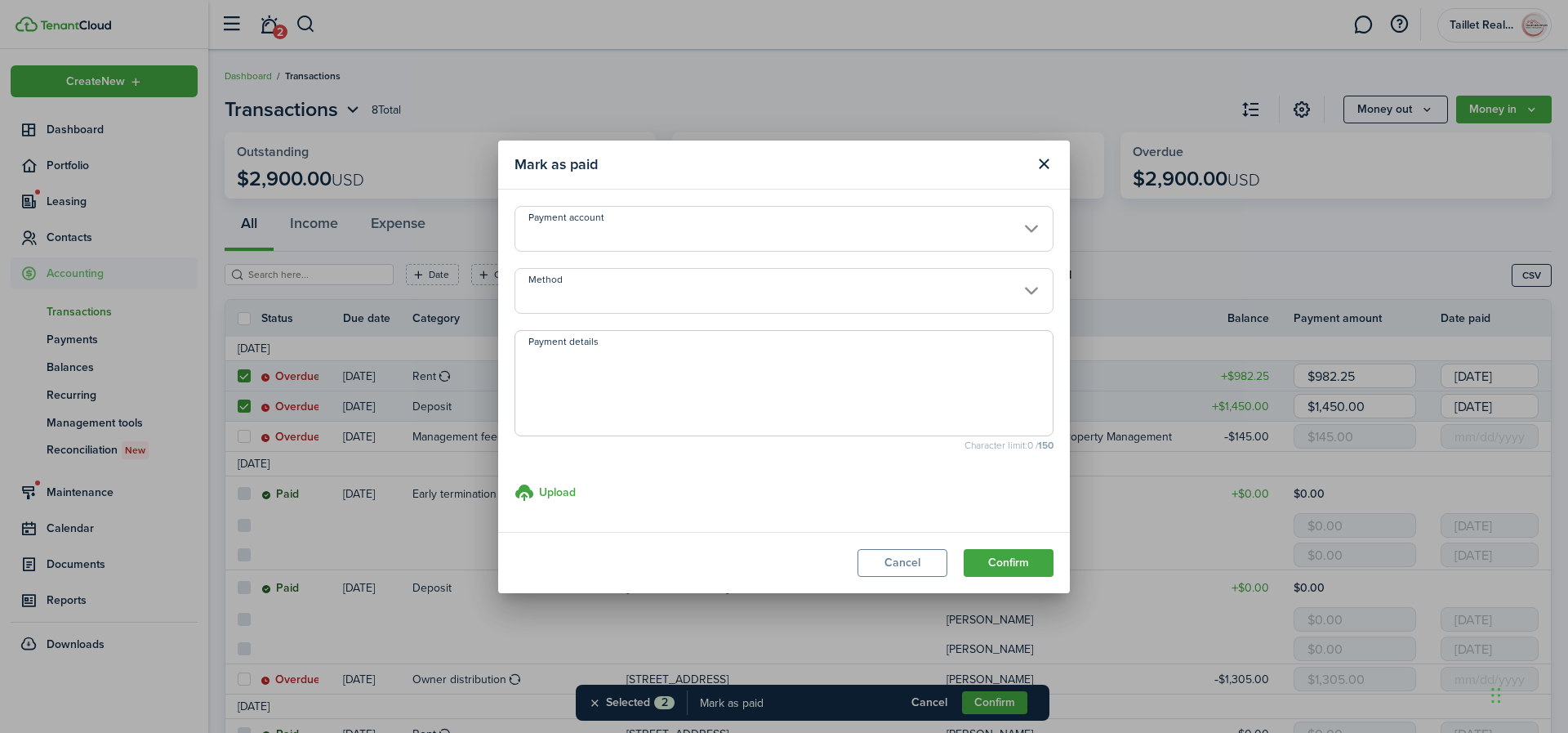
click at [790, 230] on input "Payment account" at bounding box center [784, 229] width 539 height 46
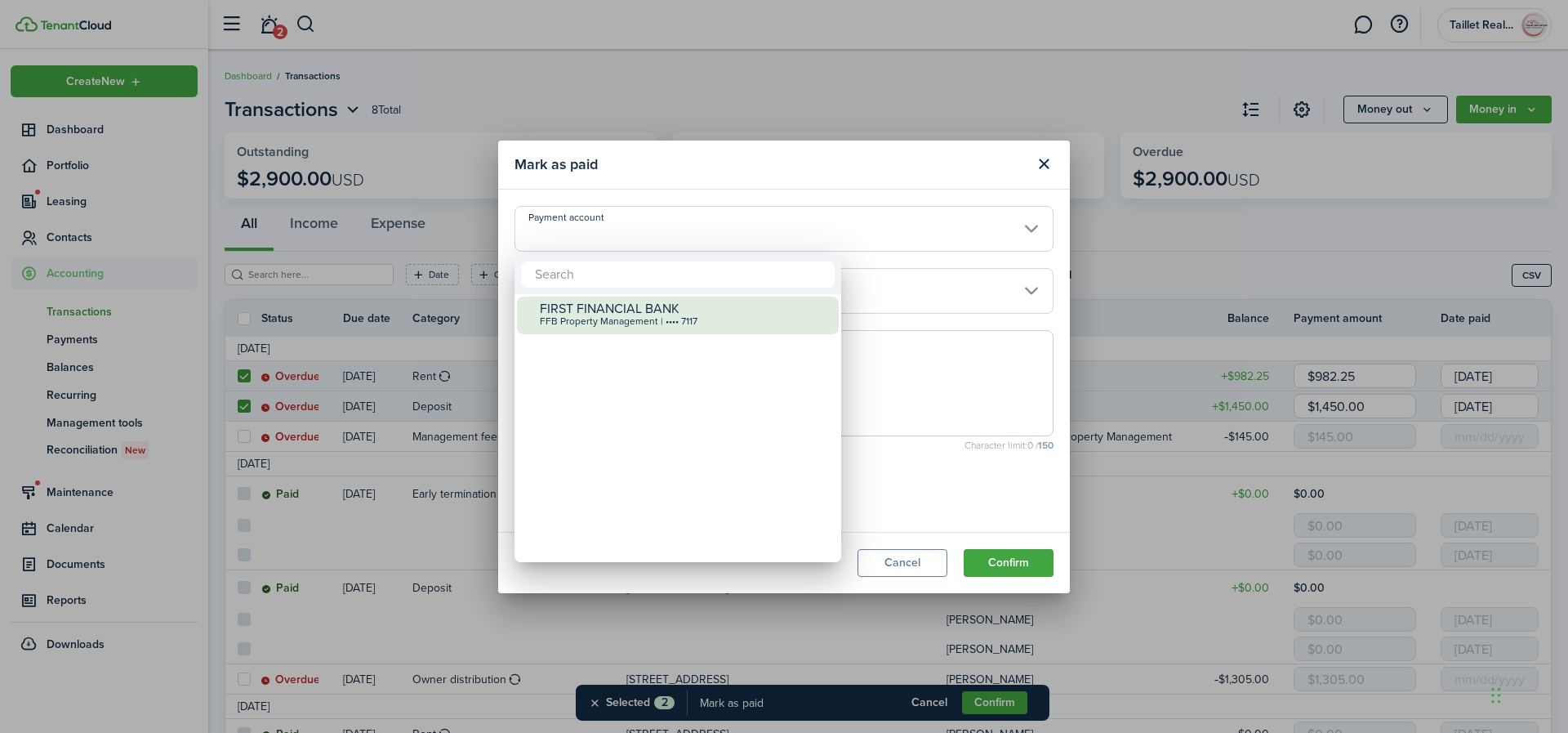
click at [712, 306] on div "FIRST FINANCIAL BANK" at bounding box center [684, 308] width 289 height 14
type input "•••• •••• •••• 7117"
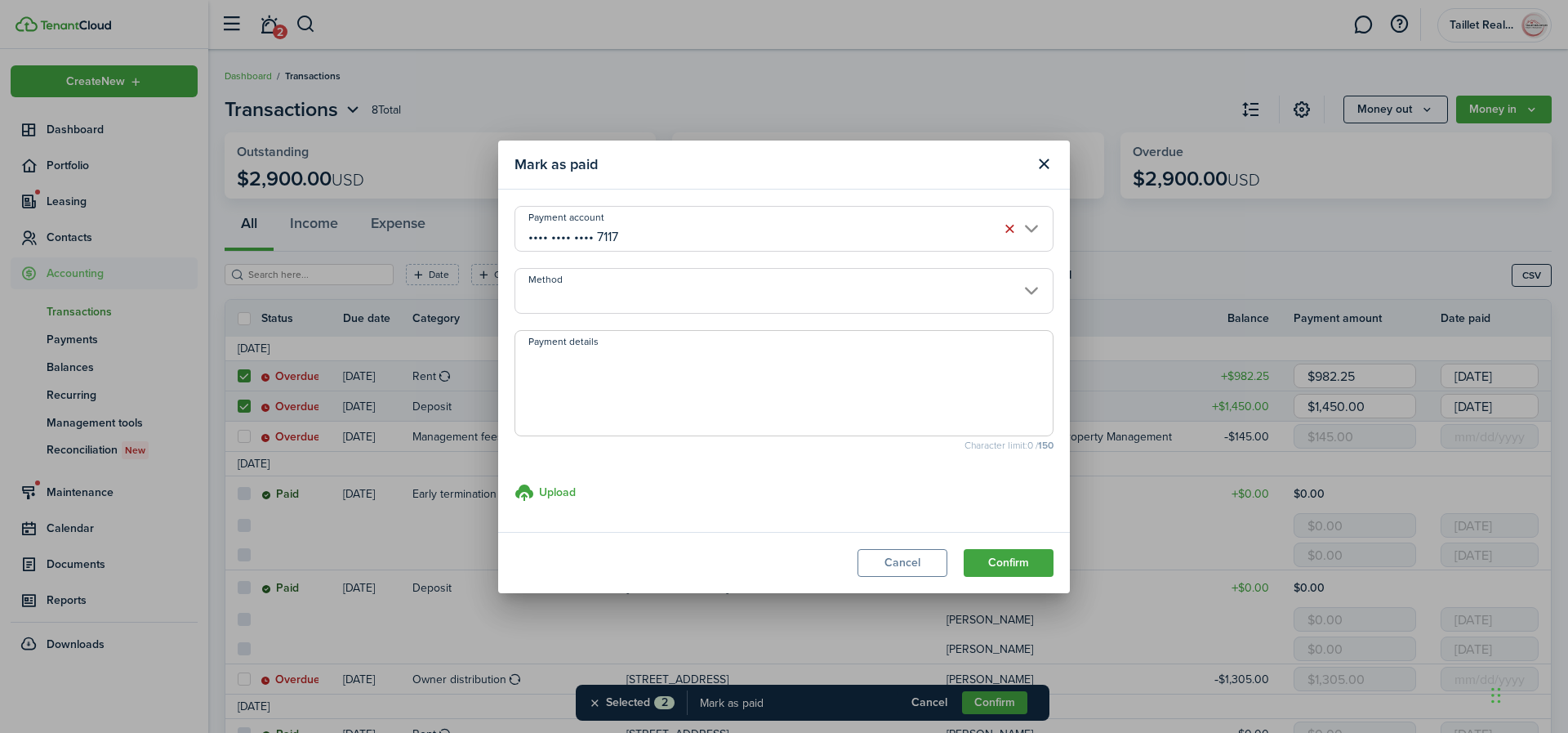
click at [712, 295] on input "Method" at bounding box center [784, 291] width 539 height 46
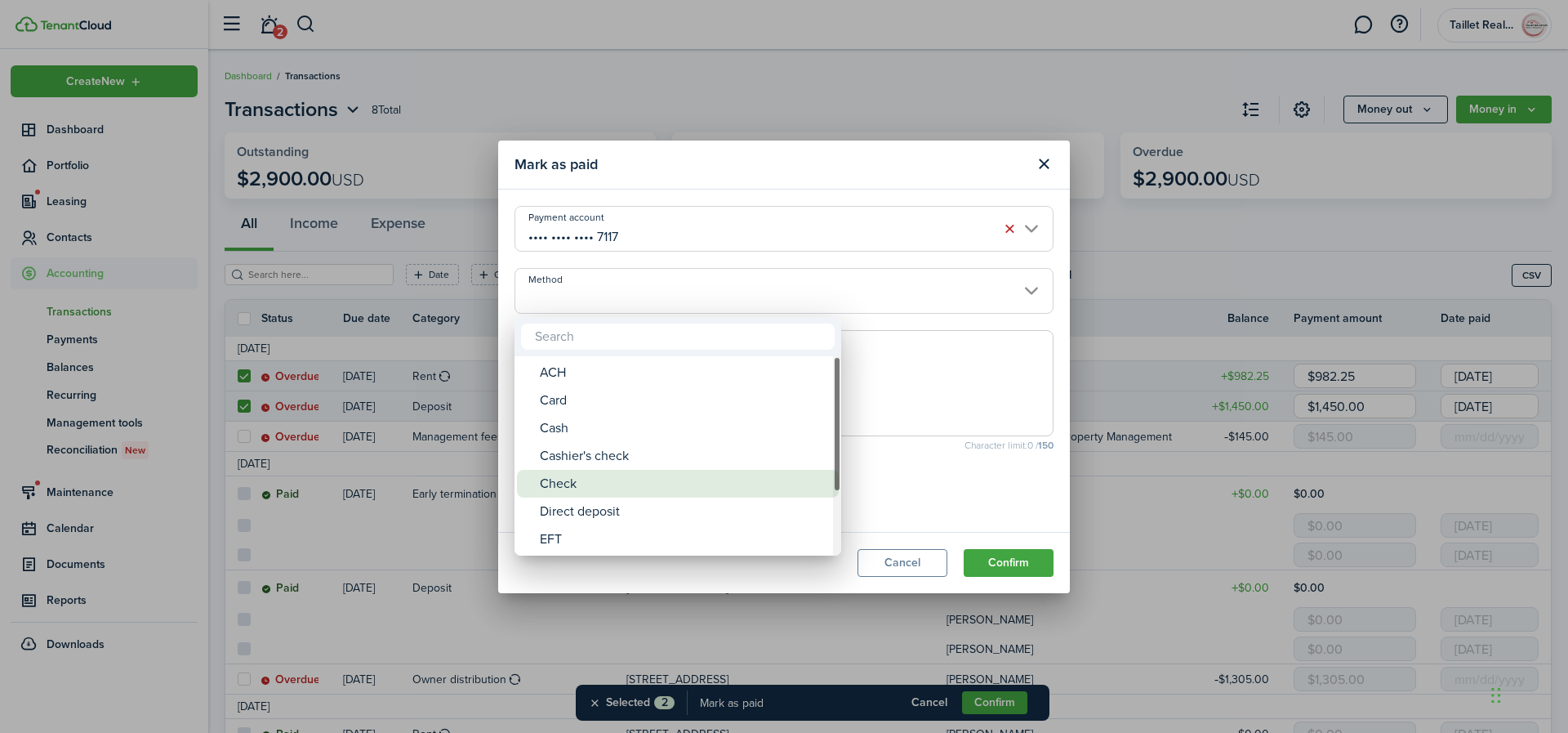
click at [591, 478] on div "Check" at bounding box center [684, 483] width 289 height 28
type input "Check"
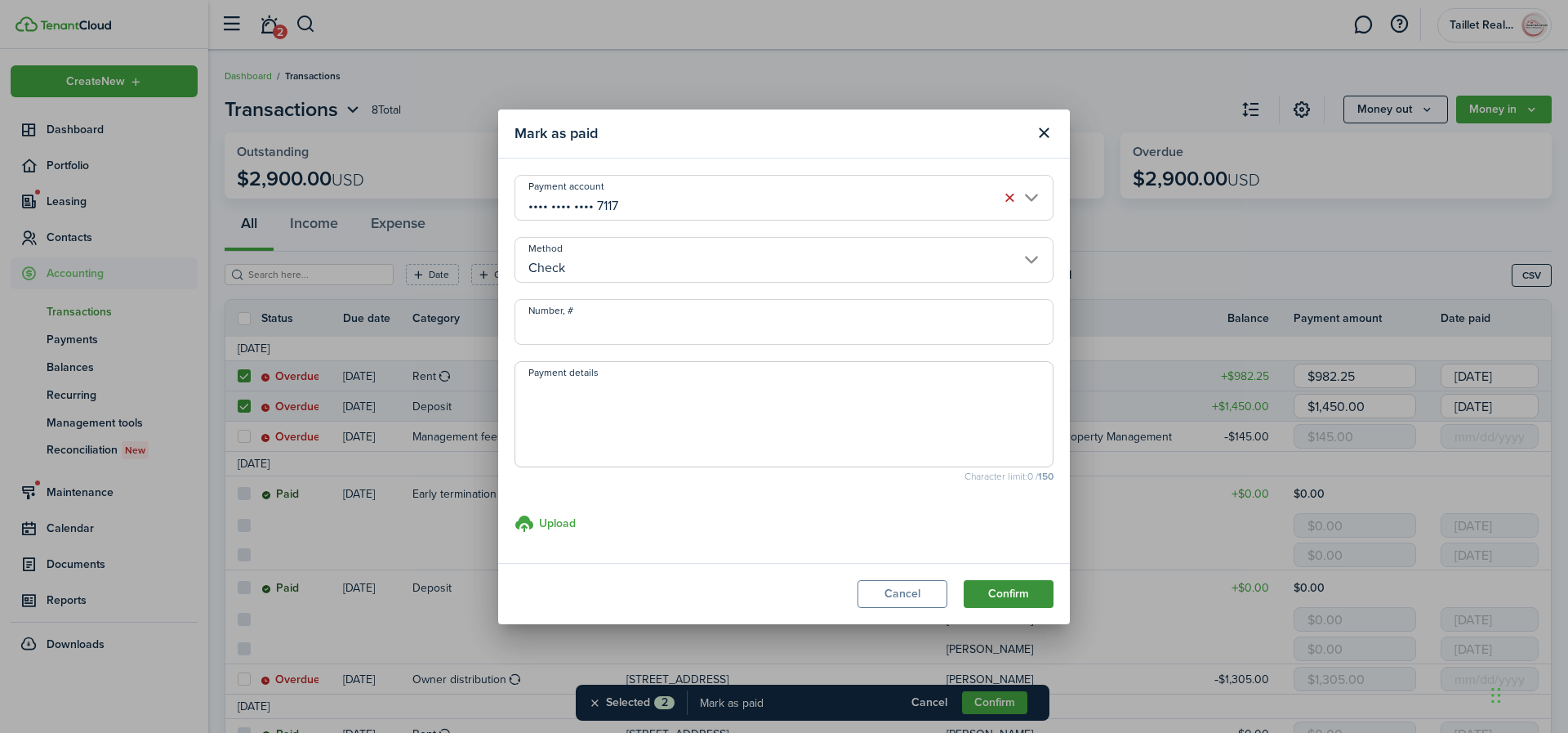
click at [1005, 589] on button "Confirm" at bounding box center [1008, 593] width 90 height 28
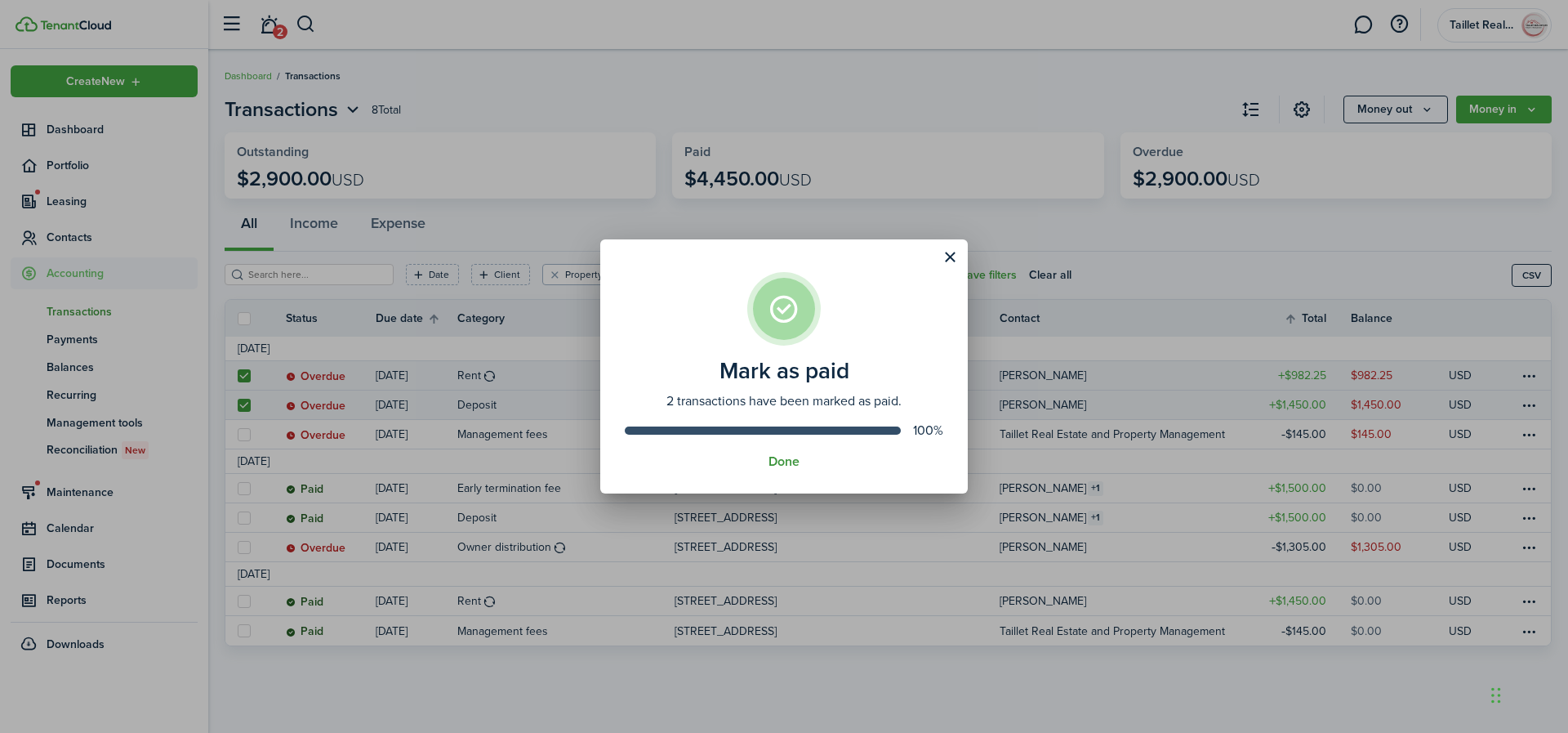
click at [780, 461] on button "Done" at bounding box center [784, 461] width 31 height 14
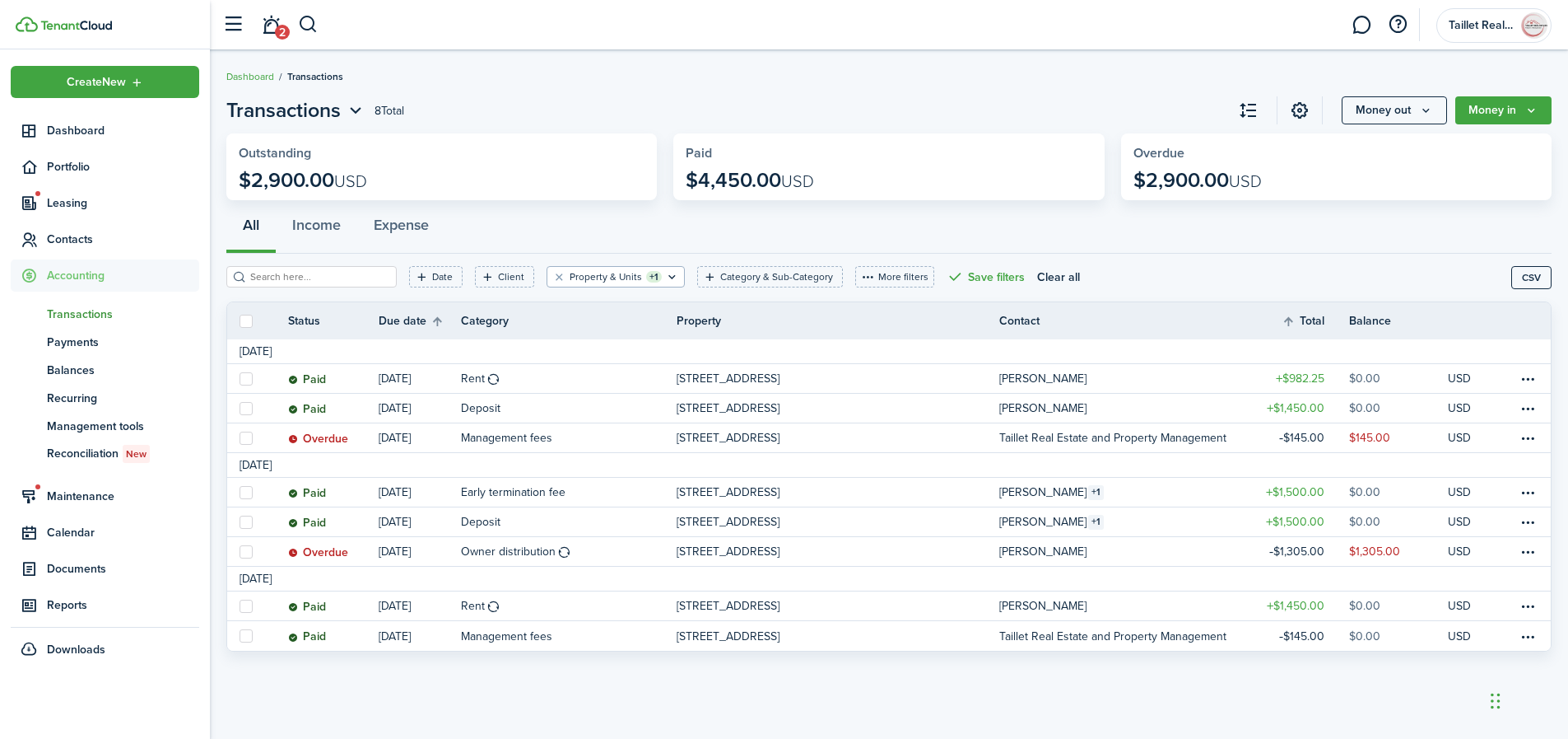
click at [85, 318] on span "Transactions" at bounding box center [123, 315] width 152 height 17
click at [258, 75] on link "Dashboard" at bounding box center [251, 76] width 48 height 14
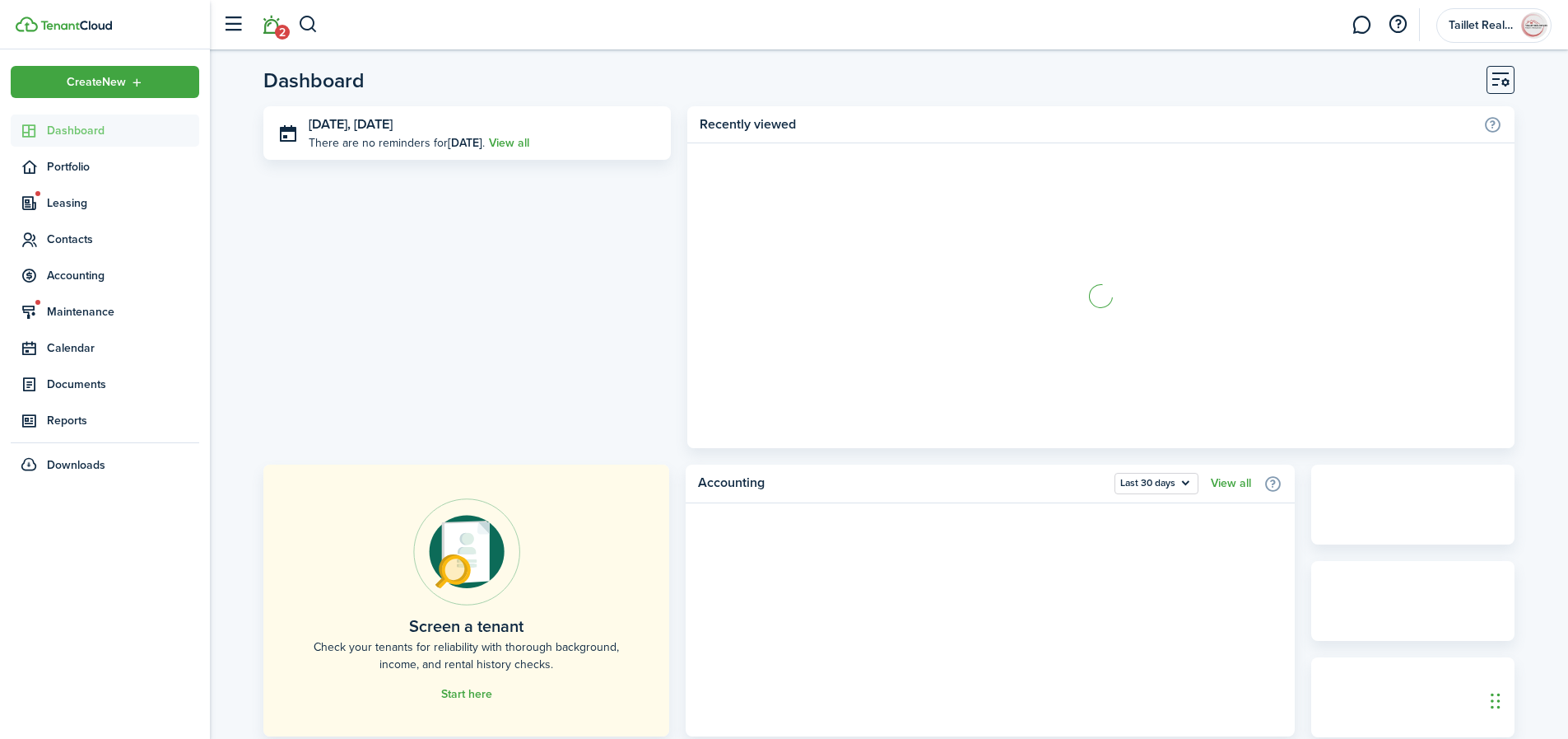
click at [276, 25] on span "2" at bounding box center [282, 32] width 14 height 14
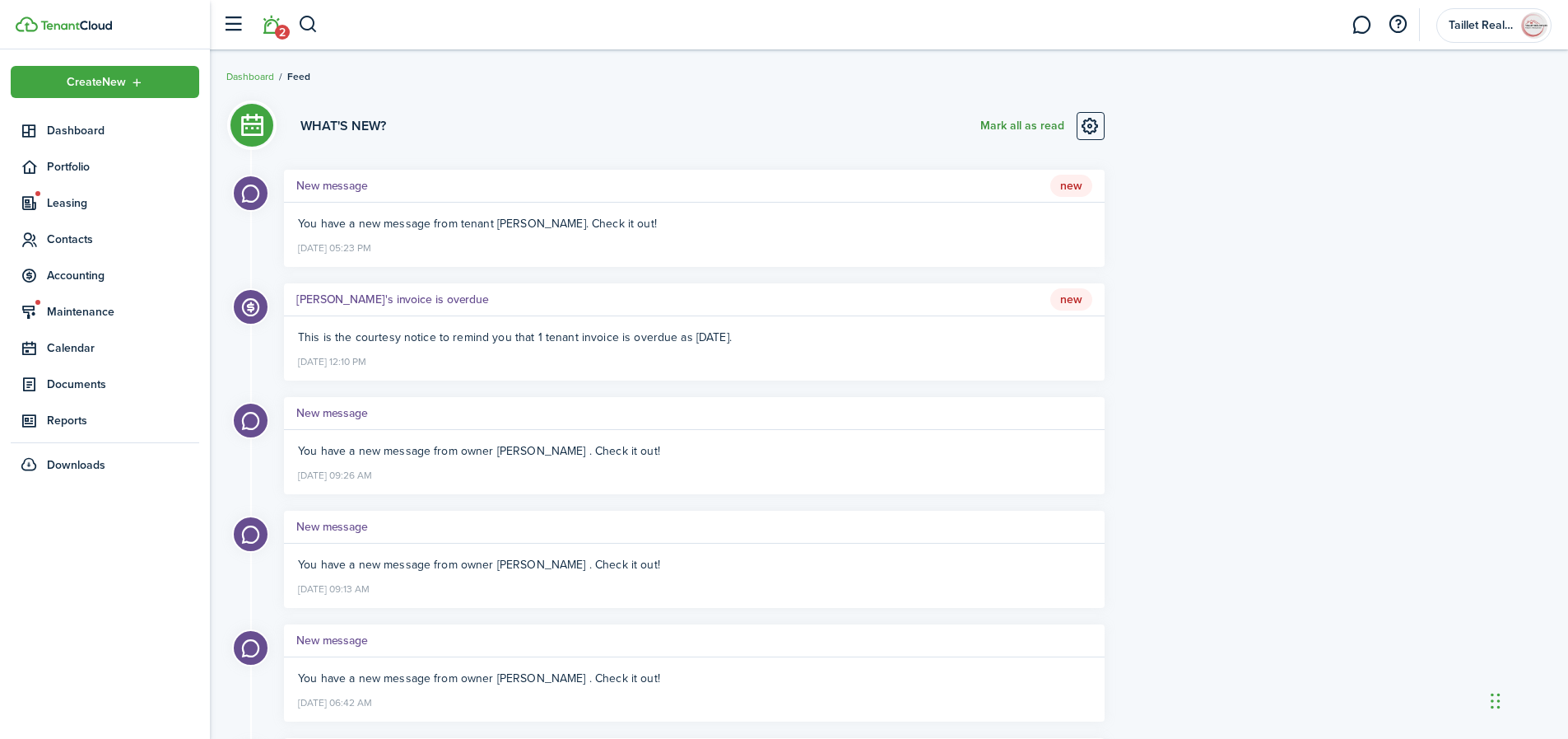
click at [1012, 124] on button "Mark all as read" at bounding box center [1022, 125] width 84 height 28
click at [78, 274] on span "Accounting" at bounding box center [123, 276] width 152 height 17
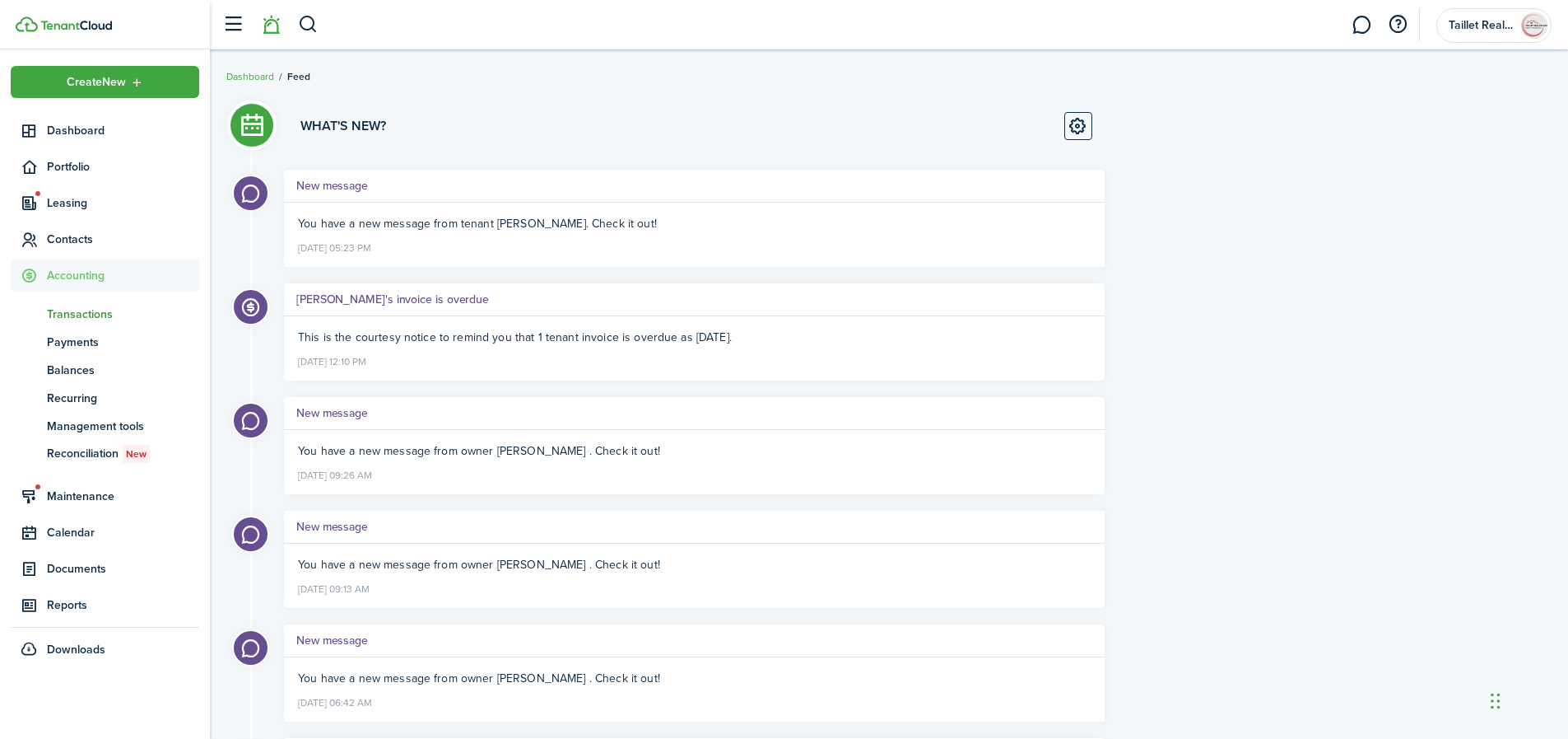
click at [81, 318] on span "Transactions" at bounding box center [123, 315] width 152 height 17
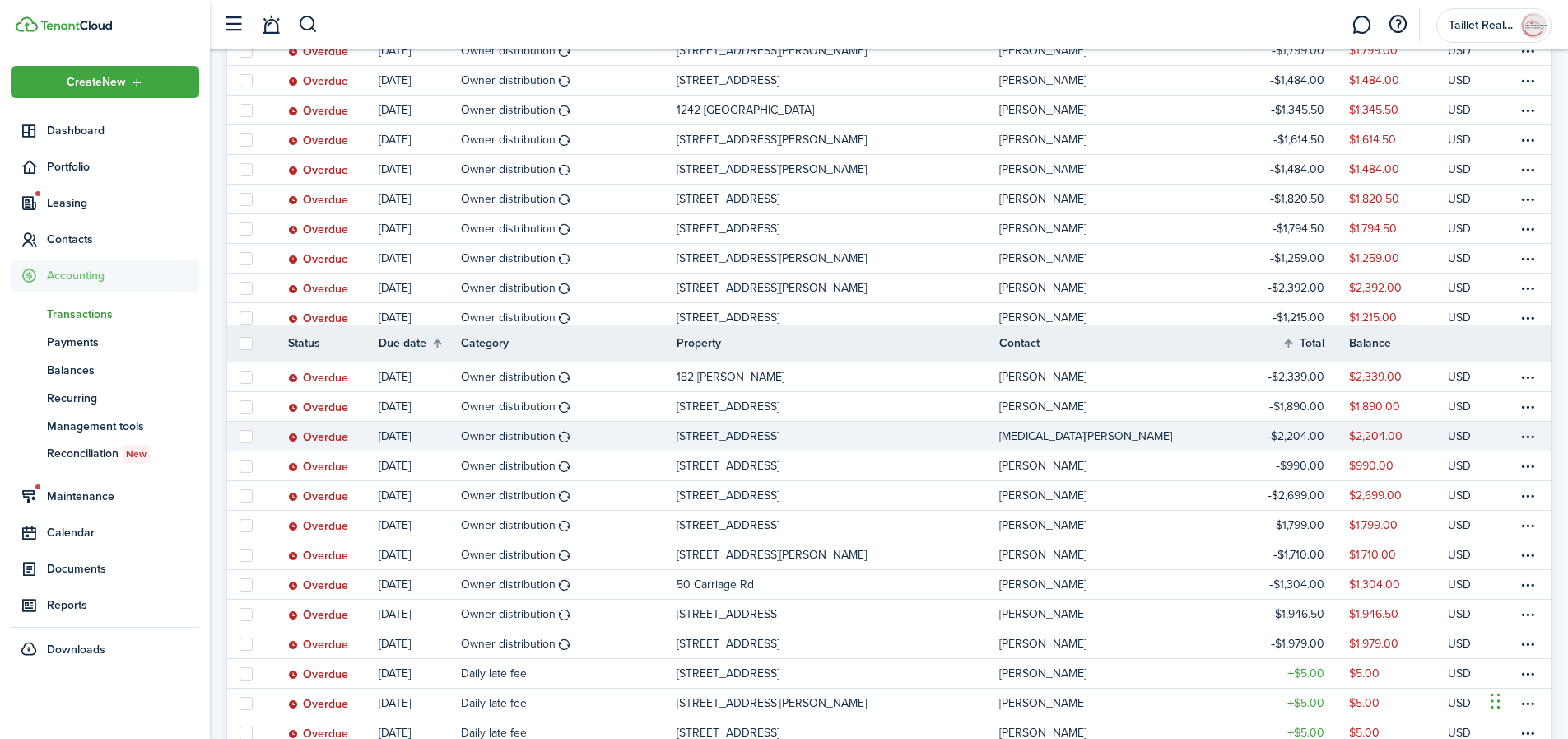
scroll to position [1103, 0]
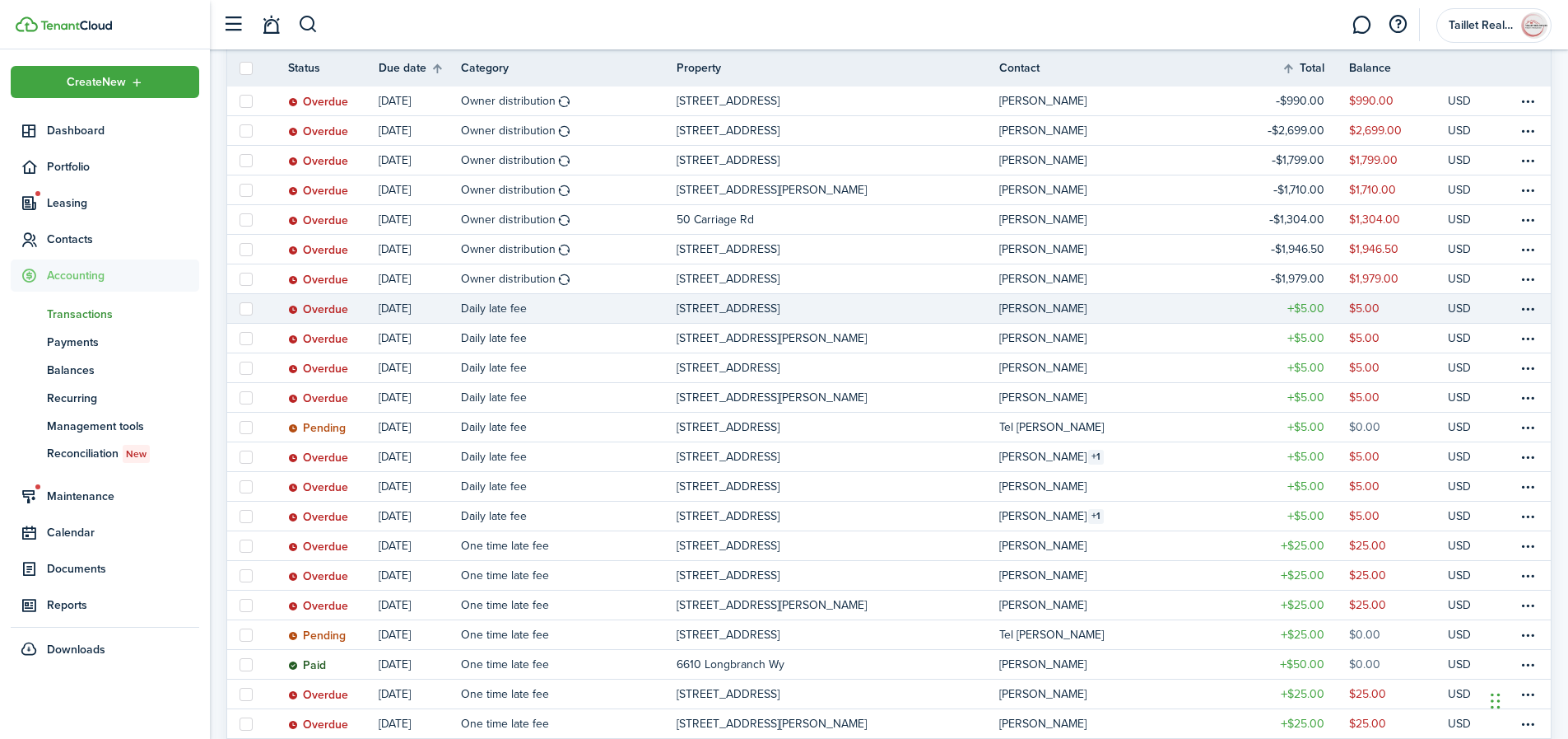
click at [242, 307] on label at bounding box center [246, 309] width 14 height 14
click at [239, 308] on input "checkbox" at bounding box center [239, 308] width 1 height 1
checkbox input "true"
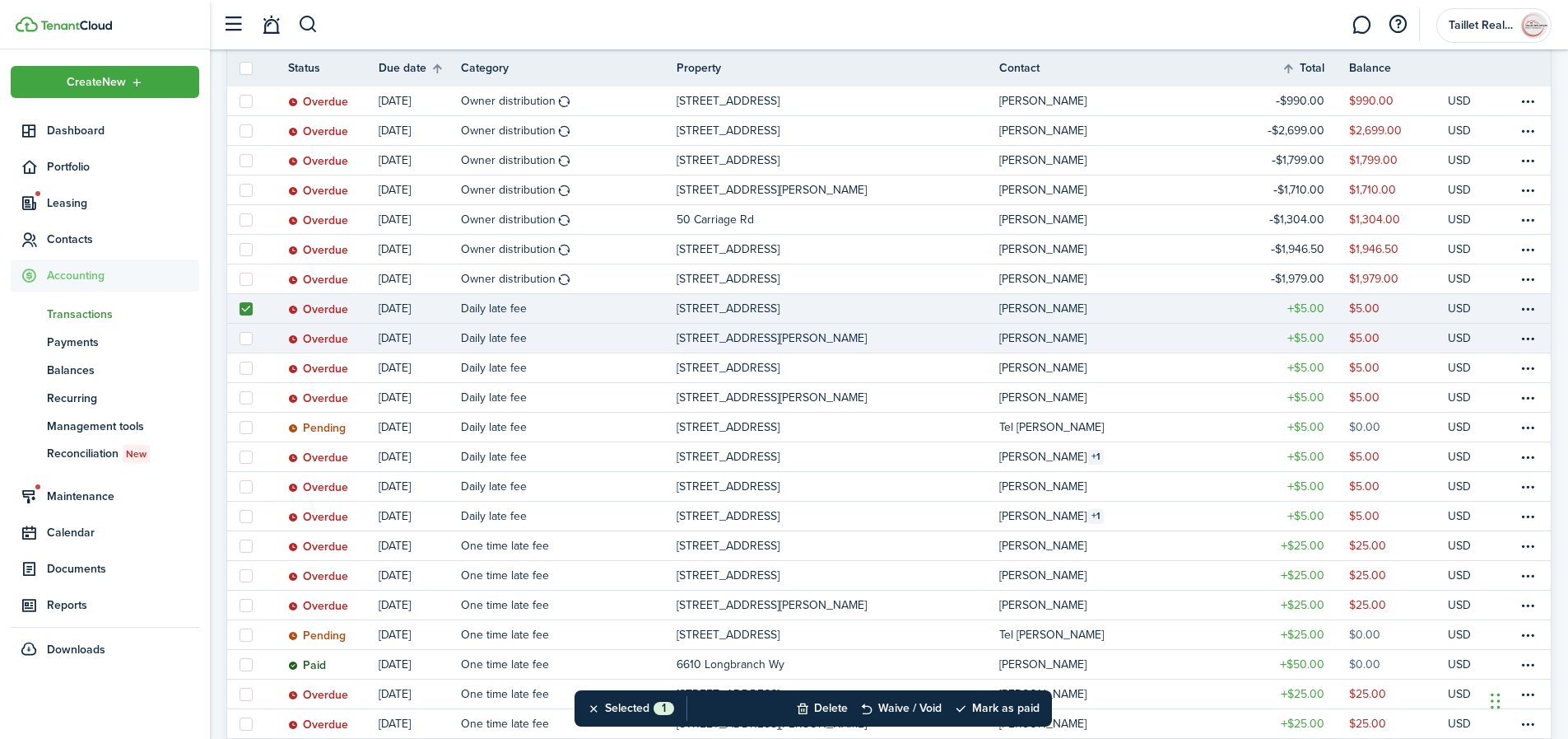
click at [248, 340] on label at bounding box center [246, 339] width 14 height 14
click at [239, 339] on input "checkbox" at bounding box center [239, 338] width 1 height 1
checkbox input "true"
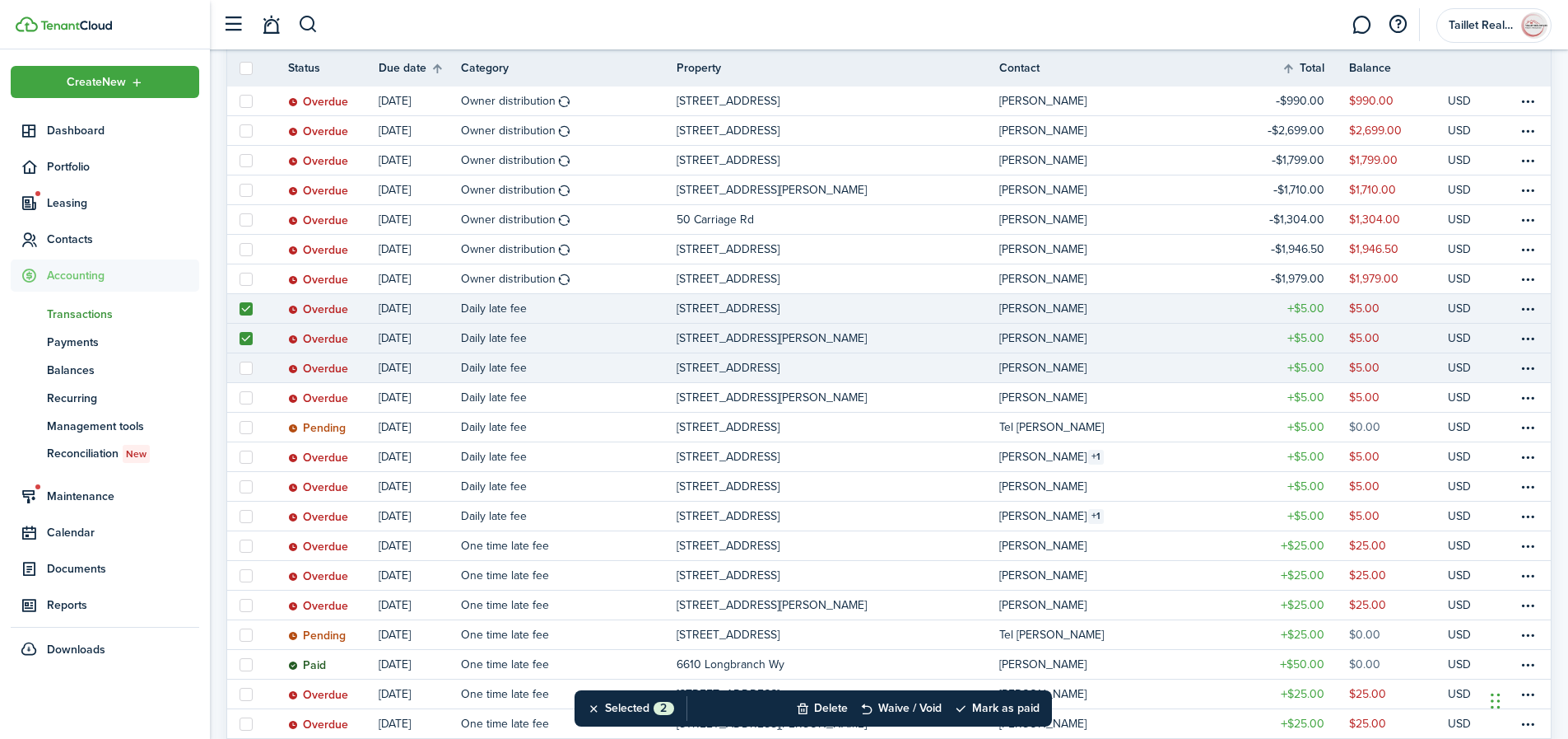
click at [245, 366] on label at bounding box center [246, 369] width 14 height 14
click at [239, 368] on input "checkbox" at bounding box center [239, 368] width 1 height 1
checkbox input "true"
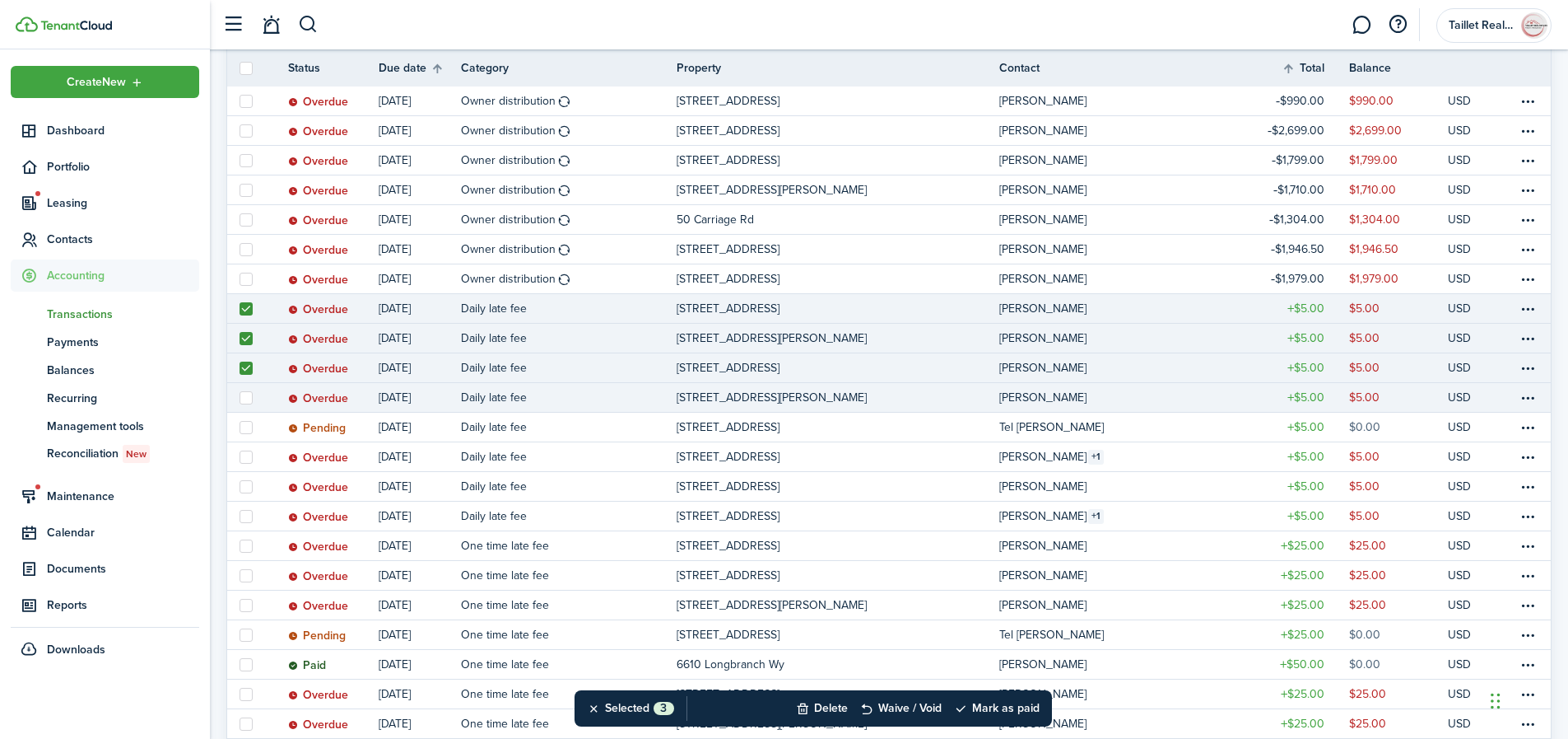
click at [245, 397] on label at bounding box center [246, 397] width 14 height 14
click at [239, 397] on input "checkbox" at bounding box center [239, 397] width 1 height 1
checkbox input "true"
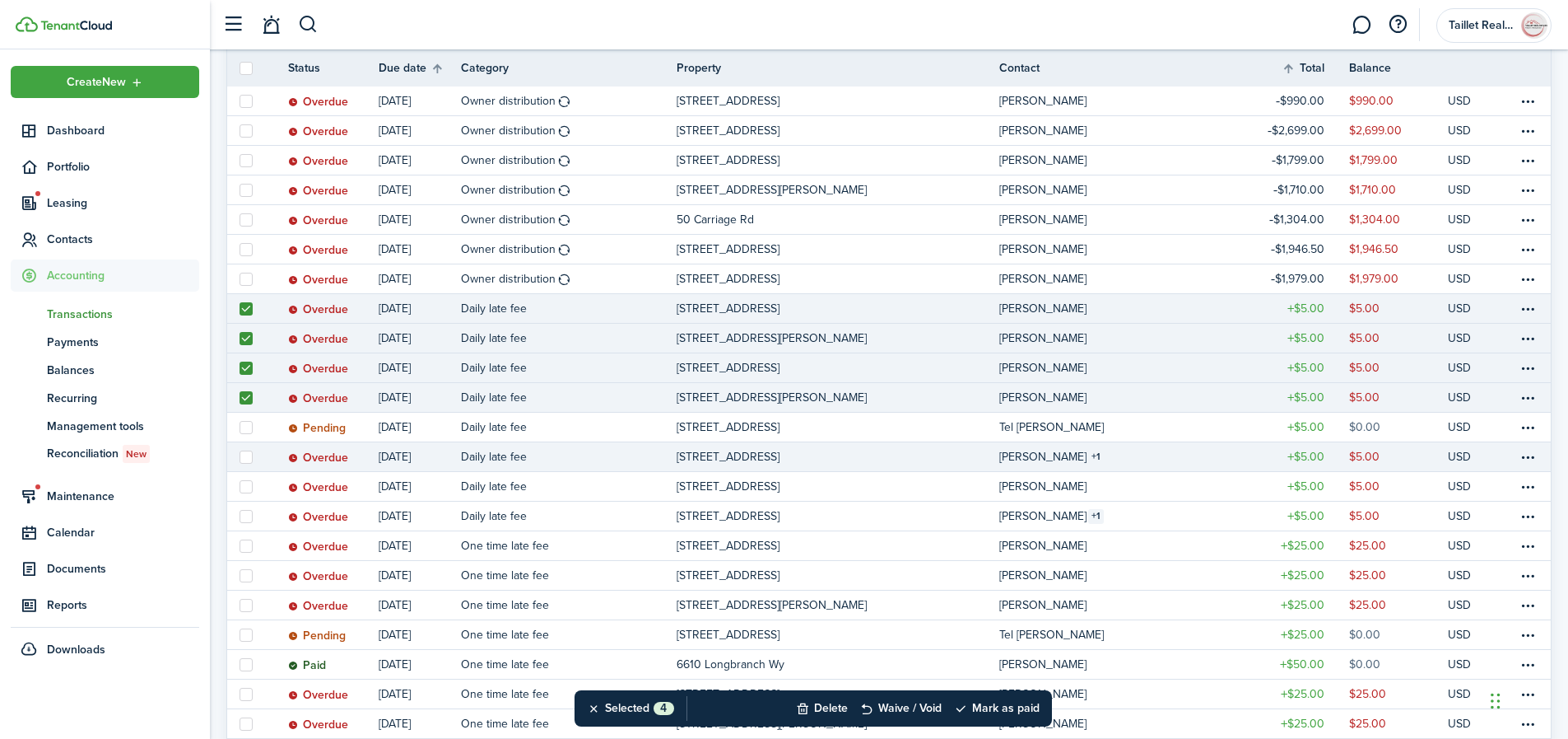
click at [247, 458] on label at bounding box center [246, 457] width 14 height 14
click at [239, 457] on input "checkbox" at bounding box center [239, 456] width 1 height 1
checkbox input "true"
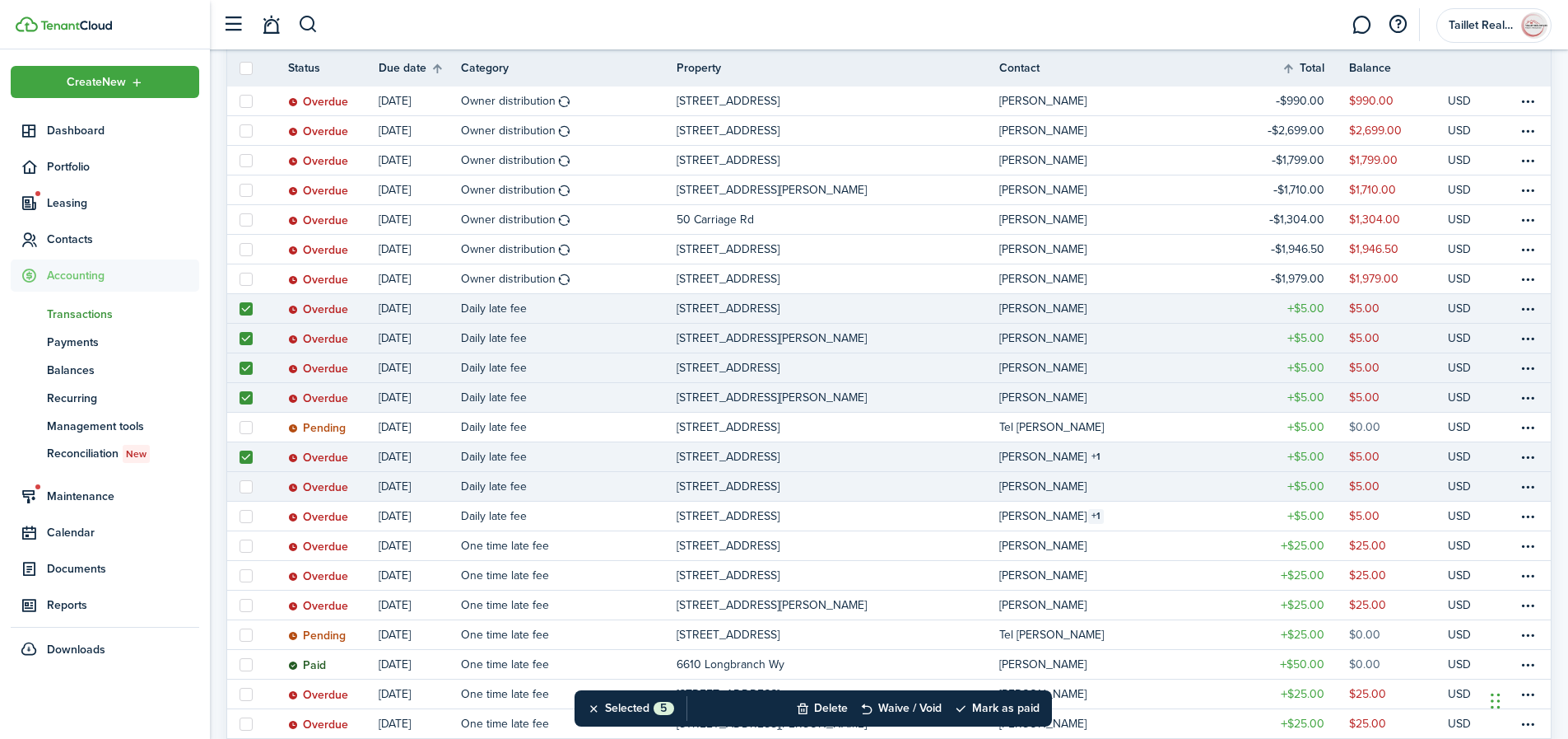
click at [248, 484] on label at bounding box center [246, 487] width 14 height 14
click at [239, 486] on input "checkbox" at bounding box center [239, 486] width 1 height 1
checkbox input "true"
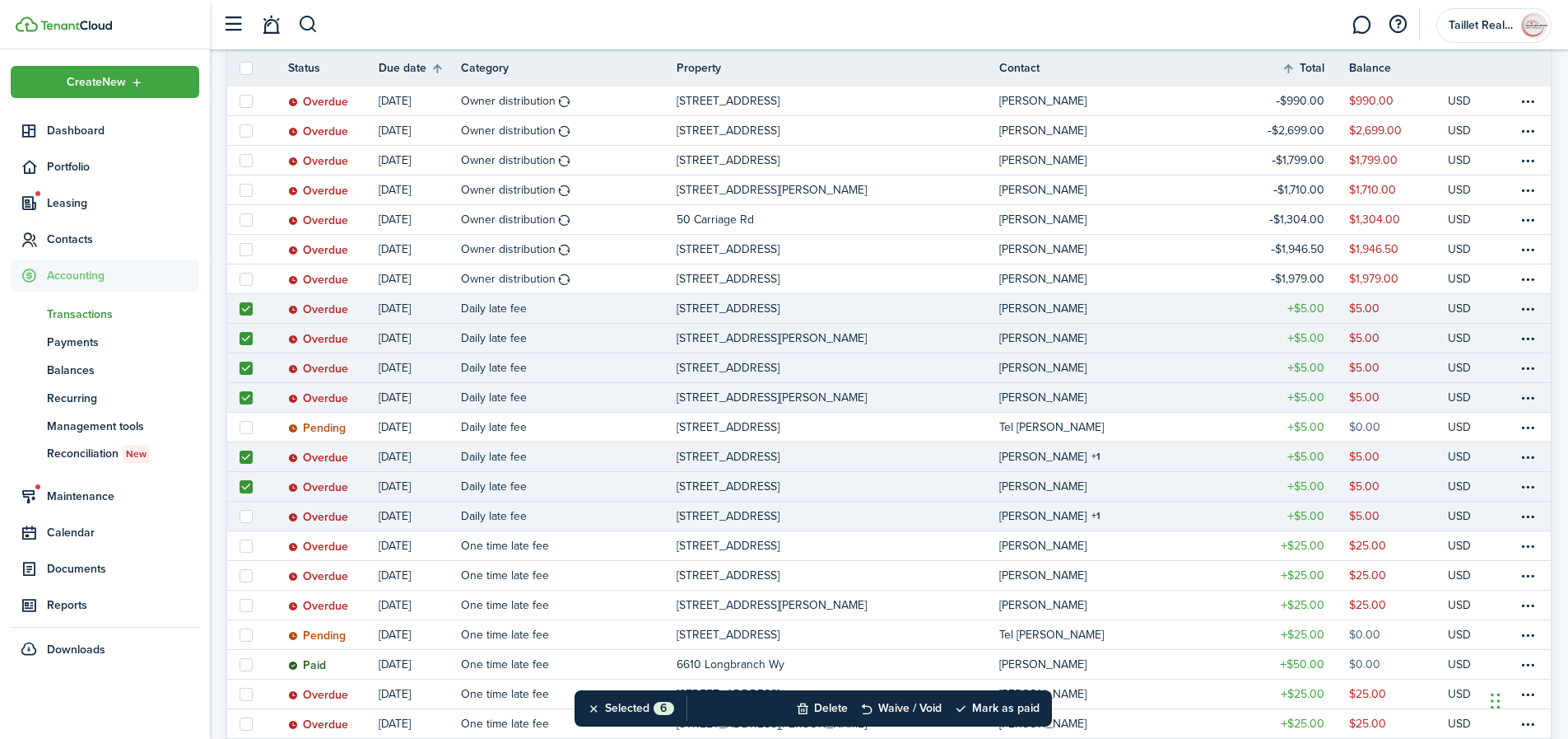
click at [242, 519] on label at bounding box center [246, 516] width 14 height 14
click at [239, 516] on input "checkbox" at bounding box center [239, 515] width 1 height 1
checkbox input "true"
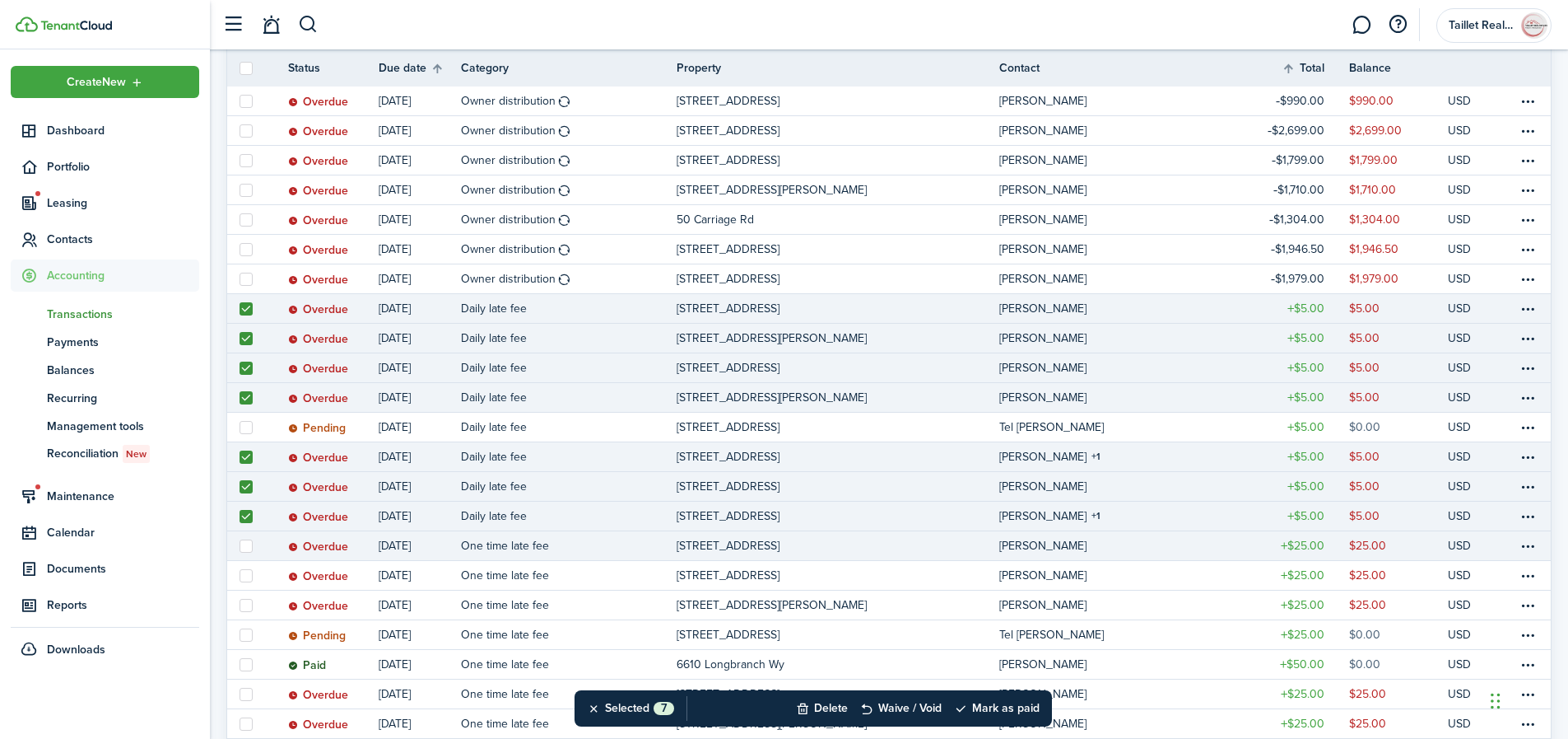
click at [245, 545] on label at bounding box center [246, 546] width 14 height 14
click at [239, 545] on input "checkbox" at bounding box center [239, 545] width 1 height 1
checkbox input "true"
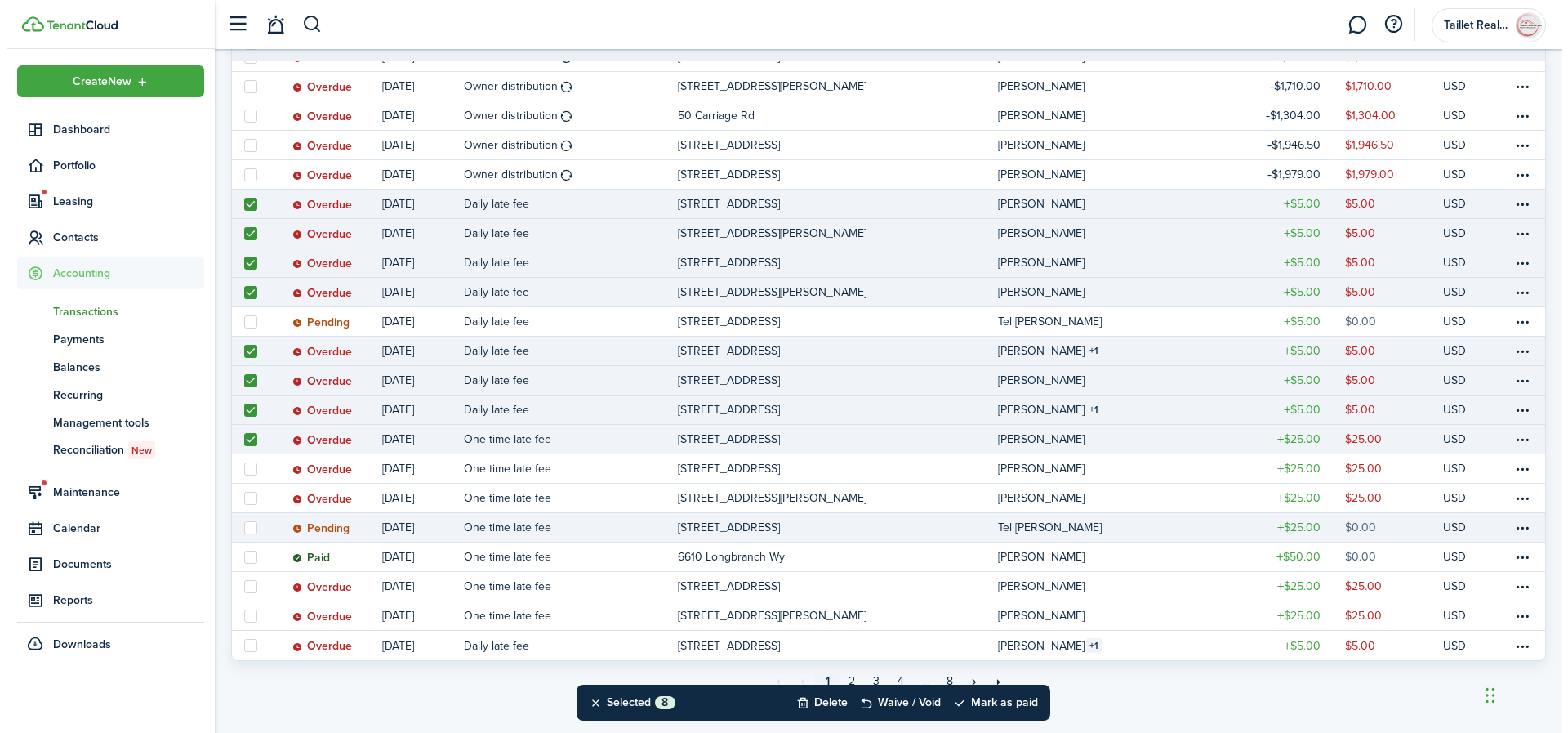
scroll to position [1203, 0]
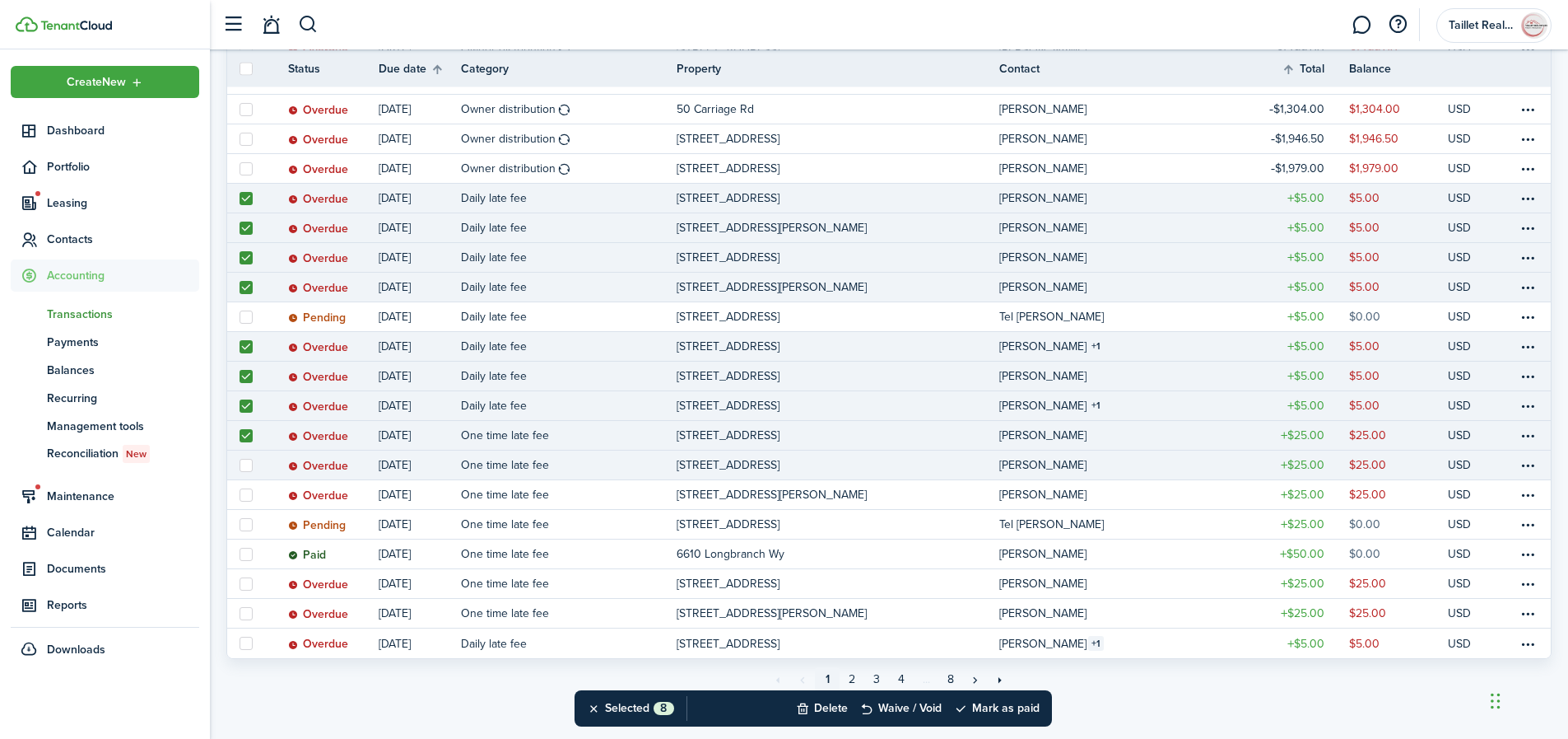
click at [248, 466] on label at bounding box center [246, 465] width 14 height 14
click at [239, 465] on input "checkbox" at bounding box center [239, 464] width 1 height 1
checkbox input "true"
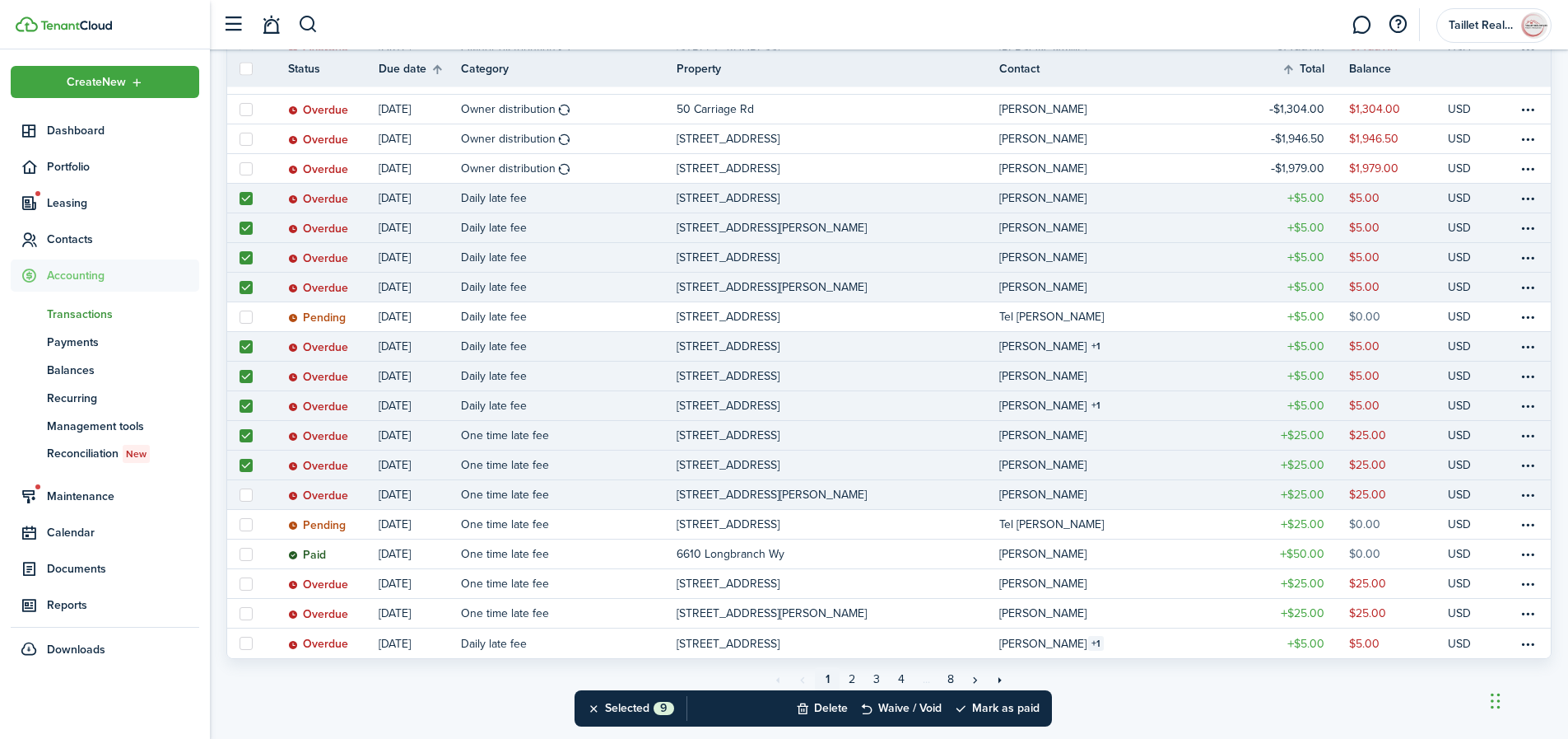
click at [248, 501] on link at bounding box center [246, 495] width 37 height 29
click at [249, 498] on label at bounding box center [246, 495] width 14 height 14
click at [239, 495] on input "checkbox" at bounding box center [239, 494] width 1 height 1
checkbox input "true"
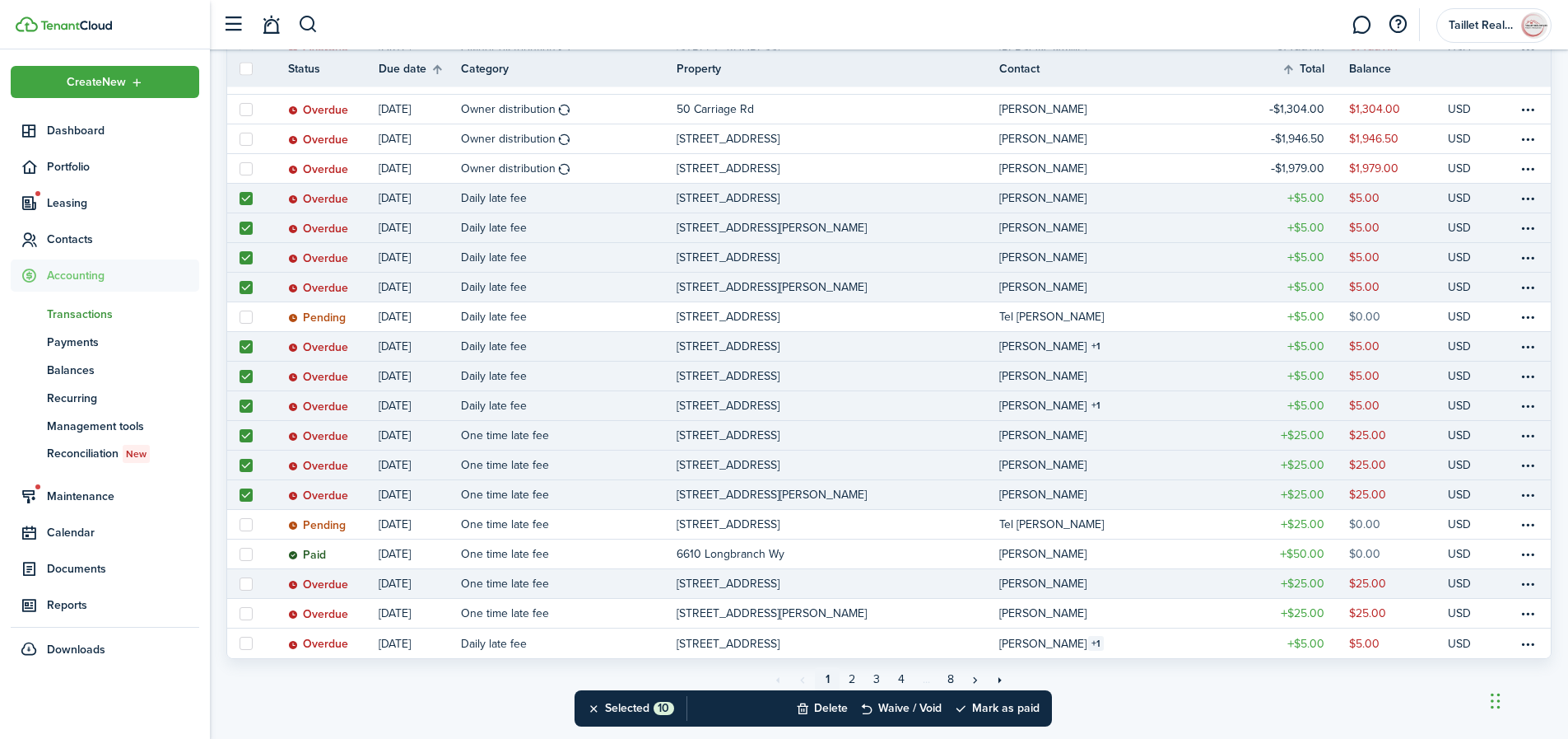
click at [248, 581] on label at bounding box center [246, 584] width 14 height 14
click at [239, 583] on input "checkbox" at bounding box center [239, 583] width 1 height 1
checkbox input "true"
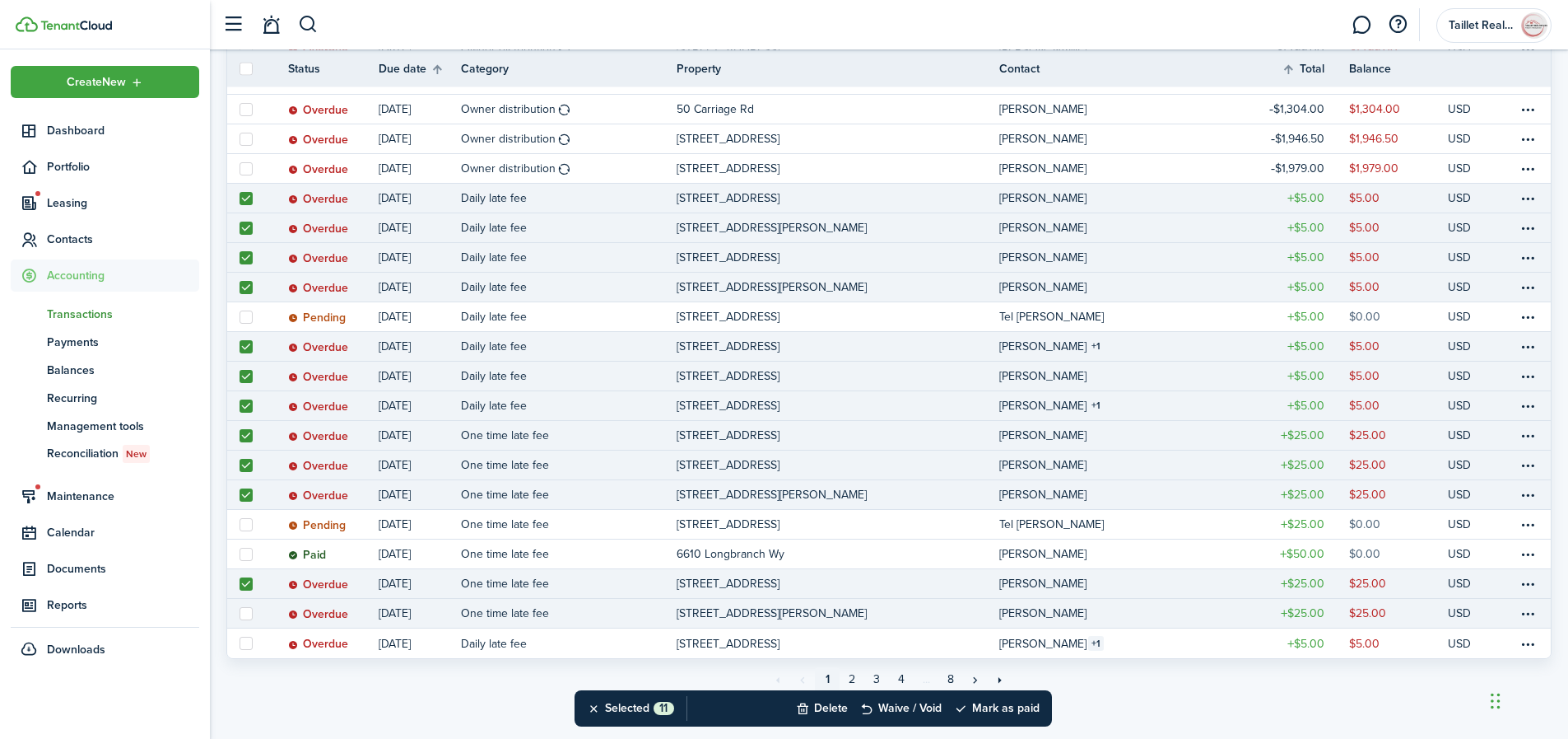
click at [245, 616] on label at bounding box center [246, 614] width 14 height 14
click at [239, 614] on input "checkbox" at bounding box center [239, 613] width 1 height 1
checkbox input "true"
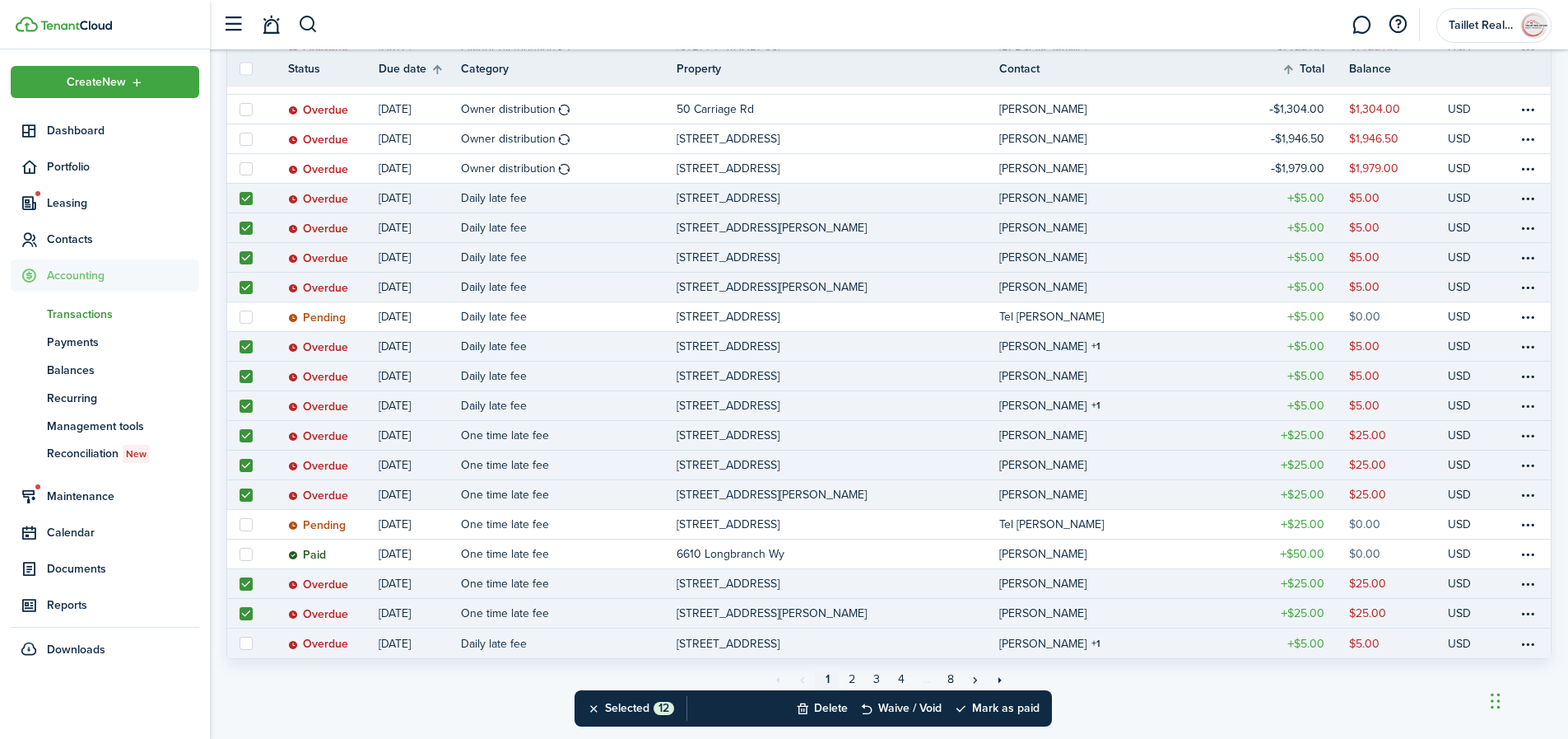
click at [249, 642] on label at bounding box center [246, 643] width 14 height 14
click at [239, 643] on input "checkbox" at bounding box center [239, 643] width 1 height 1
checkbox input "true"
click at [835, 706] on button "Delete" at bounding box center [822, 708] width 52 height 37
click at [982, 704] on button "Confirm" at bounding box center [996, 708] width 66 height 23
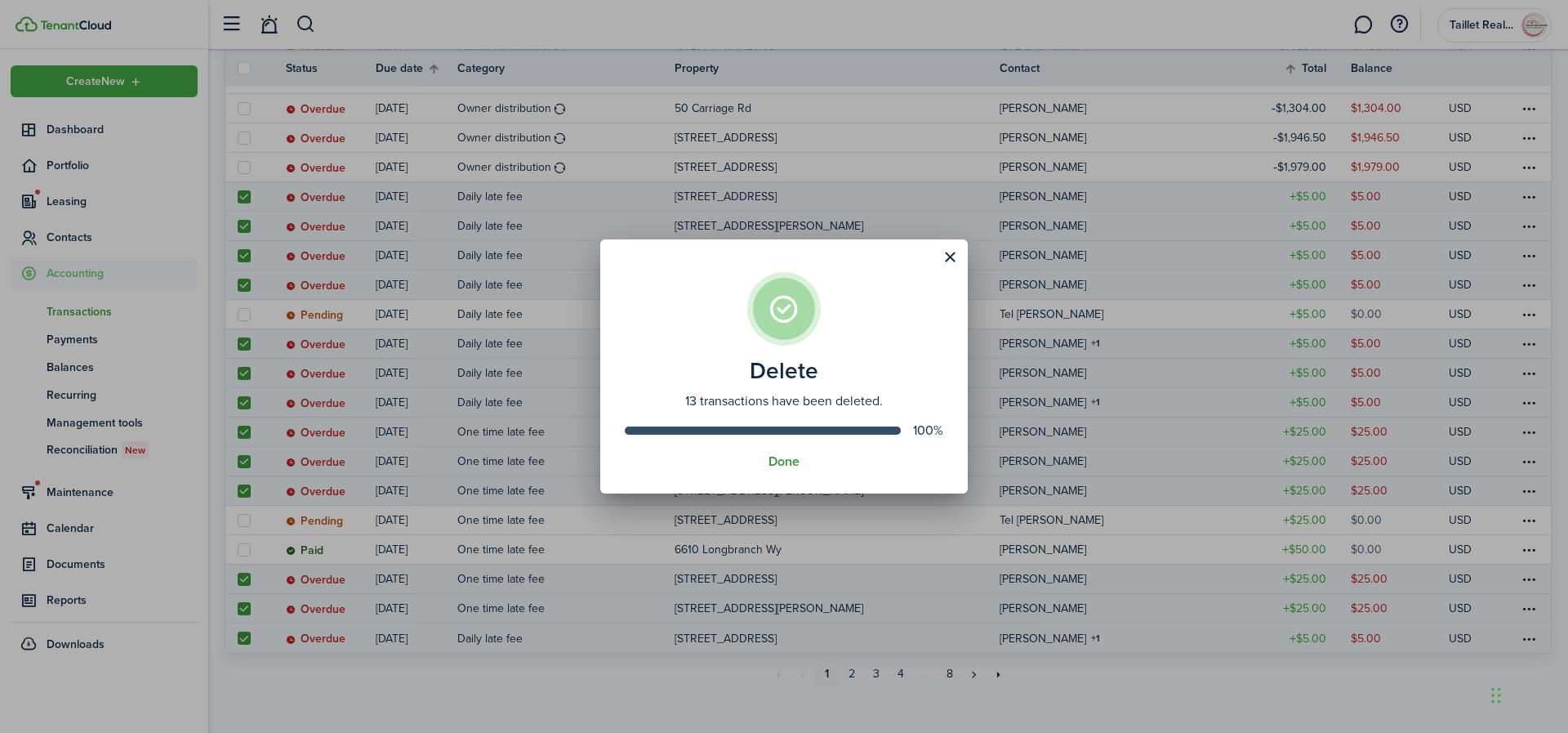
click at [778, 465] on button "Done" at bounding box center [784, 461] width 31 height 14
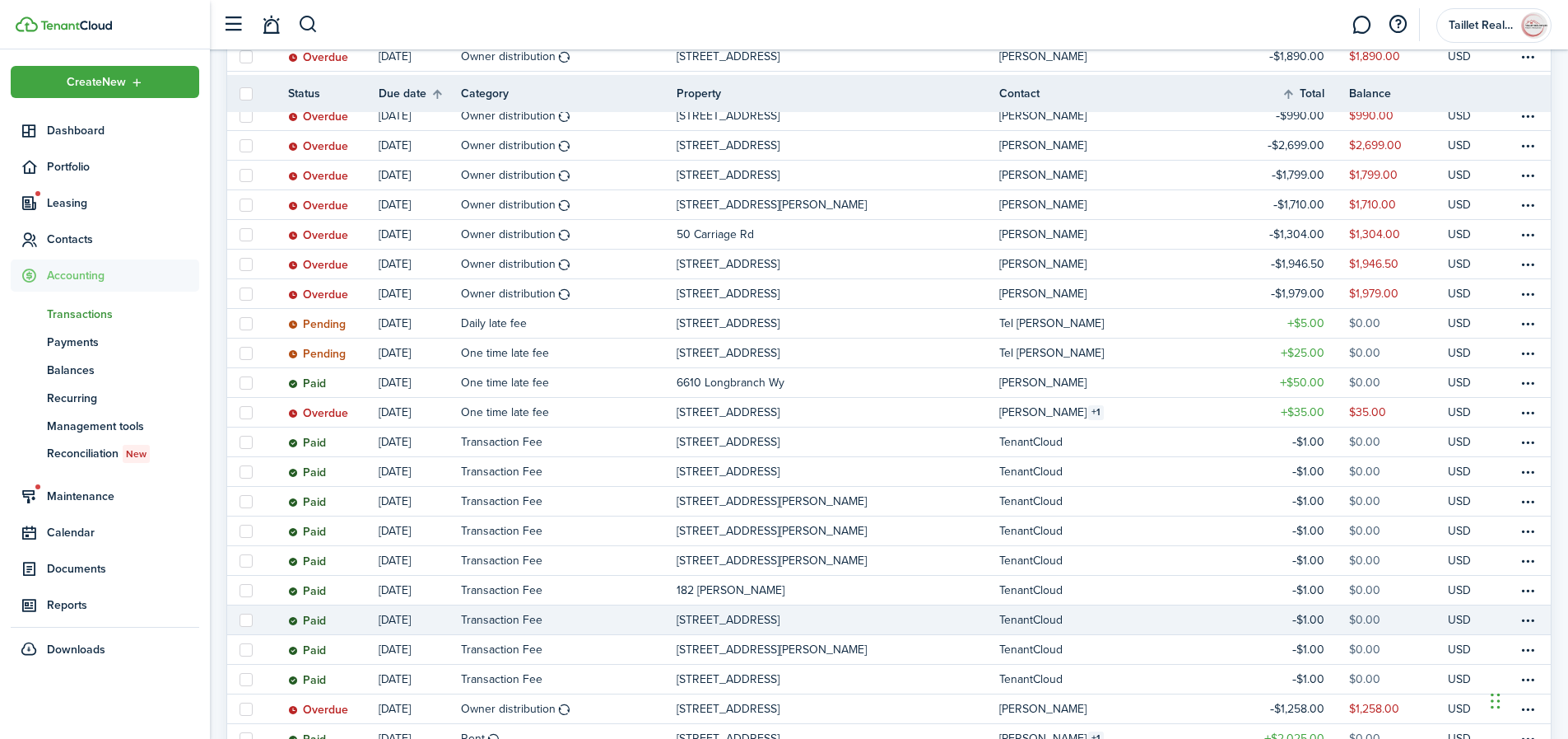
scroll to position [1113, 0]
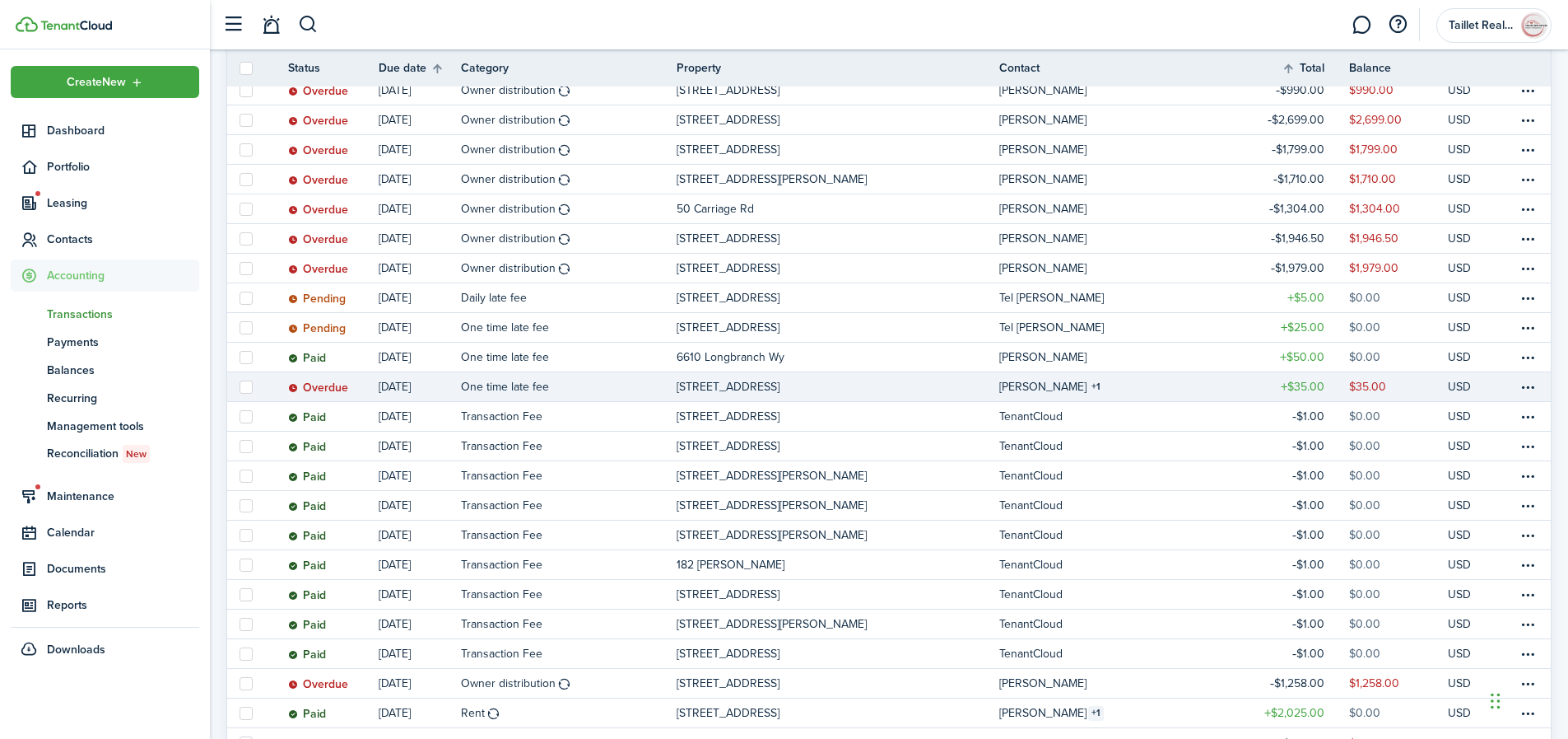
click at [245, 390] on label at bounding box center [246, 387] width 14 height 14
click at [239, 387] on input "checkbox" at bounding box center [239, 386] width 1 height 1
checkbox input "true"
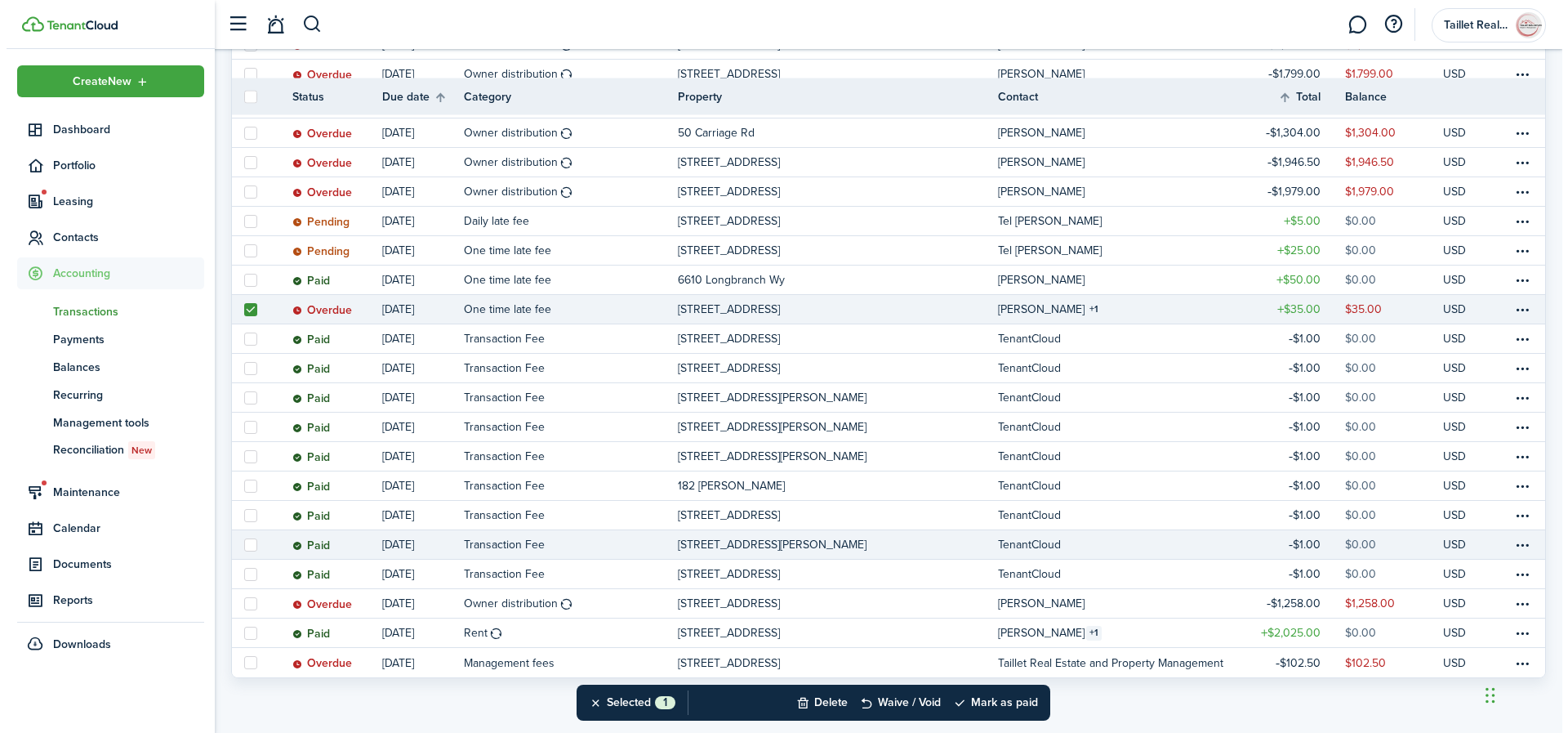
scroll to position [1210, 0]
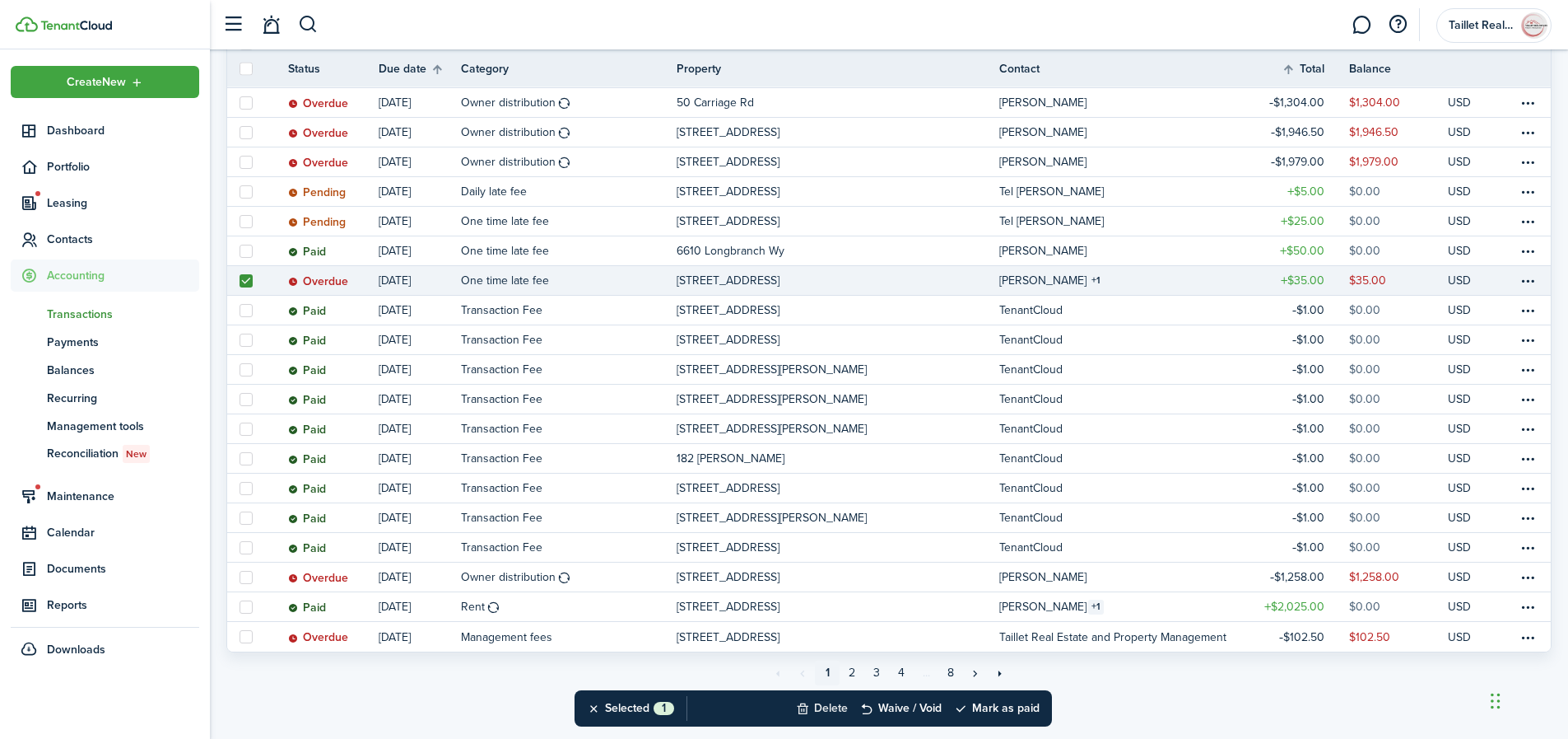
click at [820, 711] on button "Delete" at bounding box center [822, 708] width 52 height 37
click at [996, 707] on button "Confirm" at bounding box center [996, 708] width 66 height 23
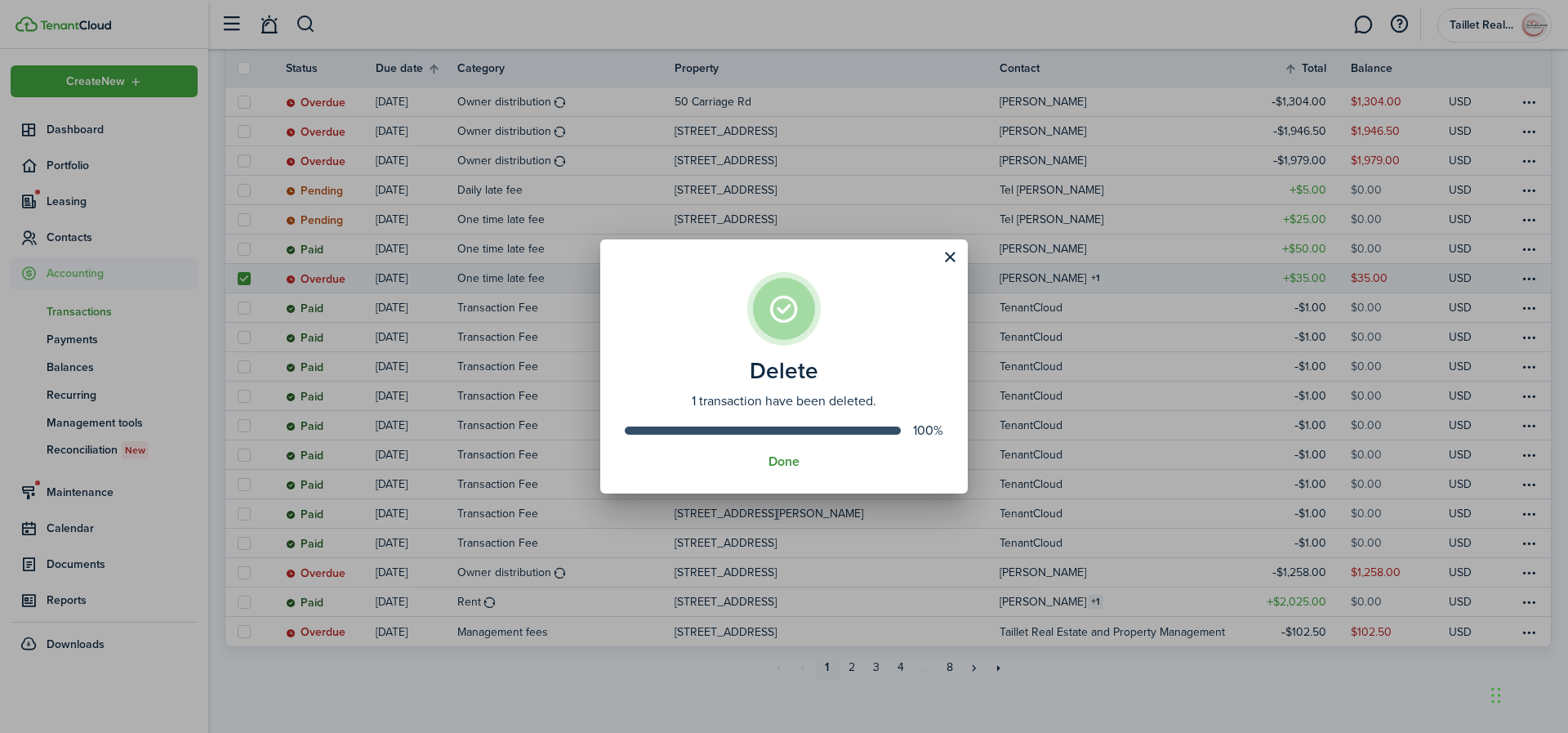
click at [783, 455] on button "Done" at bounding box center [784, 461] width 31 height 14
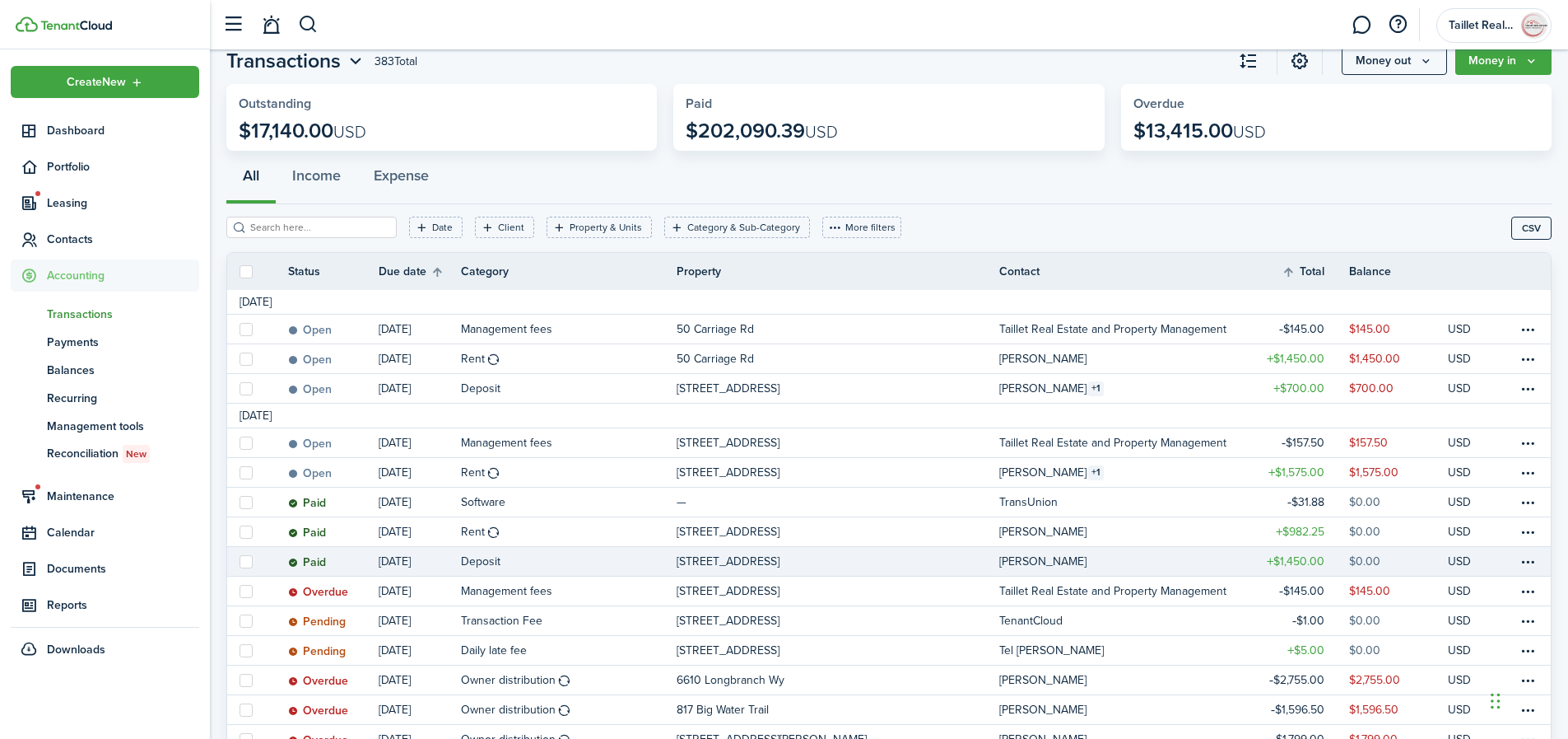
scroll to position [0, 0]
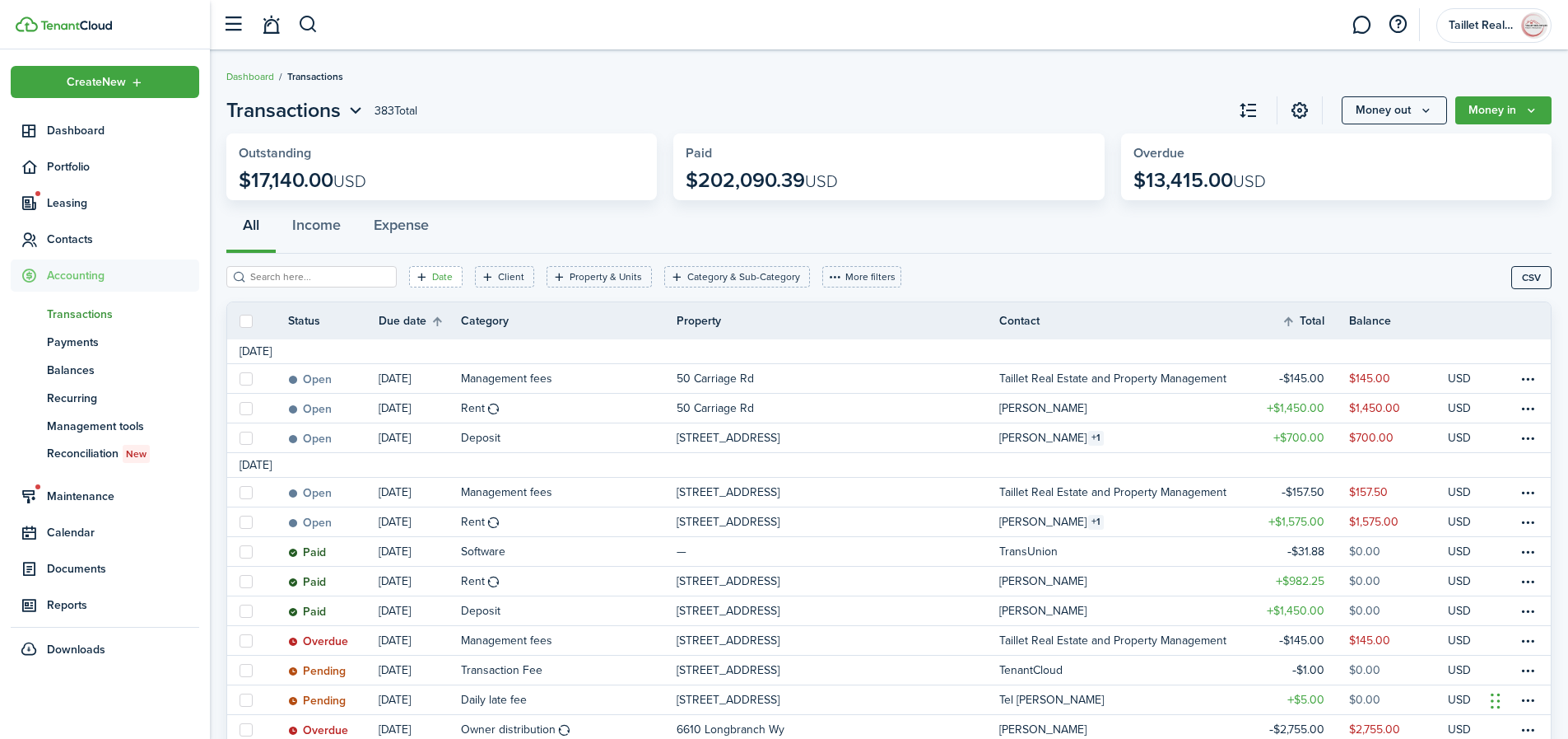
click at [432, 275] on filter-tag-label "Date" at bounding box center [442, 276] width 20 height 14
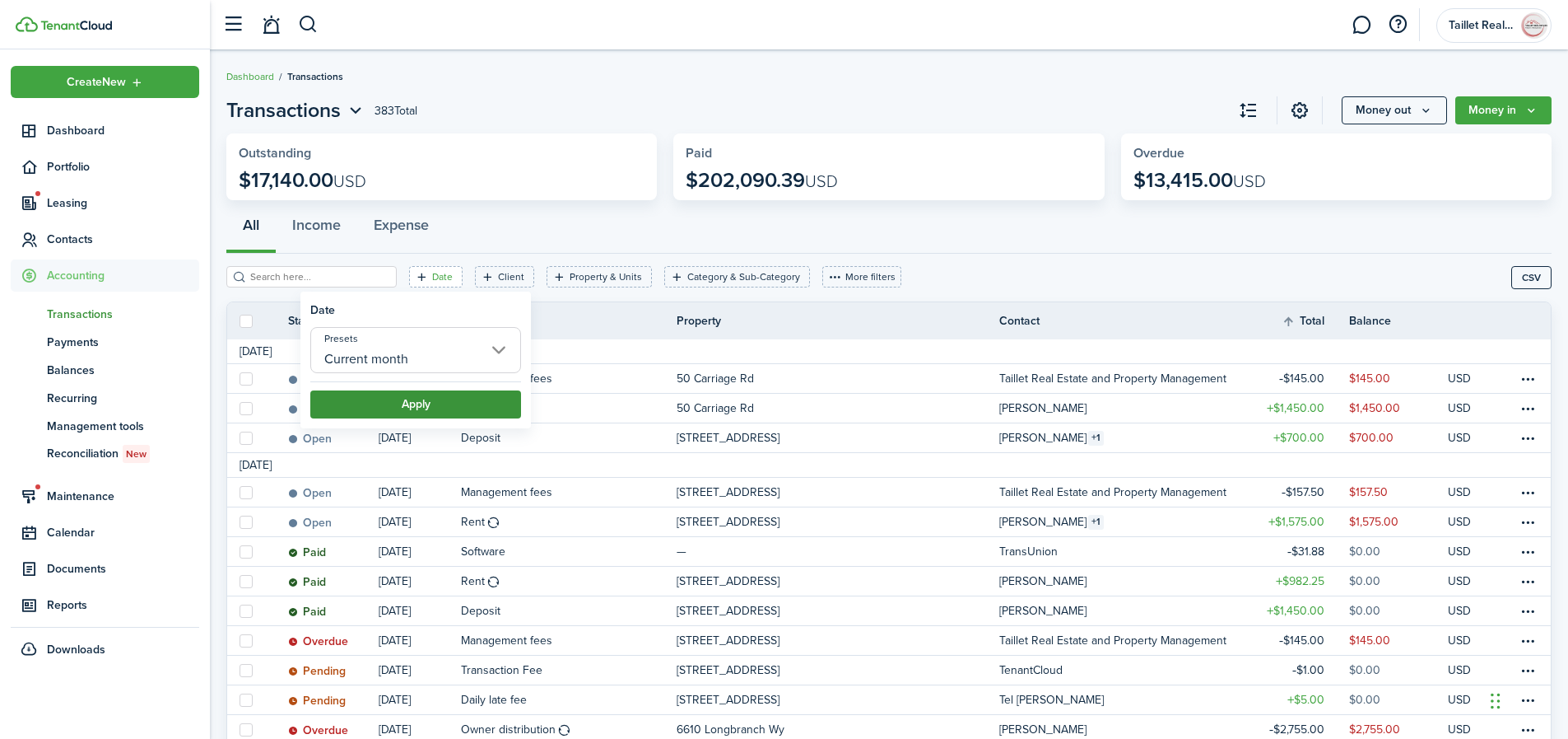
click at [436, 400] on button "Apply" at bounding box center [416, 404] width 211 height 28
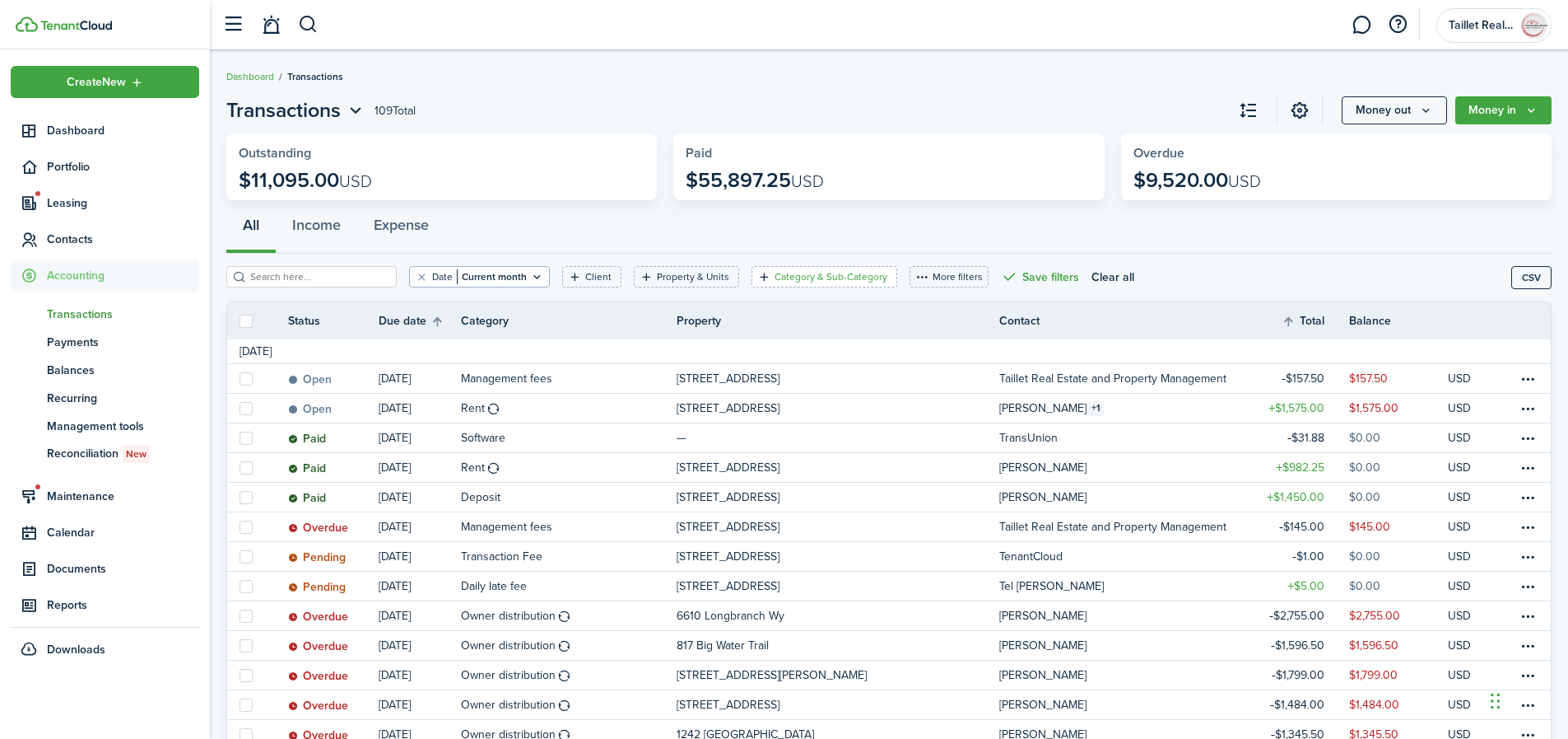
click at [778, 285] on filter-tag "Category & Sub-Category" at bounding box center [824, 277] width 146 height 21
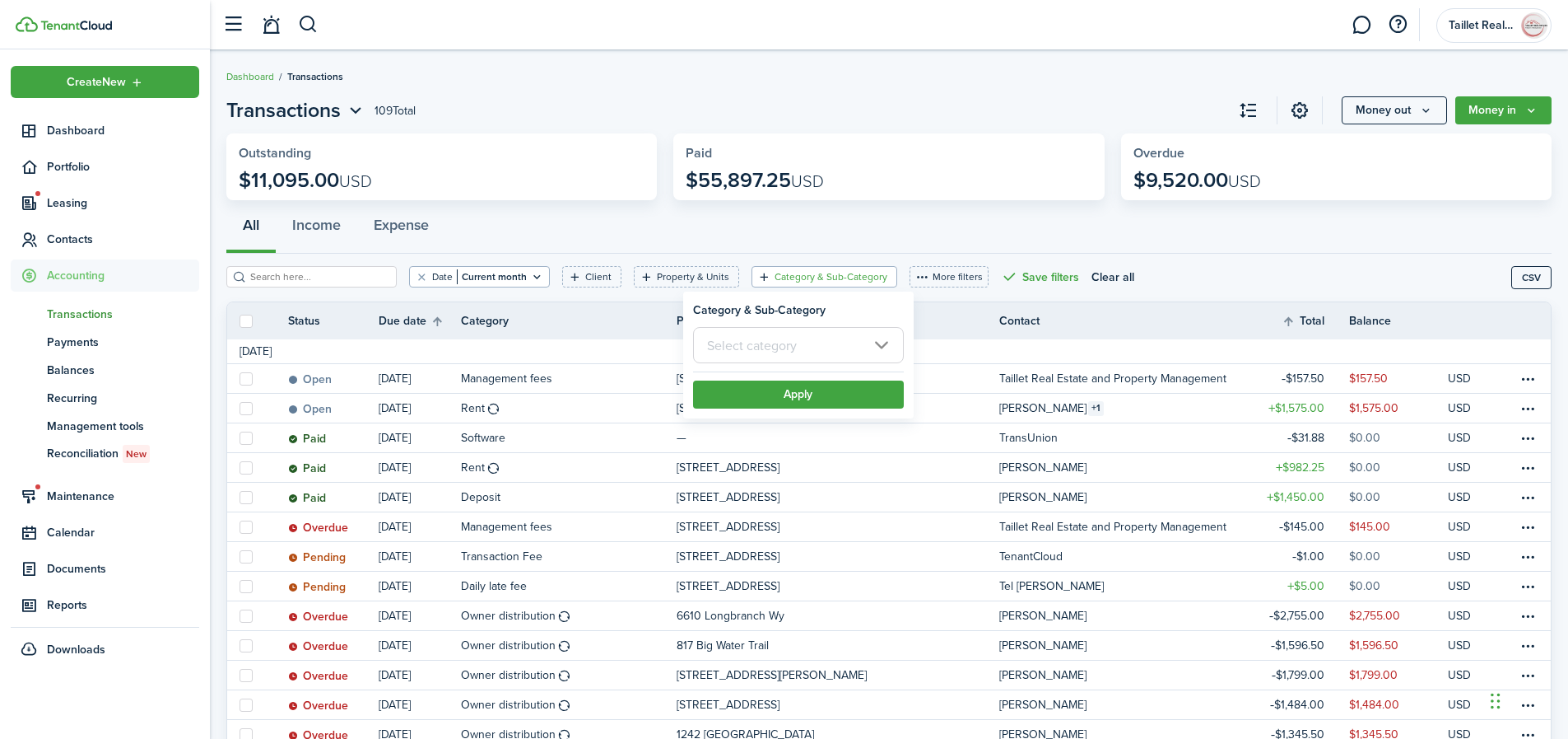
click at [786, 351] on input "text" at bounding box center [798, 345] width 211 height 37
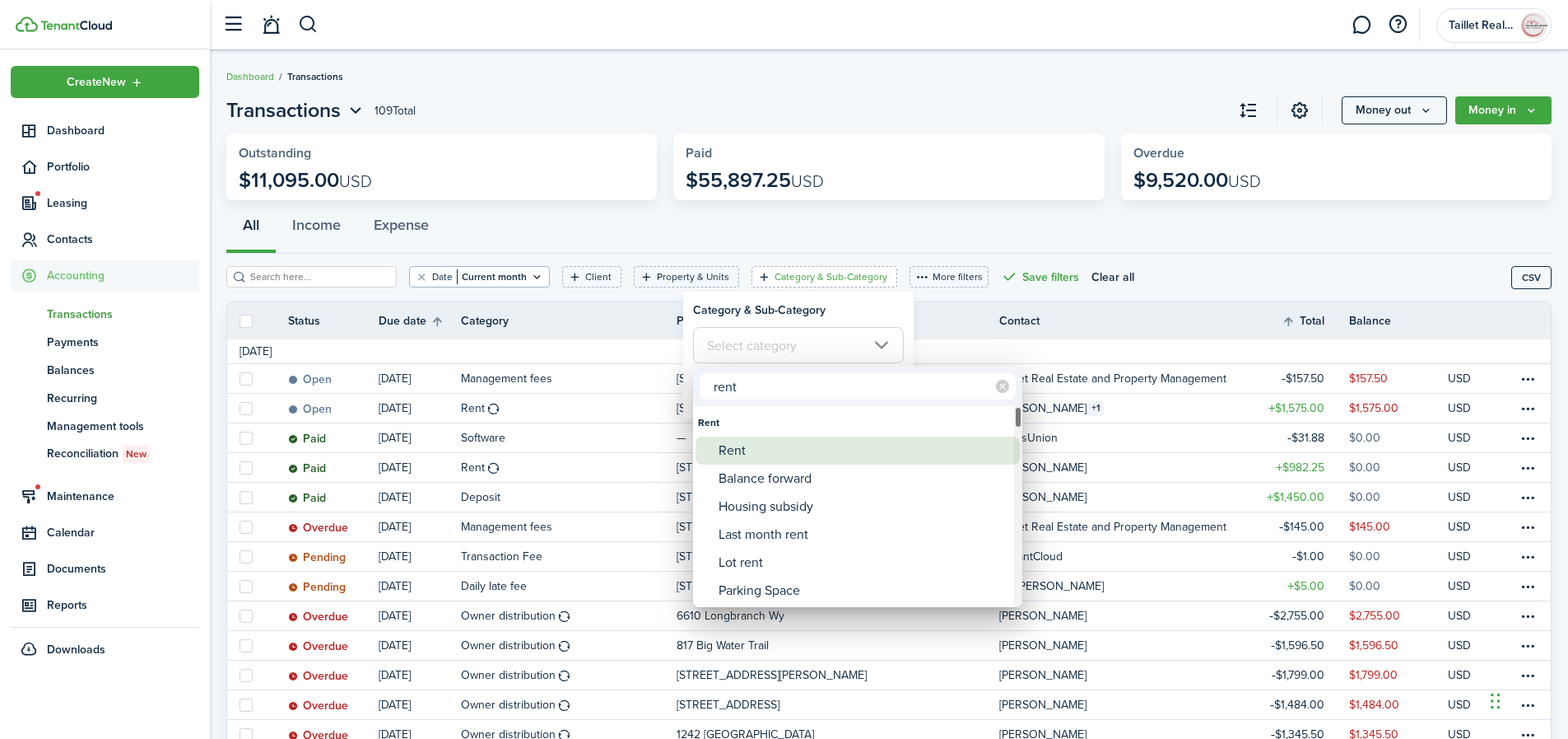
type input "rent"
click at [762, 449] on div "Rent" at bounding box center [864, 450] width 291 height 28
type input "Rent"
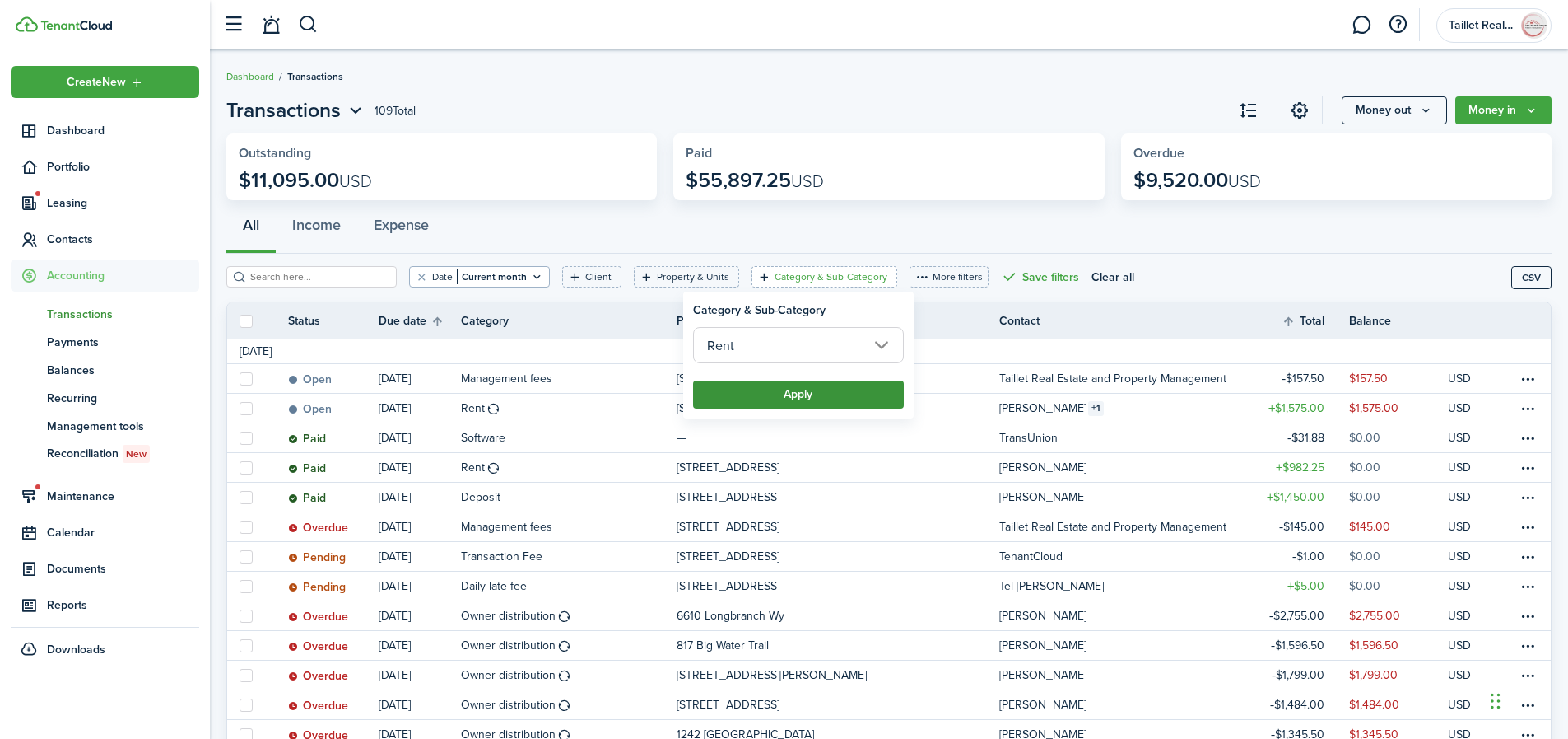
click at [782, 391] on button "Apply" at bounding box center [798, 394] width 211 height 28
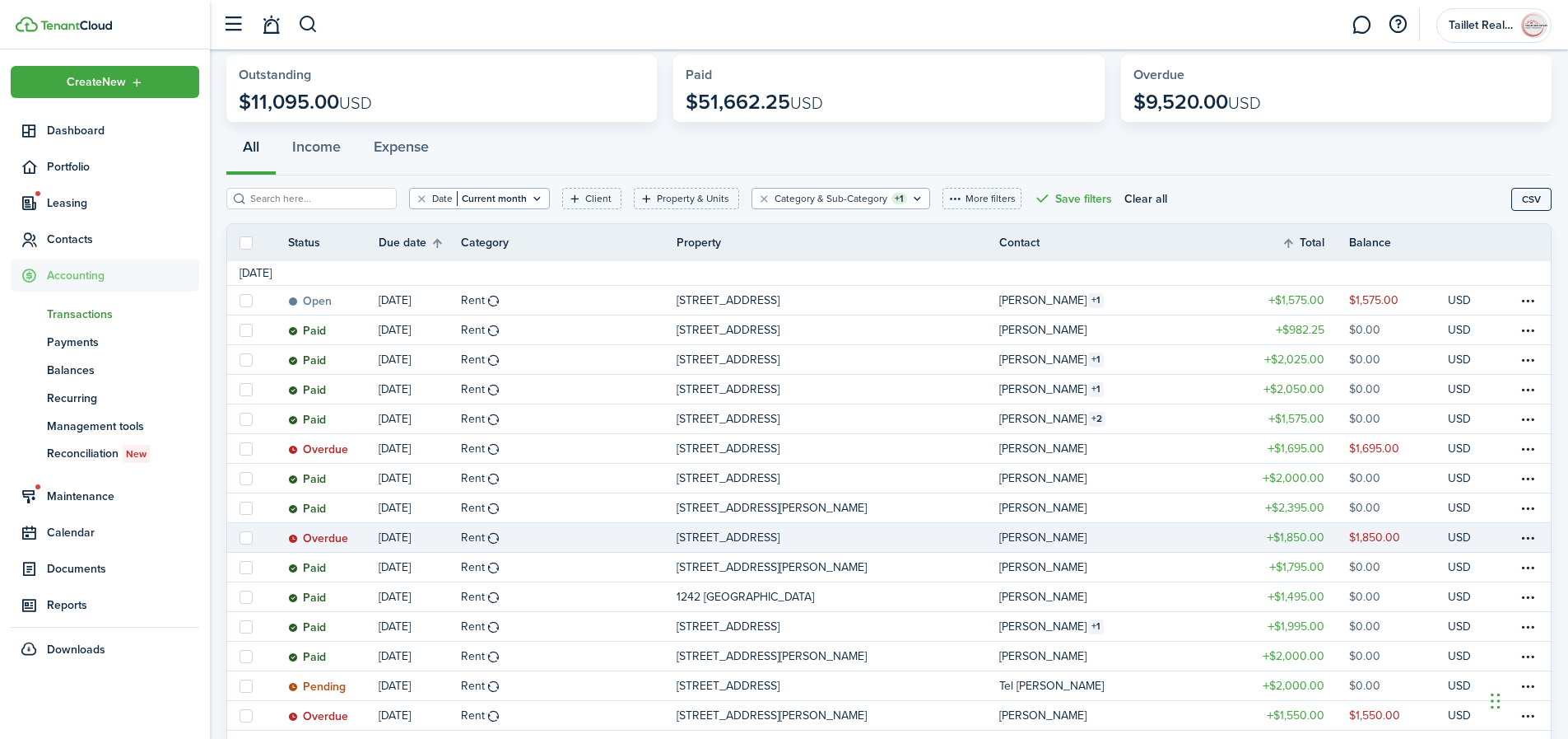
scroll to position [110, 0]
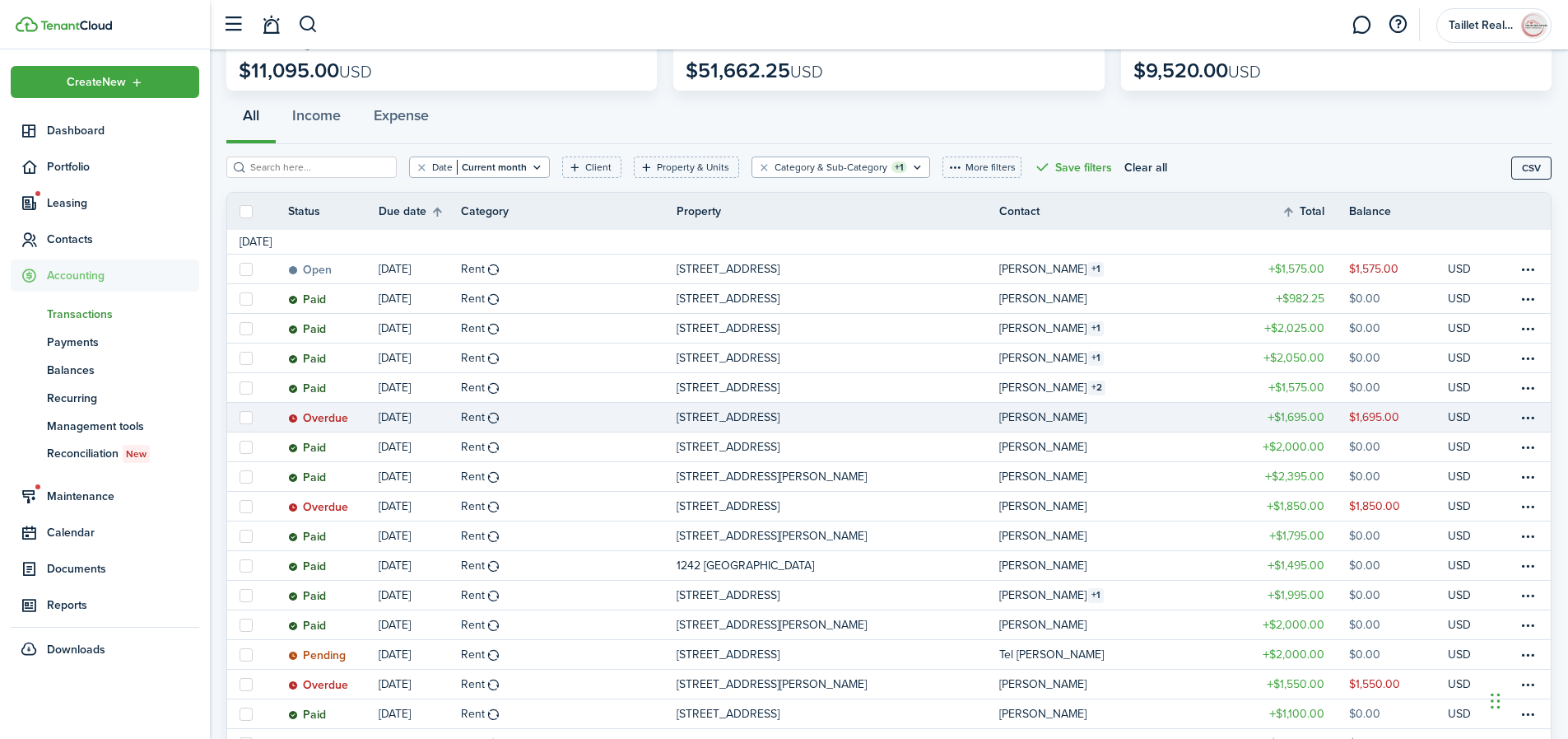
click at [243, 419] on label at bounding box center [246, 418] width 14 height 14
click at [239, 418] on input "checkbox" at bounding box center [239, 417] width 1 height 1
checkbox input "true"
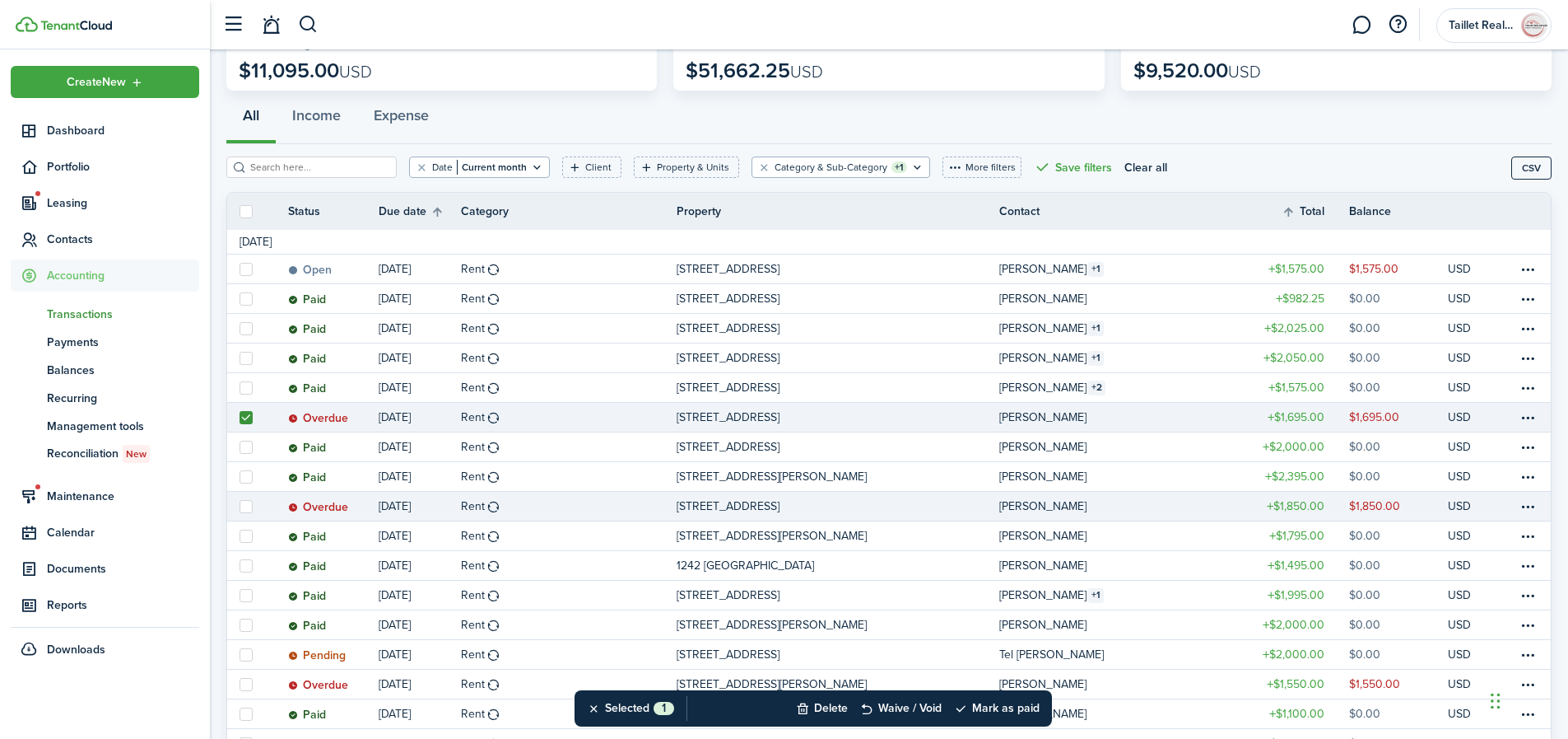
click at [245, 507] on label at bounding box center [246, 506] width 14 height 14
click at [239, 506] on input "checkbox" at bounding box center [239, 506] width 1 height 1
checkbox input "true"
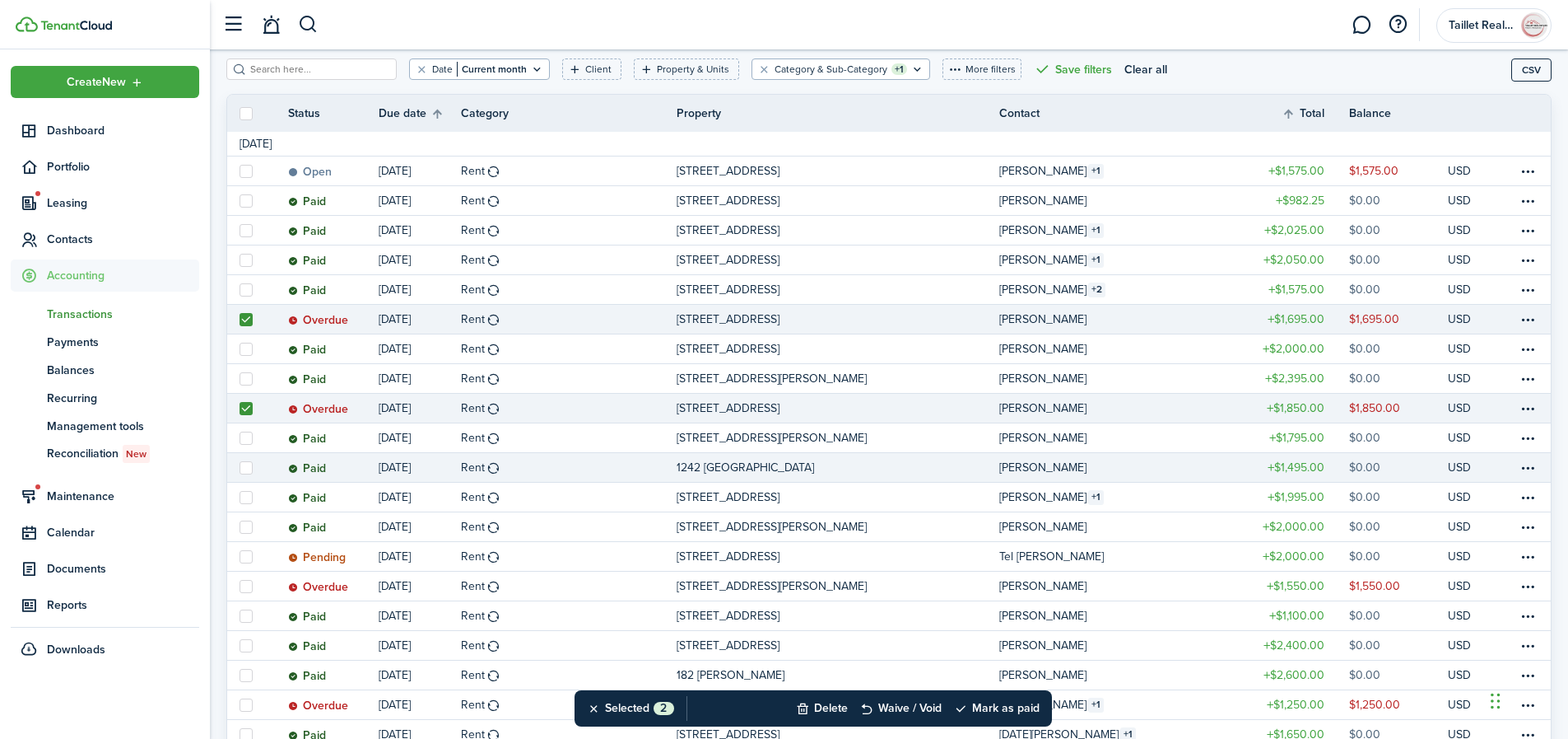
scroll to position [287, 0]
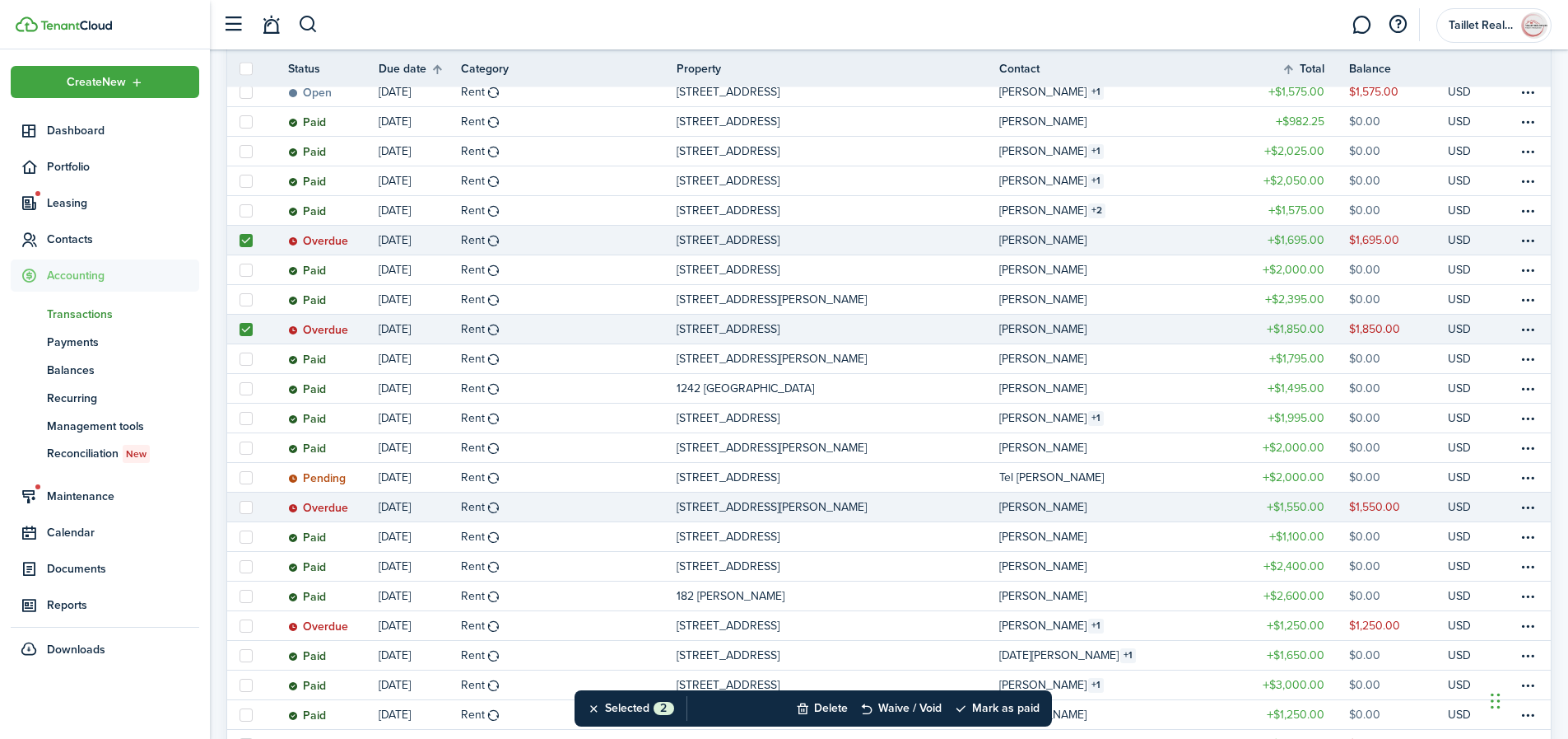
click at [250, 509] on label at bounding box center [246, 507] width 14 height 14
click at [239, 507] on input "checkbox" at bounding box center [239, 506] width 1 height 1
checkbox input "true"
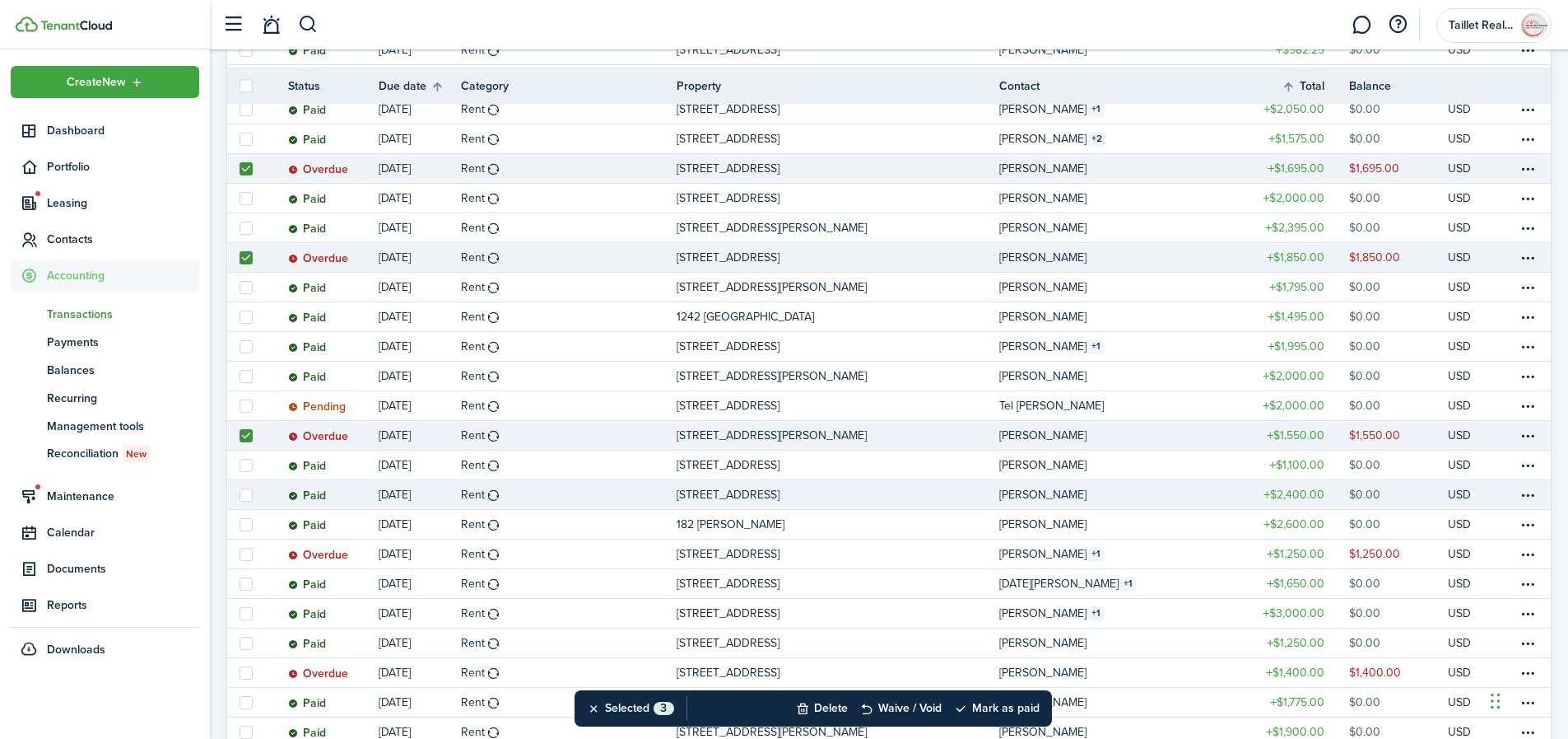
scroll to position [375, 0]
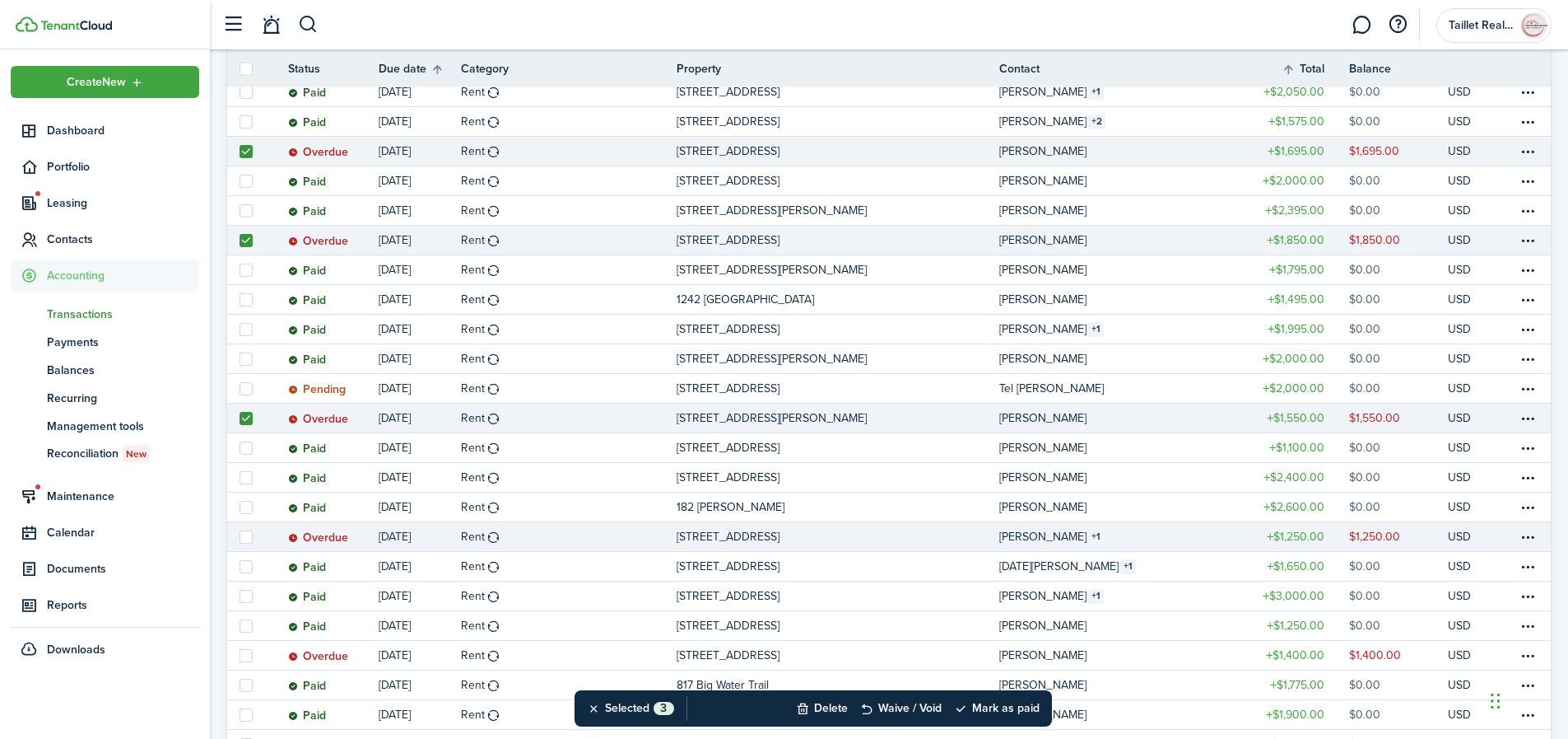
click at [247, 535] on label at bounding box center [246, 537] width 14 height 14
click at [239, 536] on input "checkbox" at bounding box center [239, 536] width 1 height 1
checkbox input "true"
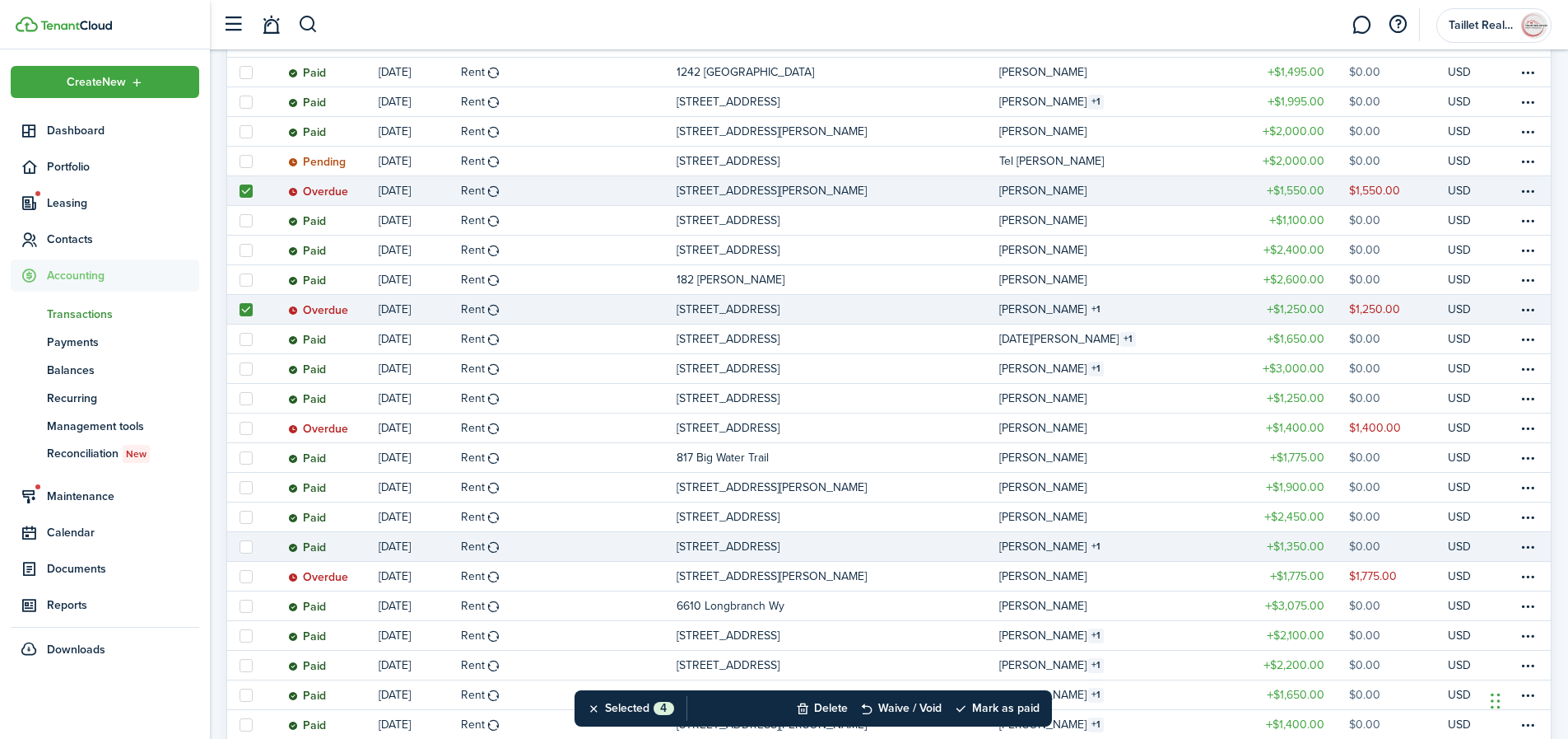
scroll to position [605, 0]
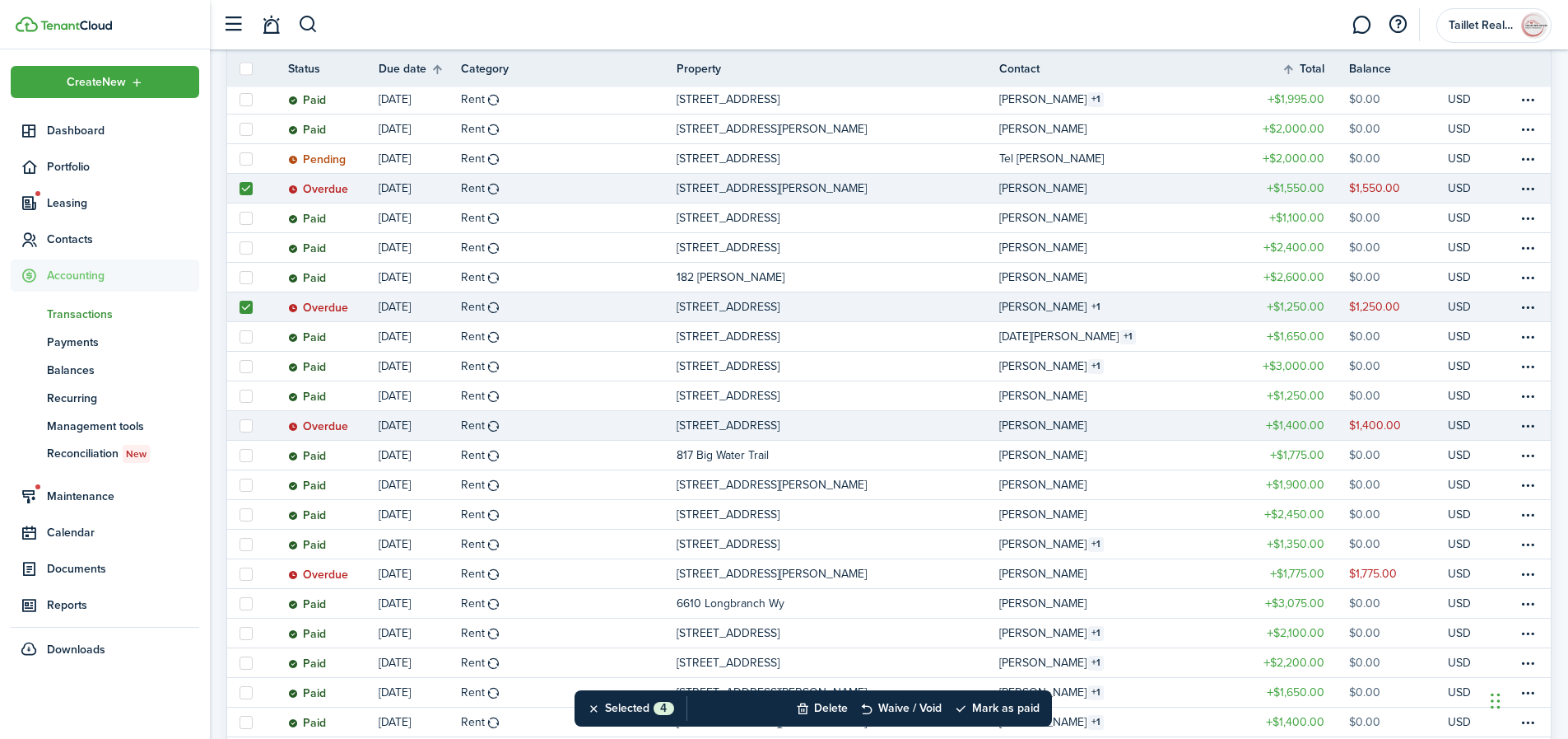
click at [245, 426] on label at bounding box center [246, 425] width 14 height 14
click at [239, 425] on input "checkbox" at bounding box center [239, 424] width 1 height 1
checkbox input "true"
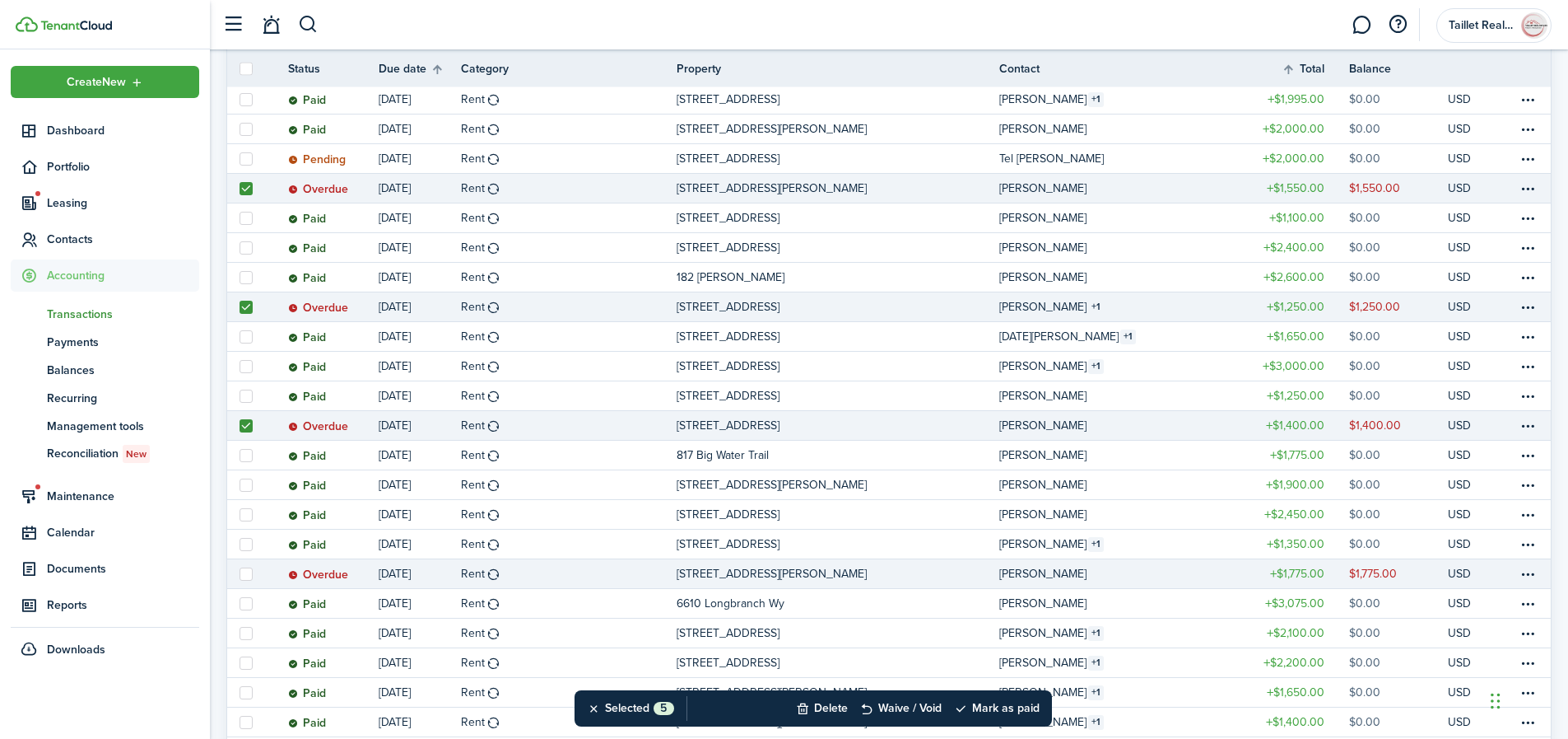
click at [247, 572] on label at bounding box center [246, 574] width 14 height 14
click at [239, 573] on input "checkbox" at bounding box center [239, 573] width 1 height 1
checkbox input "true"
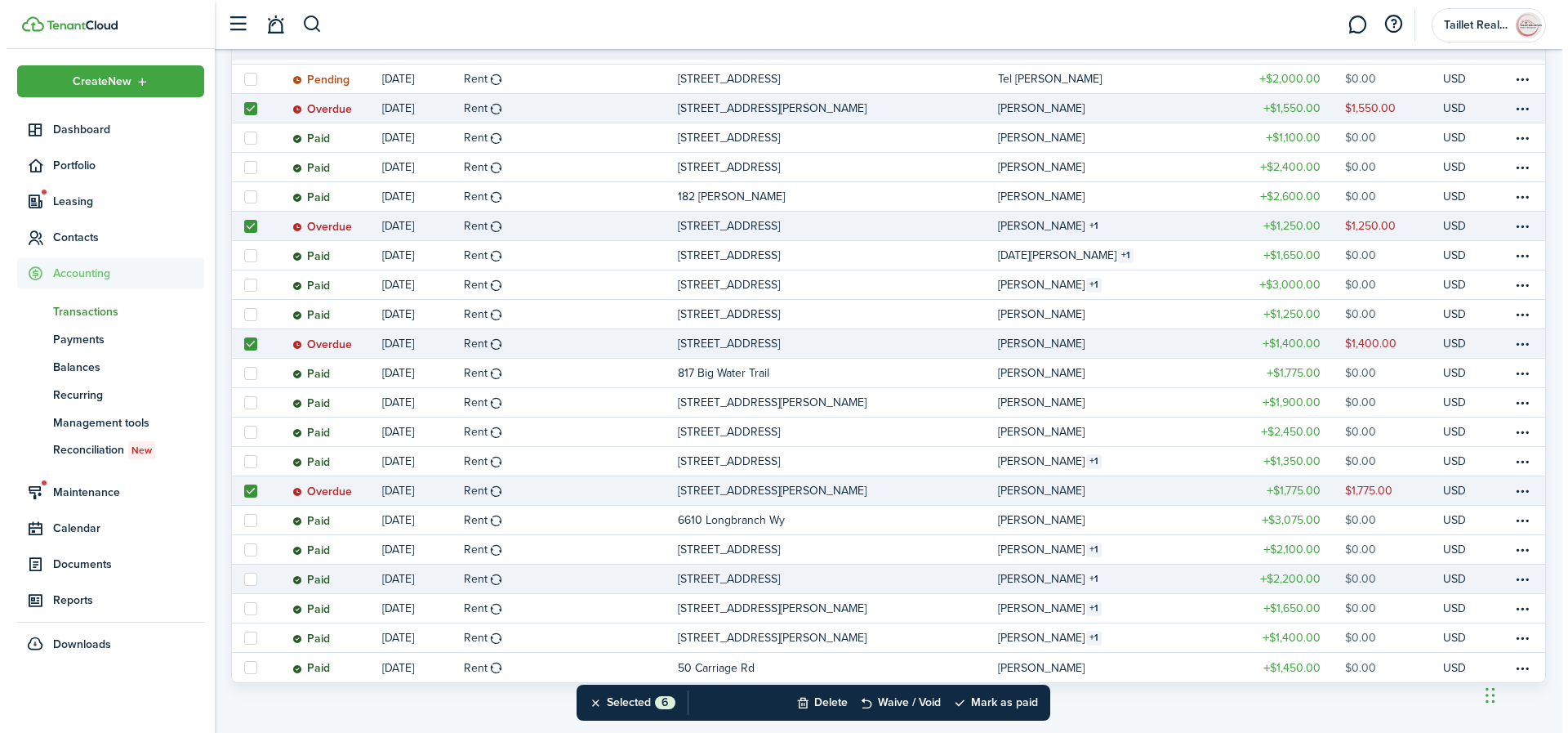
scroll to position [682, 0]
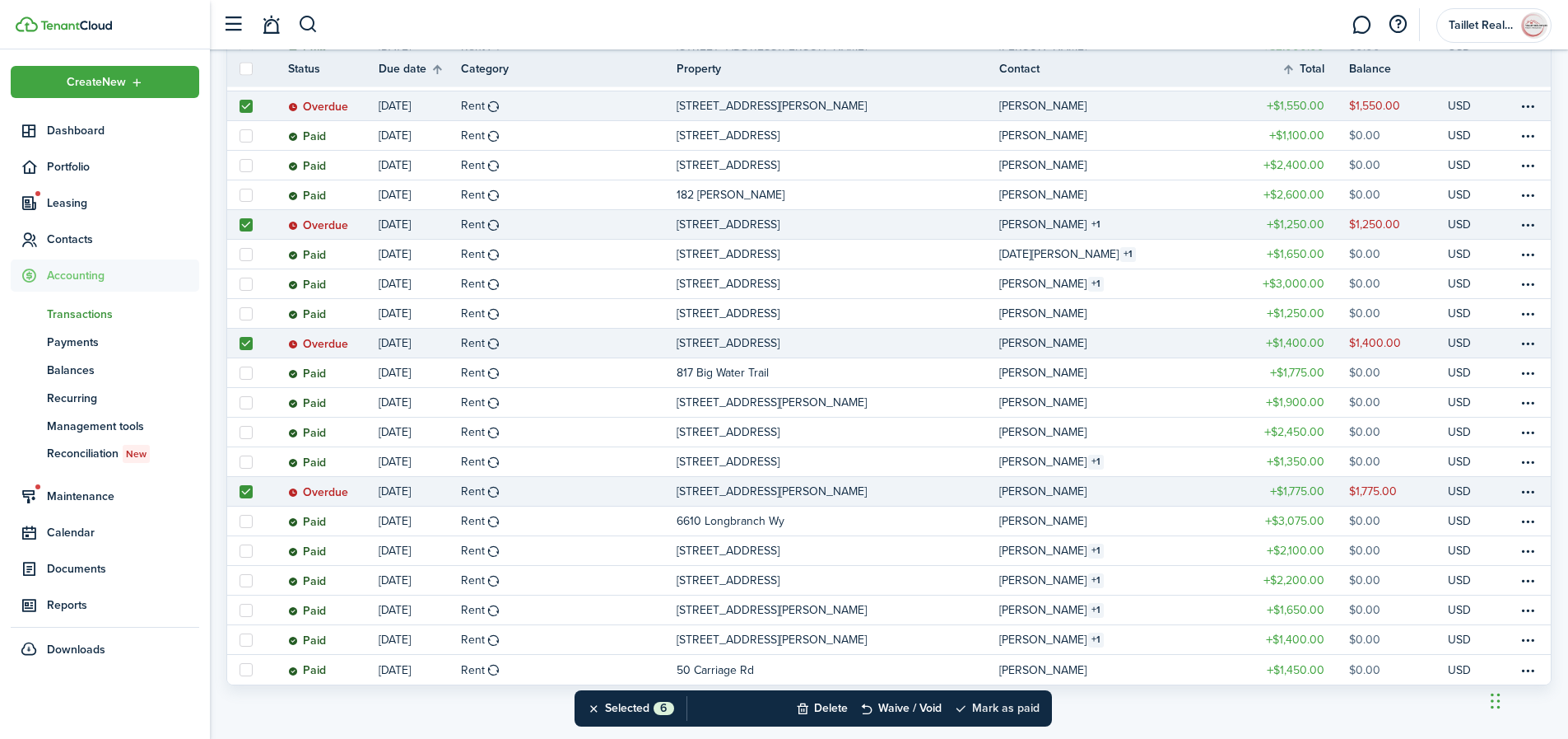
click at [987, 708] on button "Mark as paid" at bounding box center [996, 708] width 86 height 37
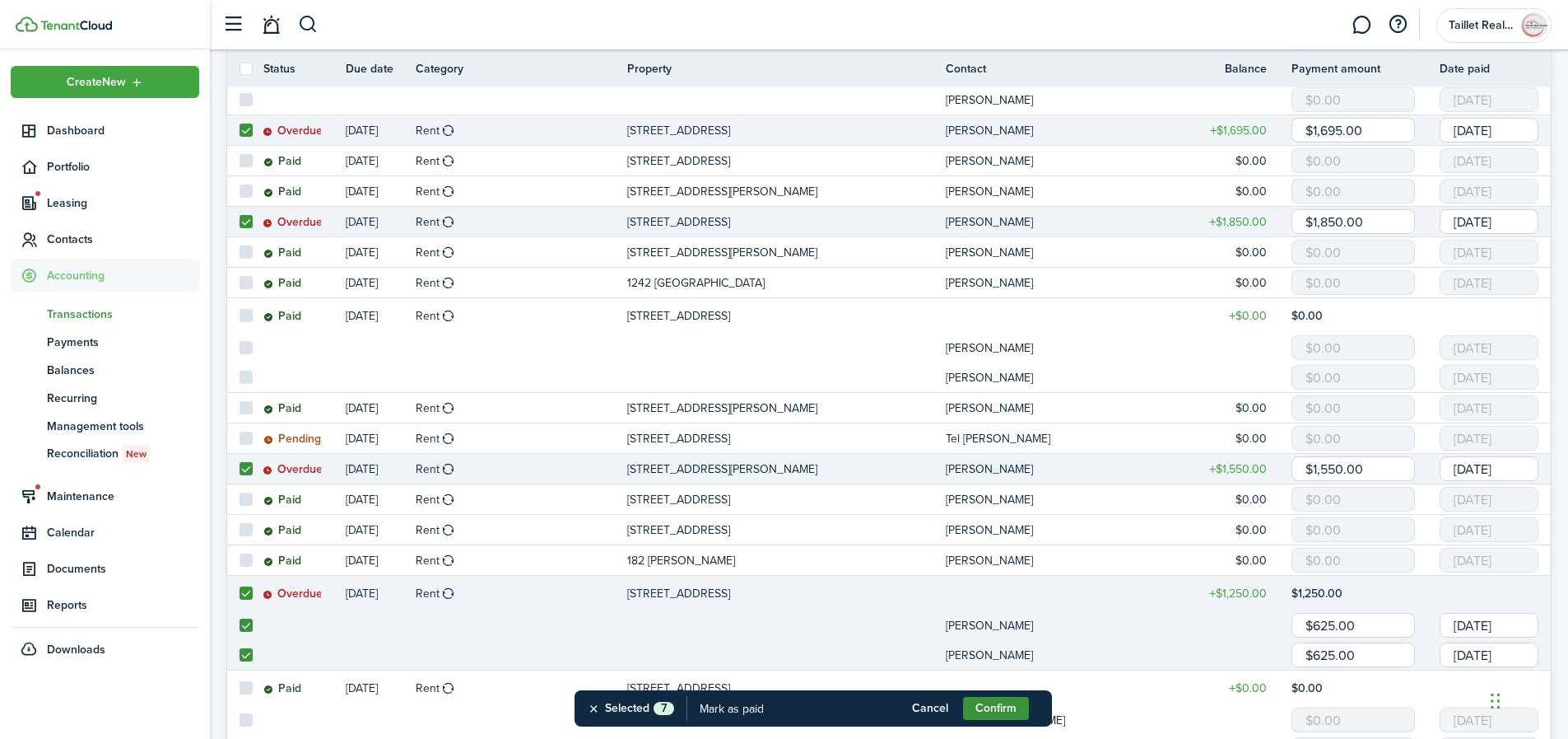
click at [993, 706] on button "Confirm" at bounding box center [996, 708] width 66 height 23
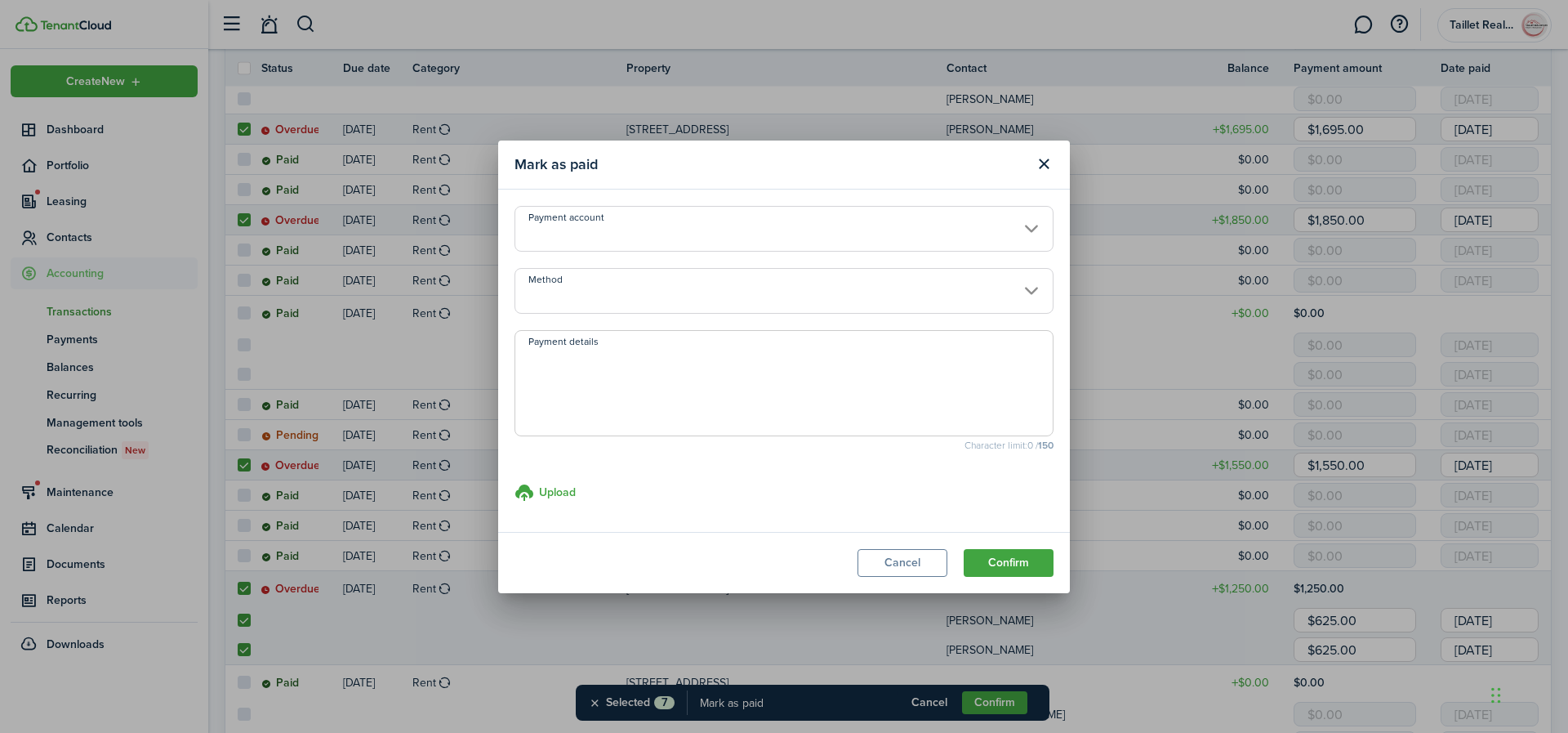
click at [826, 235] on input "Payment account" at bounding box center [784, 229] width 539 height 46
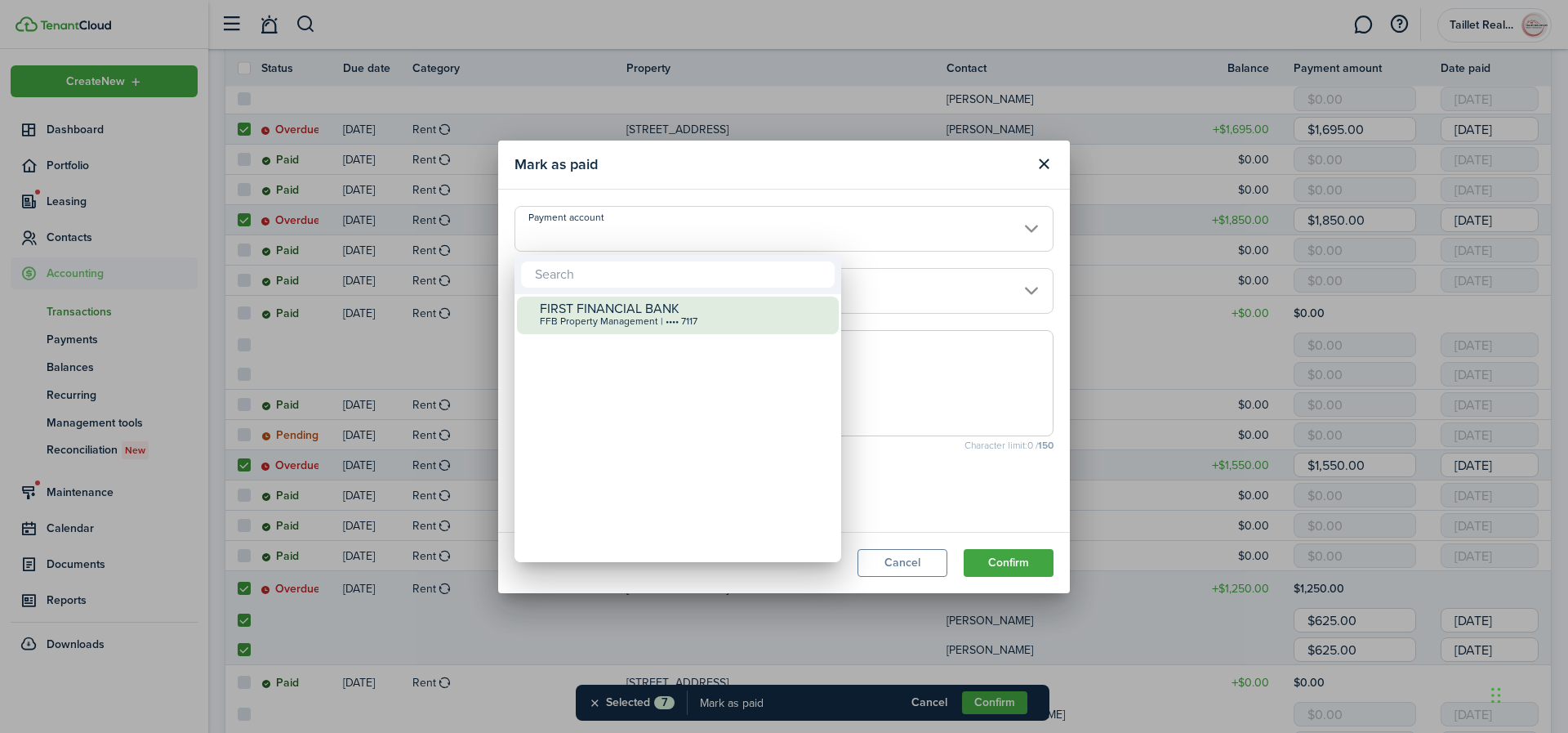
click at [673, 319] on div "FFB Property Management | •••• 7117" at bounding box center [684, 322] width 289 height 11
type input "•••• •••• •••• 7117"
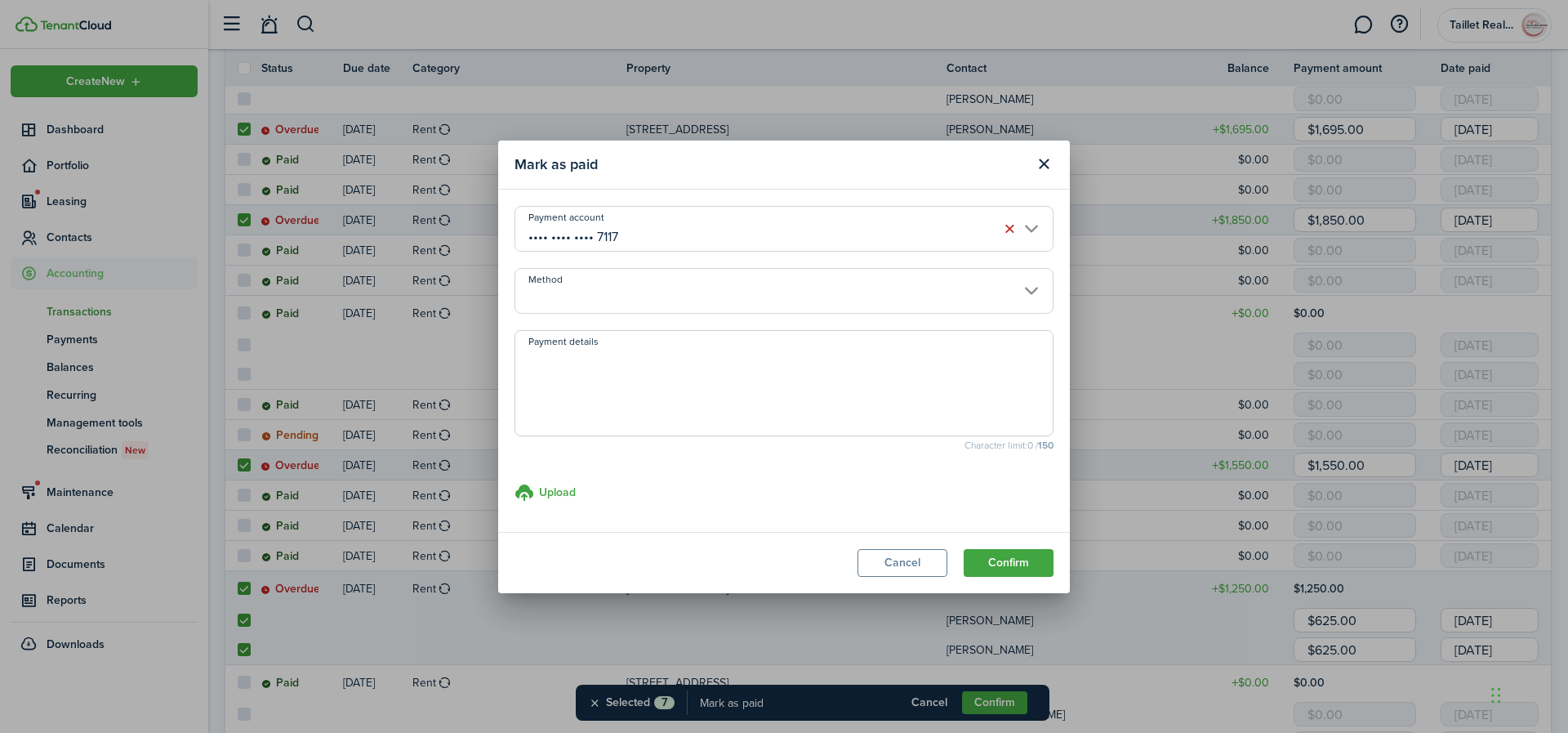
click at [677, 288] on input "Method" at bounding box center [784, 291] width 539 height 46
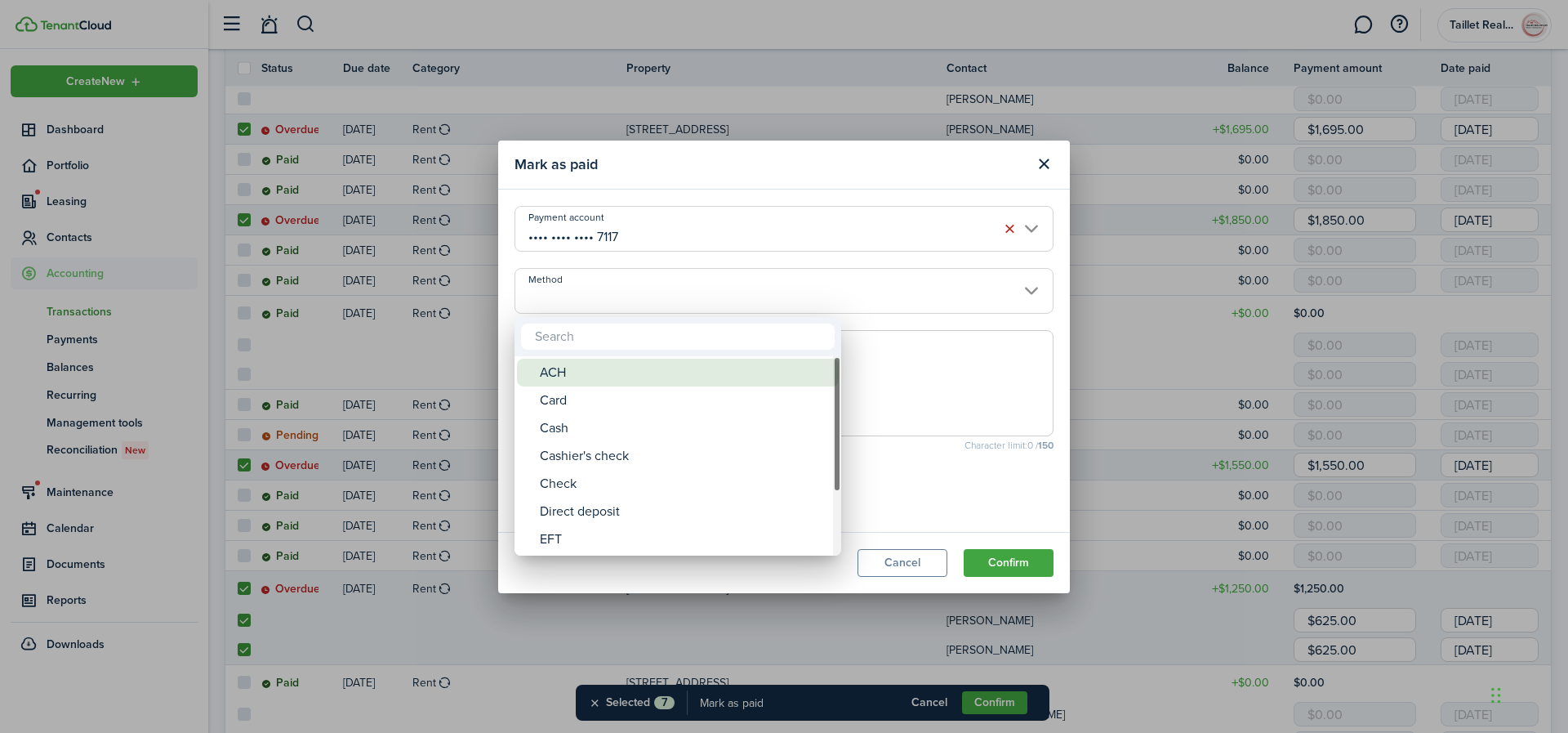
click at [616, 371] on div "ACH" at bounding box center [684, 372] width 289 height 28
type input "ACH"
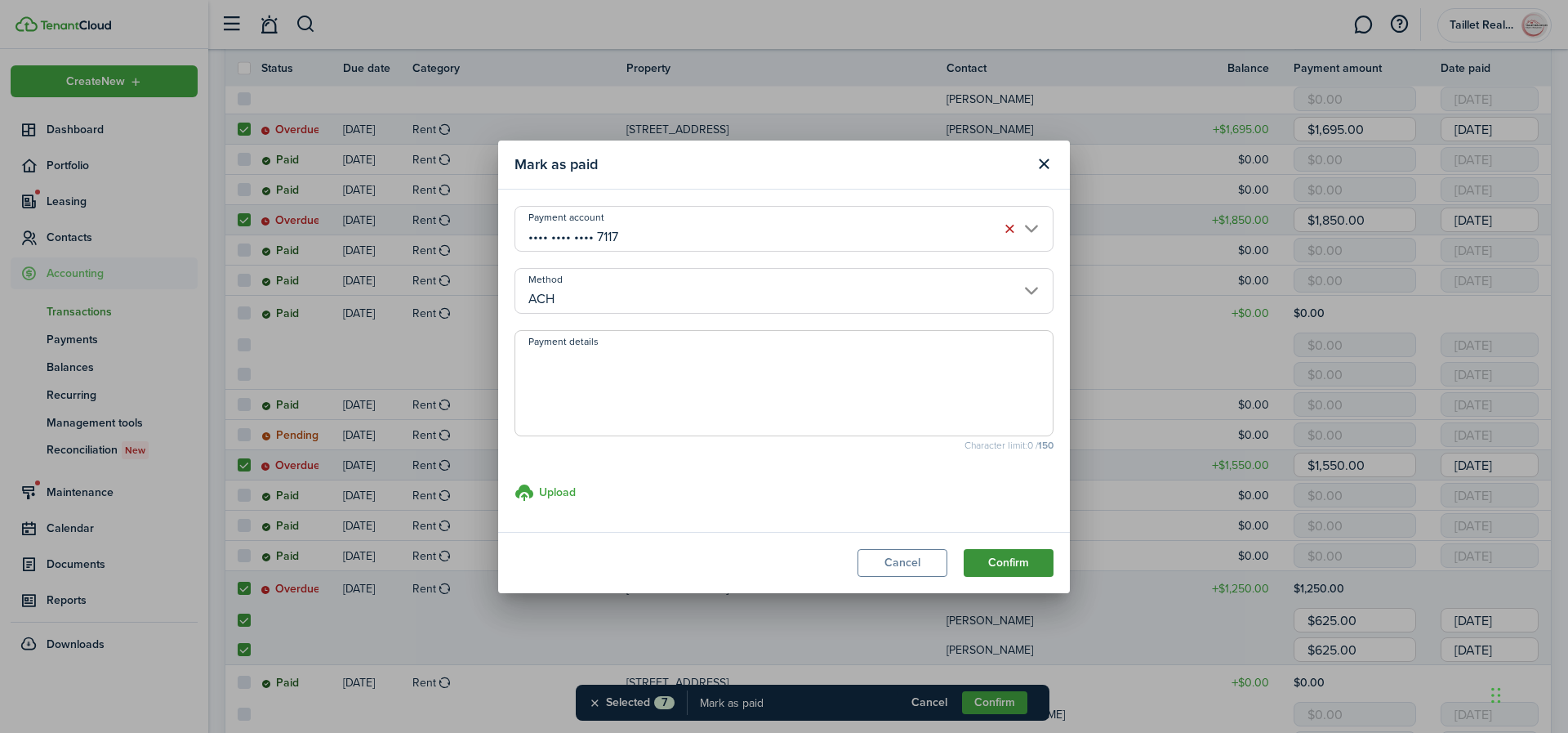
click at [1013, 570] on button "Confirm" at bounding box center [1008, 563] width 90 height 28
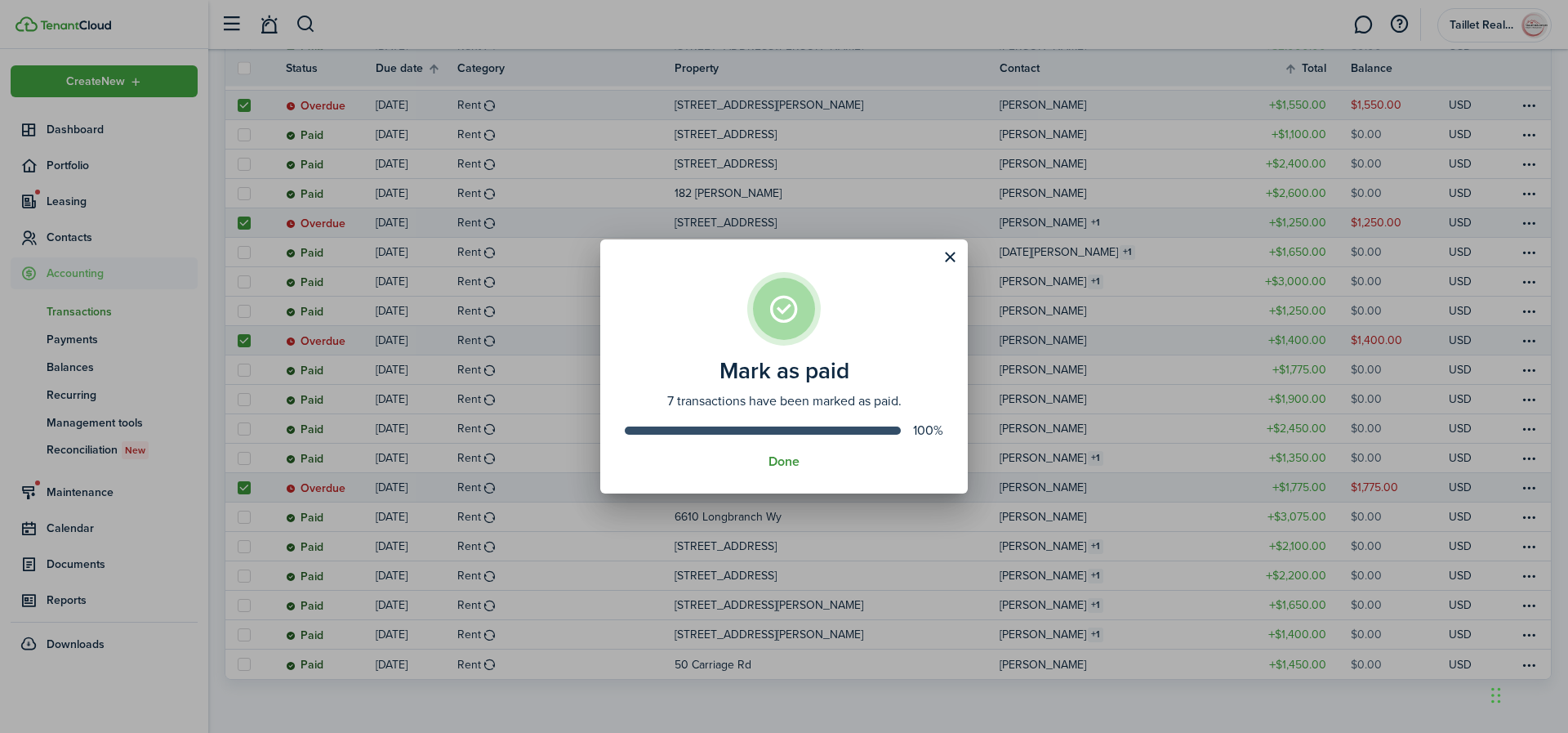
click at [774, 464] on button "Done" at bounding box center [784, 461] width 31 height 14
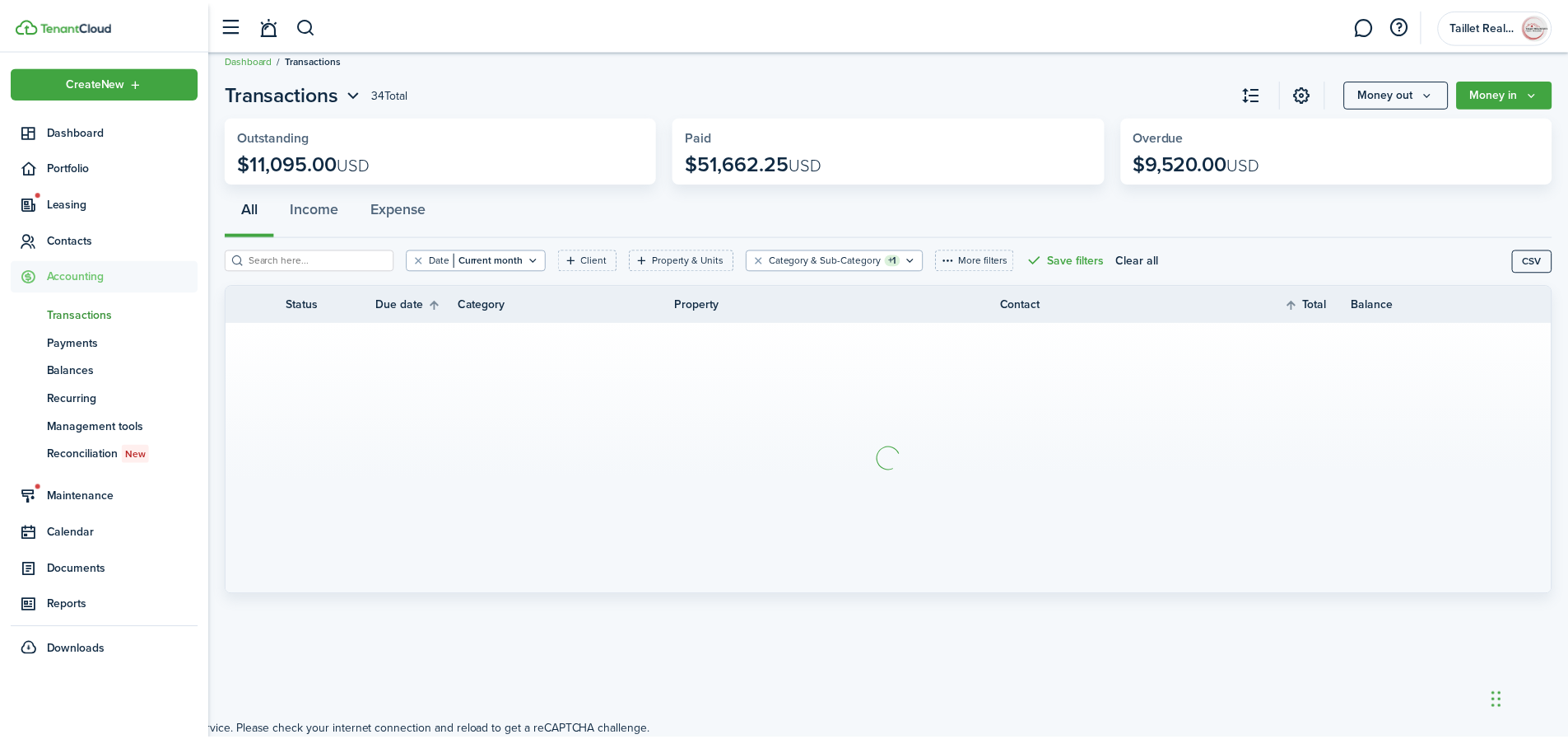
scroll to position [17, 0]
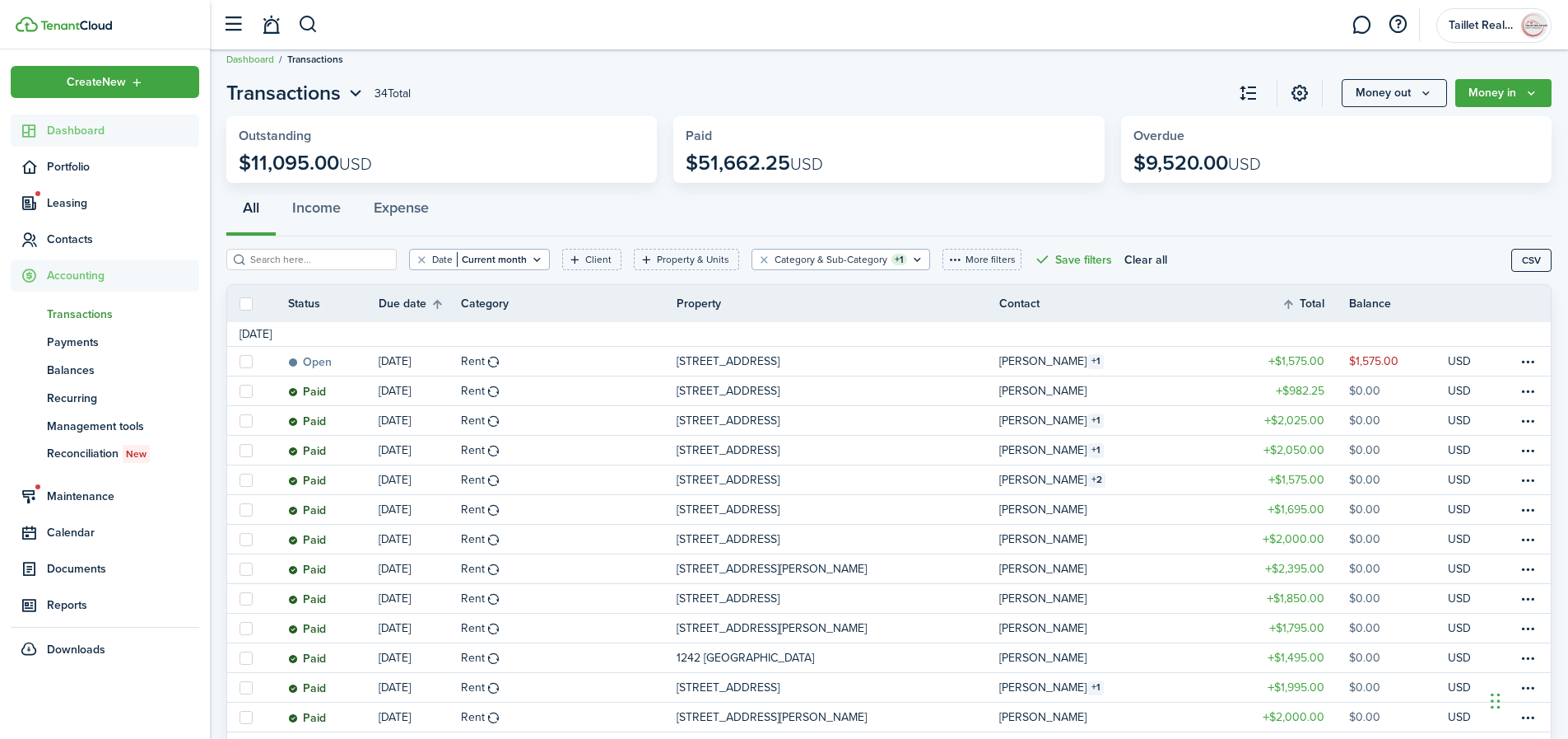
click at [84, 132] on span "Dashboard" at bounding box center [123, 130] width 152 height 17
